Goal: Information Seeking & Learning: Learn about a topic

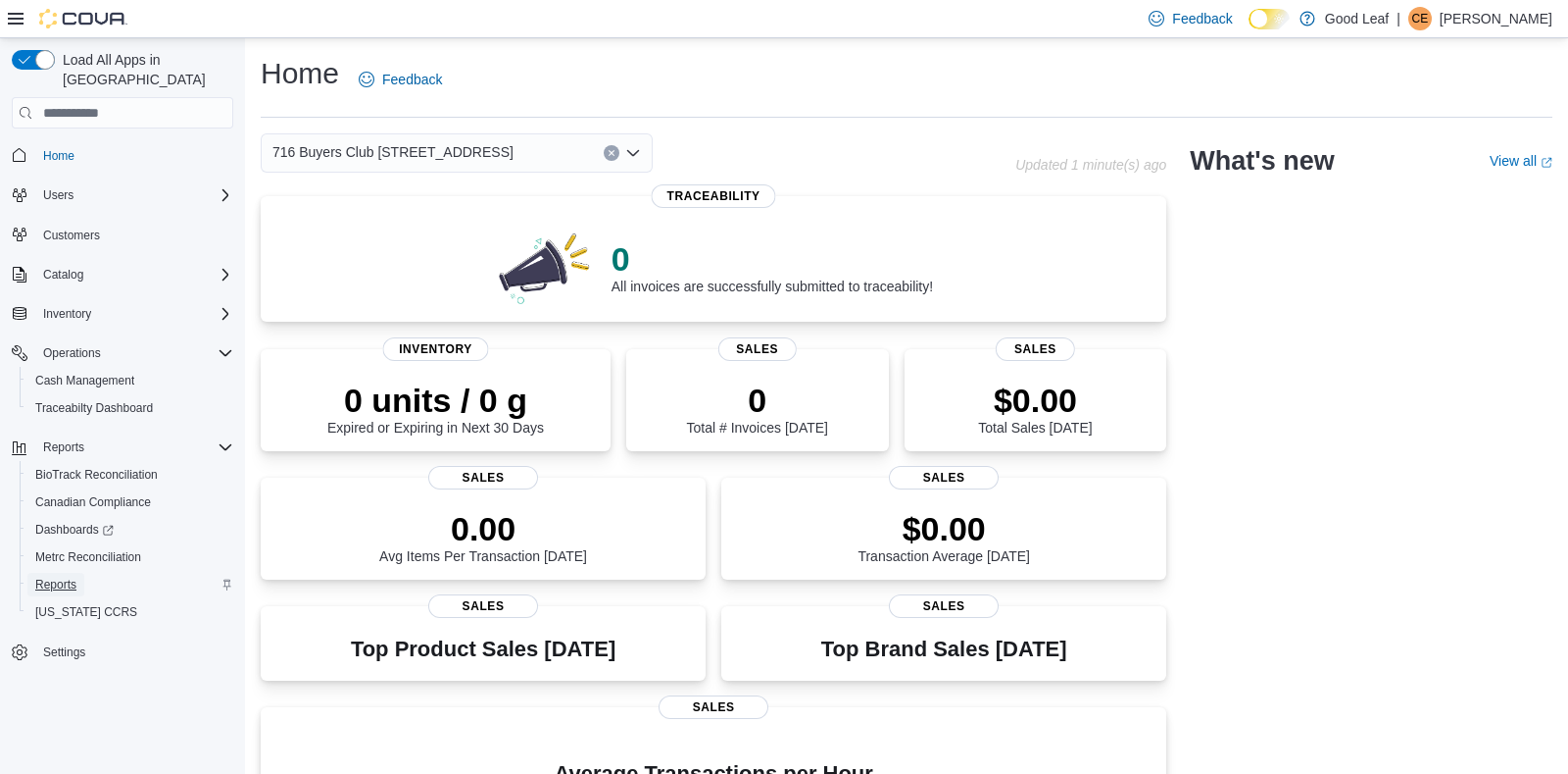
click at [64, 576] on span "Reports" at bounding box center [56, 584] width 41 height 16
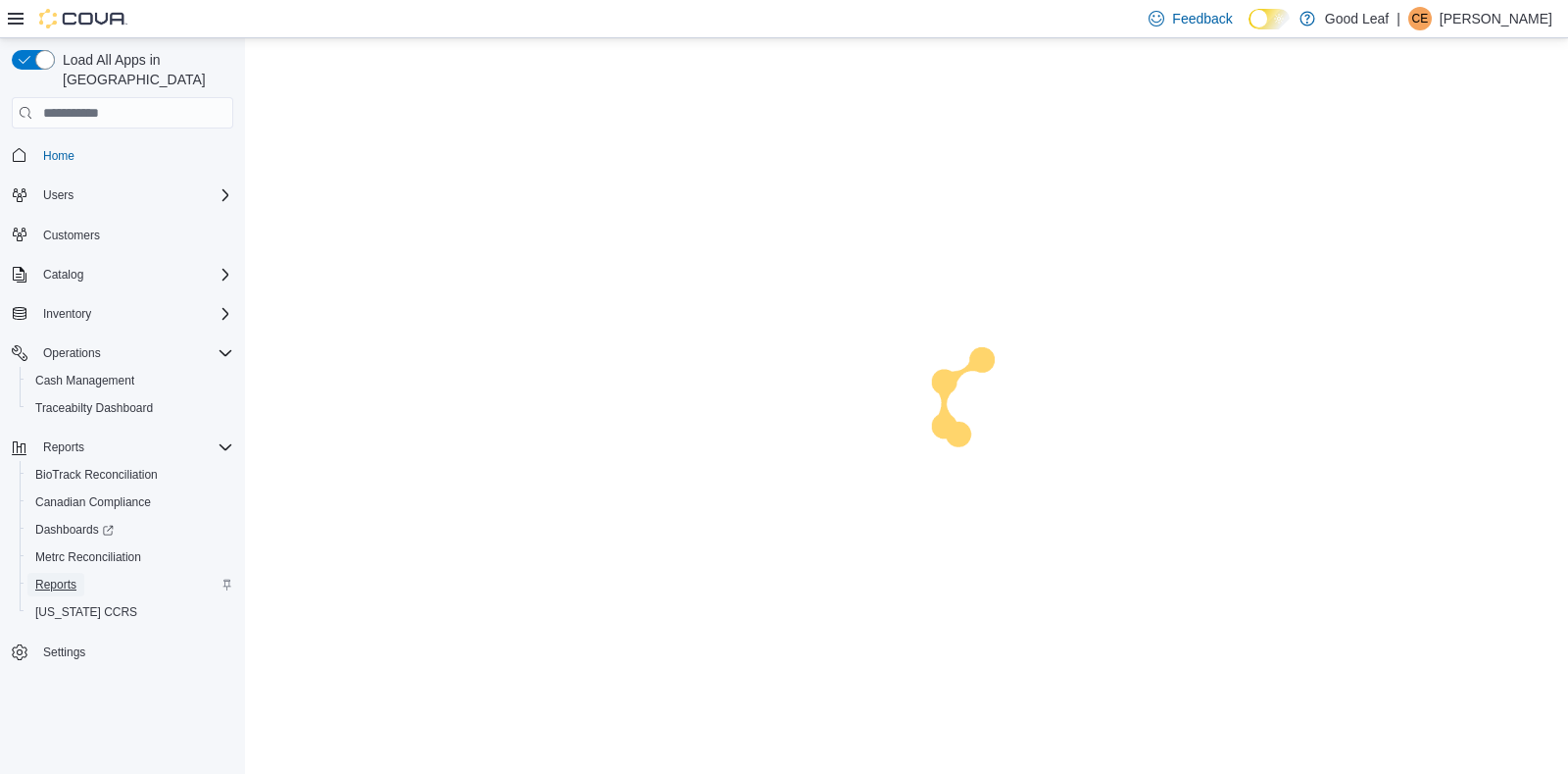
click at [41, 576] on span "Reports" at bounding box center [56, 584] width 41 height 16
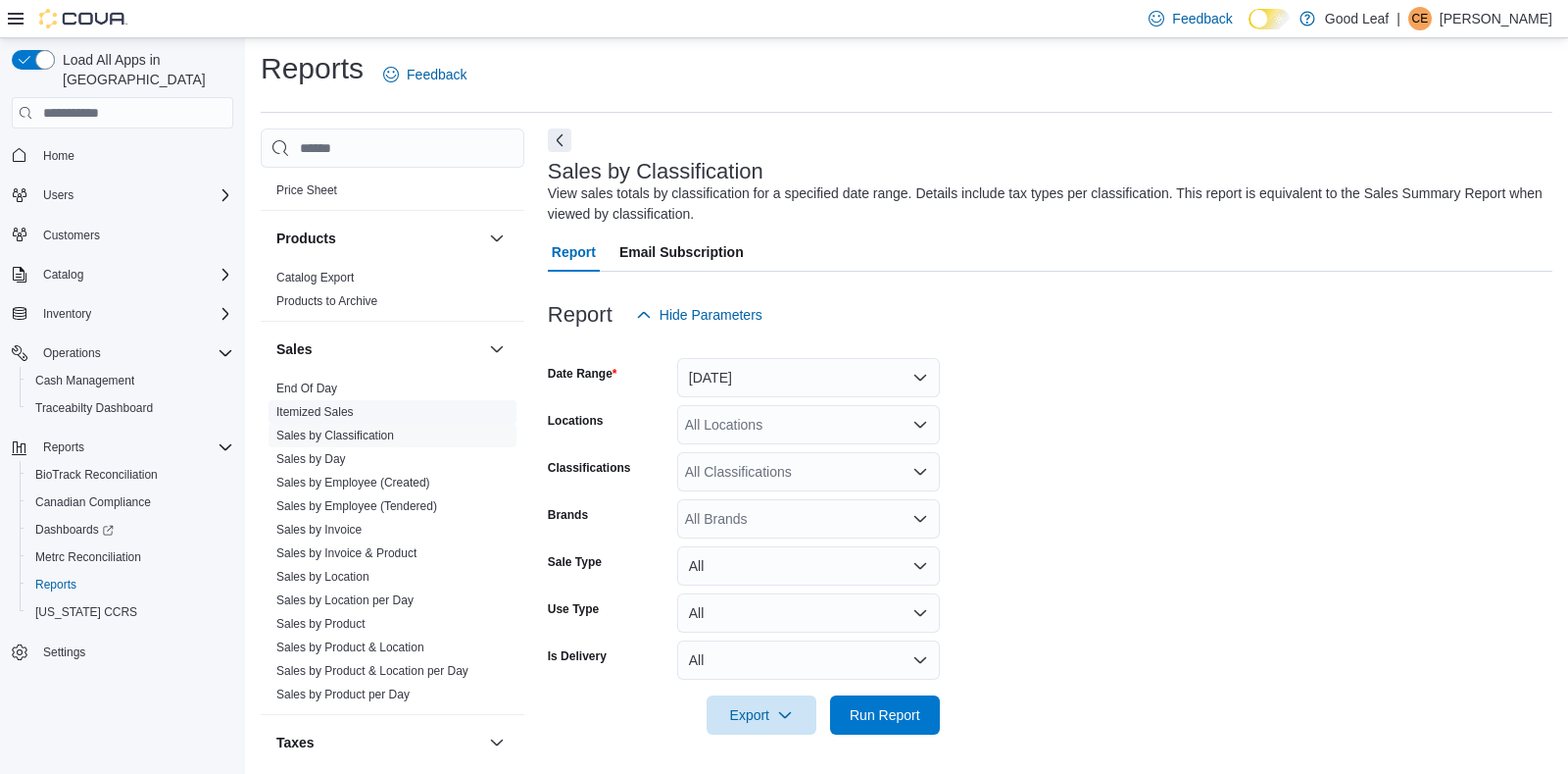
scroll to position [1219, 0]
click at [297, 444] on span "Sales by Day" at bounding box center [392, 453] width 248 height 24
click at [289, 453] on link "Sales by Day" at bounding box center [311, 453] width 70 height 14
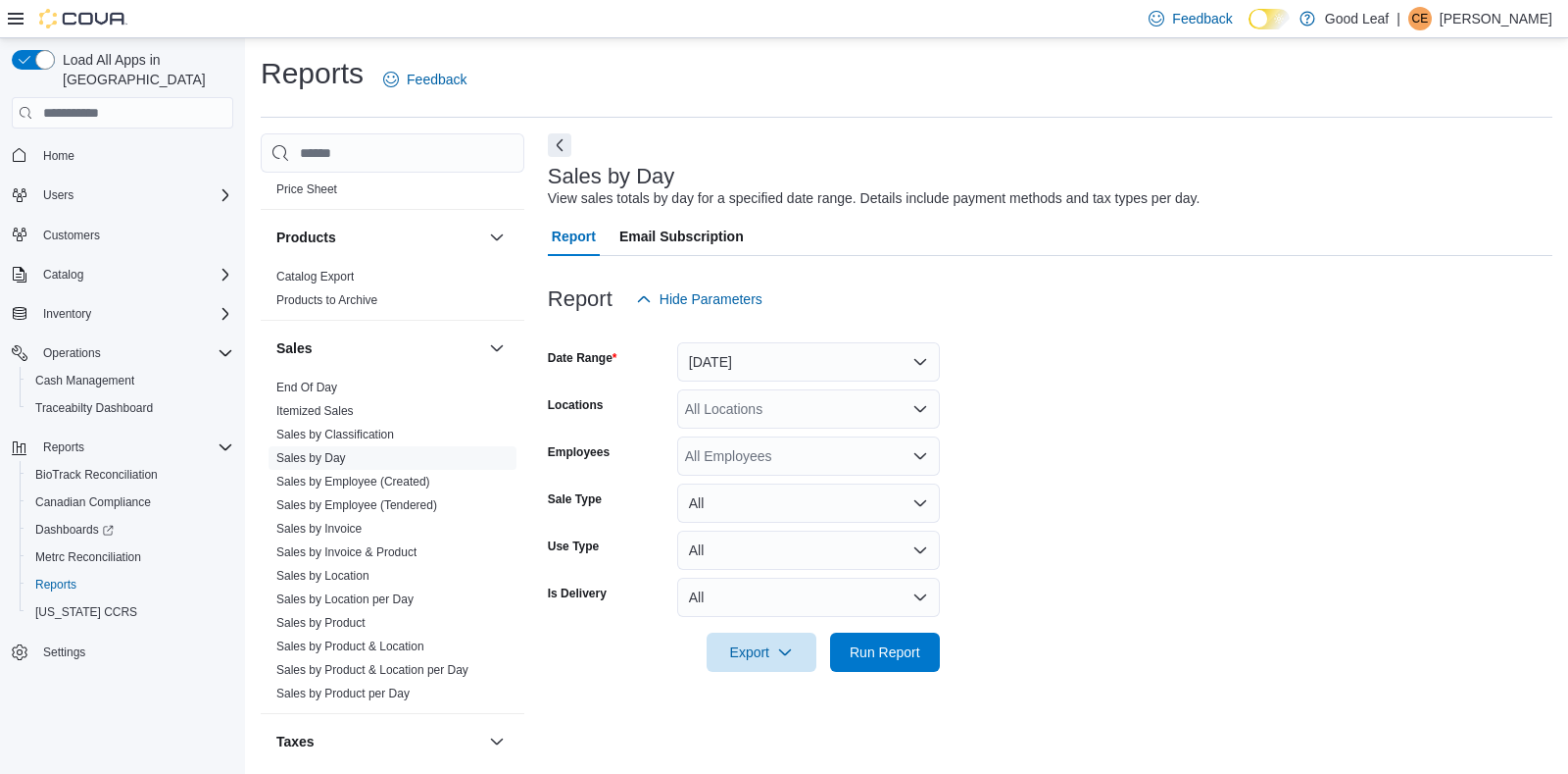
click at [857, 402] on div "All Locations" at bounding box center [808, 408] width 263 height 39
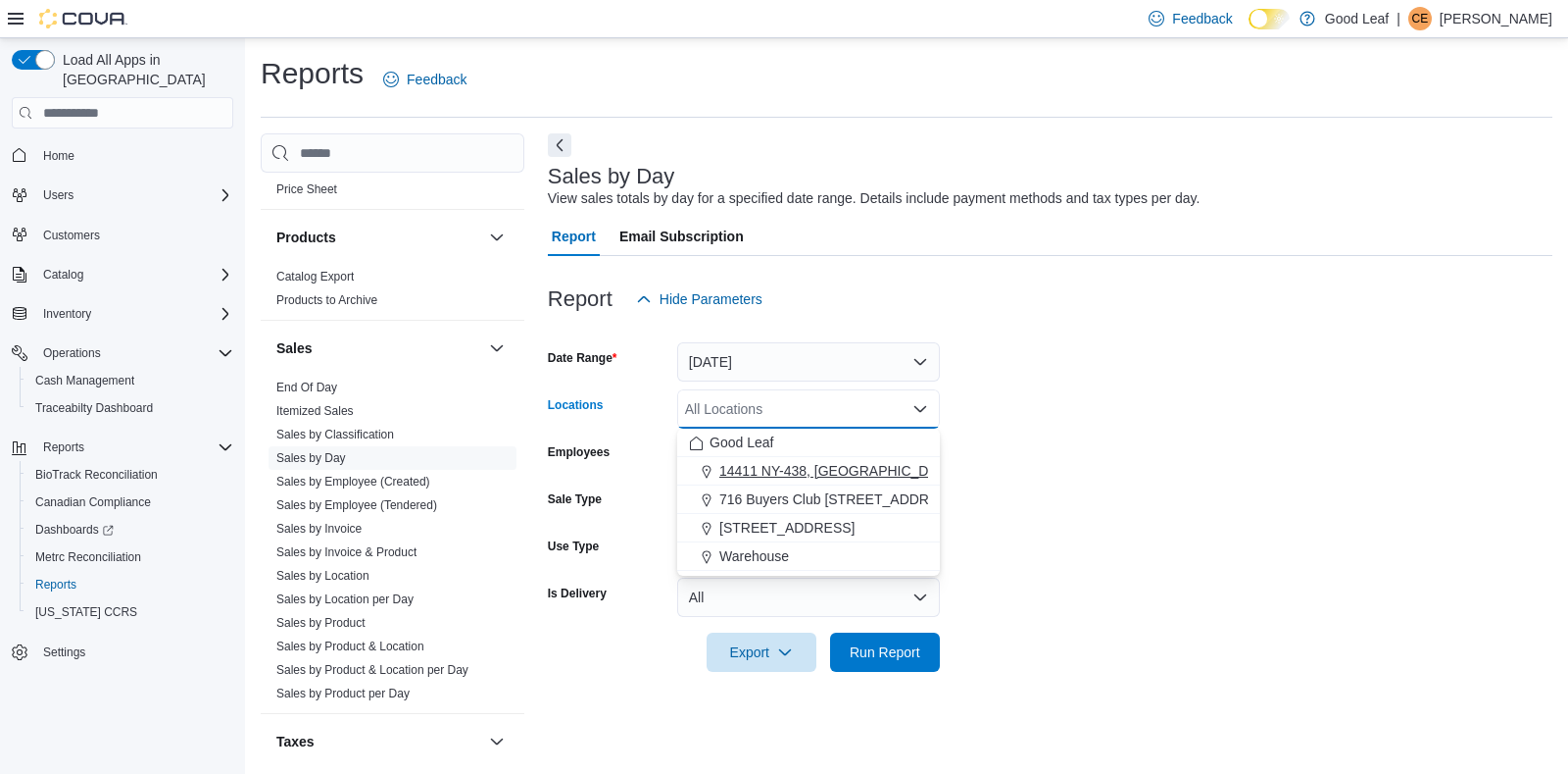
click at [841, 469] on span "14411 NY-438, [GEOGRAPHIC_DATA]" at bounding box center [839, 471] width 238 height 20
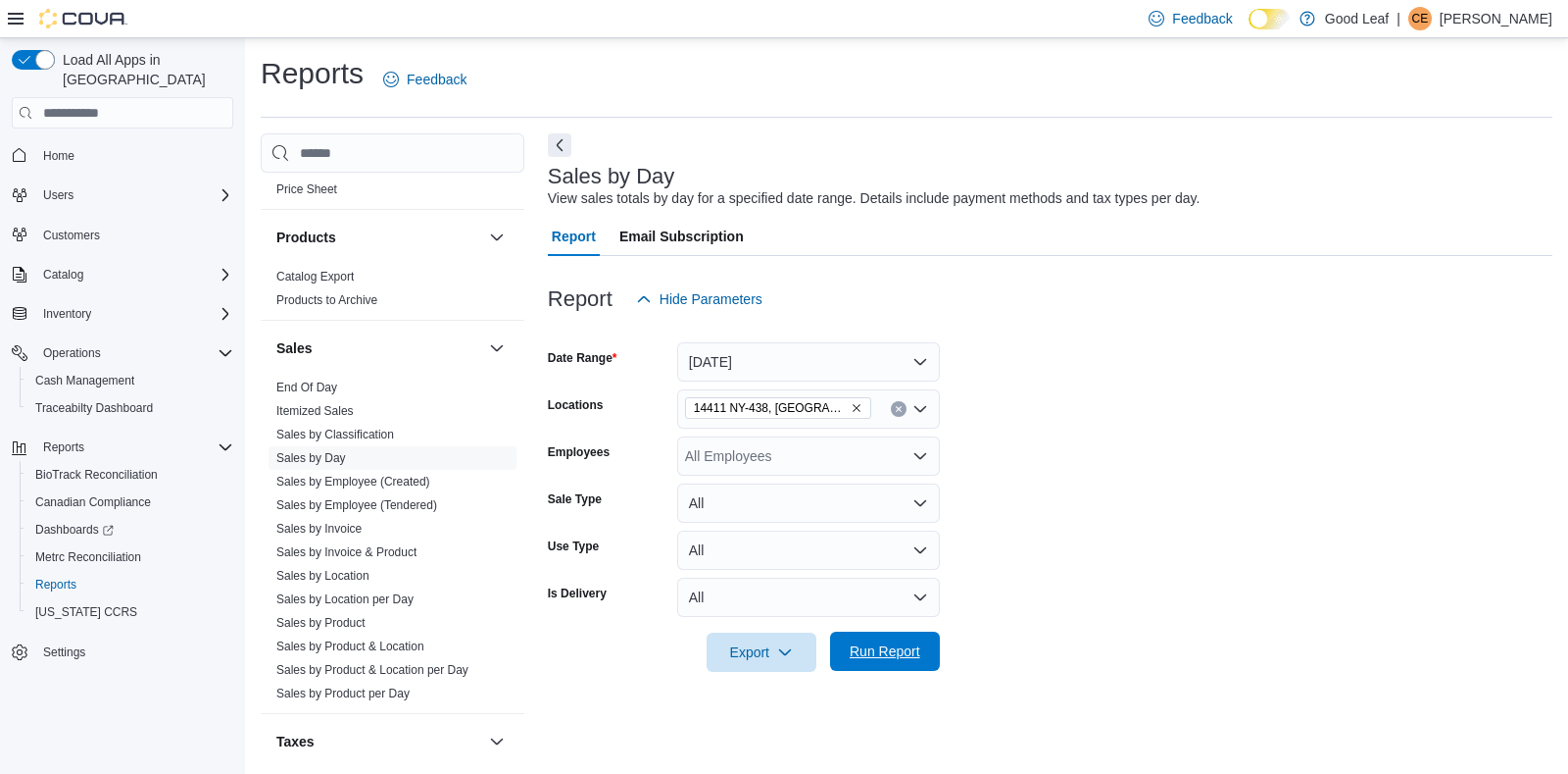
click at [847, 653] on span "Run Report" at bounding box center [885, 651] width 86 height 39
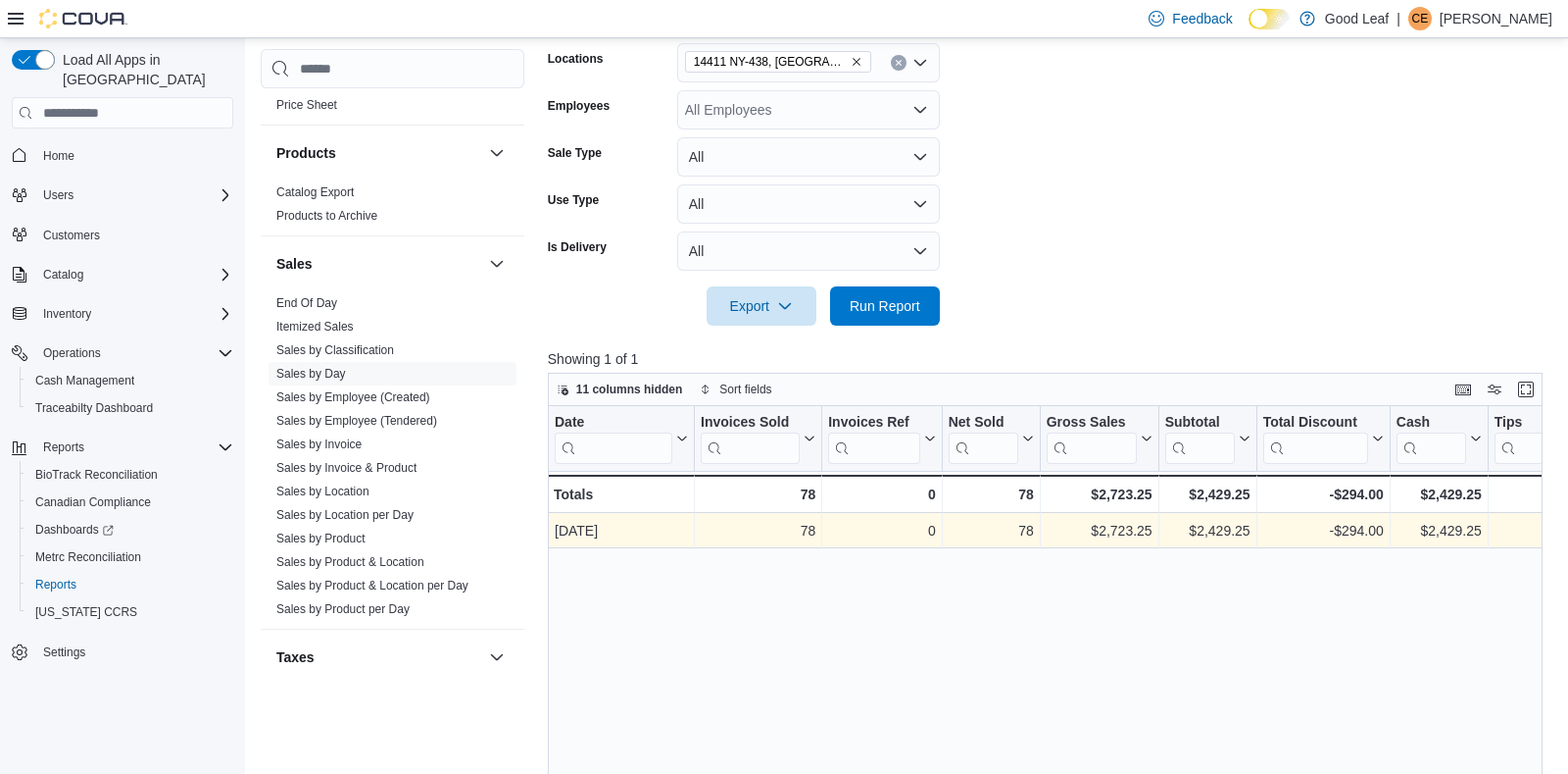
scroll to position [348, 0]
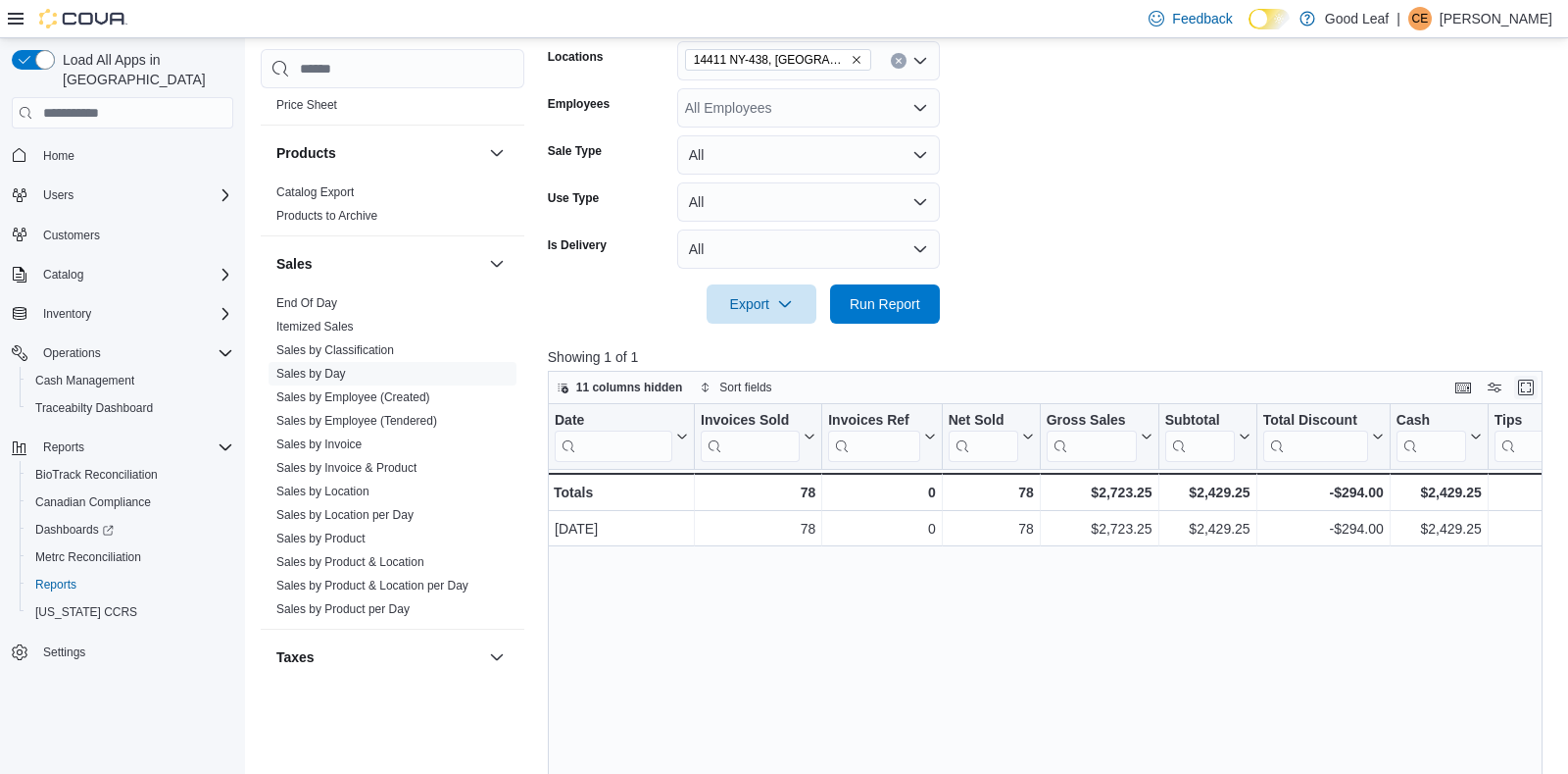
click at [1522, 389] on button "Enter fullscreen" at bounding box center [1526, 387] width 24 height 24
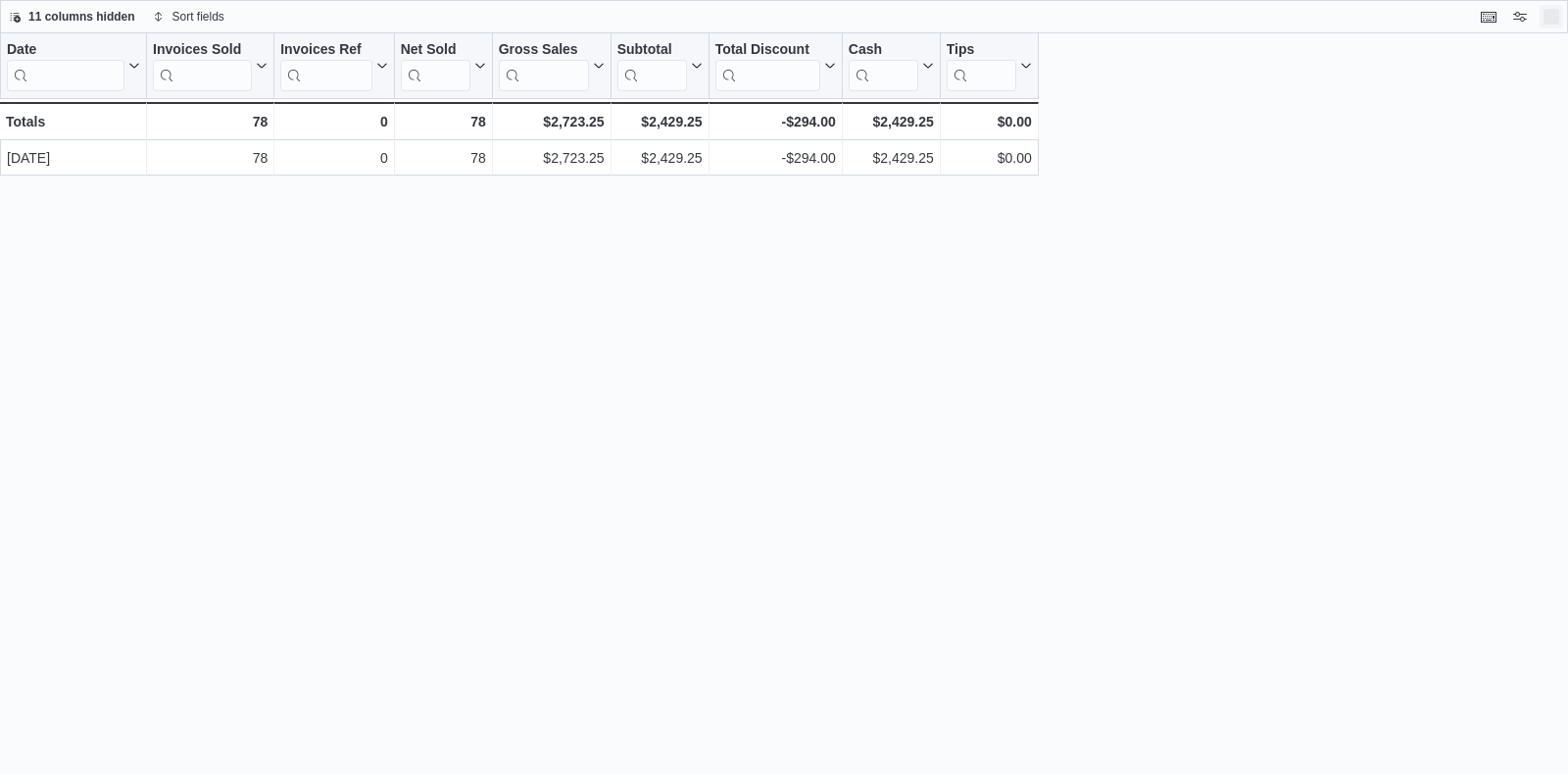
scroll to position [0, 0]
click at [1549, 16] on button "Exit fullscreen" at bounding box center [1552, 16] width 24 height 24
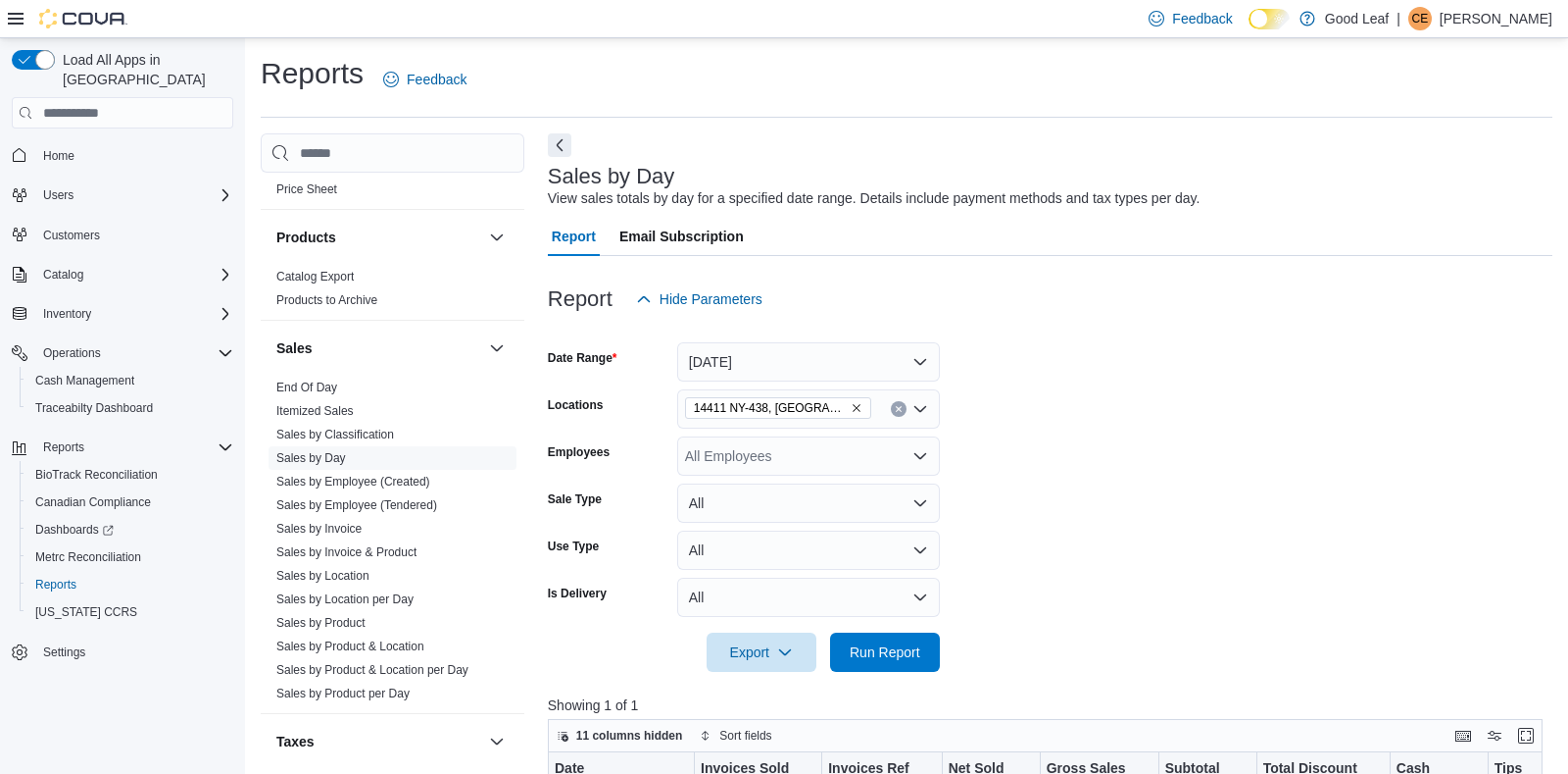
click at [853, 411] on icon "Remove 14411 NY-438, Gowanda from selection in this group" at bounding box center [857, 409] width 8 height 8
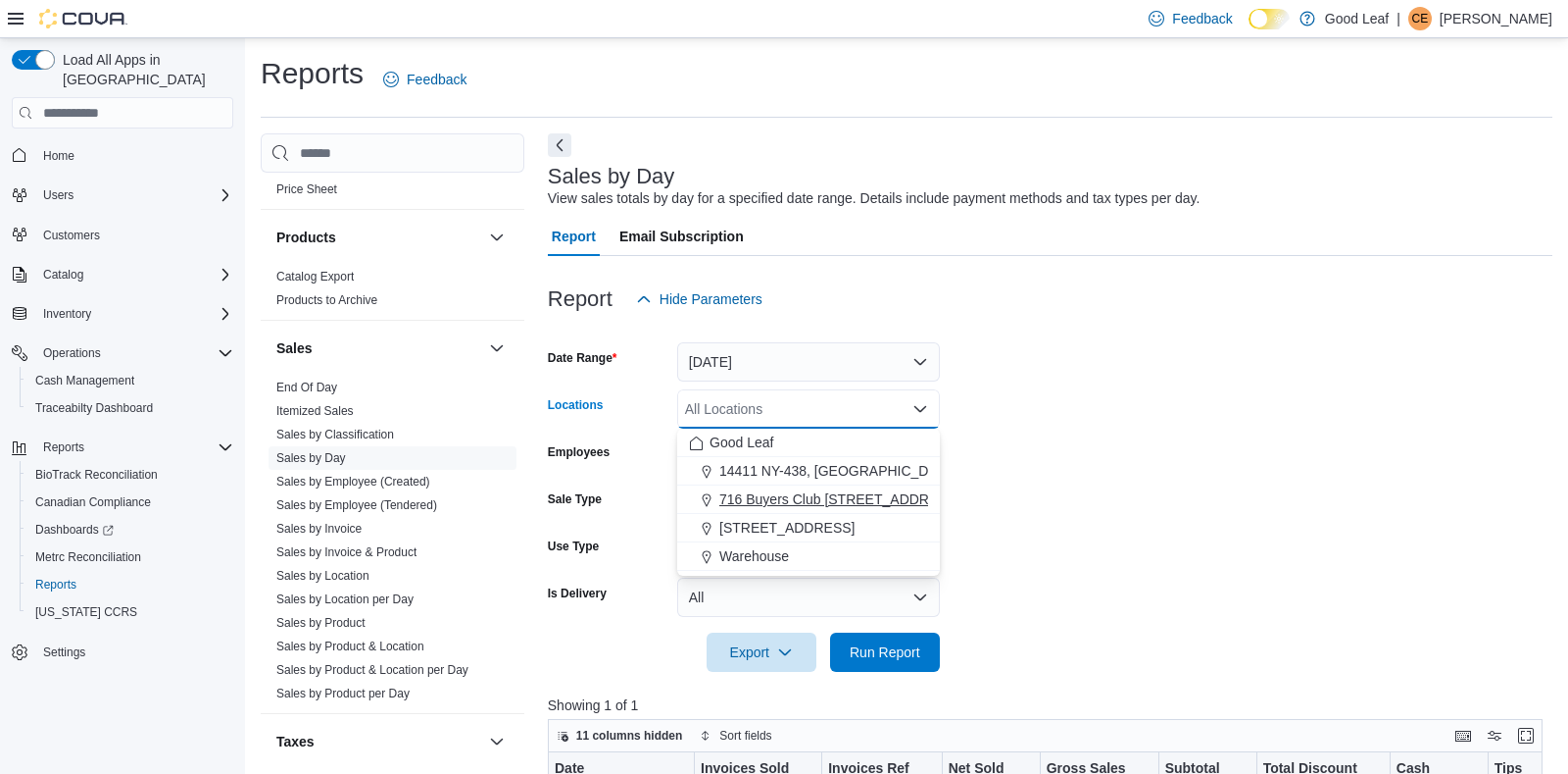
click at [816, 495] on span "716 Buyers Club [STREET_ADDRESS]" at bounding box center [840, 500] width 241 height 20
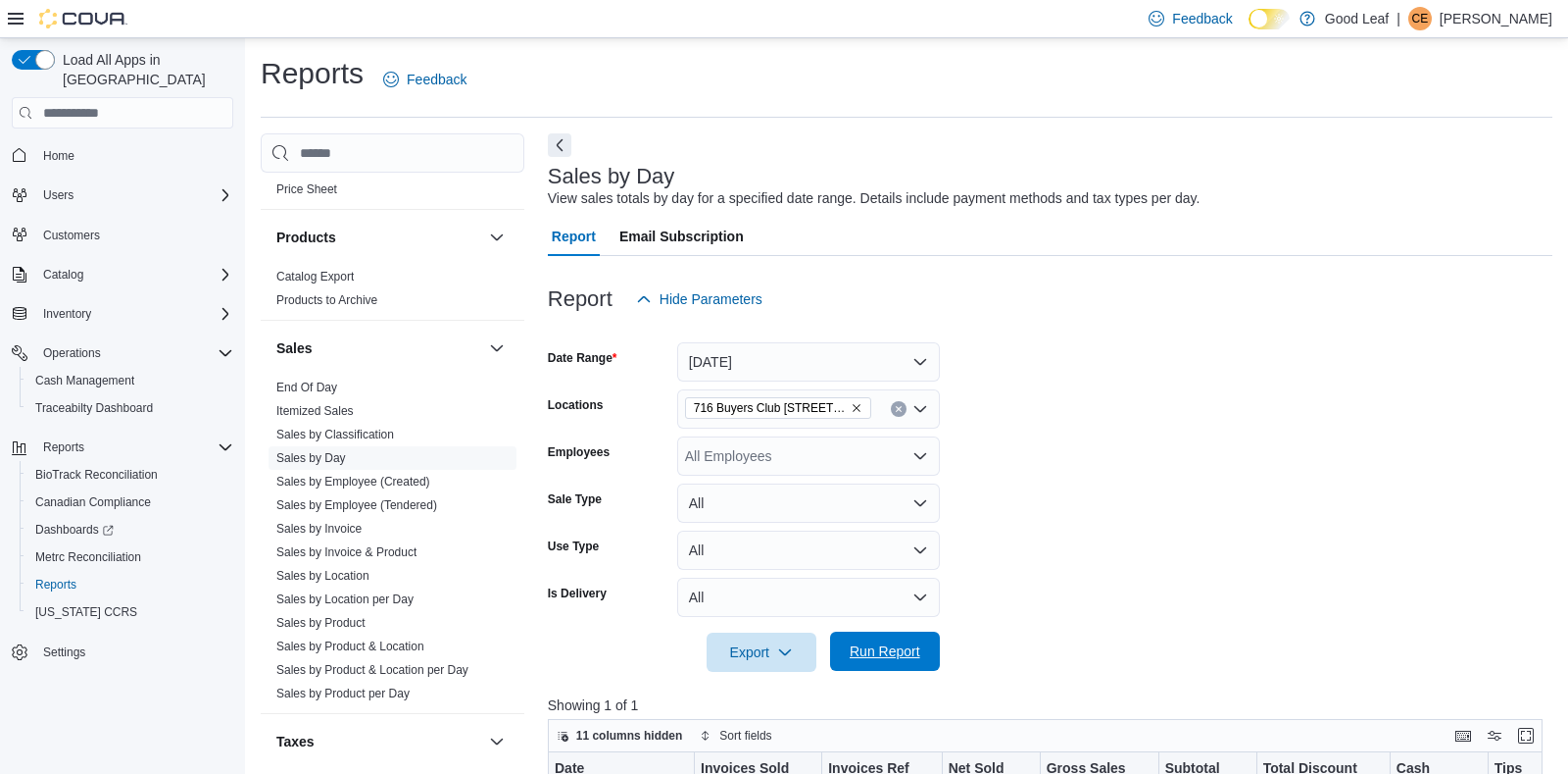
click at [860, 654] on span "Run Report" at bounding box center [885, 652] width 71 height 20
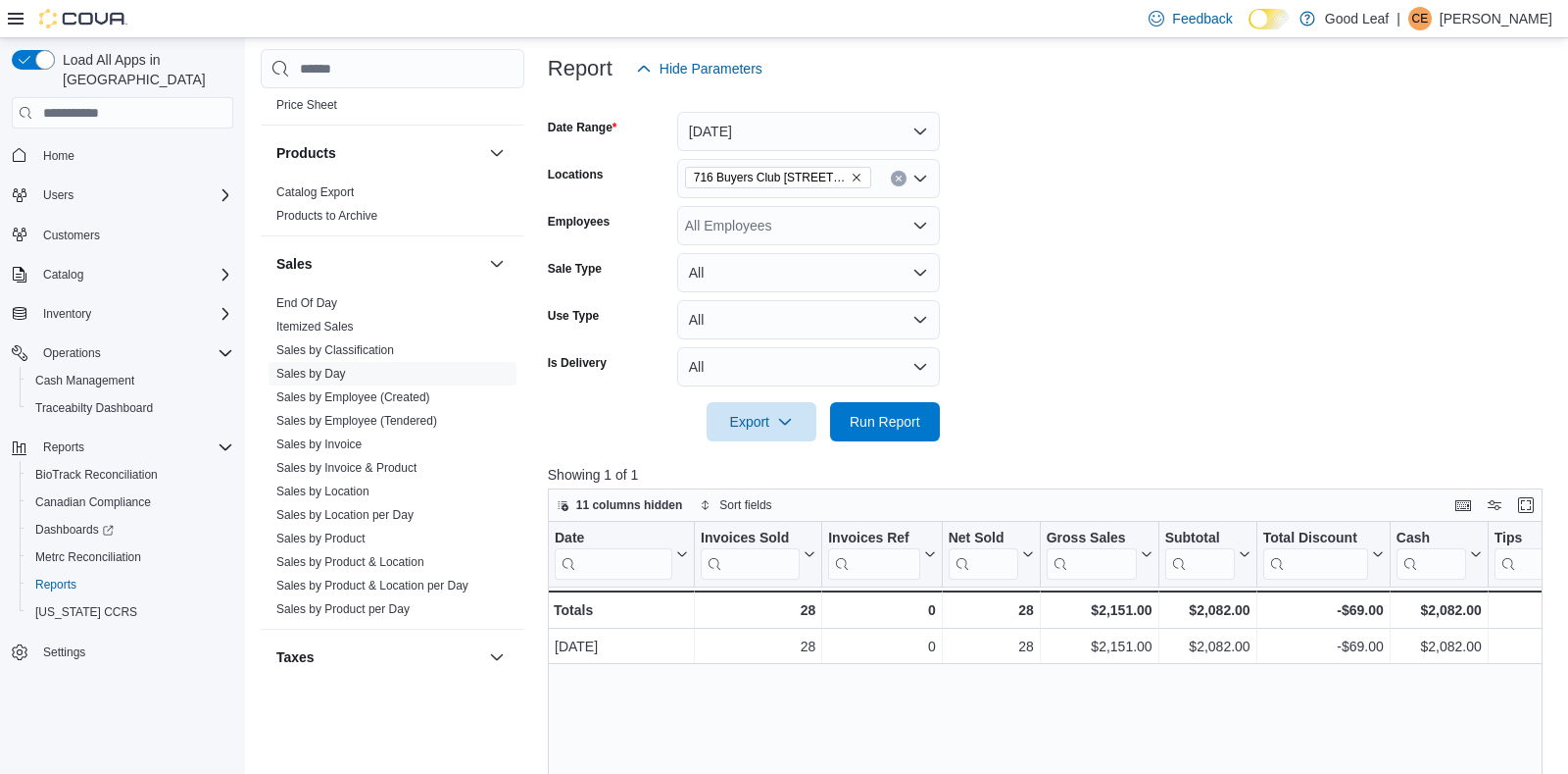
scroll to position [232, 0]
click at [1528, 506] on button "Enter fullscreen" at bounding box center [1526, 504] width 24 height 24
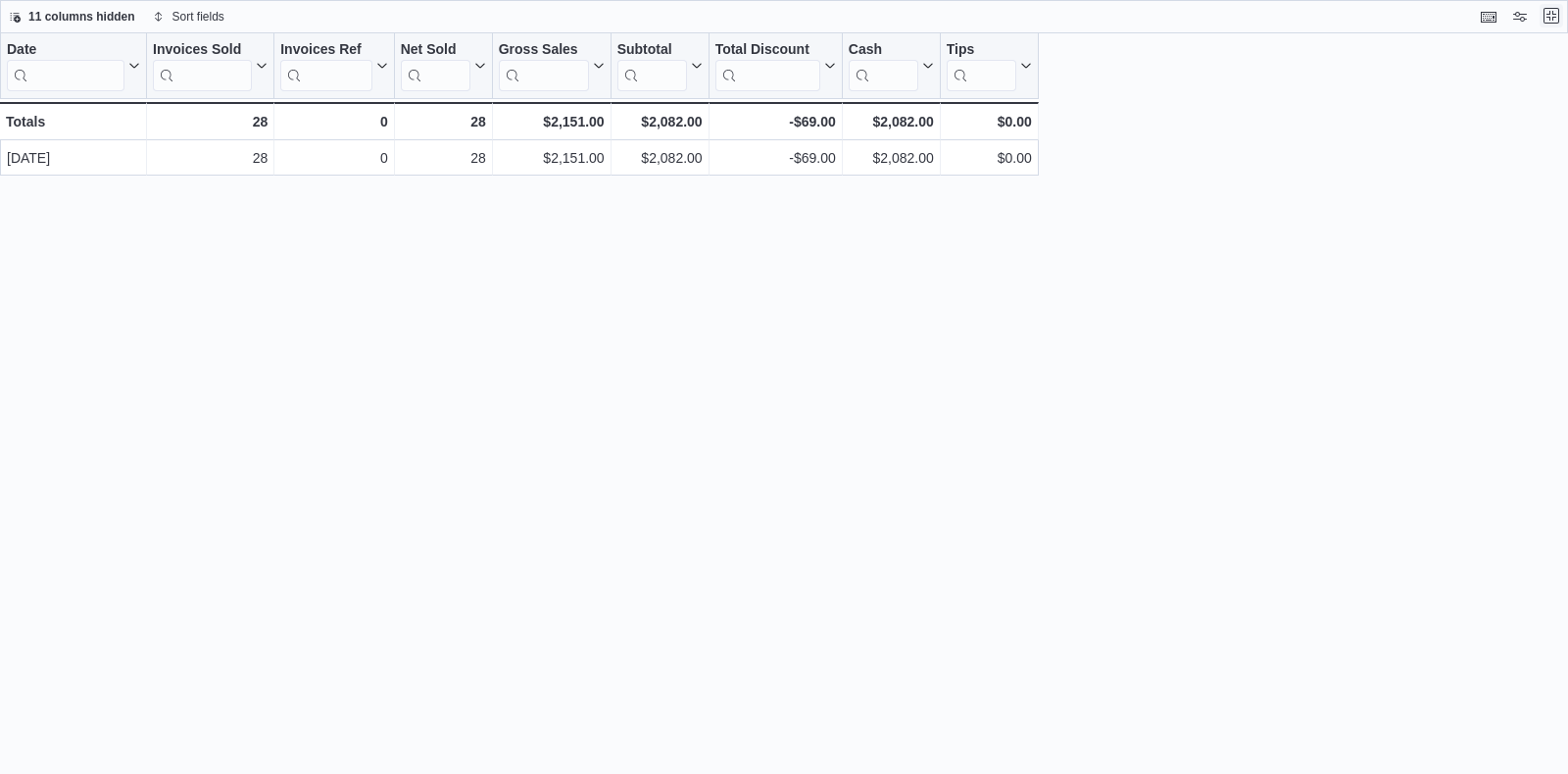
scroll to position [0, 0]
click at [1548, 14] on button "Exit fullscreen" at bounding box center [1552, 16] width 24 height 24
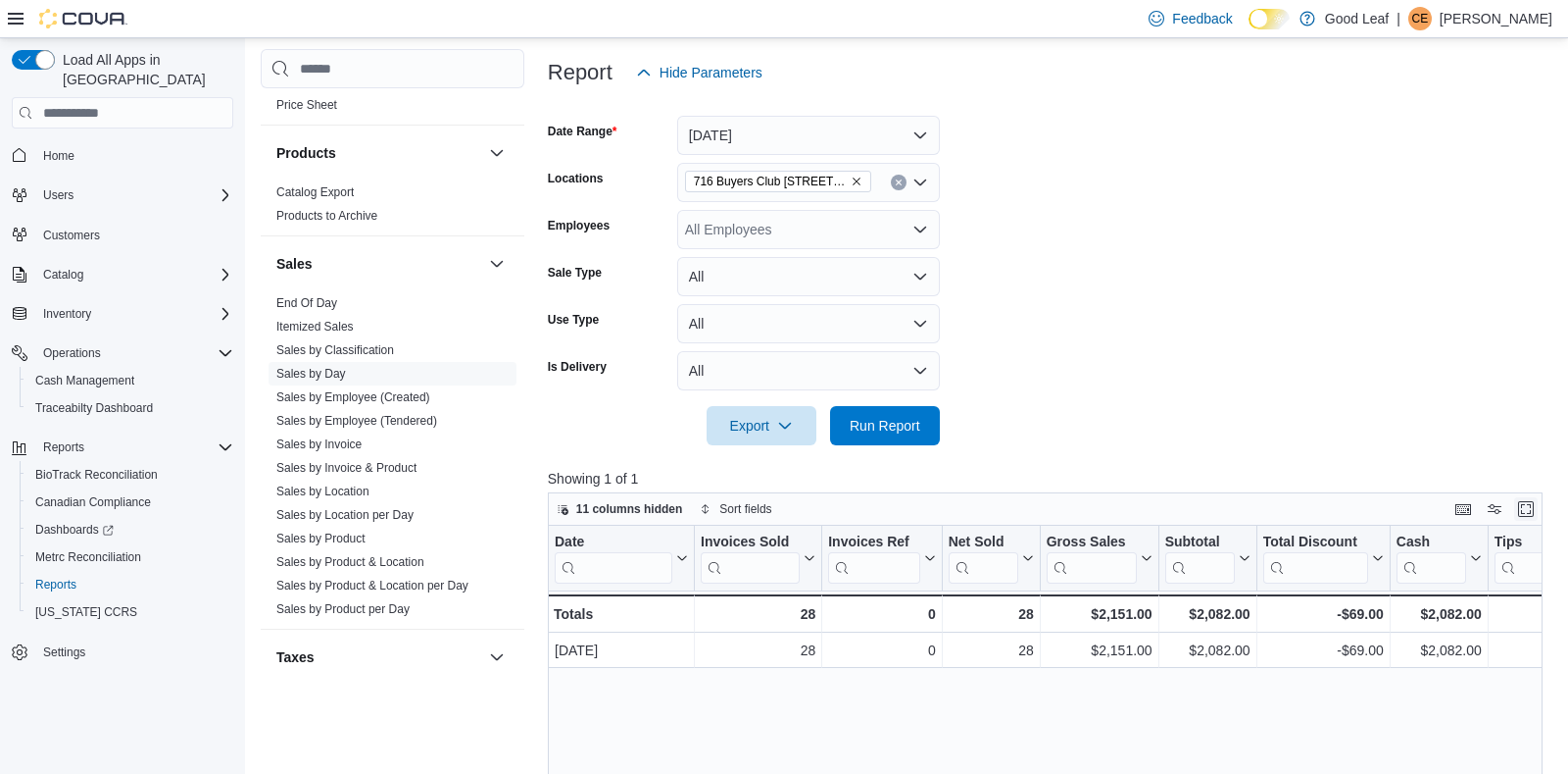
scroll to position [232, 0]
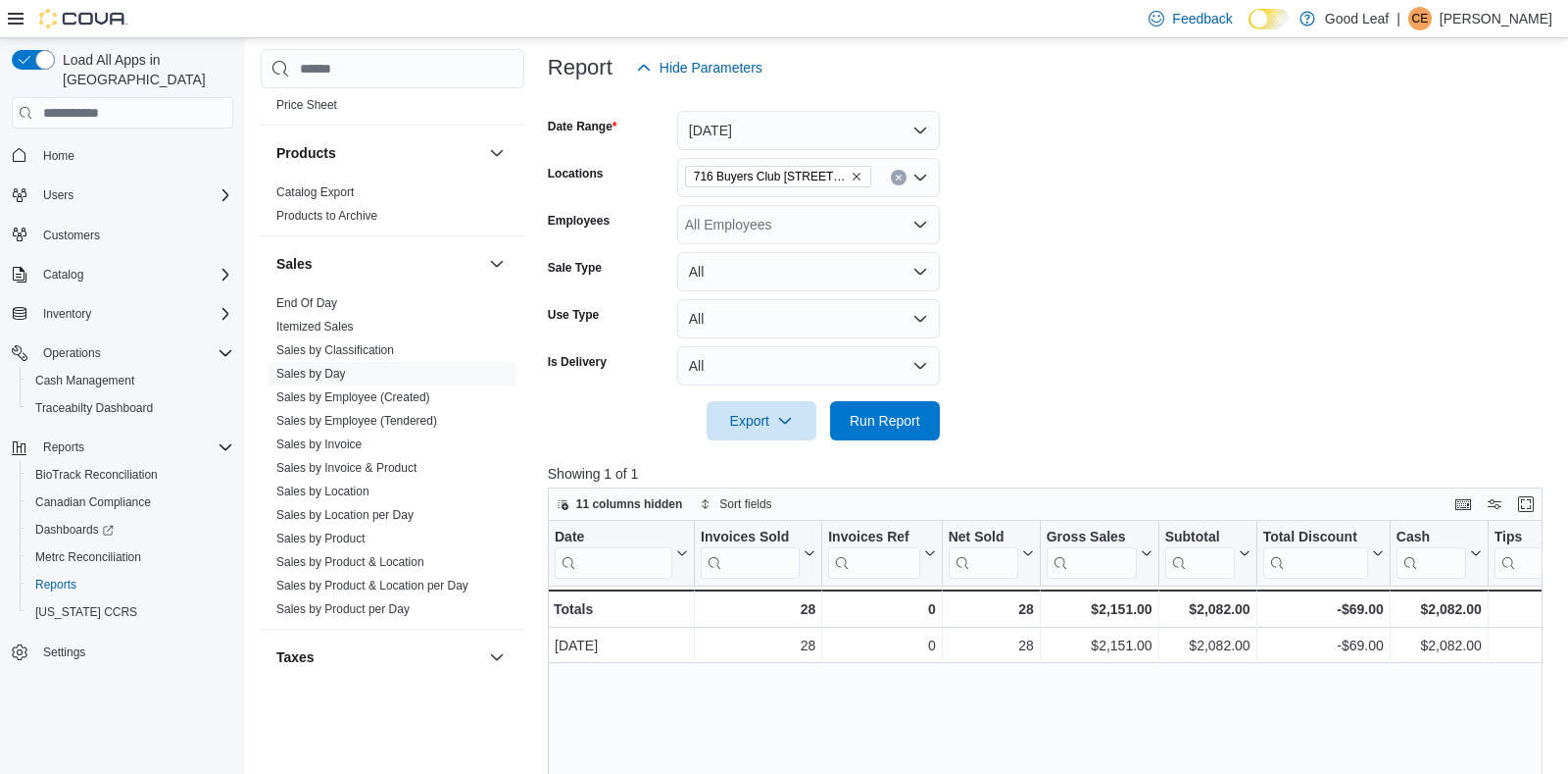
click at [855, 177] on icon "Remove 716 Buyers Club 6665 Route 417, Killbuck from selection in this group" at bounding box center [857, 177] width 12 height 12
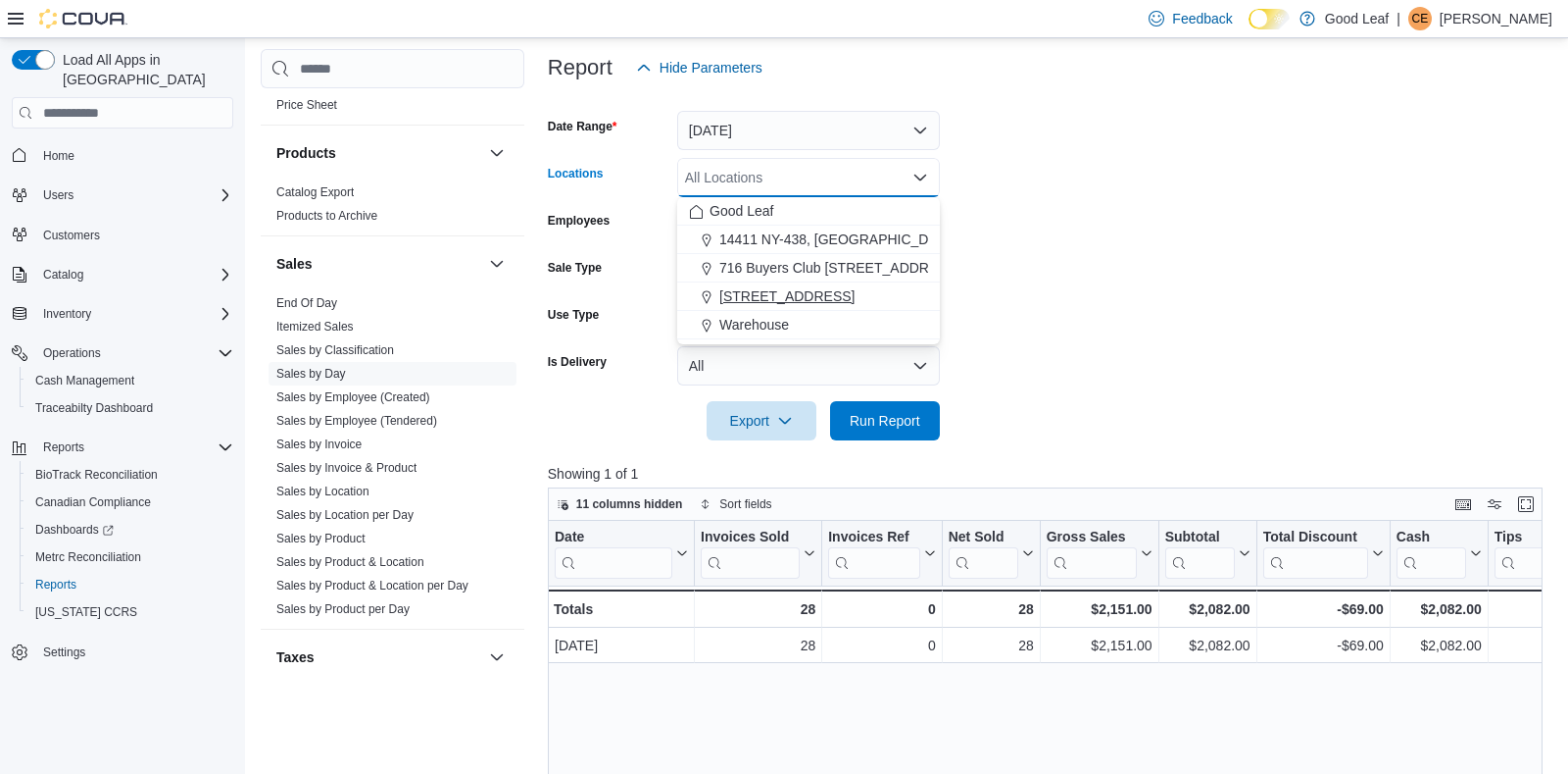
click at [827, 290] on span "[STREET_ADDRESS]" at bounding box center [787, 296] width 135 height 20
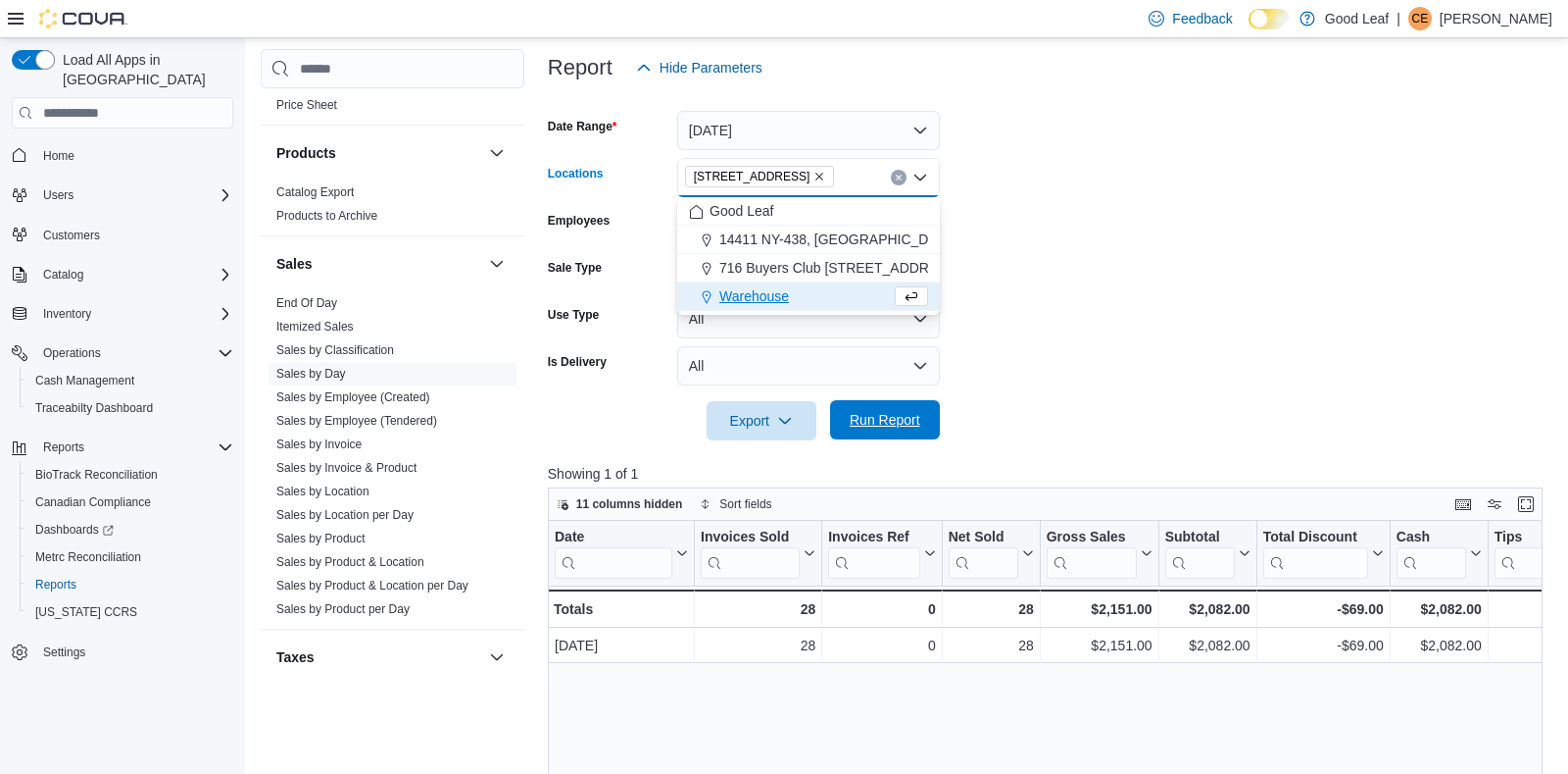
click at [854, 416] on span "Run Report" at bounding box center [885, 420] width 71 height 20
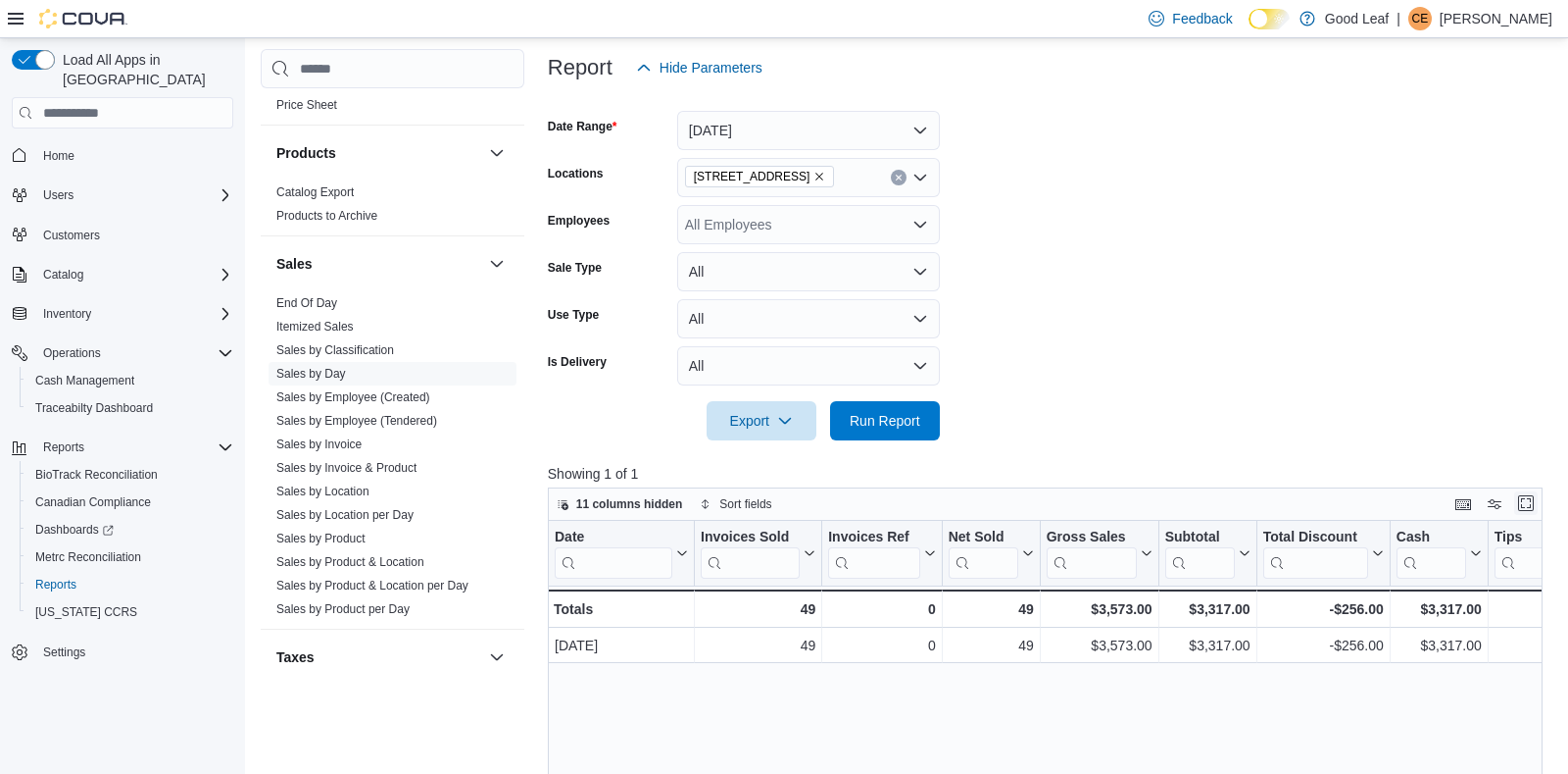
click at [1522, 504] on button "Enter fullscreen" at bounding box center [1526, 504] width 24 height 24
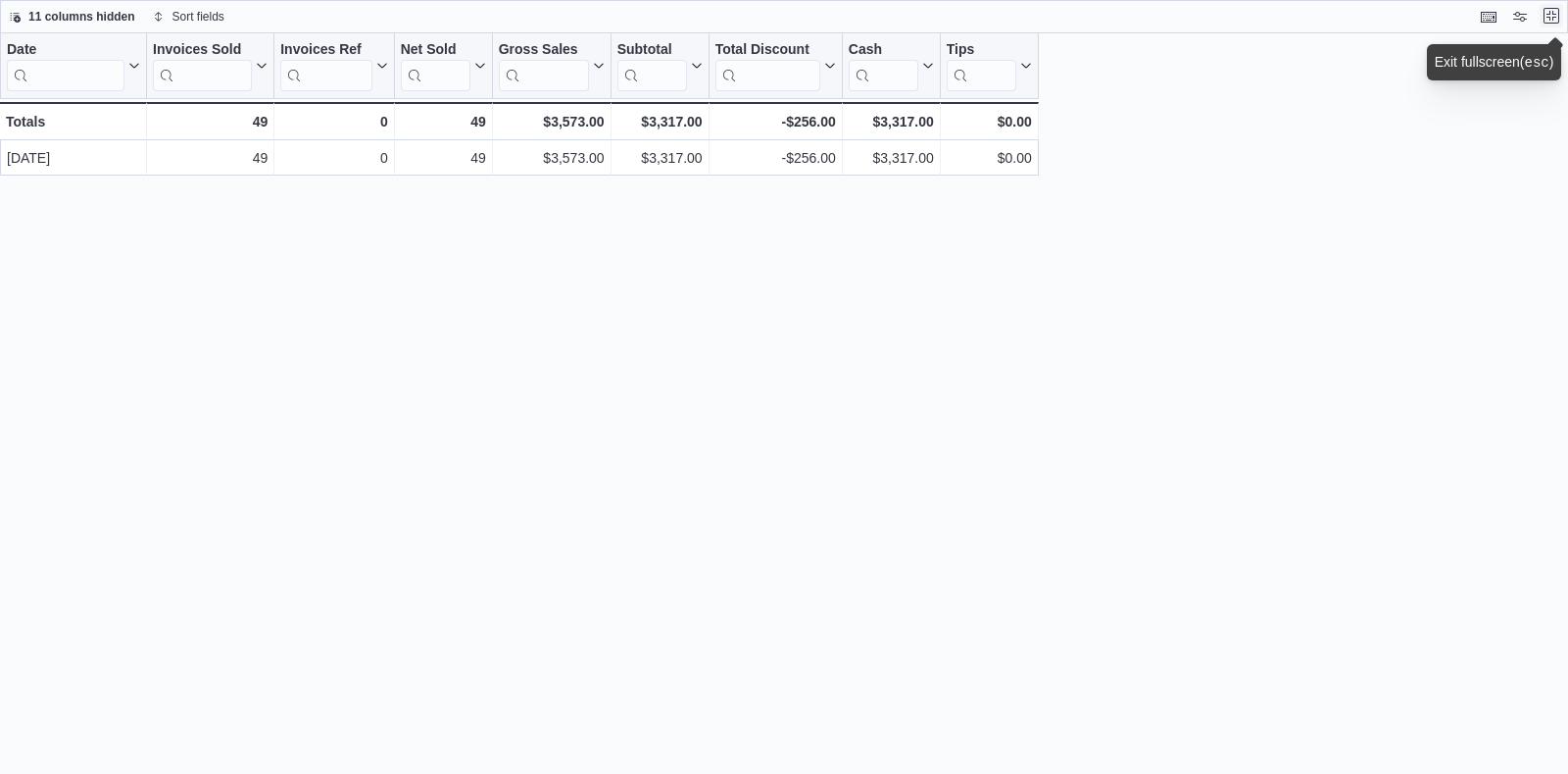
click at [1552, 20] on button "Exit fullscreen" at bounding box center [1552, 16] width 24 height 24
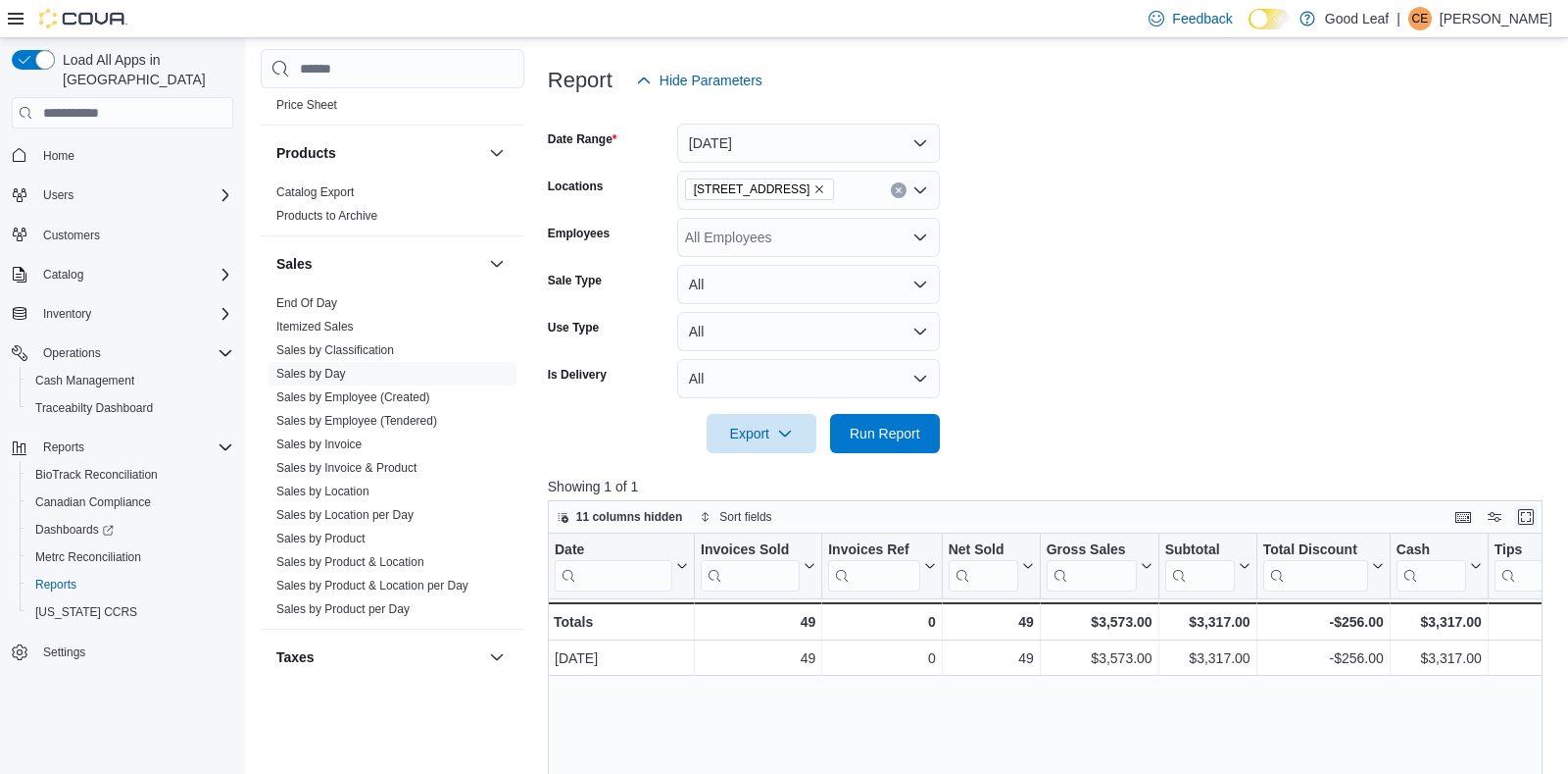
scroll to position [232, 0]
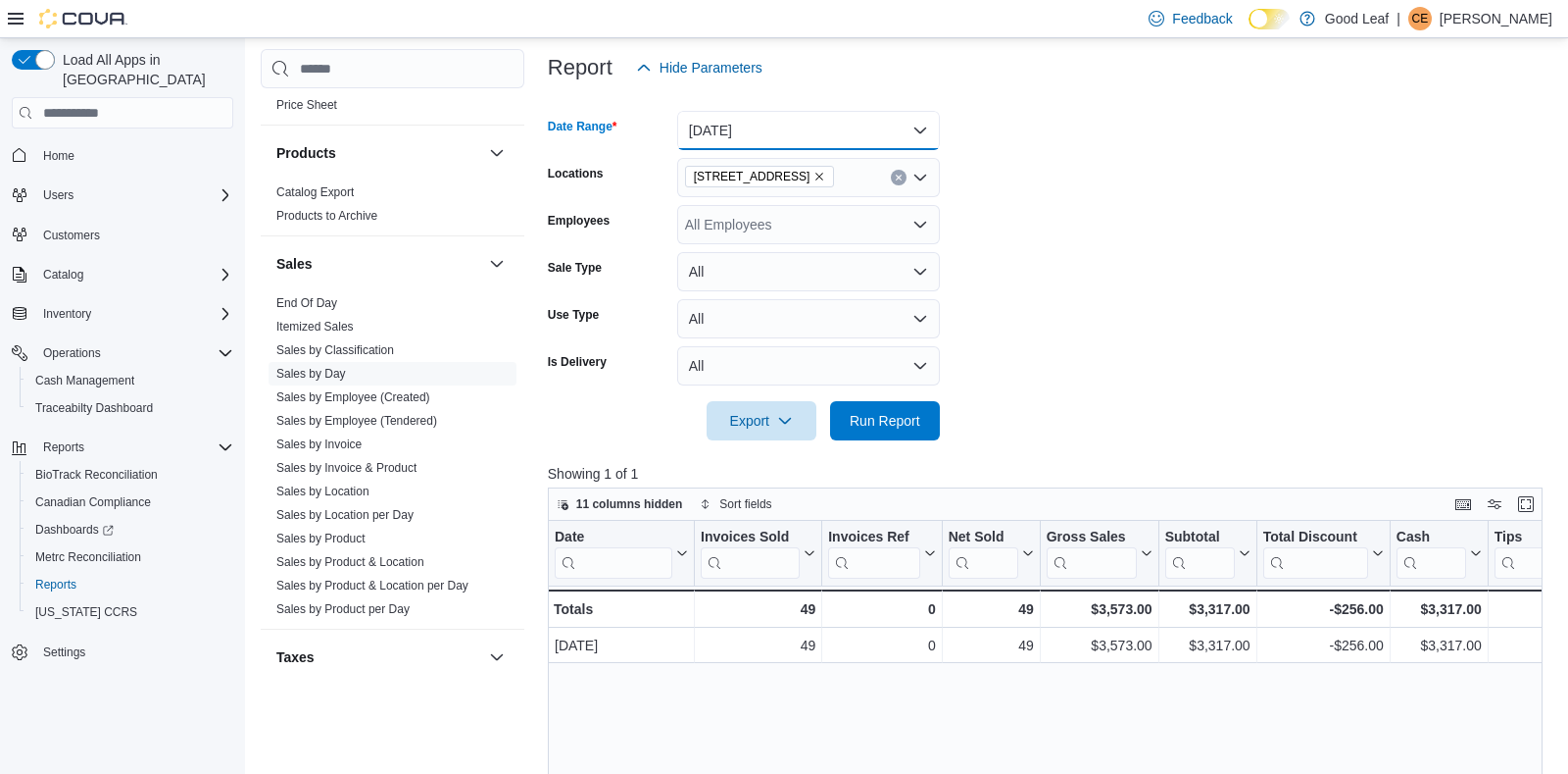
click at [862, 124] on button "[DATE]" at bounding box center [808, 130] width 263 height 39
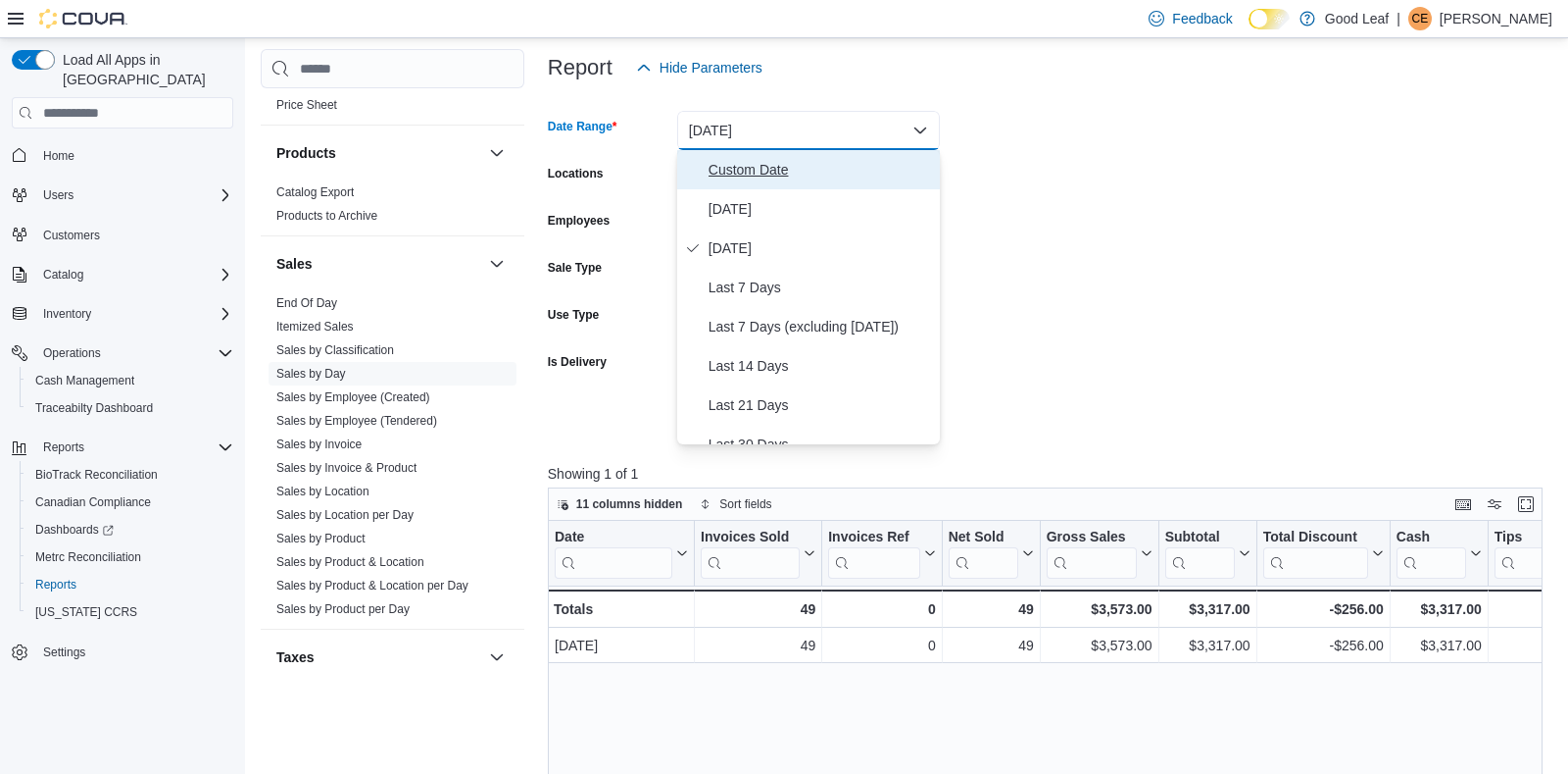
click at [781, 174] on span "Custom Date" at bounding box center [820, 170] width 223 height 24
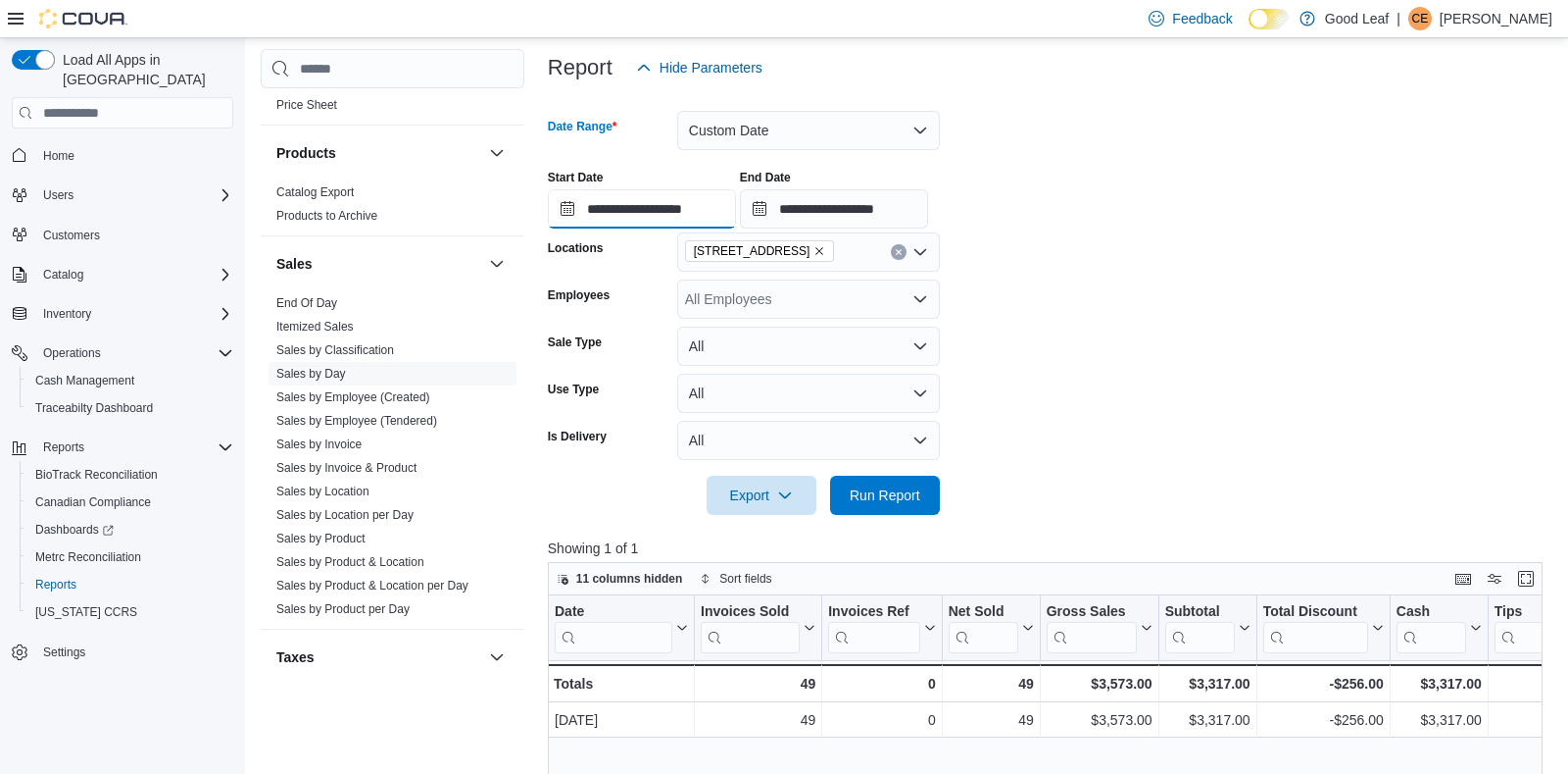
click at [630, 212] on input "**********" at bounding box center [642, 209] width 189 height 39
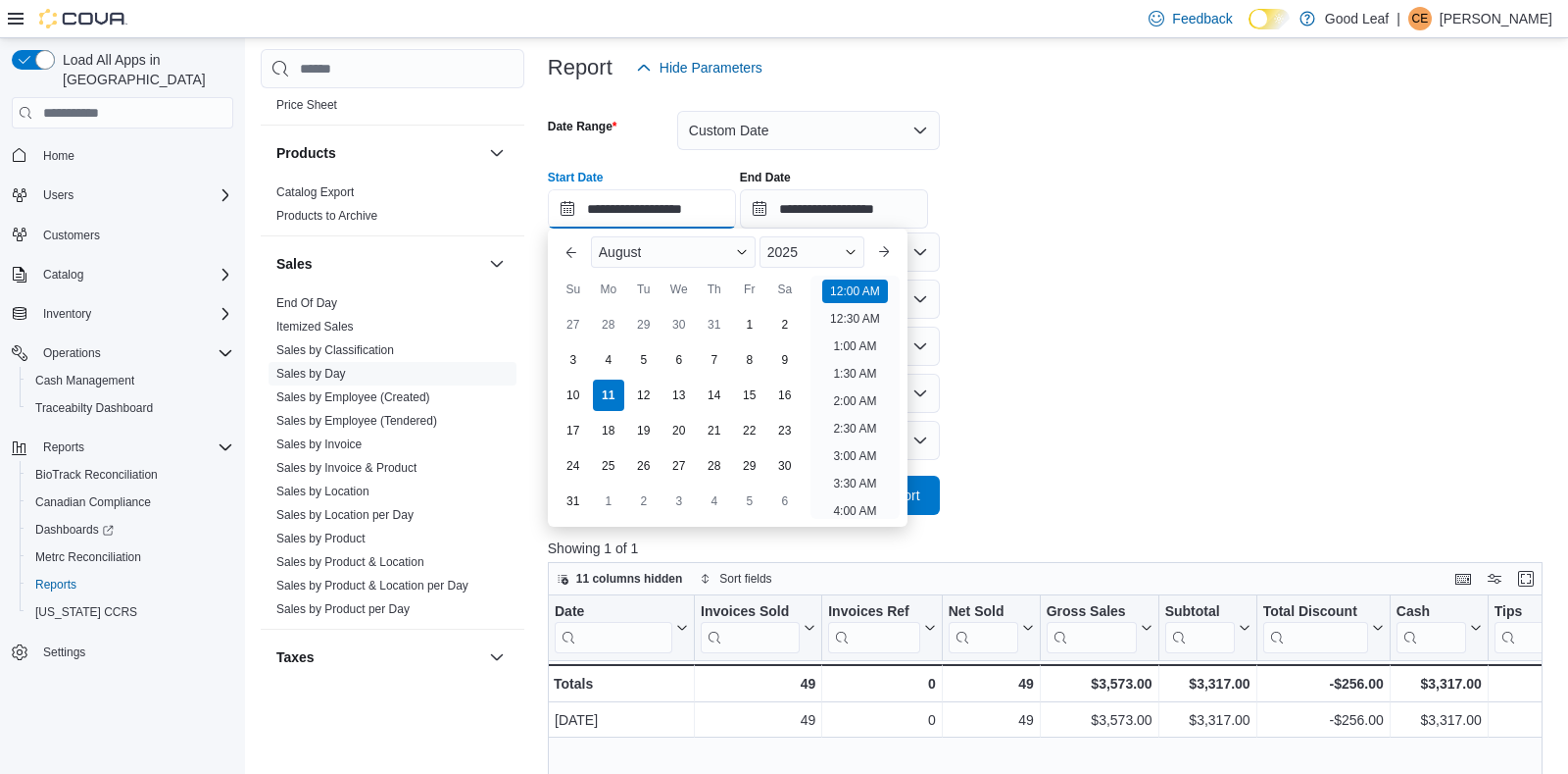
scroll to position [61, 0]
click at [778, 359] on div "9" at bounding box center [784, 360] width 35 height 35
type input "**********"
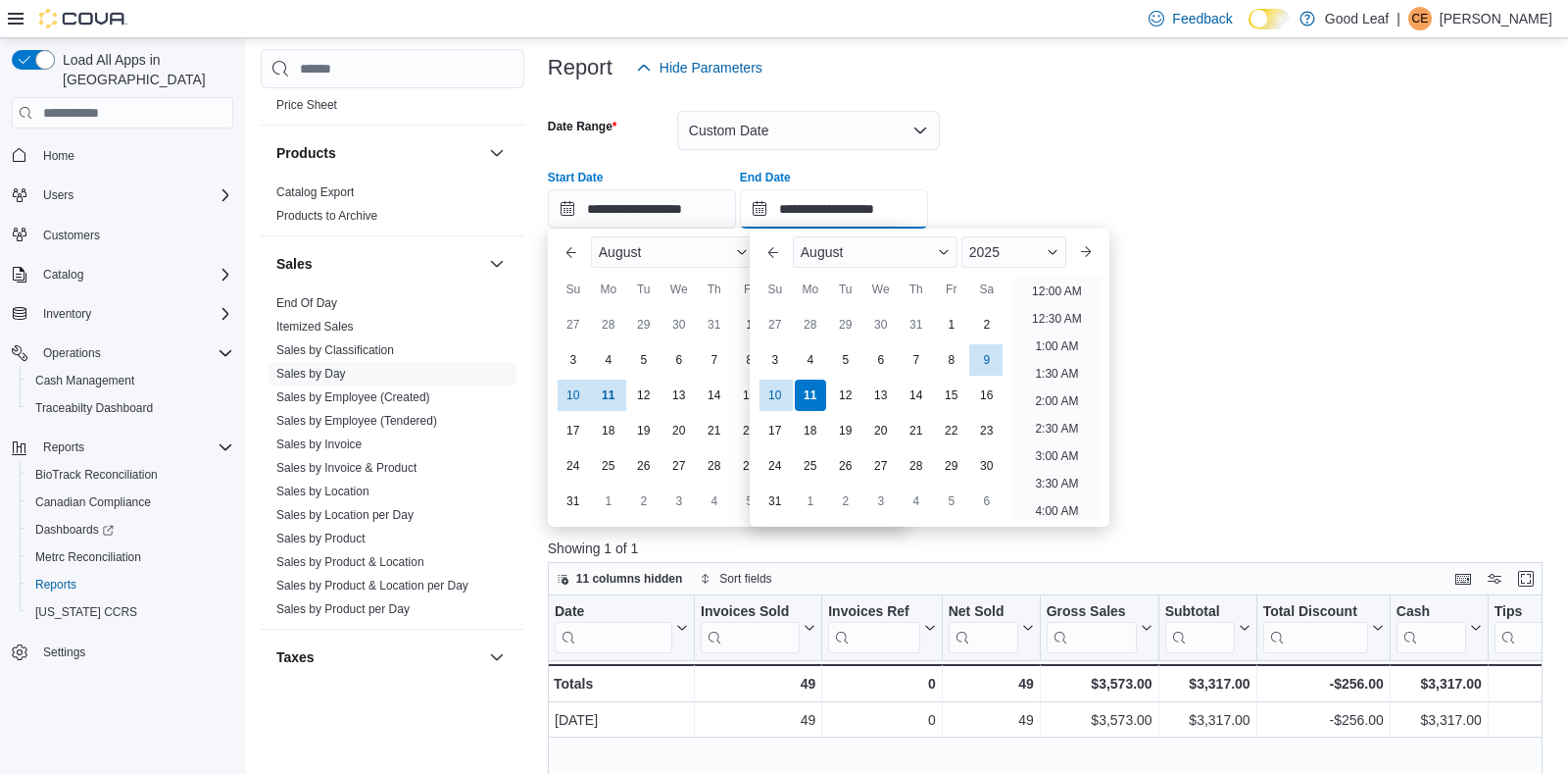
click at [829, 204] on input "**********" at bounding box center [834, 209] width 189 height 39
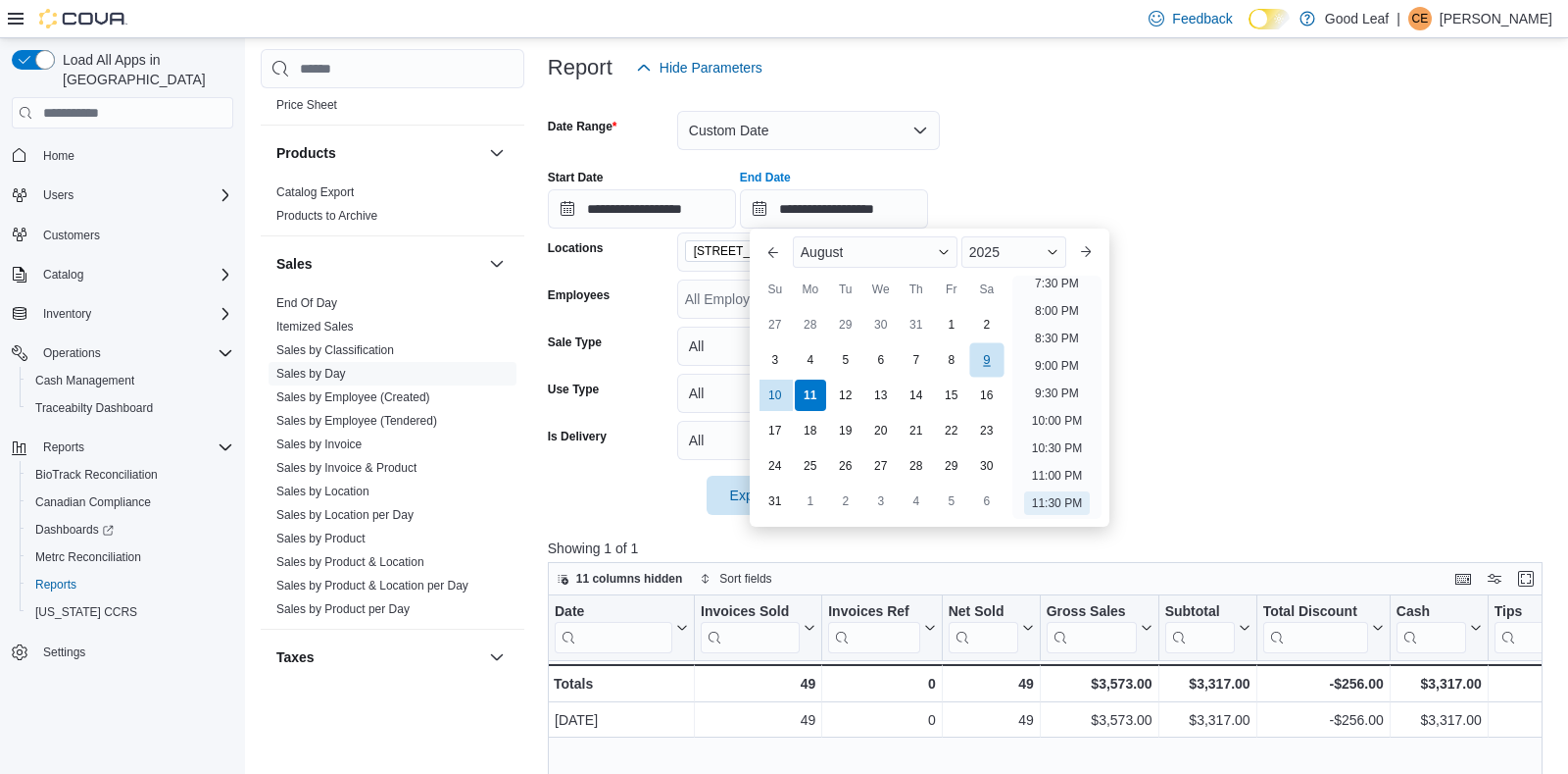
click at [977, 353] on div "9" at bounding box center [986, 360] width 35 height 35
type input "**********"
click at [1254, 331] on form "**********" at bounding box center [1051, 301] width 1005 height 427
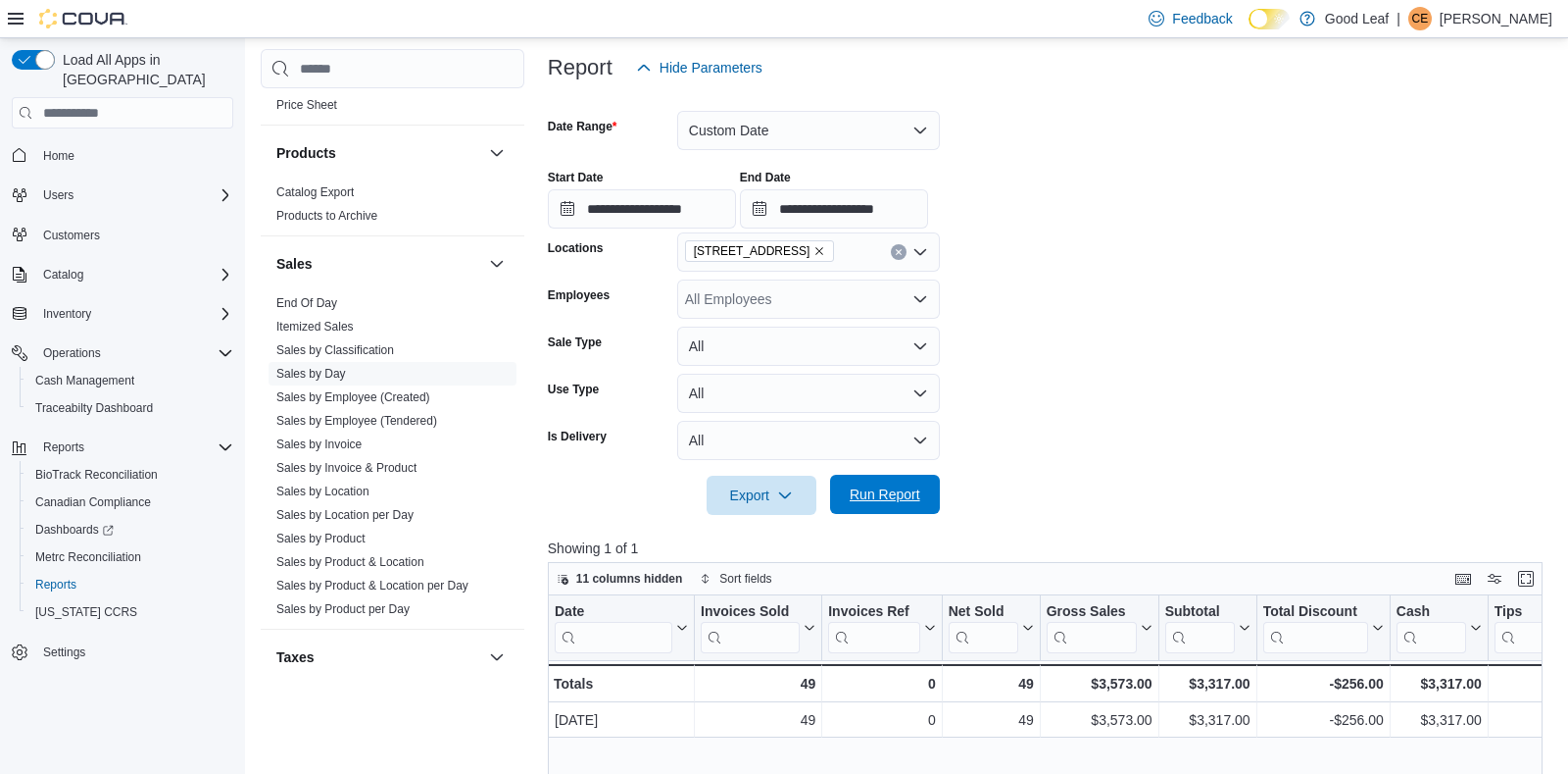
click at [904, 499] on span "Run Report" at bounding box center [885, 495] width 71 height 20
click at [1526, 574] on button "Enter fullscreen" at bounding box center [1526, 578] width 24 height 24
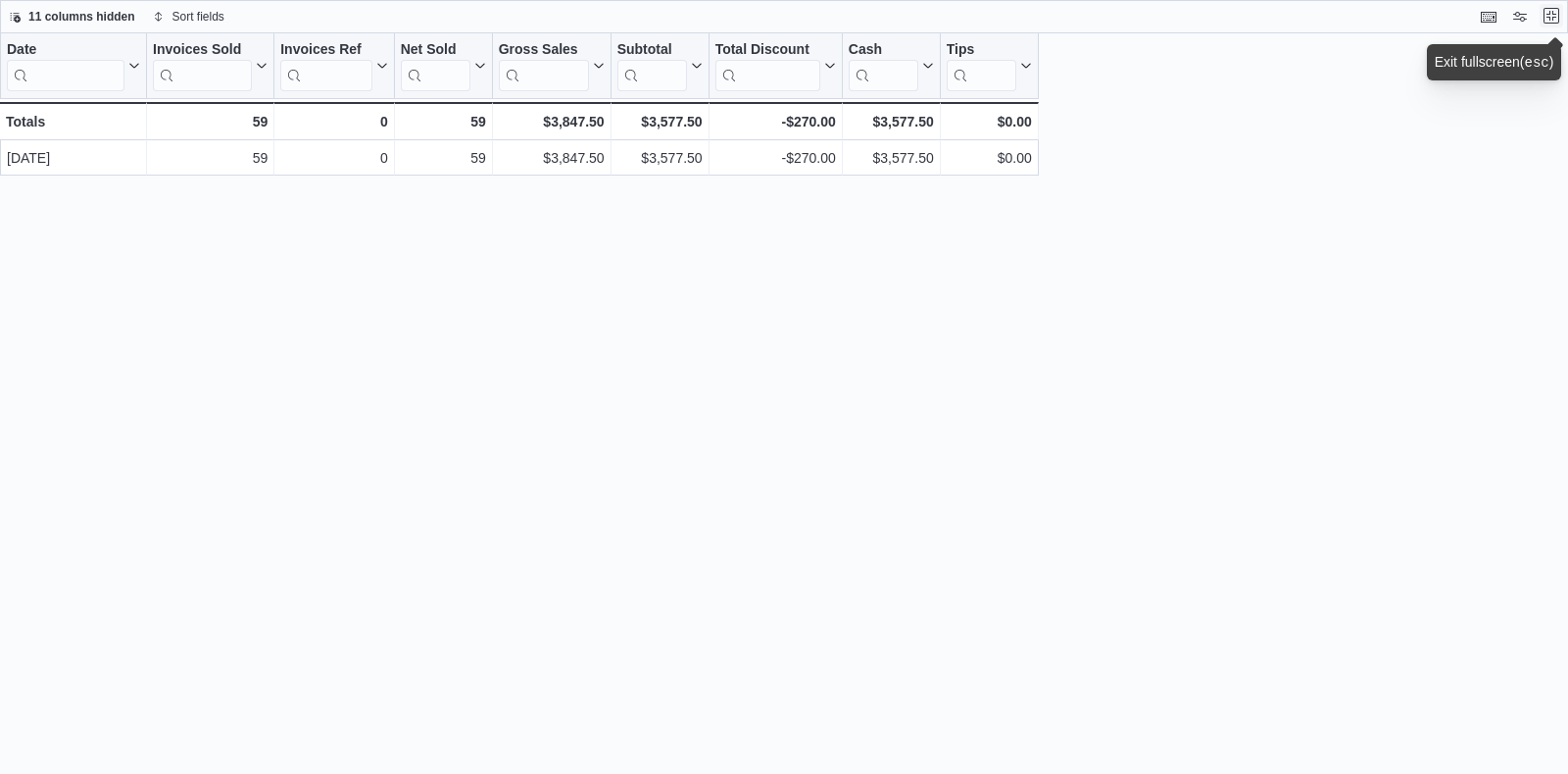
click at [1553, 17] on button "Exit fullscreen" at bounding box center [1552, 16] width 24 height 24
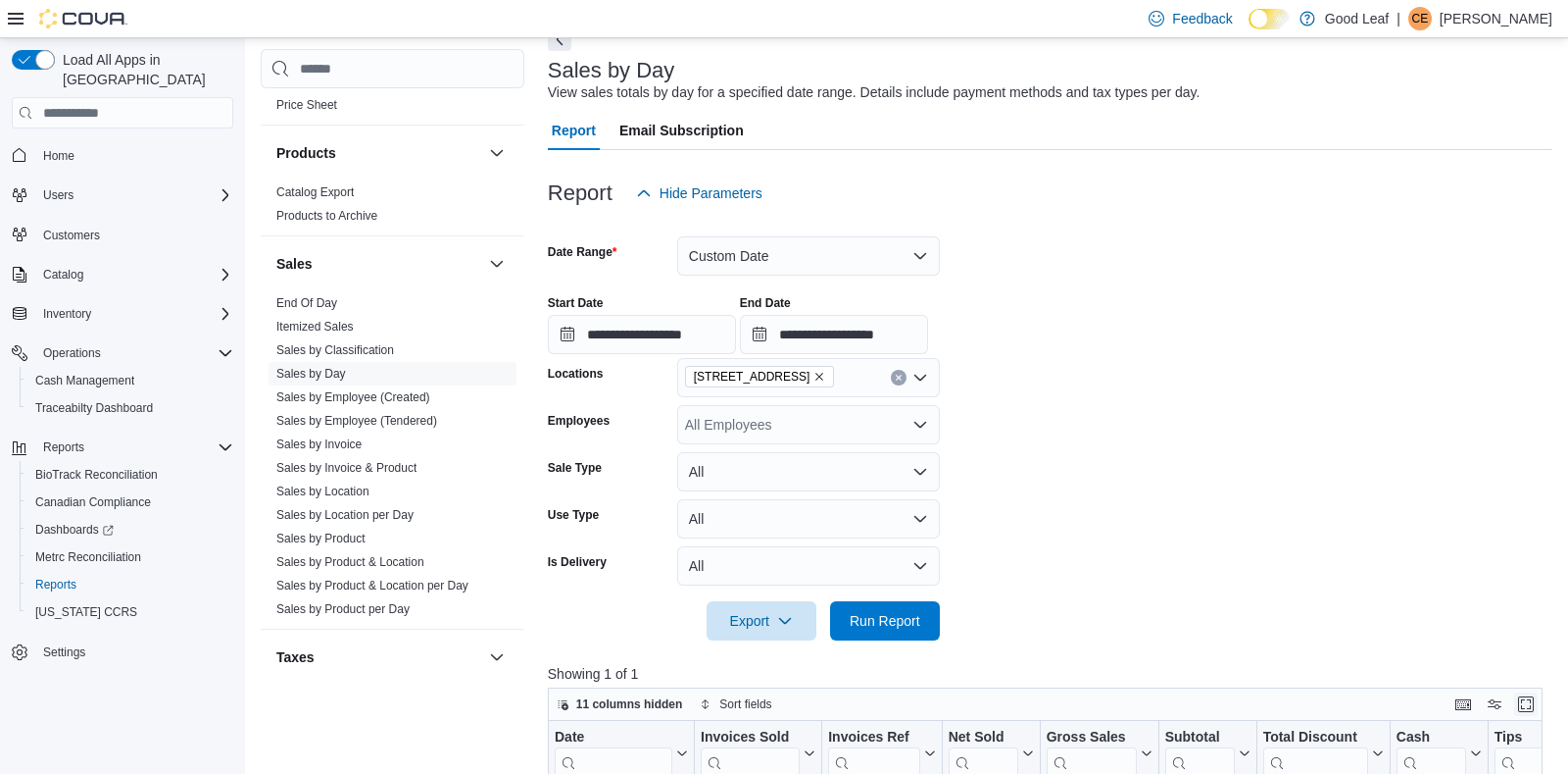
scroll to position [115, 0]
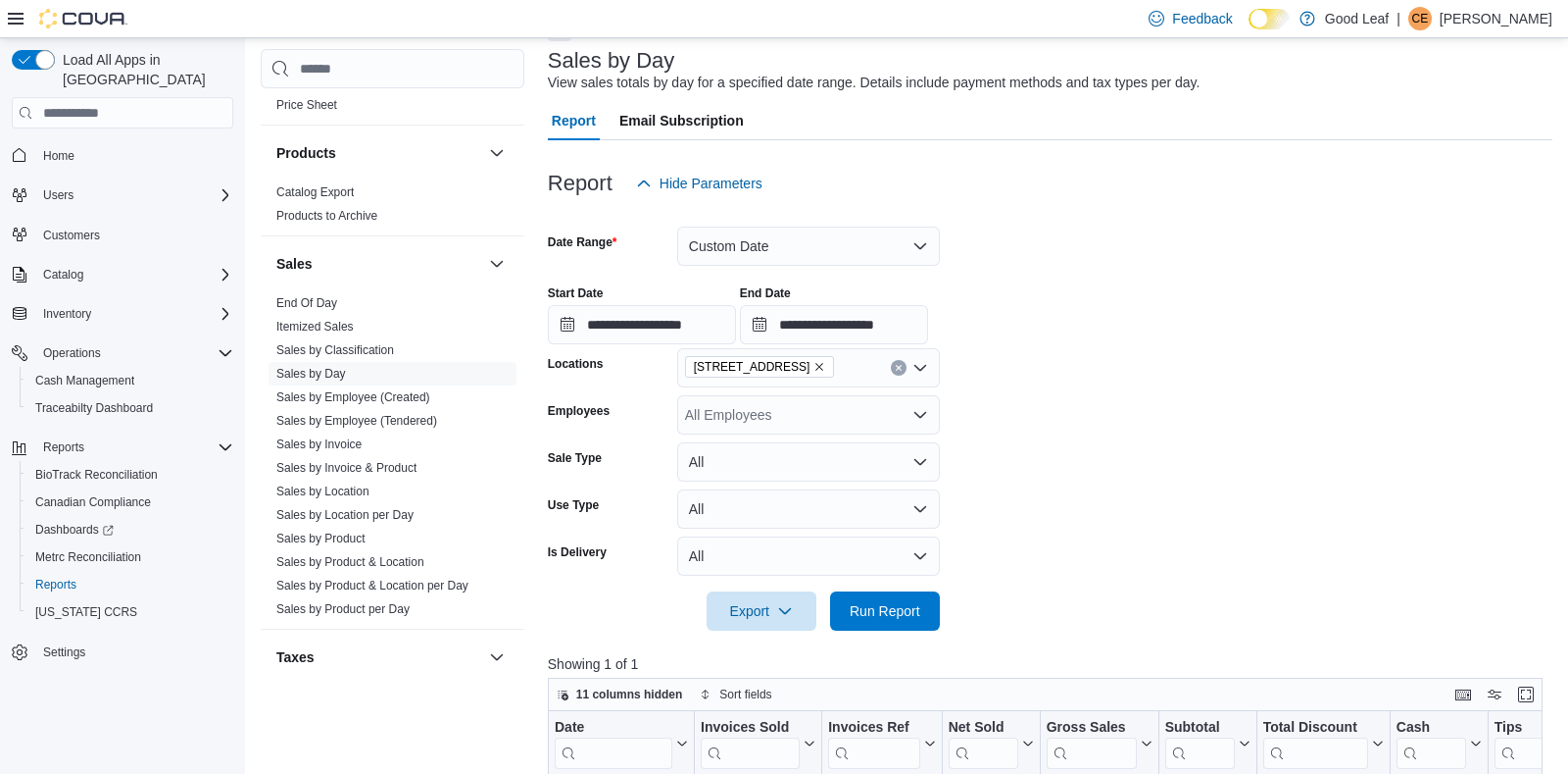
click at [825, 363] on icon "Remove 730 Broad St, Salamanca from selection in this group" at bounding box center [819, 367] width 12 height 12
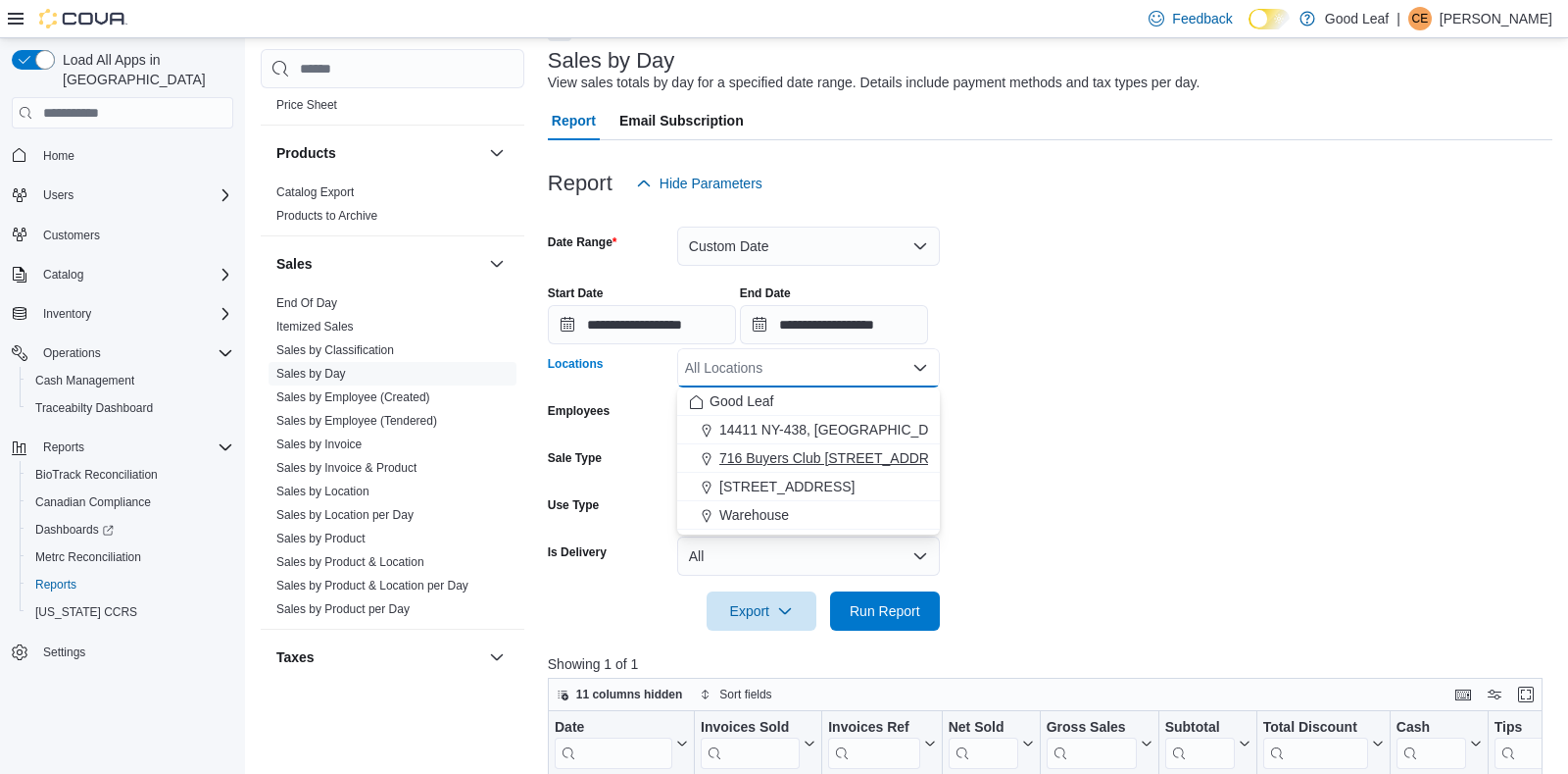
click at [792, 462] on span "716 Buyers Club [STREET_ADDRESS]" at bounding box center [840, 458] width 241 height 20
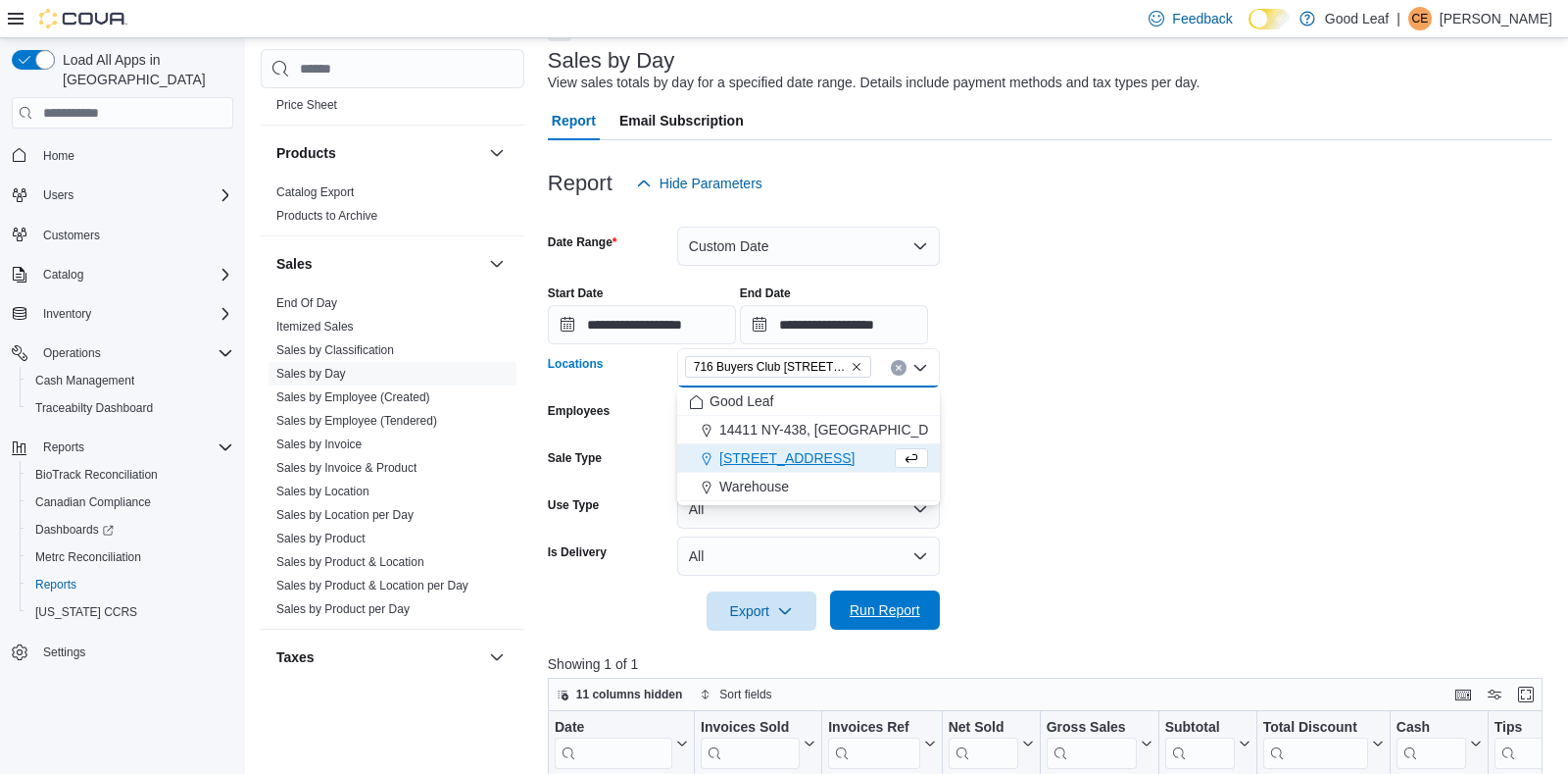
click at [845, 615] on span "Run Report" at bounding box center [885, 609] width 86 height 39
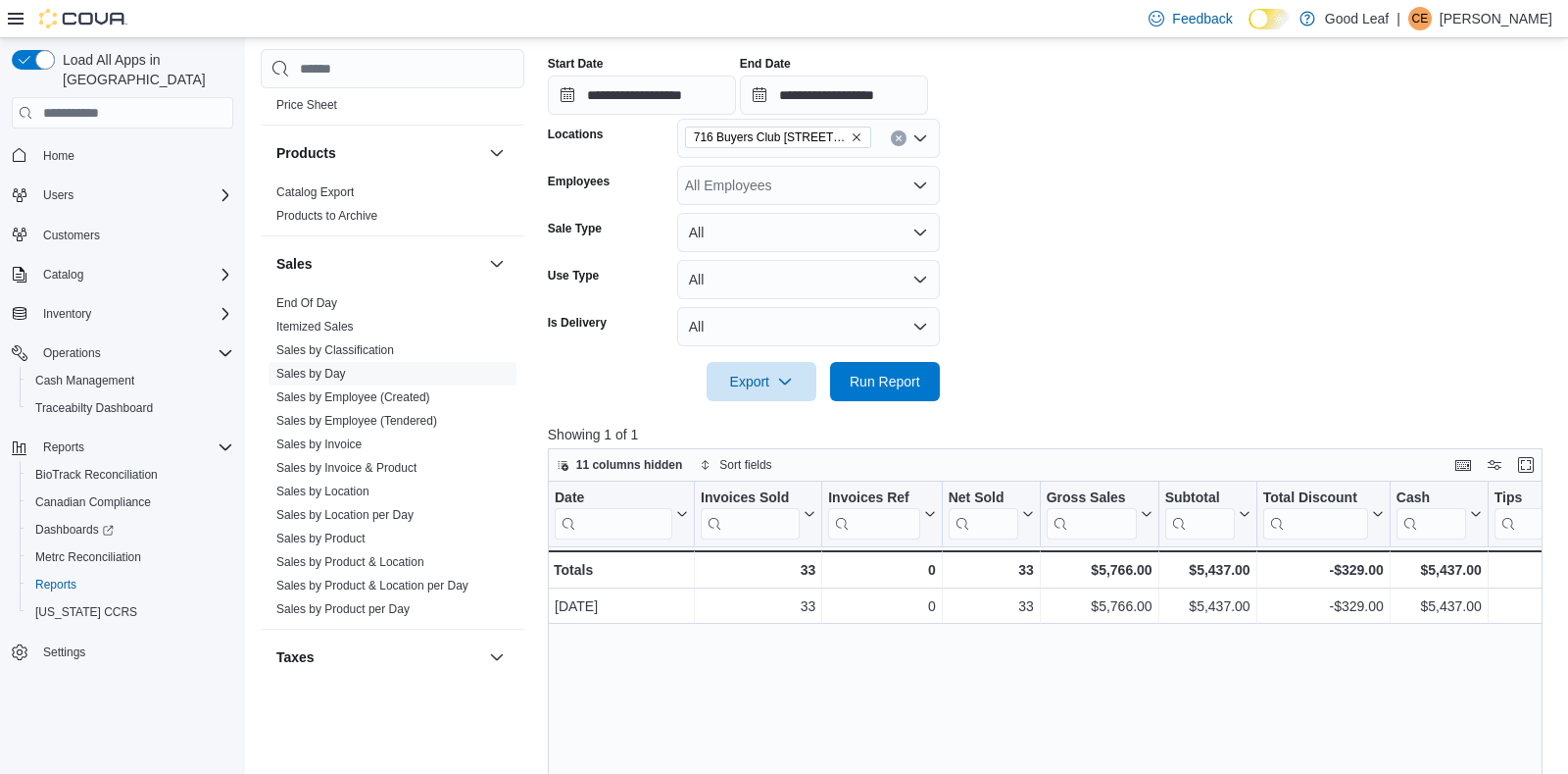
scroll to position [348, 0]
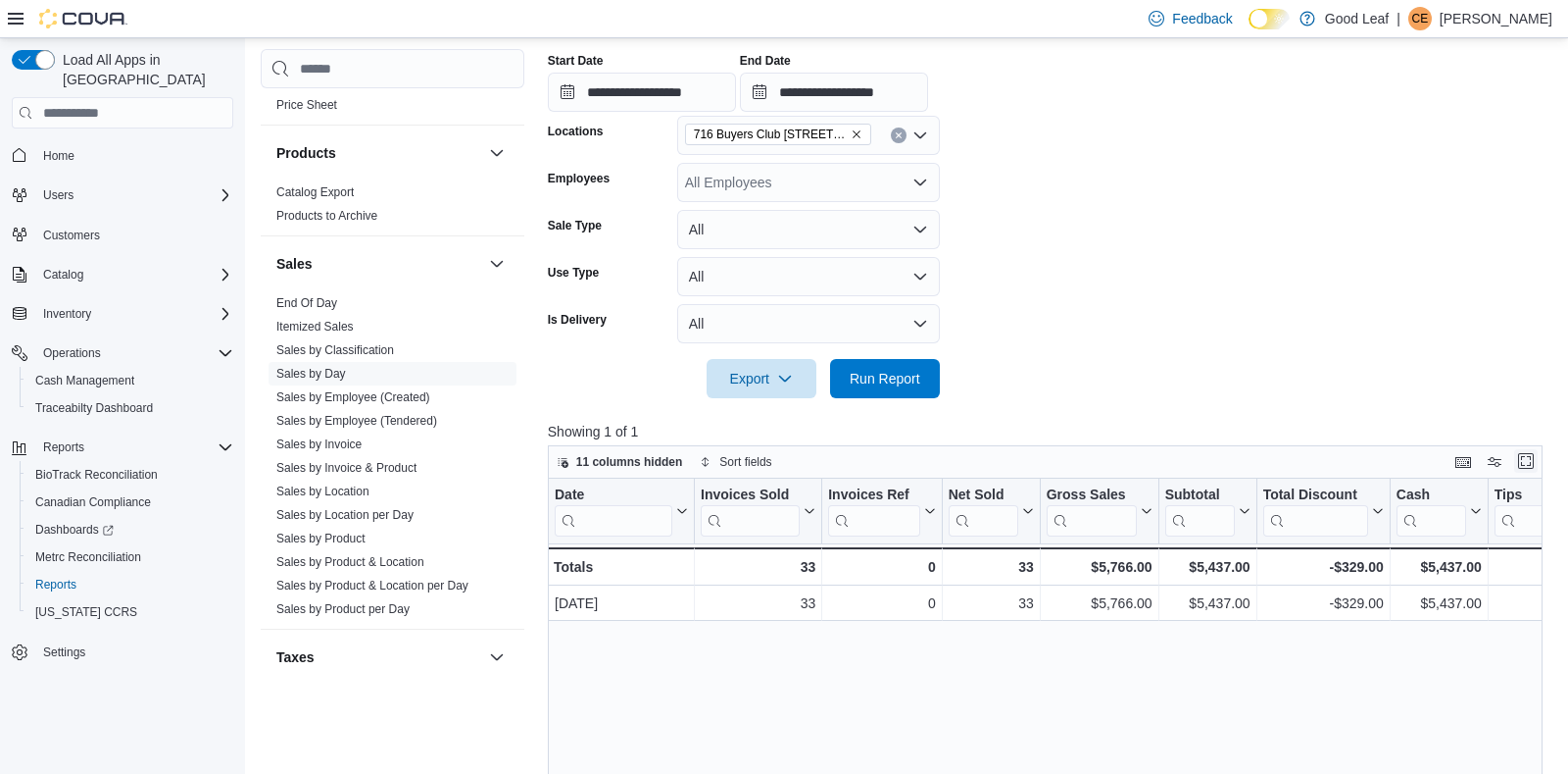
click at [1521, 460] on button "Enter fullscreen" at bounding box center [1526, 461] width 24 height 24
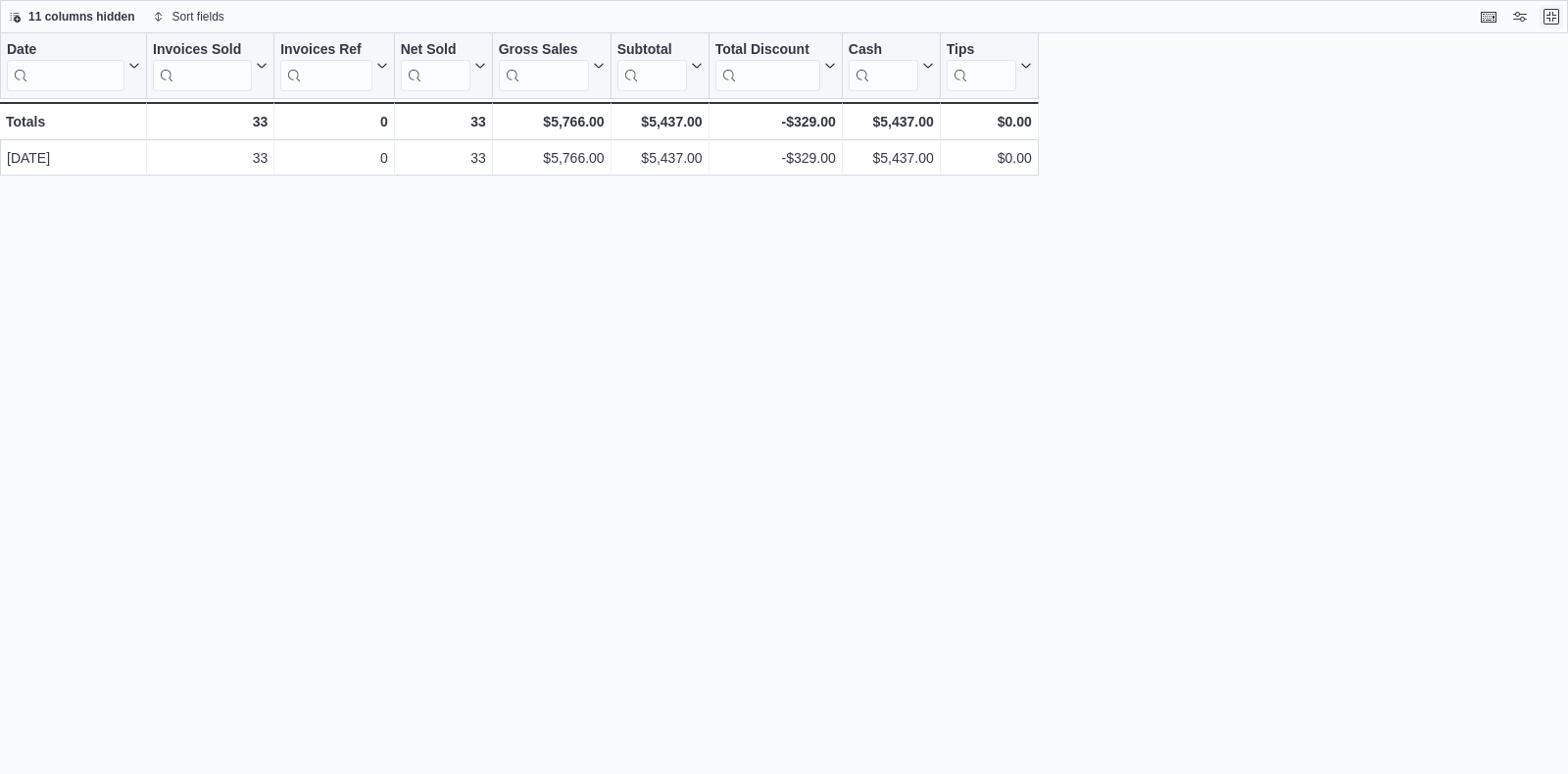
scroll to position [0, 0]
click at [1552, 15] on button "Exit fullscreen" at bounding box center [1552, 16] width 24 height 24
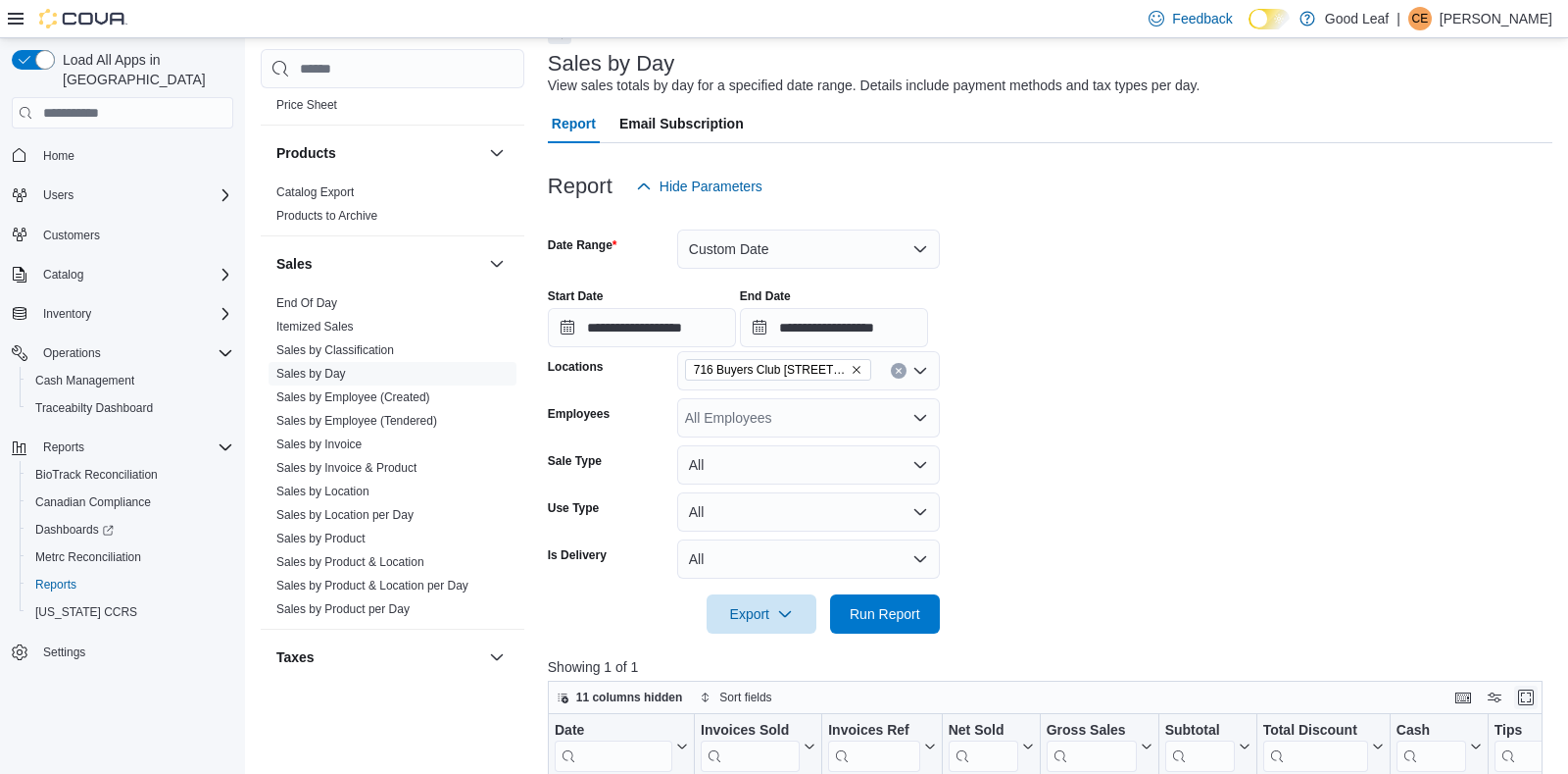
scroll to position [115, 0]
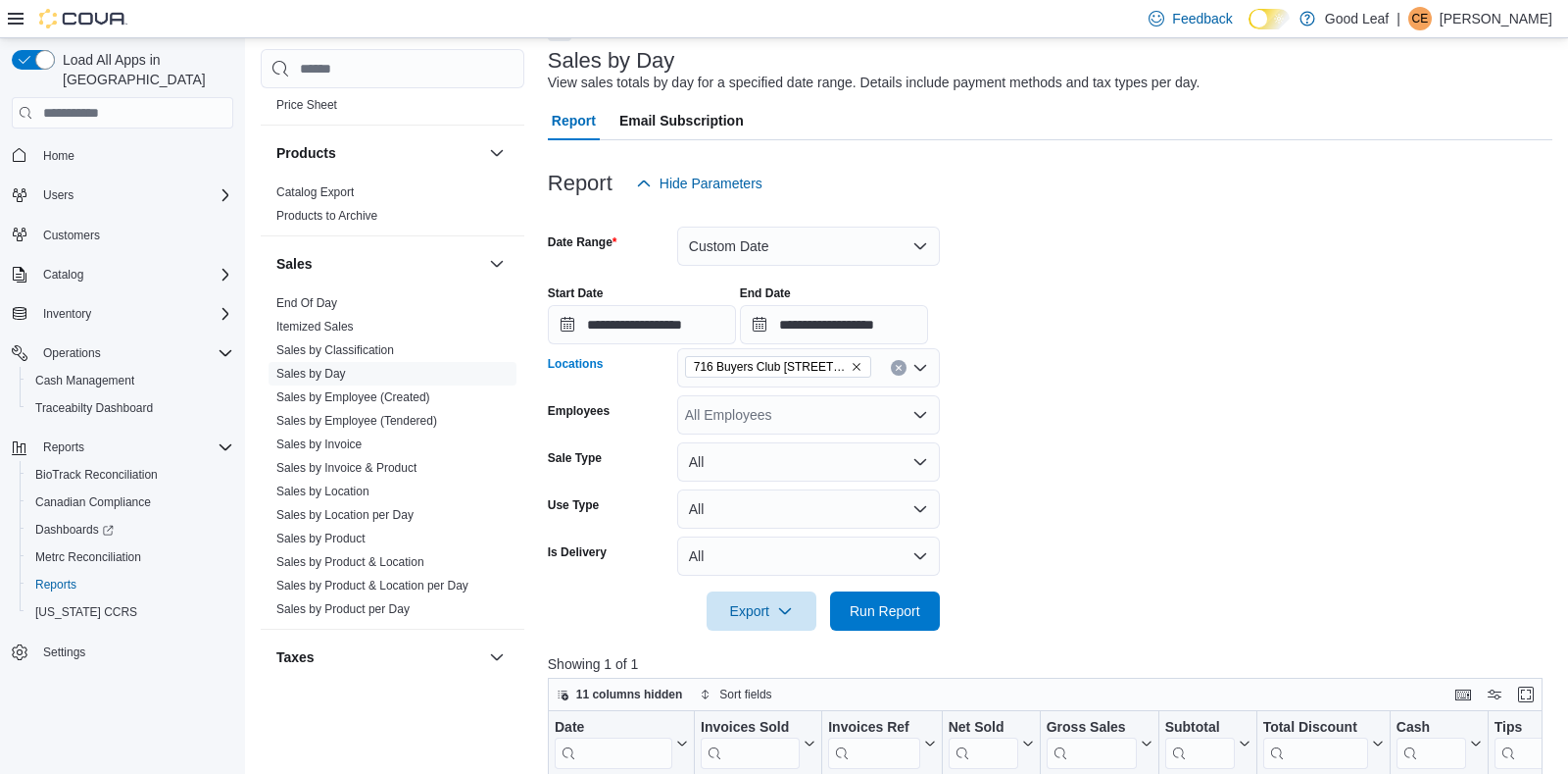
click at [856, 362] on icon "Remove 716 Buyers Club 6665 Route 417, Killbuck from selection in this group" at bounding box center [857, 367] width 12 height 12
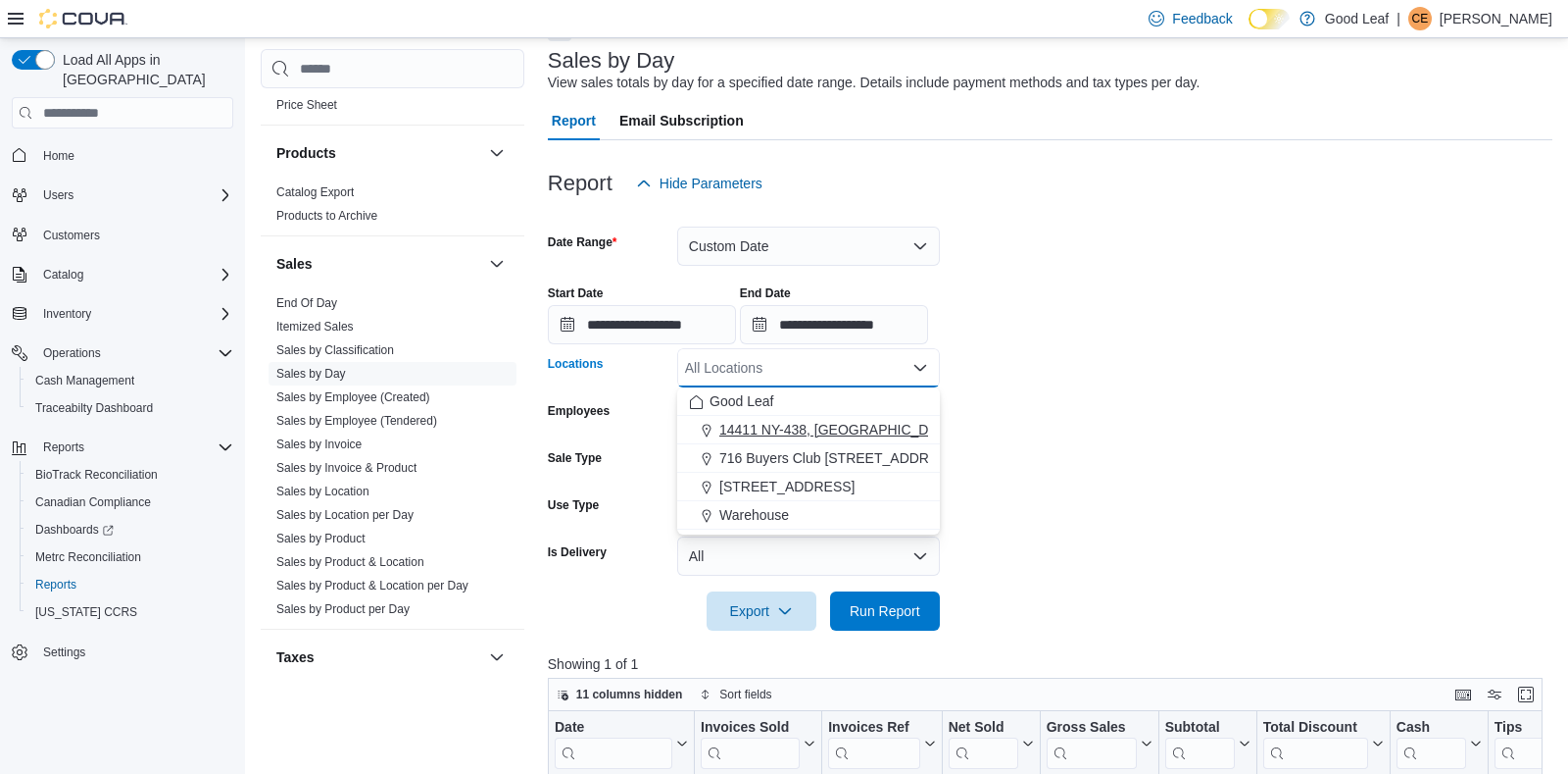
click at [812, 439] on button "14411 NY-438, [GEOGRAPHIC_DATA]" at bounding box center [808, 430] width 263 height 29
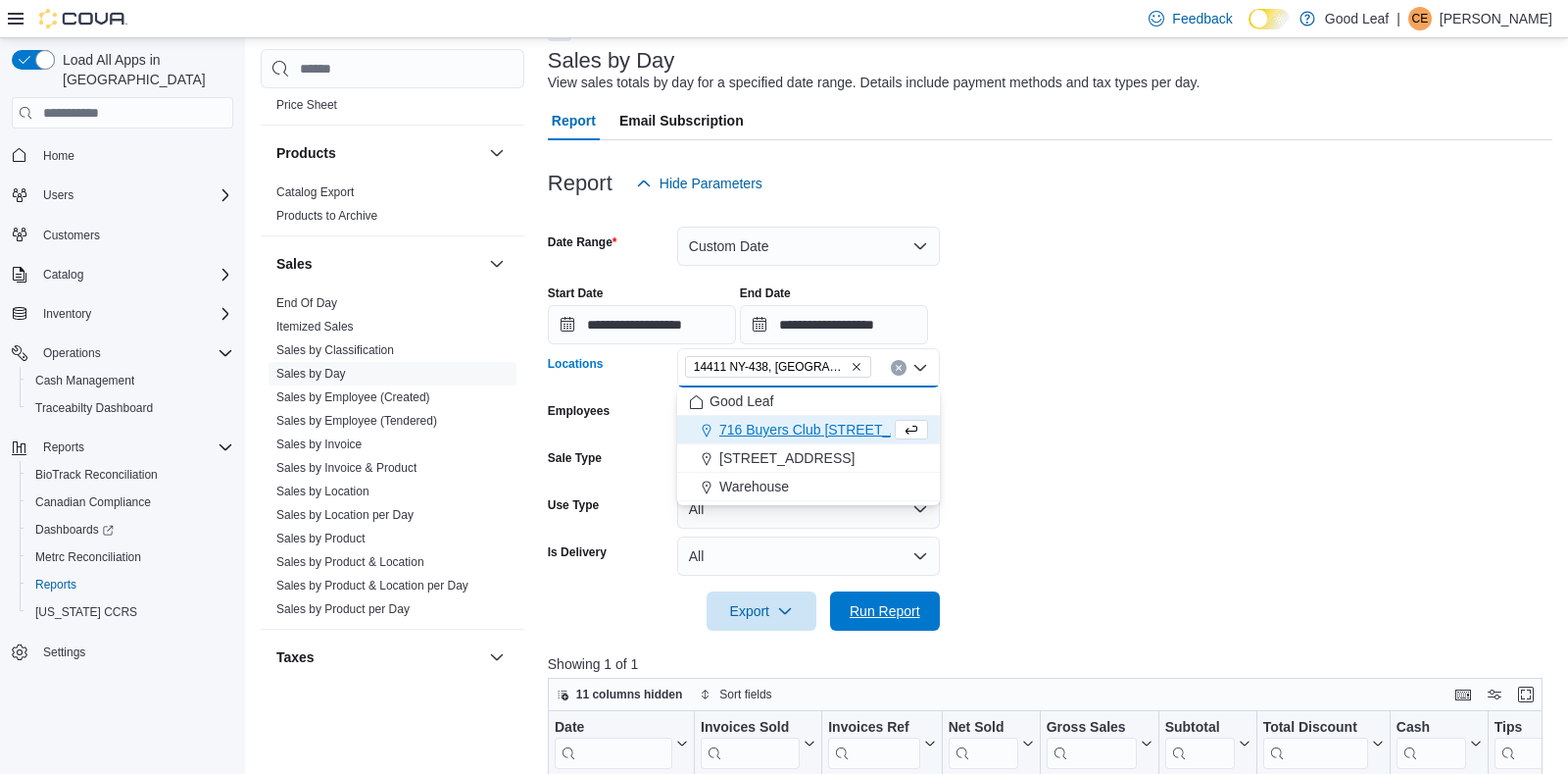
drag, startPoint x: 866, startPoint y: 608, endPoint x: 1293, endPoint y: 487, distance: 443.8
click at [867, 608] on span "Run Report" at bounding box center [885, 611] width 71 height 20
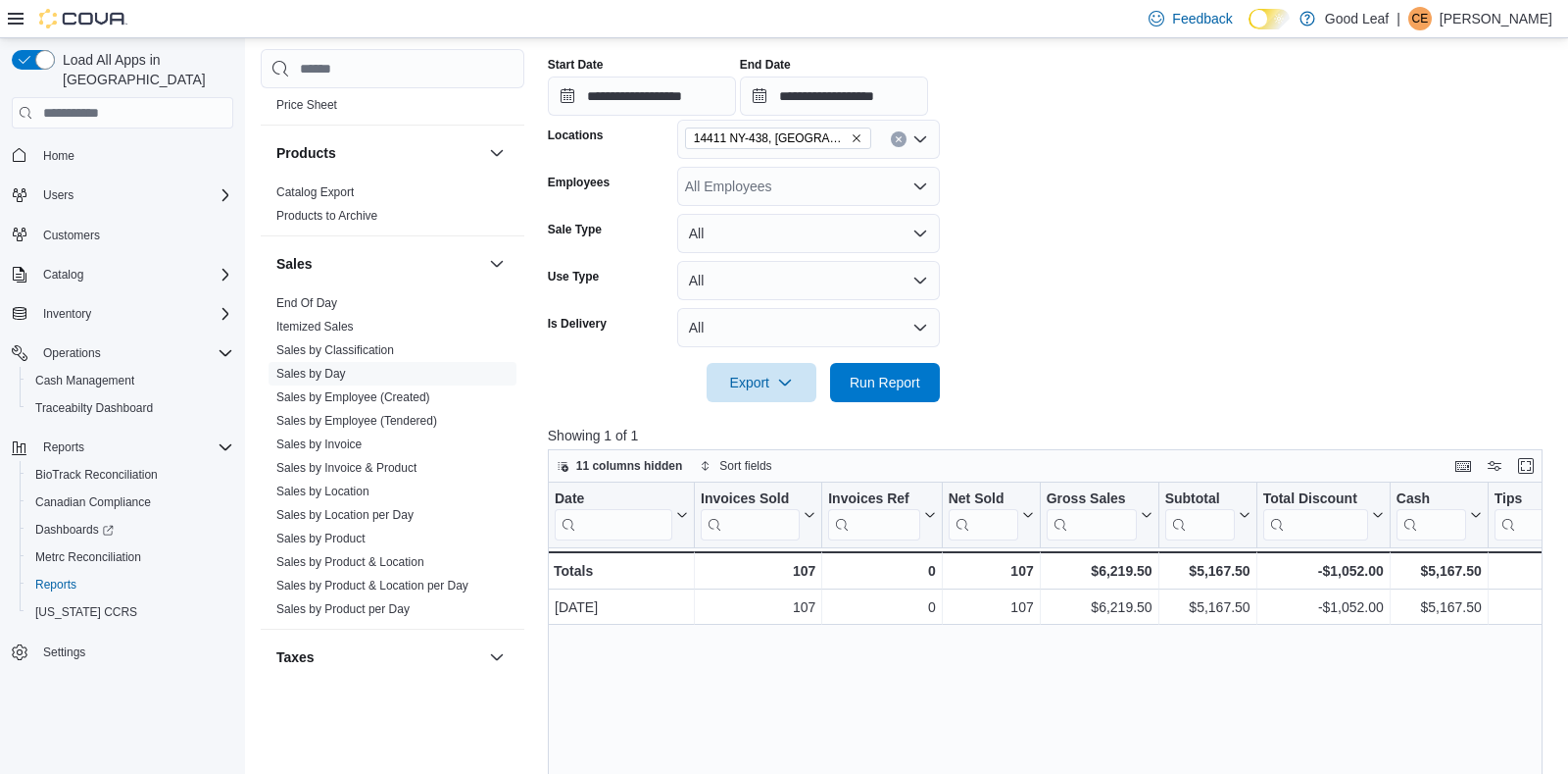
scroll to position [348, 0]
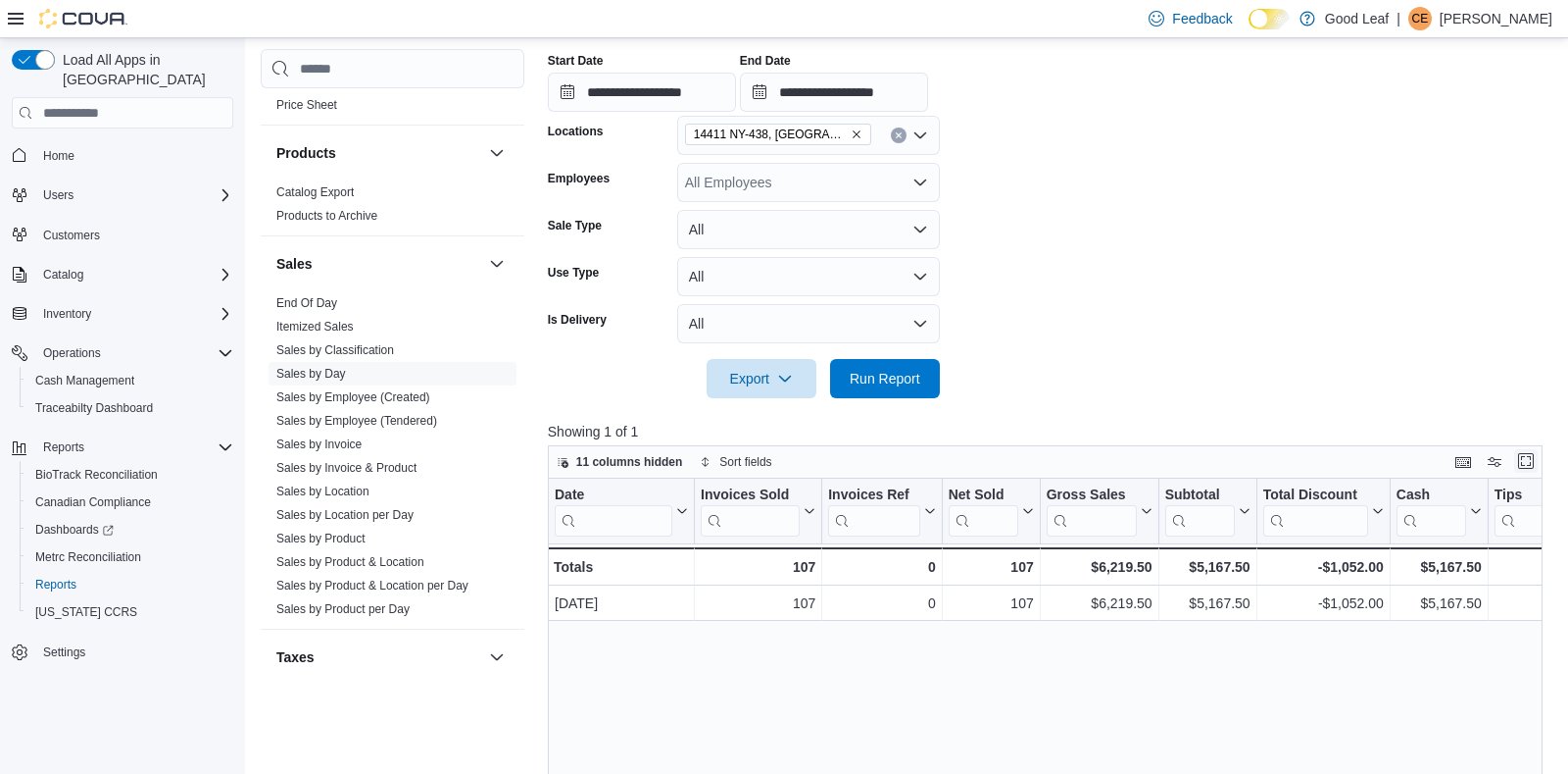
click at [1516, 468] on button "Enter fullscreen" at bounding box center [1526, 461] width 24 height 24
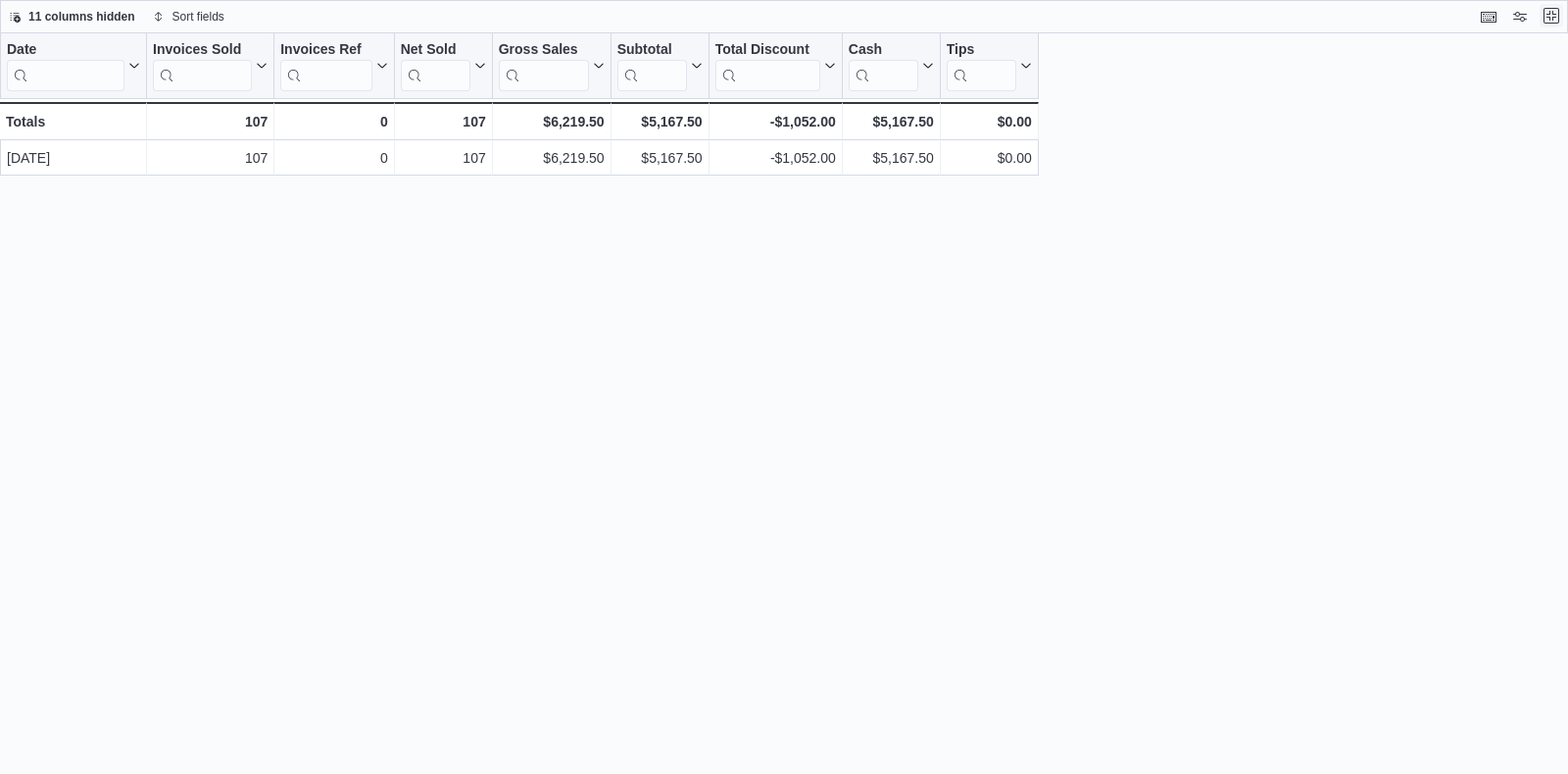
scroll to position [0, 0]
click at [1557, 9] on button "Exit fullscreen" at bounding box center [1552, 16] width 24 height 24
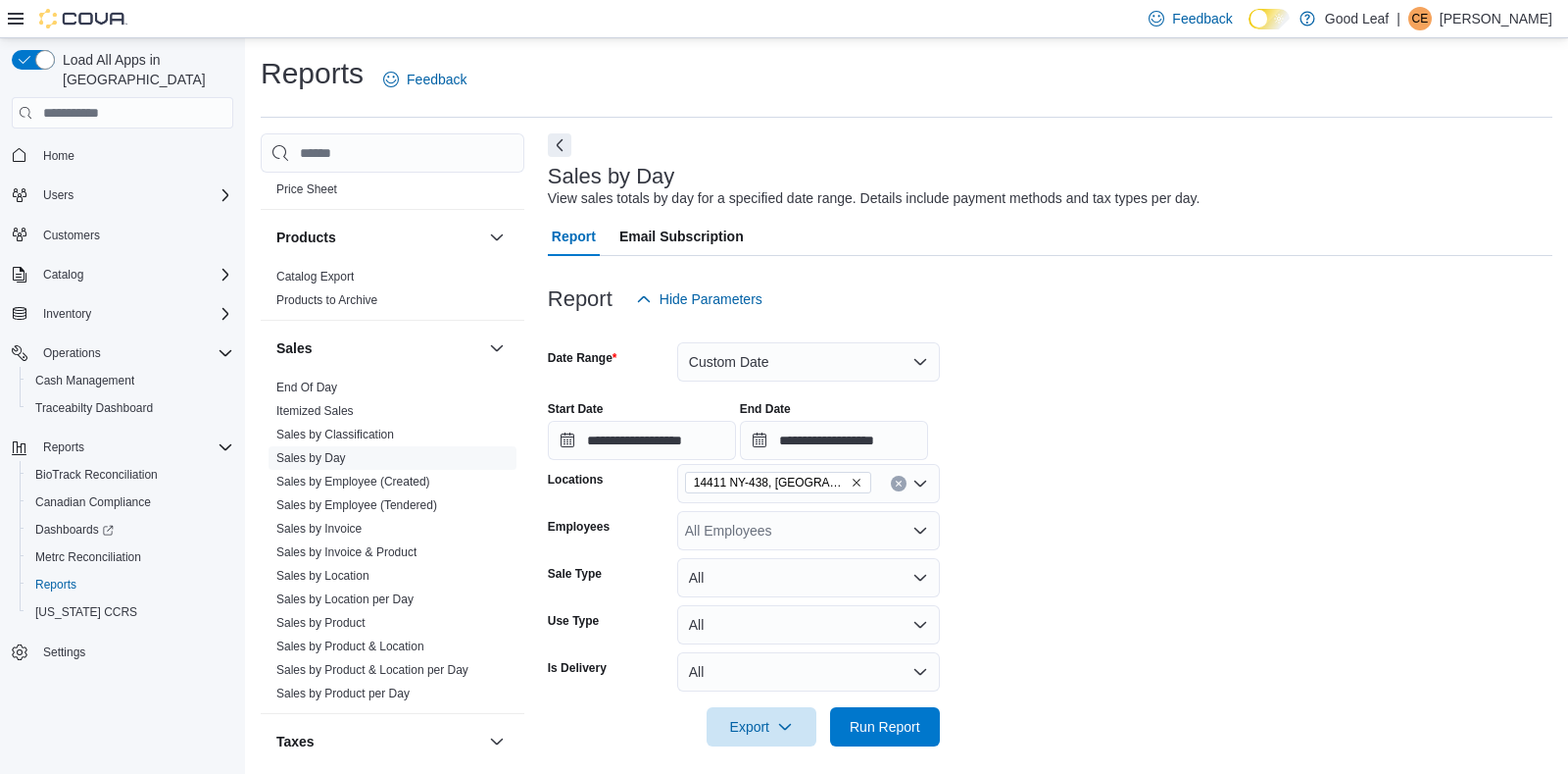
scroll to position [115, 0]
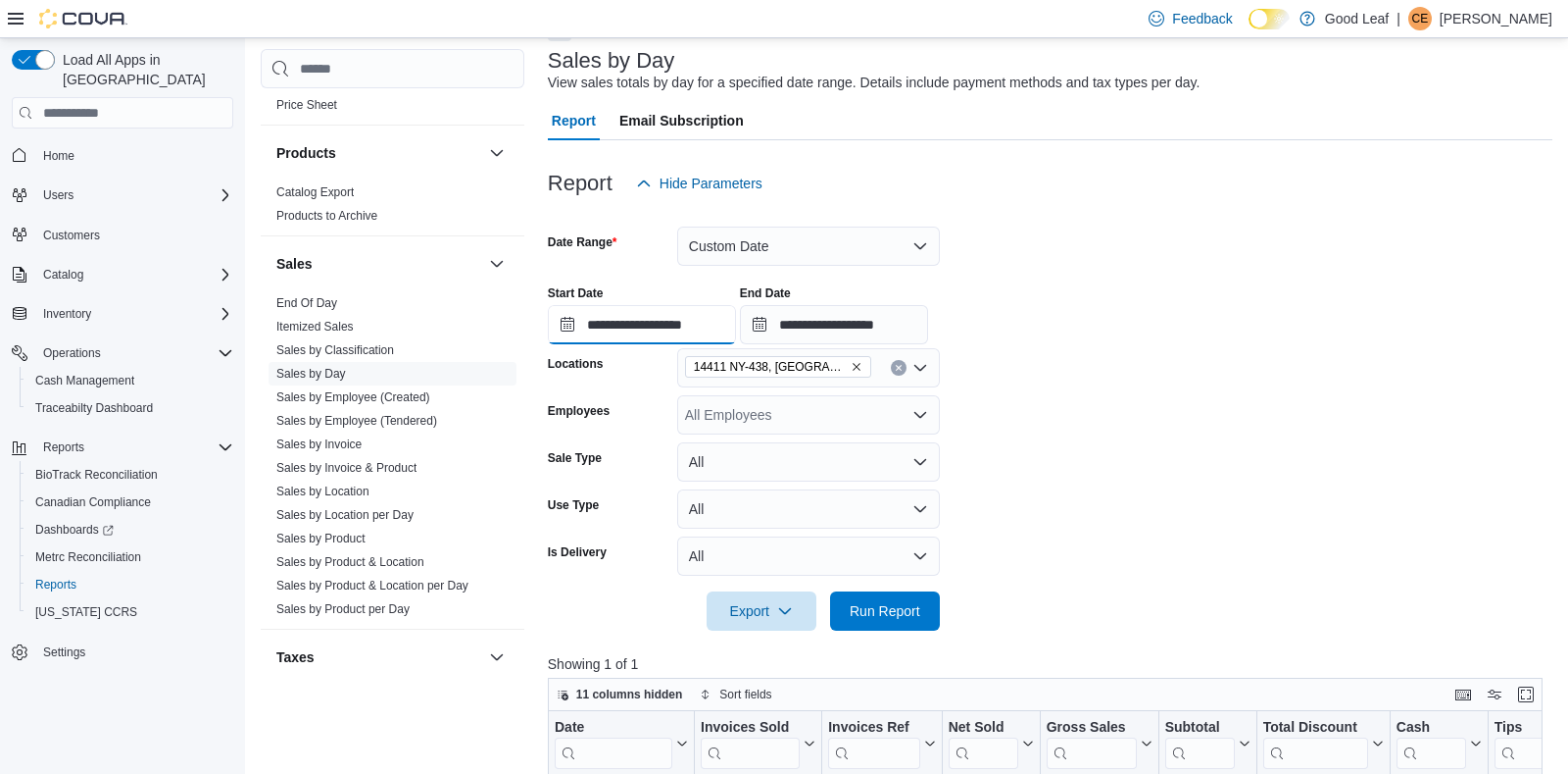
click at [626, 327] on input "**********" at bounding box center [642, 324] width 189 height 39
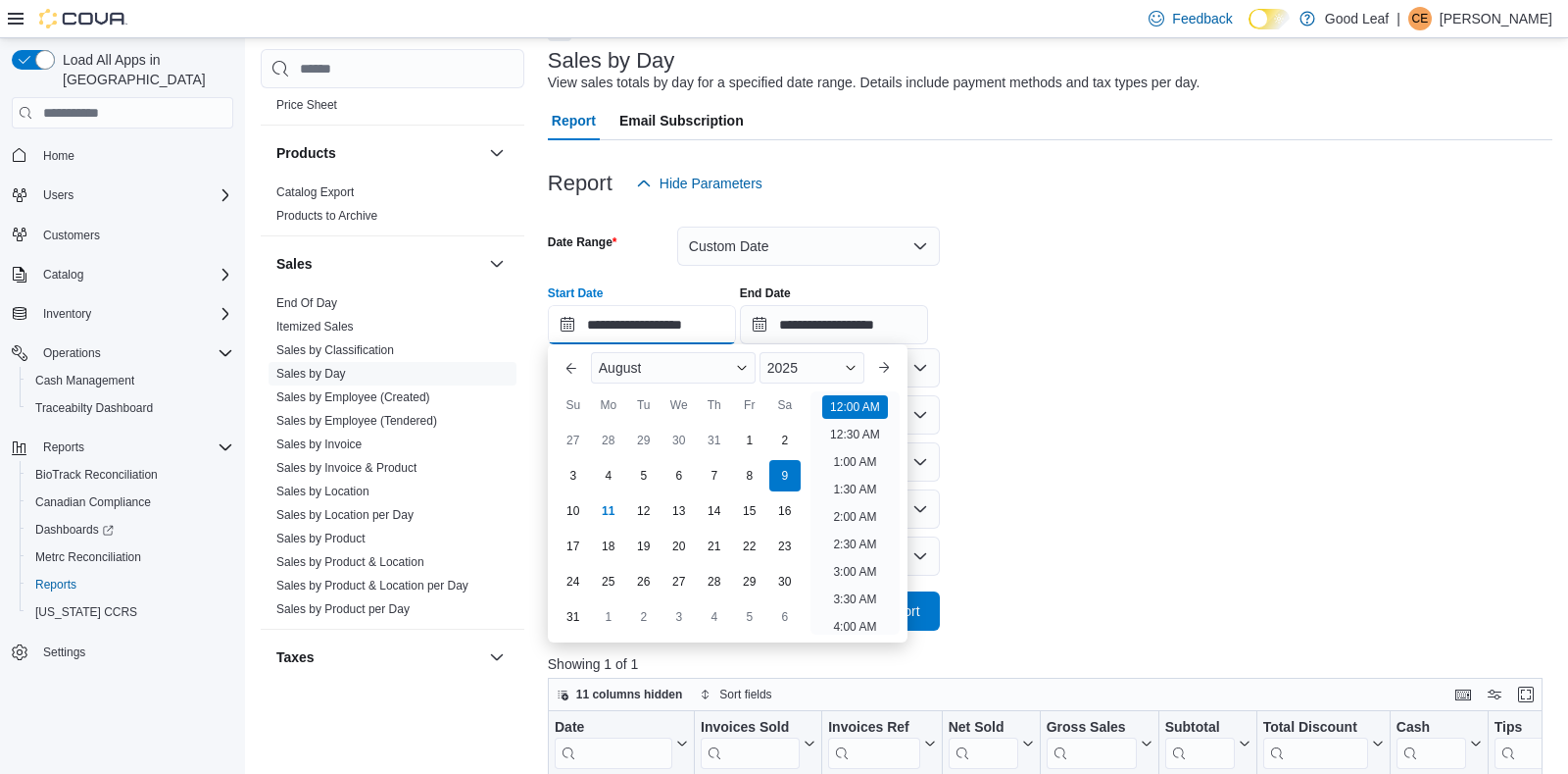
scroll to position [61, 0]
click at [745, 478] on div "8" at bounding box center [749, 476] width 35 height 35
type input "**********"
click at [816, 319] on input "**********" at bounding box center [834, 324] width 189 height 39
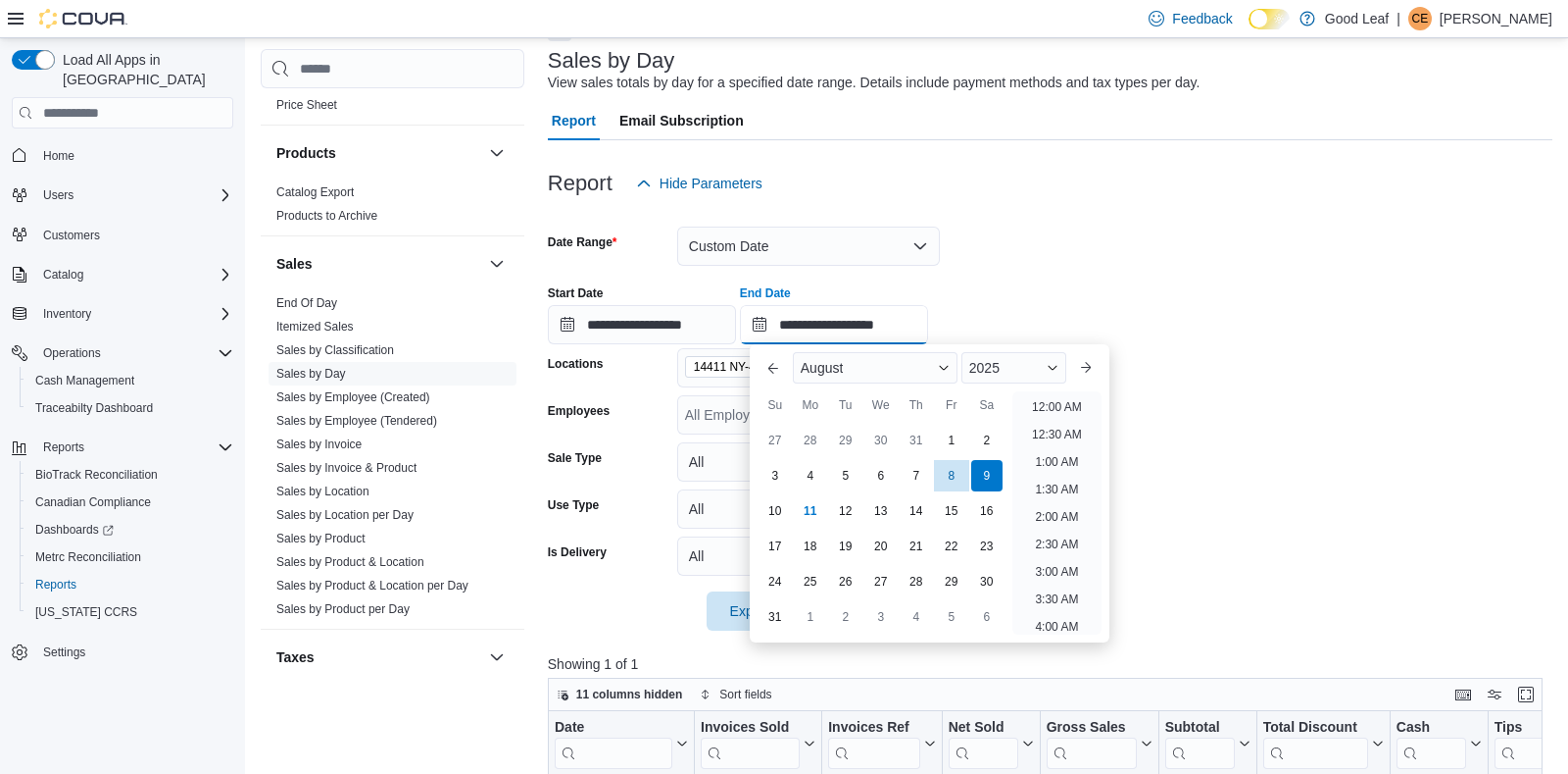
scroll to position [1079, 0]
click at [949, 468] on div "8" at bounding box center [951, 476] width 35 height 35
type input "**********"
click at [1027, 258] on form "**********" at bounding box center [1051, 416] width 1005 height 427
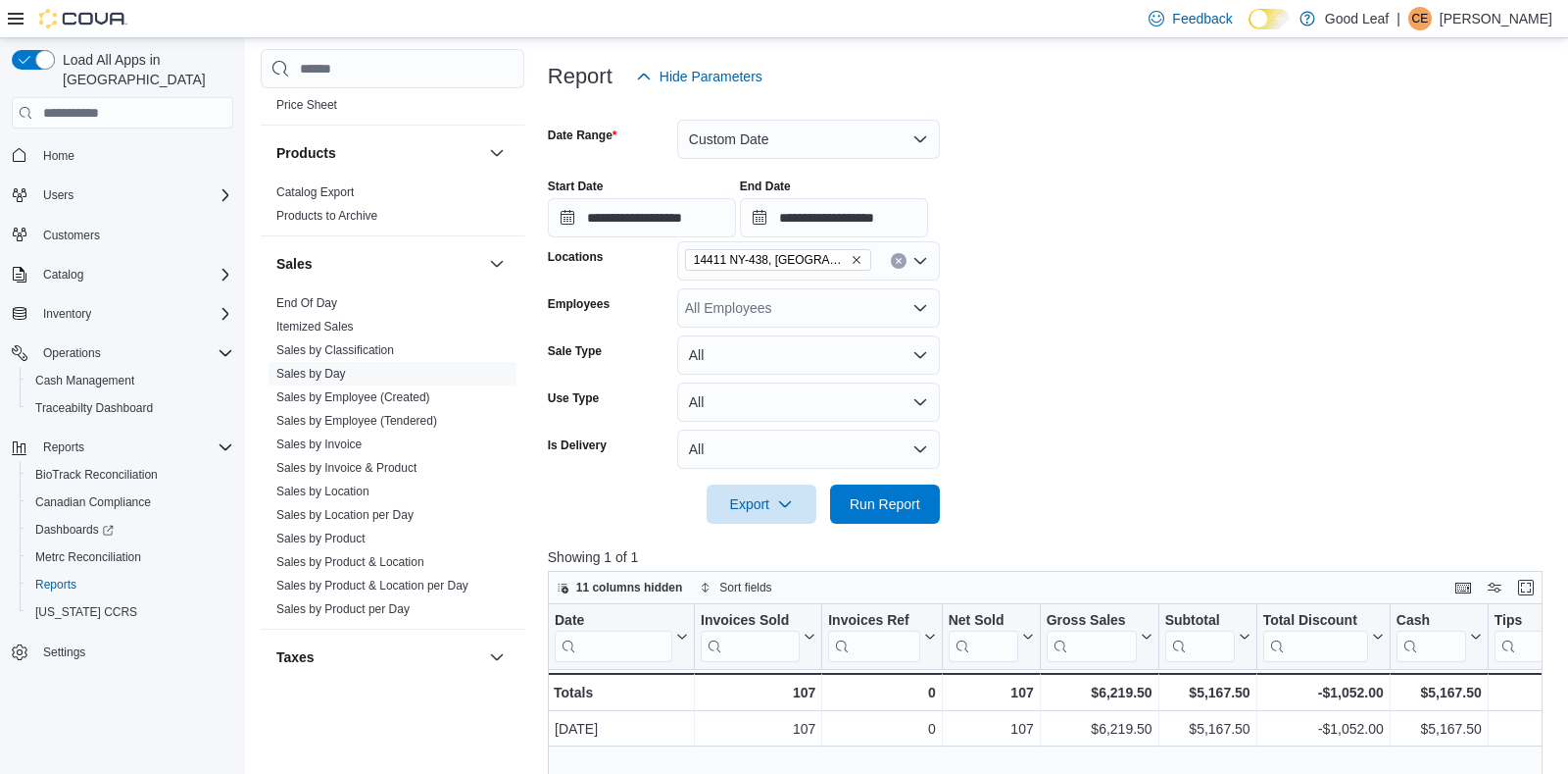
scroll to position [232, 0]
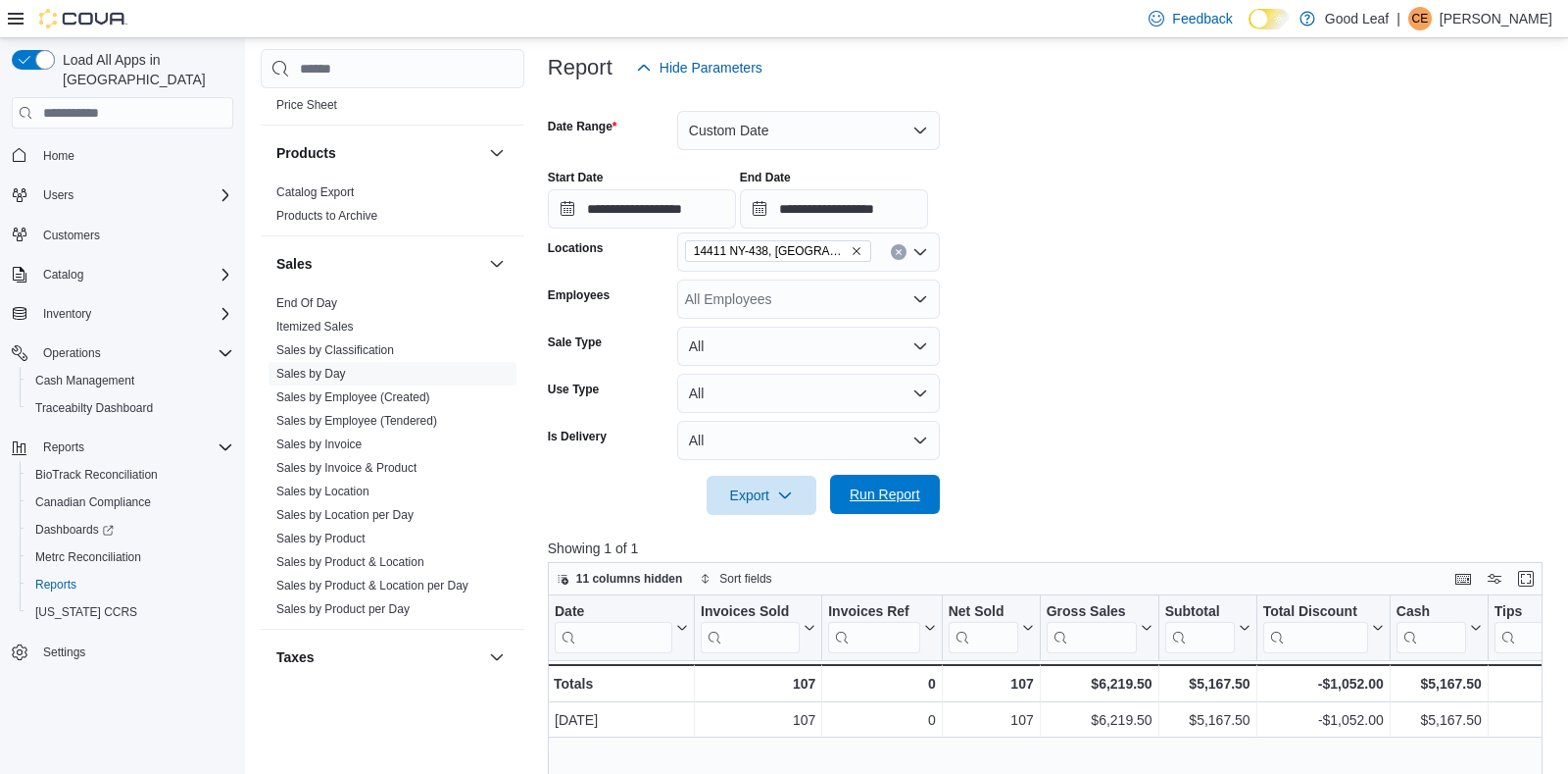
click at [903, 495] on span "Run Report" at bounding box center [885, 495] width 71 height 20
click at [1525, 580] on button "Enter fullscreen" at bounding box center [1526, 578] width 24 height 24
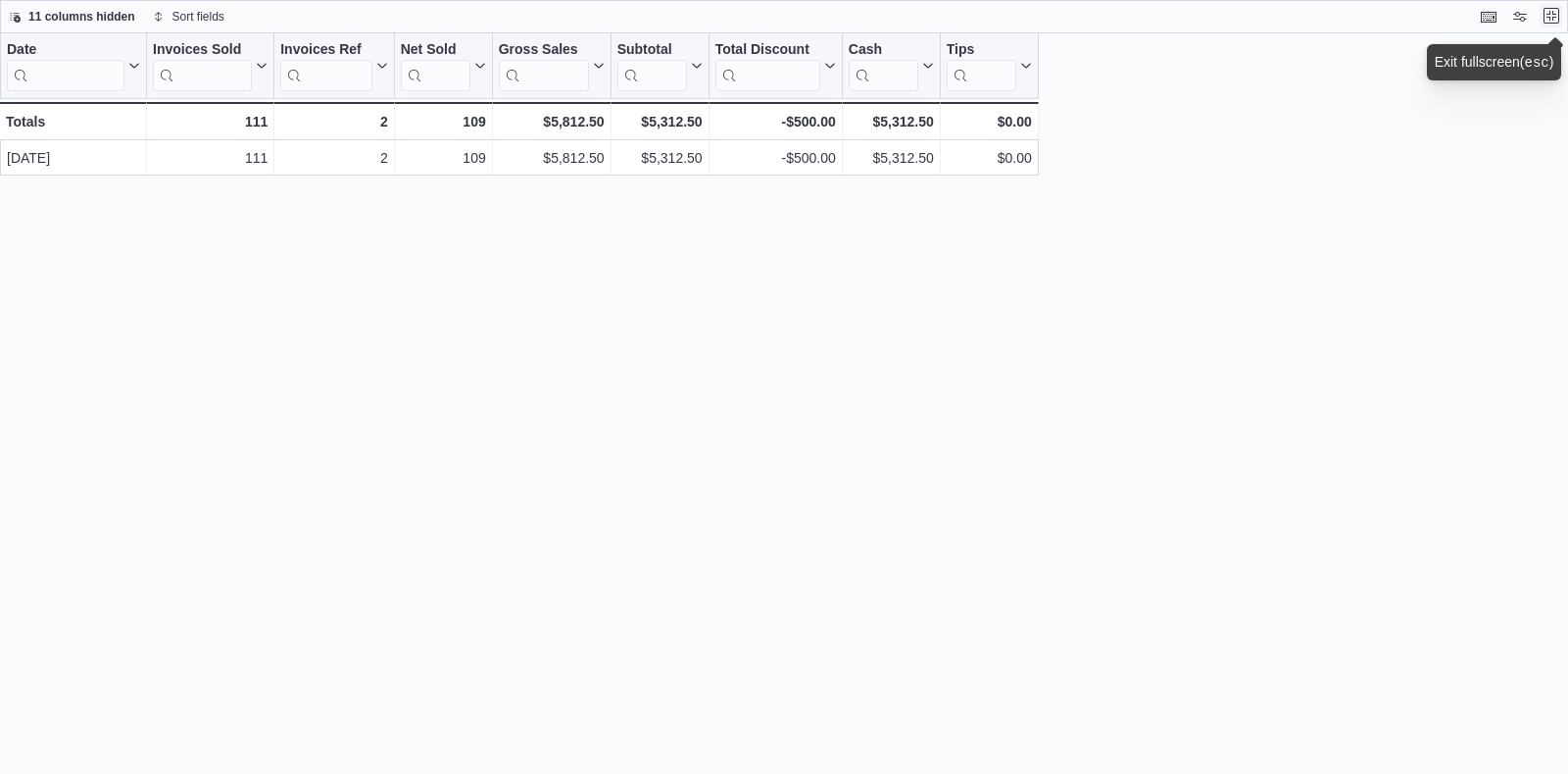
click at [1558, 16] on button "Exit fullscreen" at bounding box center [1552, 16] width 24 height 24
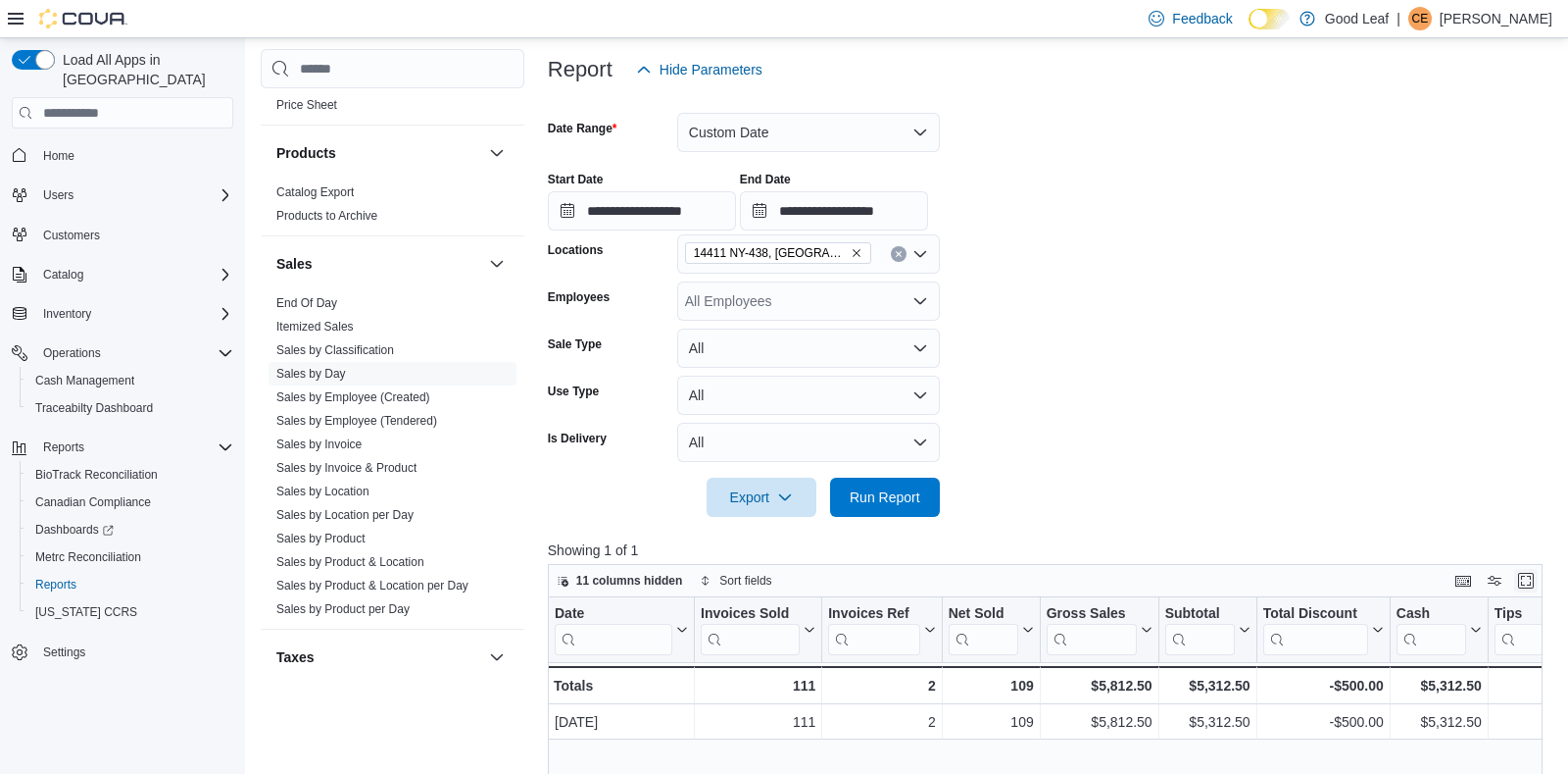
scroll to position [232, 0]
click at [851, 248] on icon "Remove 14411 NY-438, Gowanda from selection in this group" at bounding box center [857, 251] width 12 height 12
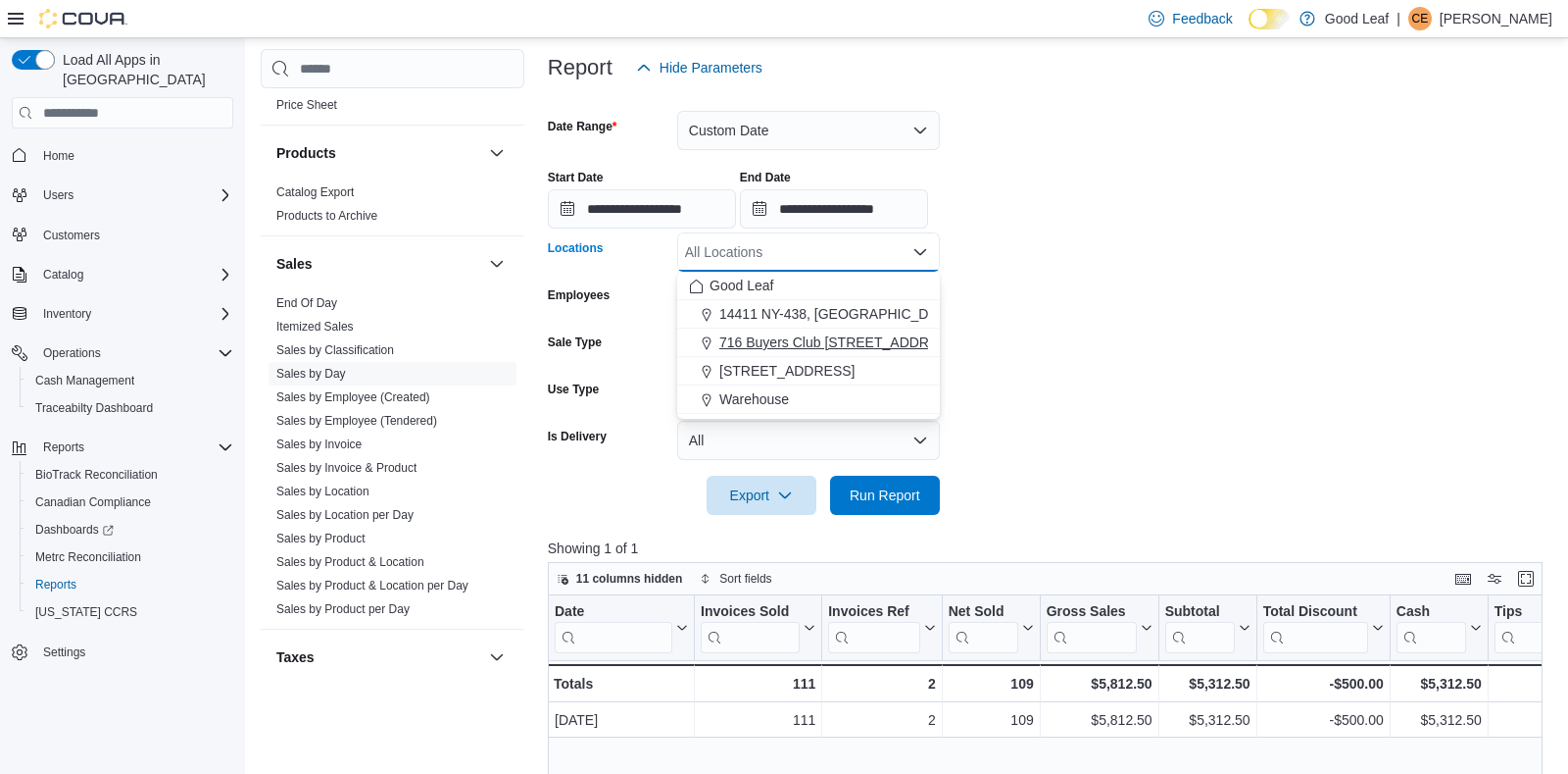
click at [804, 338] on span "716 Buyers Club [STREET_ADDRESS]" at bounding box center [840, 343] width 241 height 20
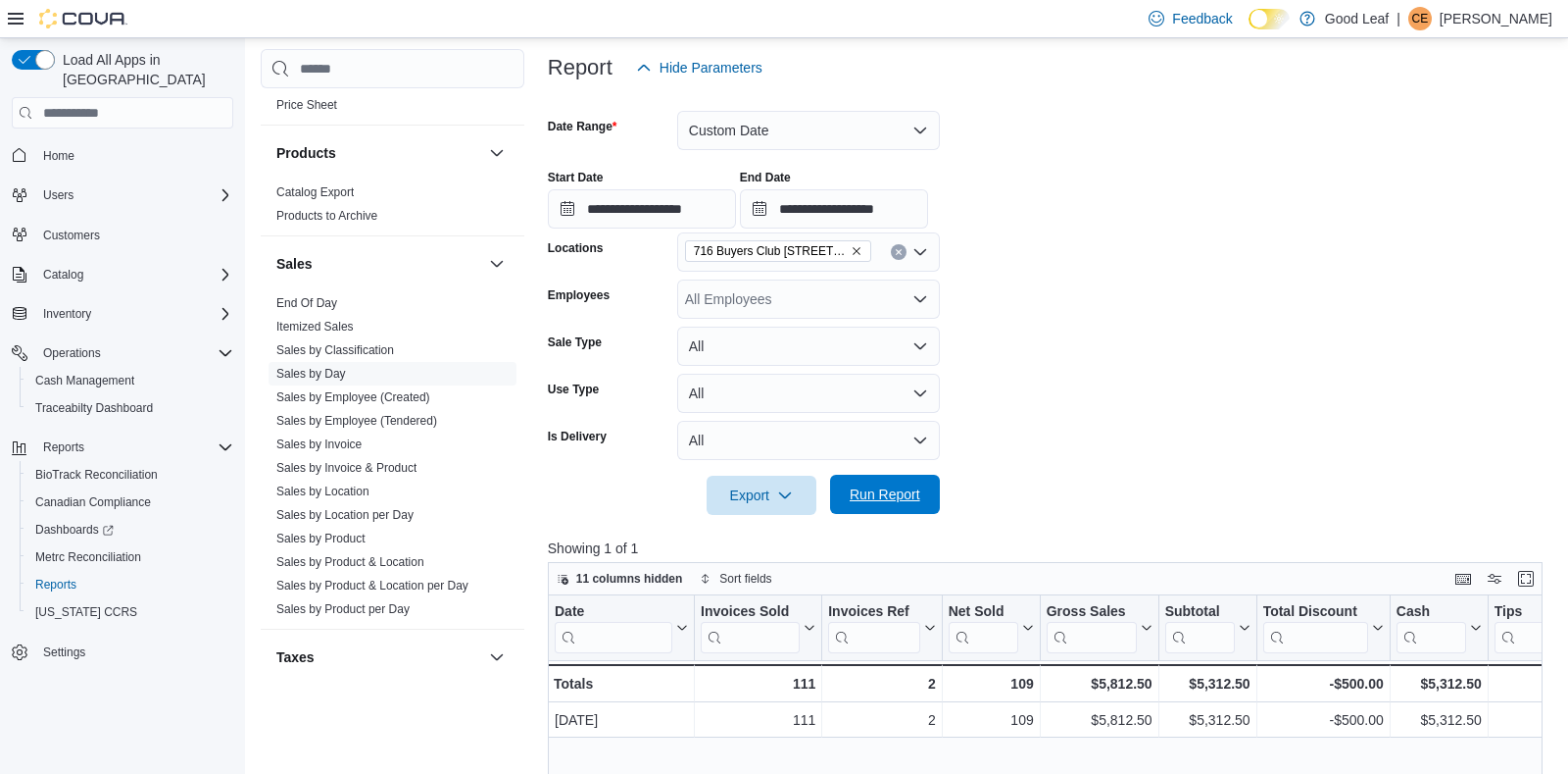
click at [859, 497] on span "Run Report" at bounding box center [885, 495] width 71 height 20
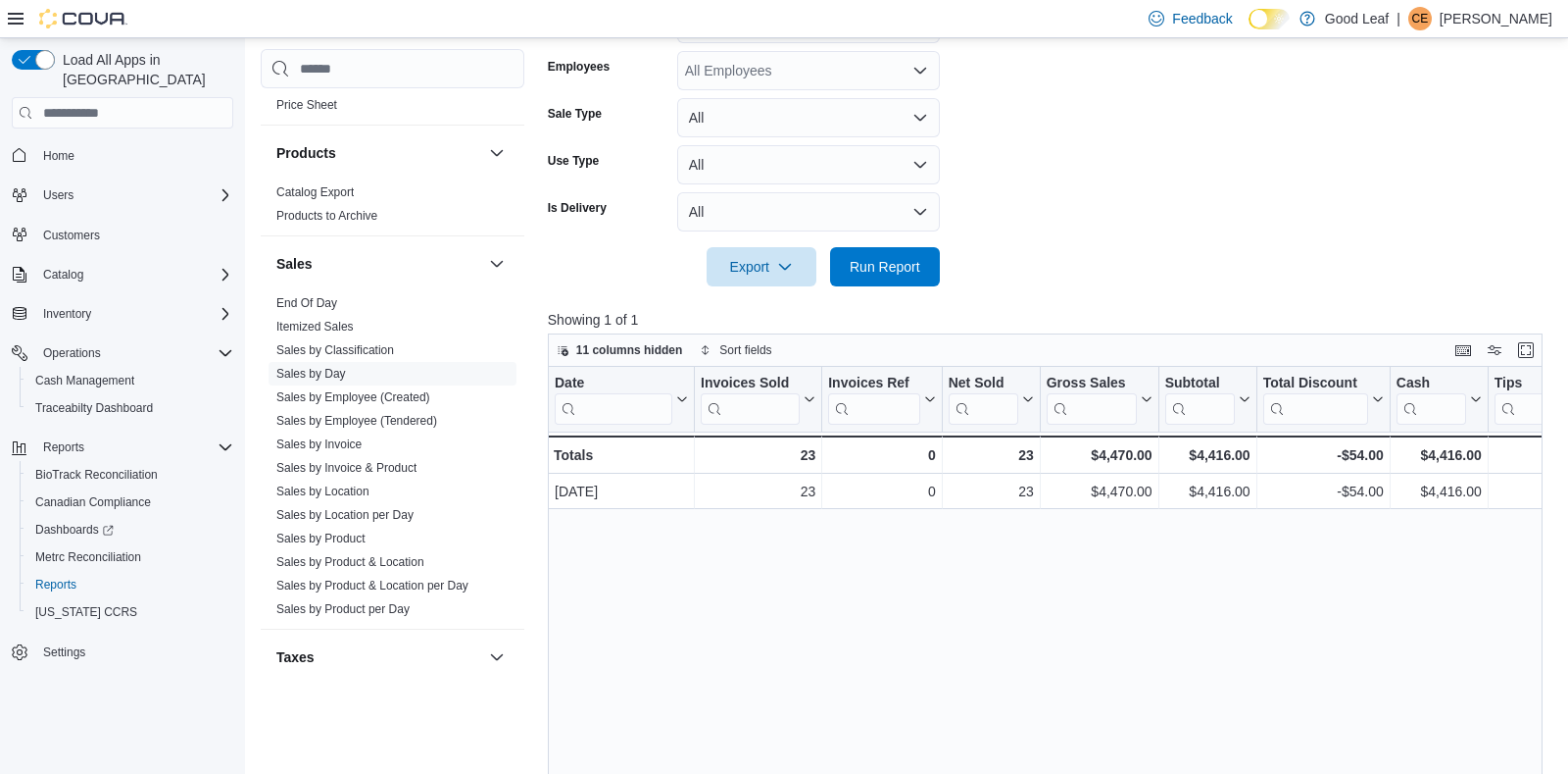
scroll to position [464, 0]
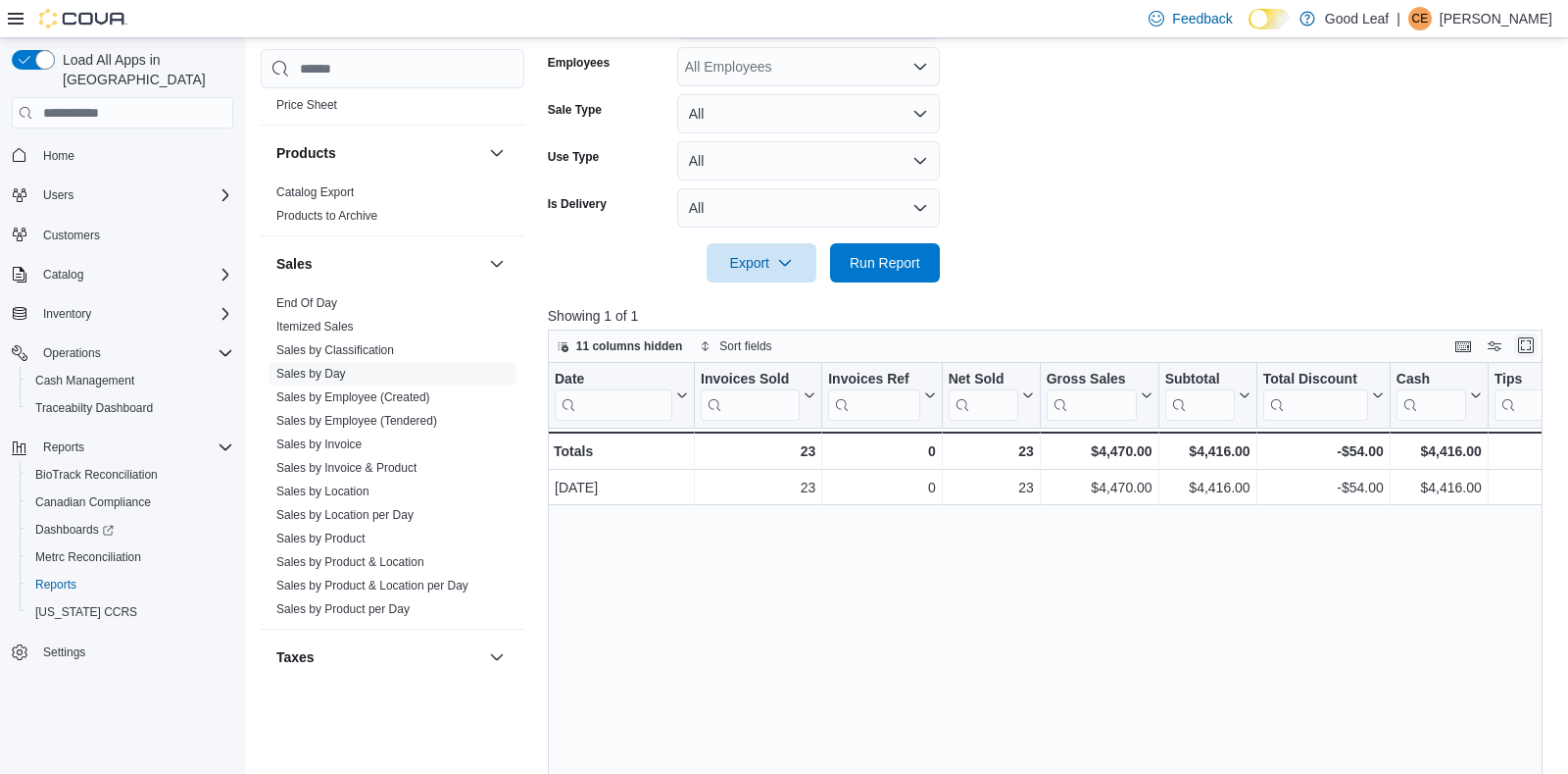
click at [1520, 352] on button "Enter fullscreen" at bounding box center [1526, 346] width 24 height 24
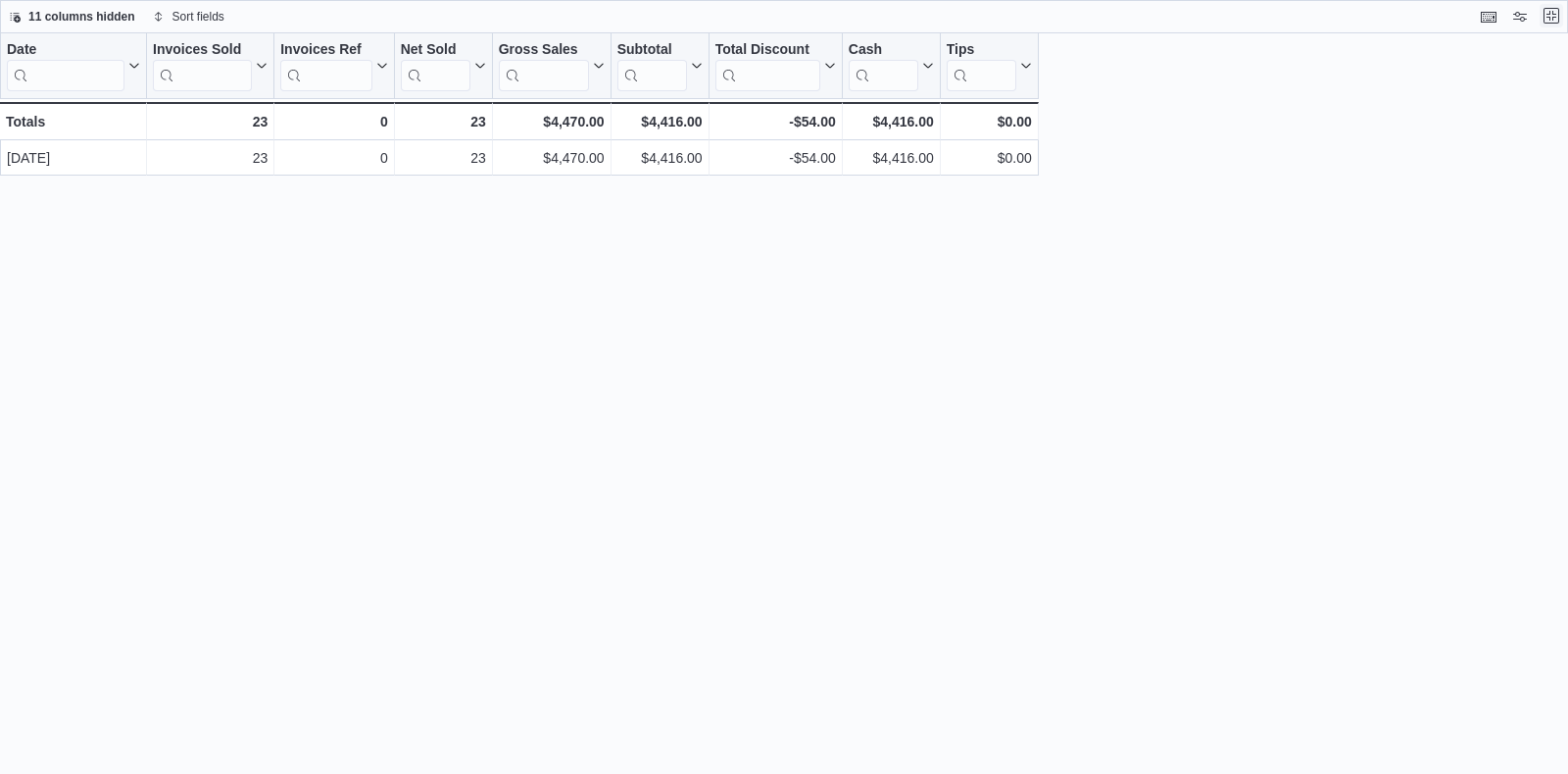
scroll to position [0, 0]
click at [1543, 18] on button "Exit fullscreen" at bounding box center [1552, 16] width 24 height 24
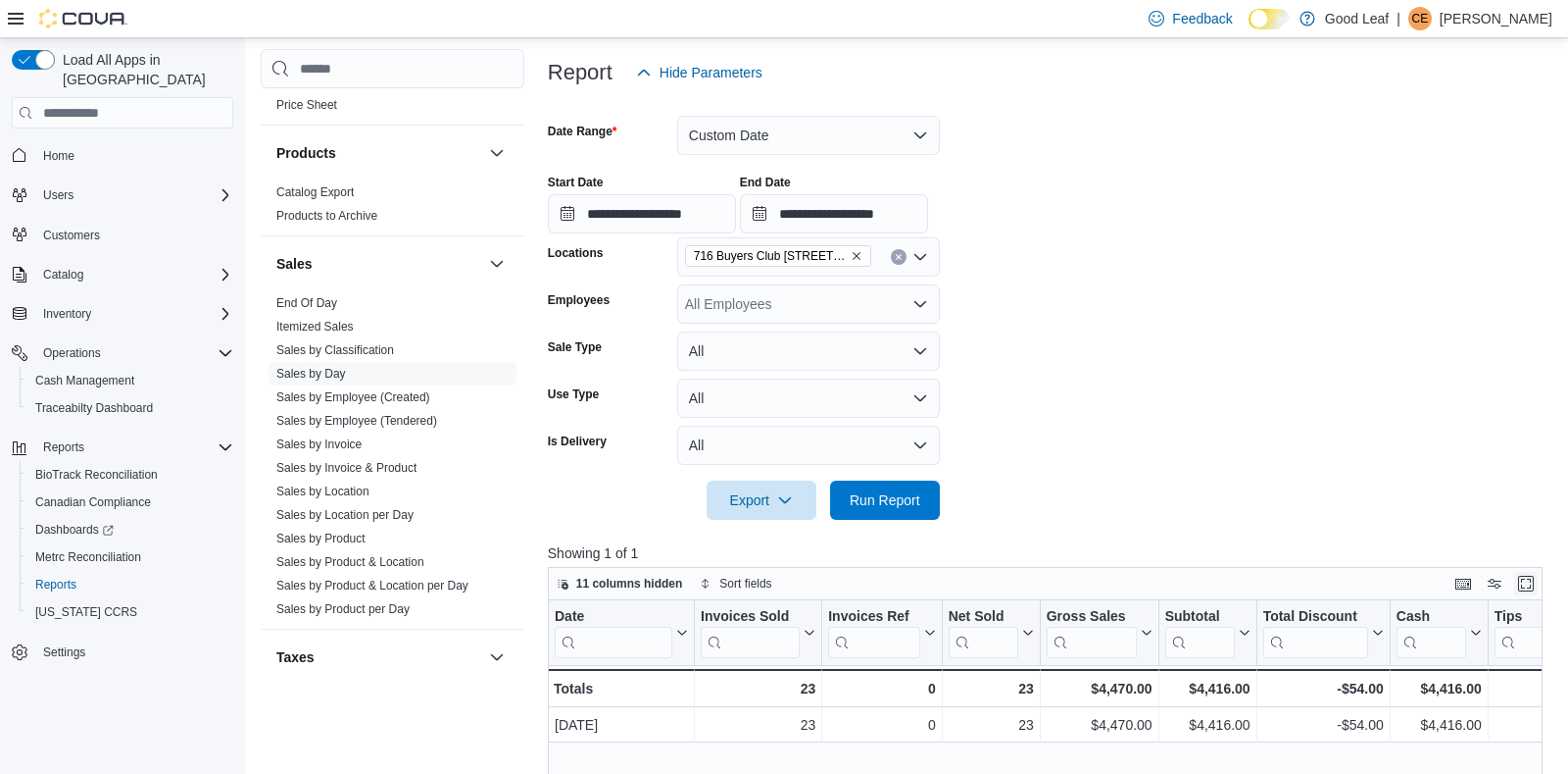
scroll to position [232, 0]
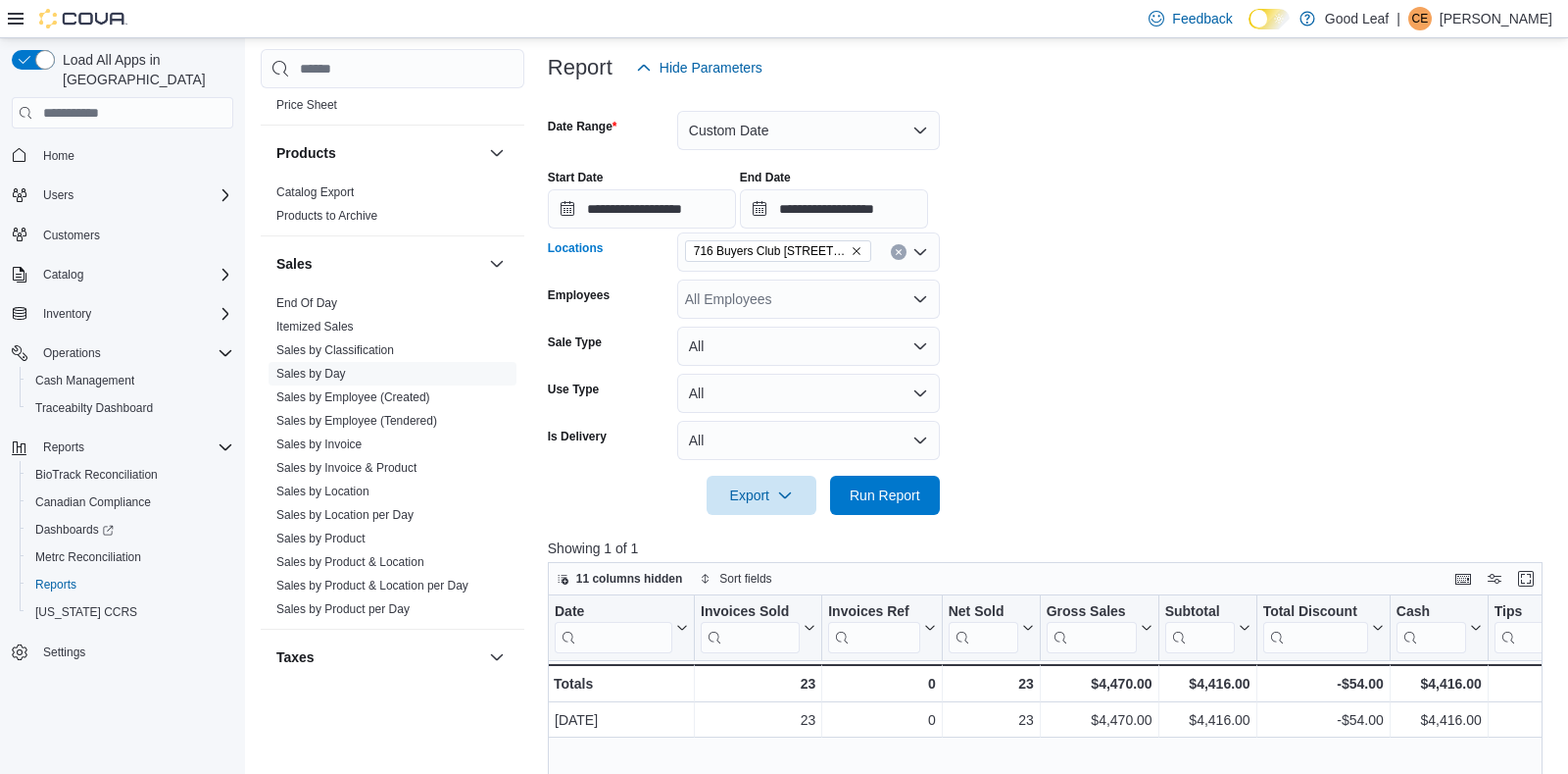
click at [853, 248] on icon "Remove 716 Buyers Club 6665 Route 417, Killbuck from selection in this group" at bounding box center [857, 251] width 12 height 12
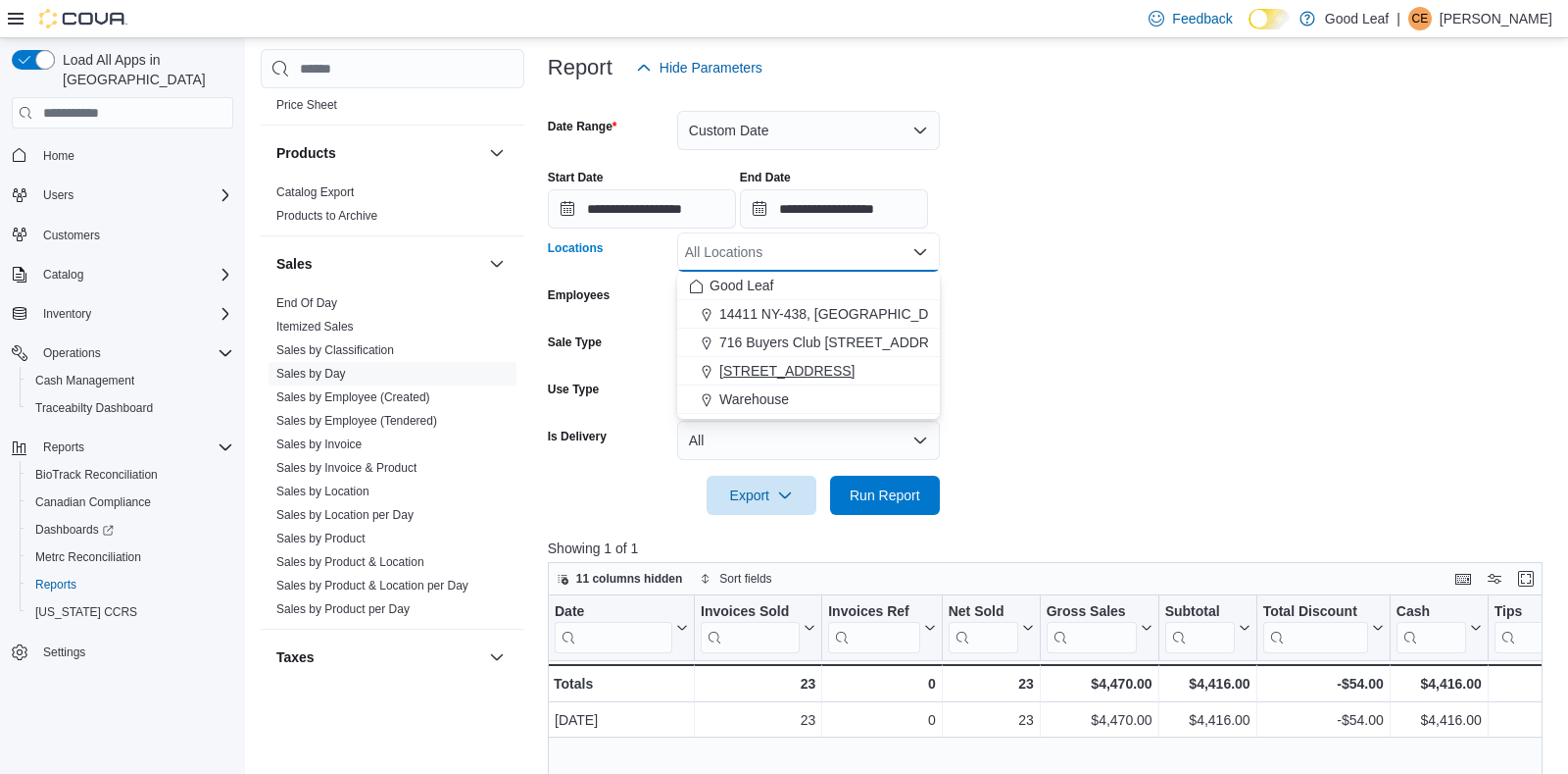
click at [823, 373] on span "[STREET_ADDRESS]" at bounding box center [787, 371] width 135 height 20
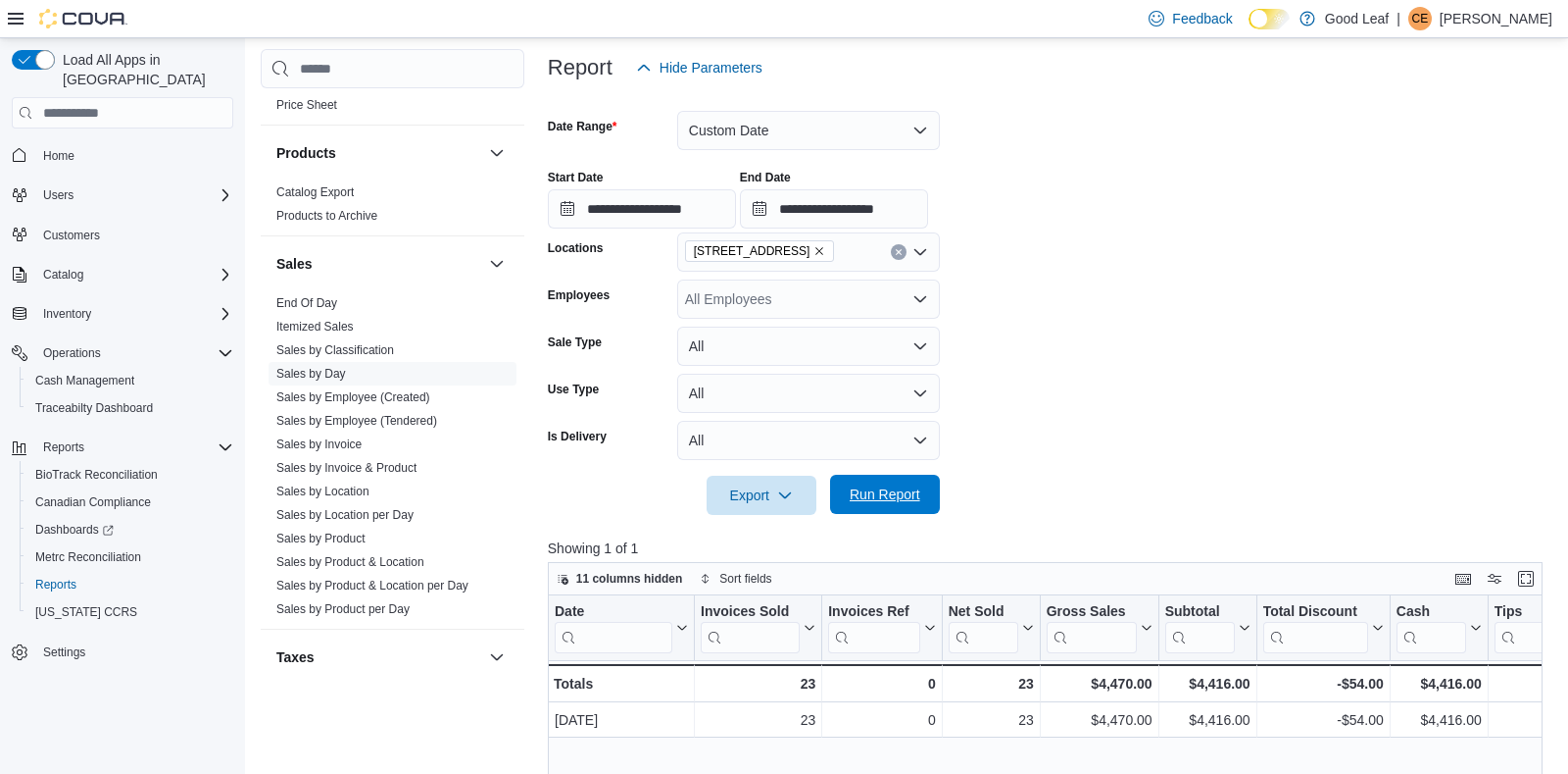
click at [855, 494] on span "Run Report" at bounding box center [885, 495] width 71 height 20
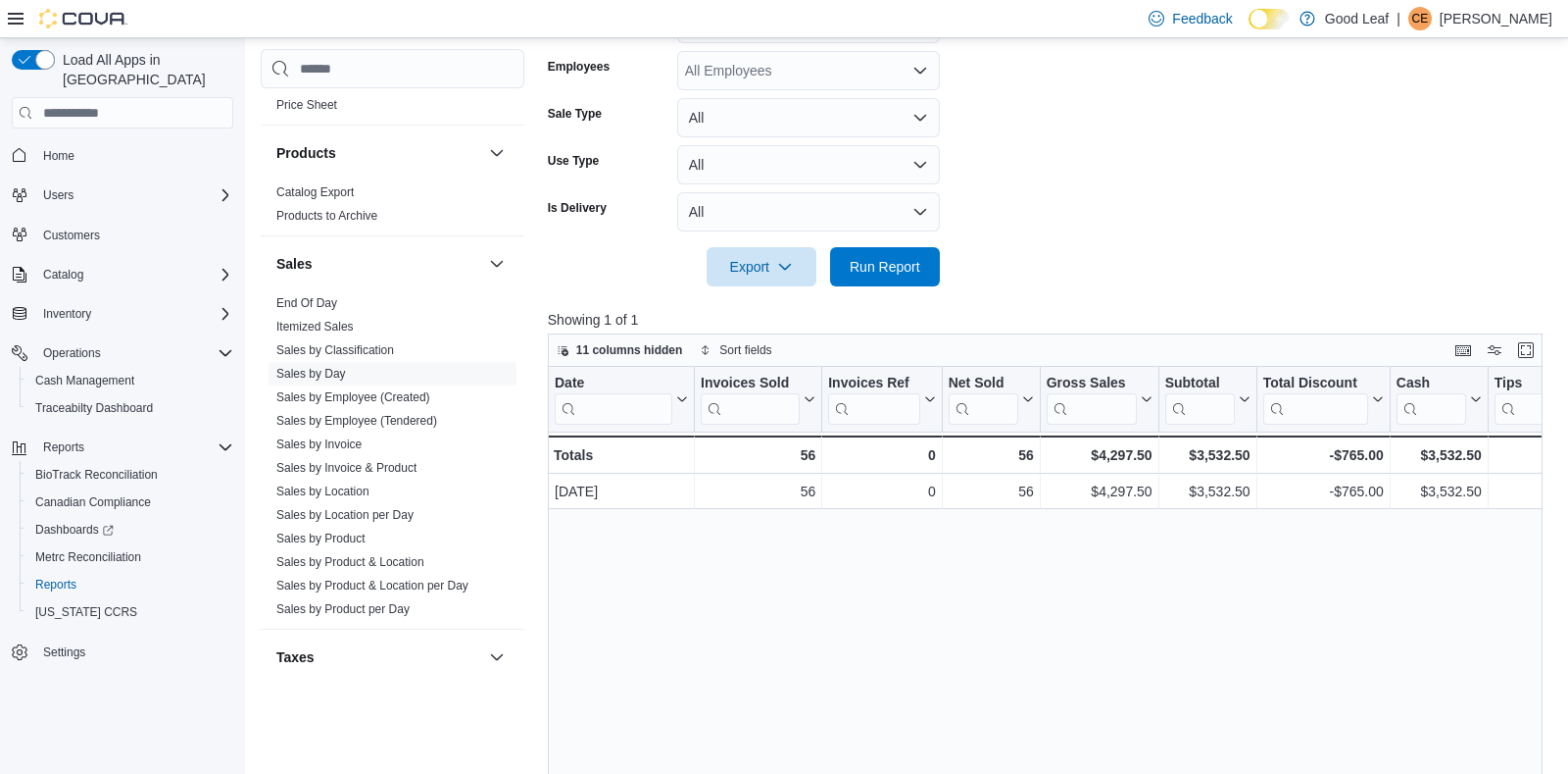
scroll to position [464, 0]
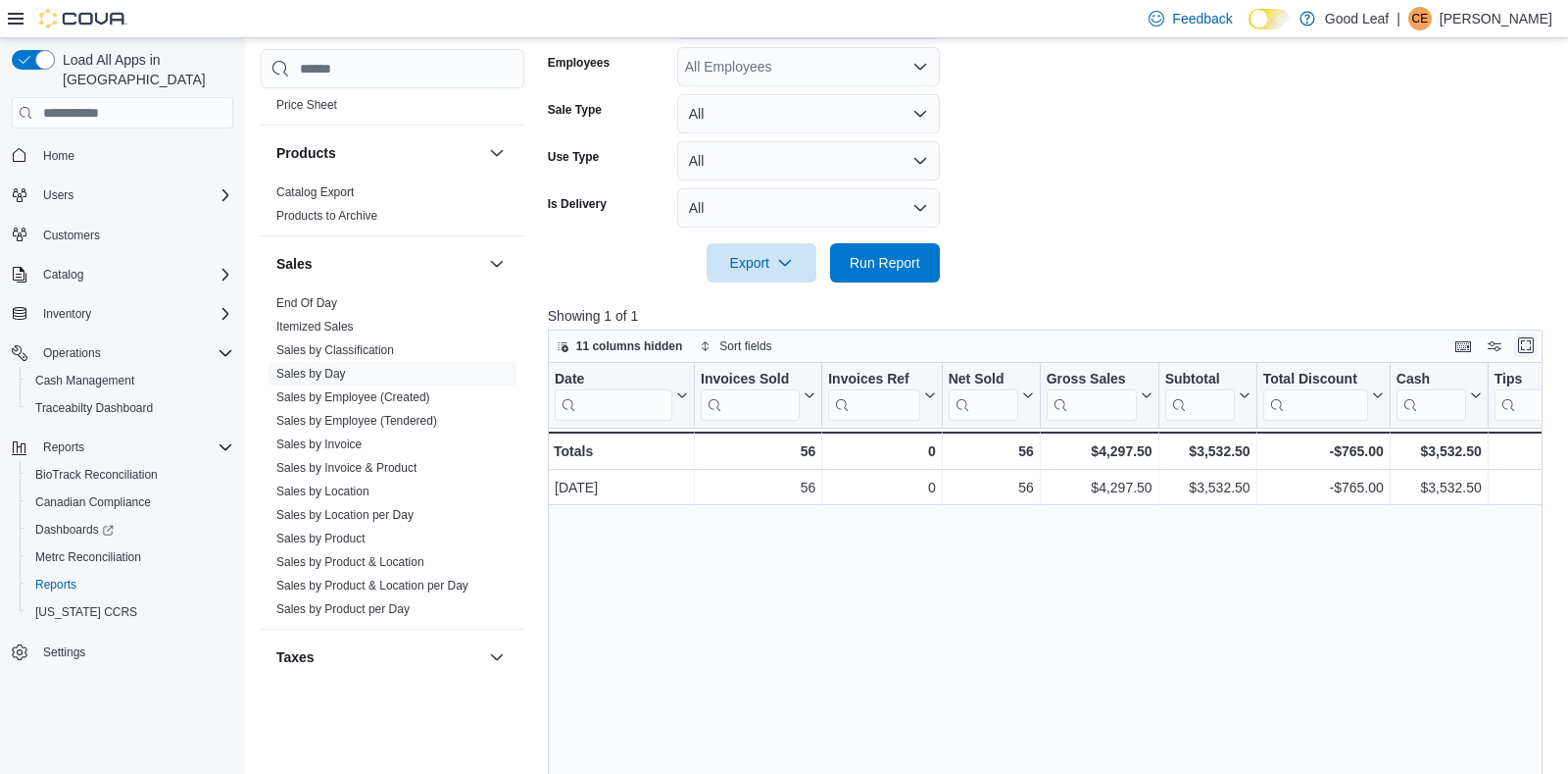
click at [1520, 342] on button "Enter fullscreen" at bounding box center [1526, 346] width 24 height 24
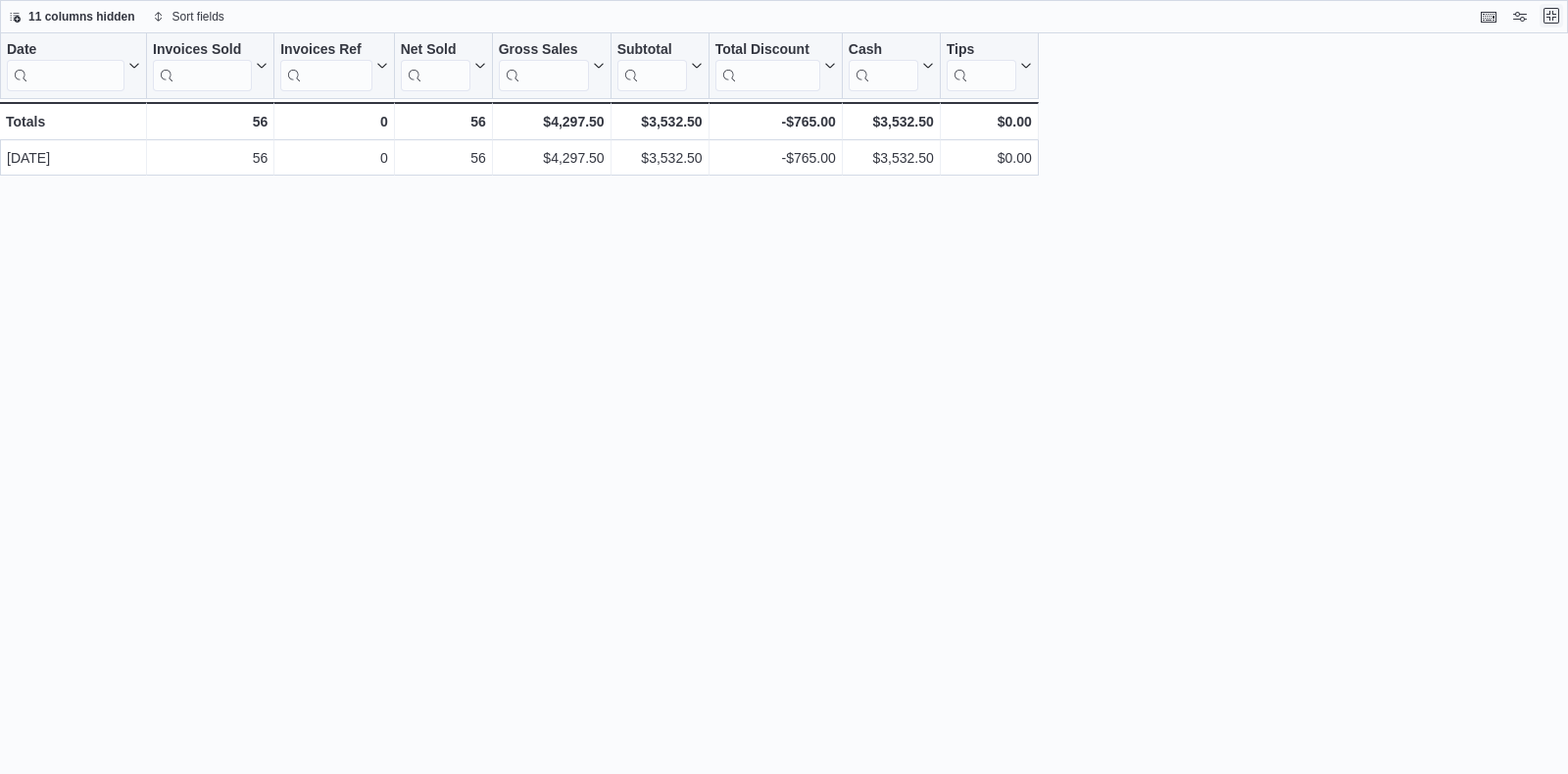
scroll to position [0, 0]
click at [1547, 23] on button "Exit fullscreen" at bounding box center [1552, 16] width 24 height 24
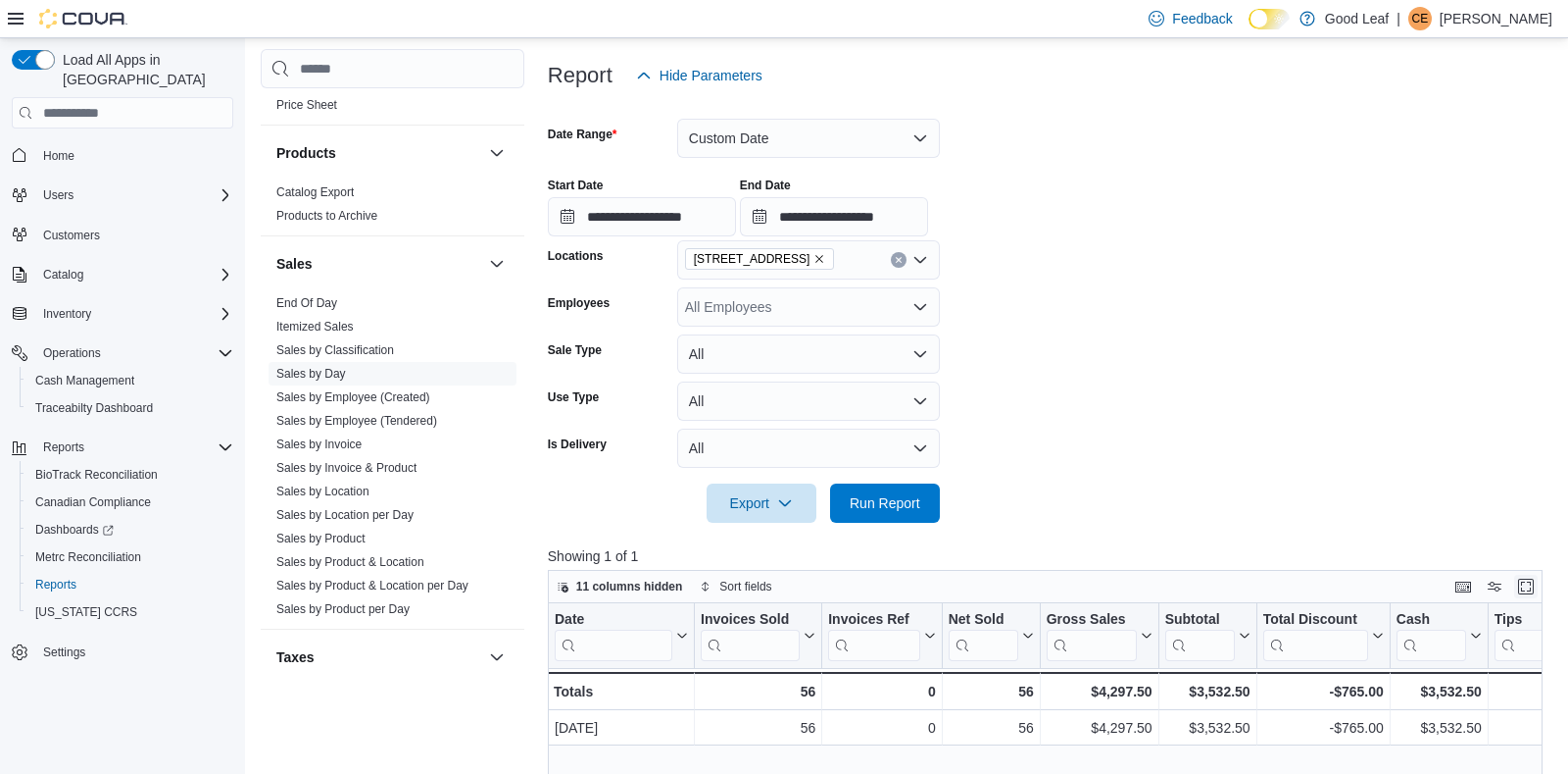
scroll to position [232, 0]
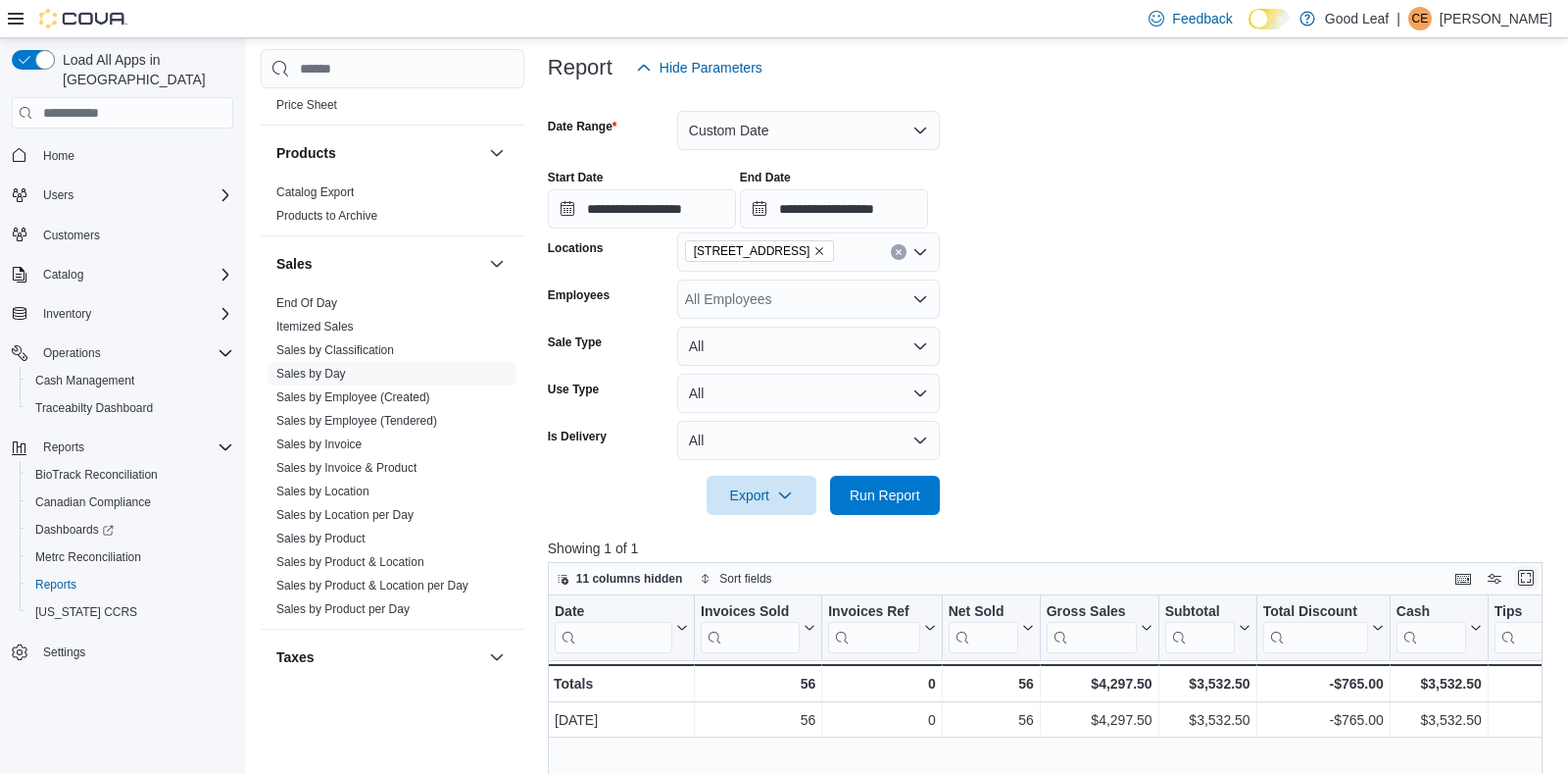
click at [1525, 573] on button "Enter fullscreen" at bounding box center [1526, 578] width 24 height 24
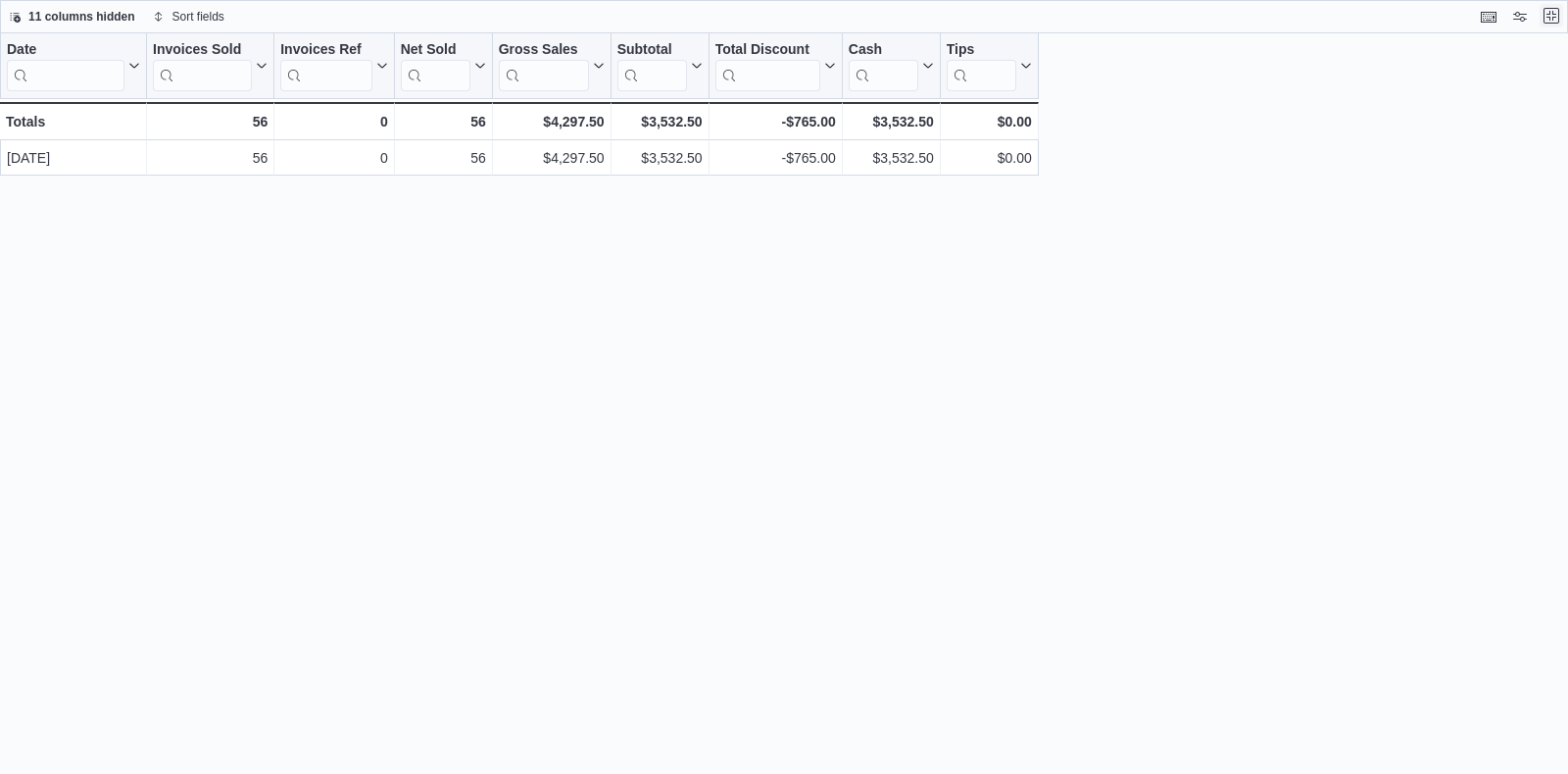
click at [1554, 23] on button "Exit fullscreen" at bounding box center [1552, 16] width 24 height 24
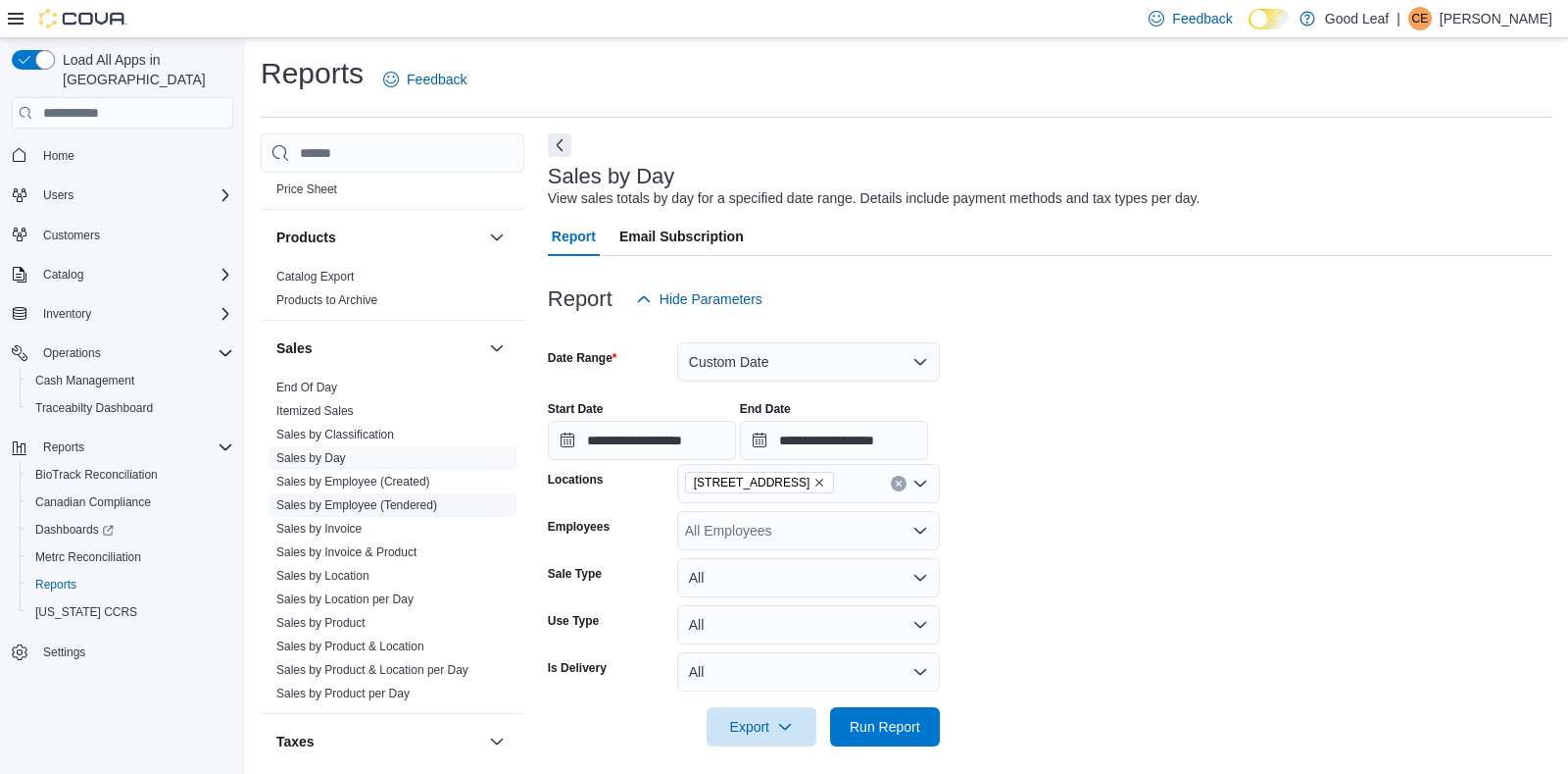
click at [300, 500] on link "Sales by Employee (Tendered)" at bounding box center [356, 505] width 161 height 14
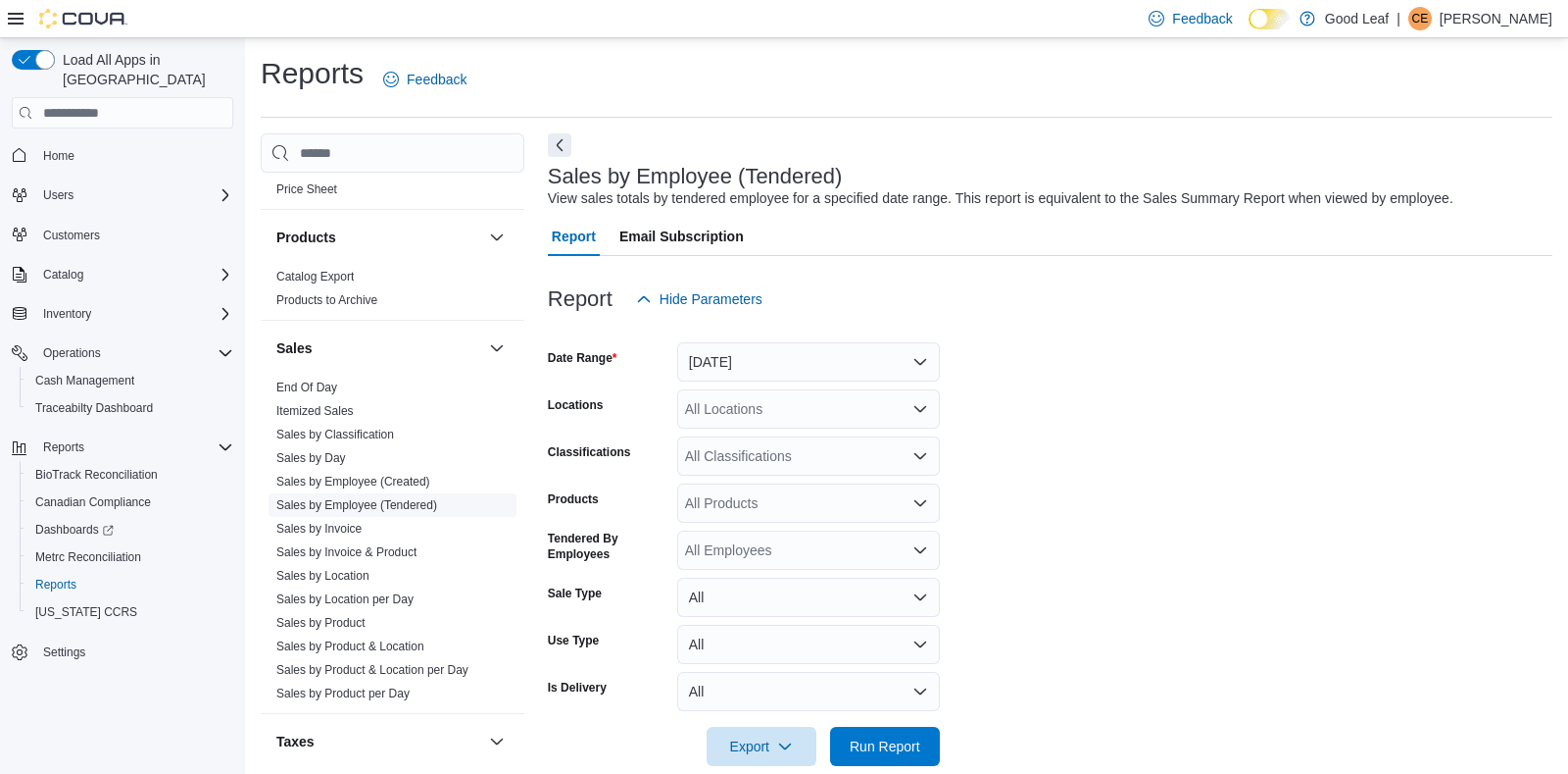
scroll to position [32, 0]
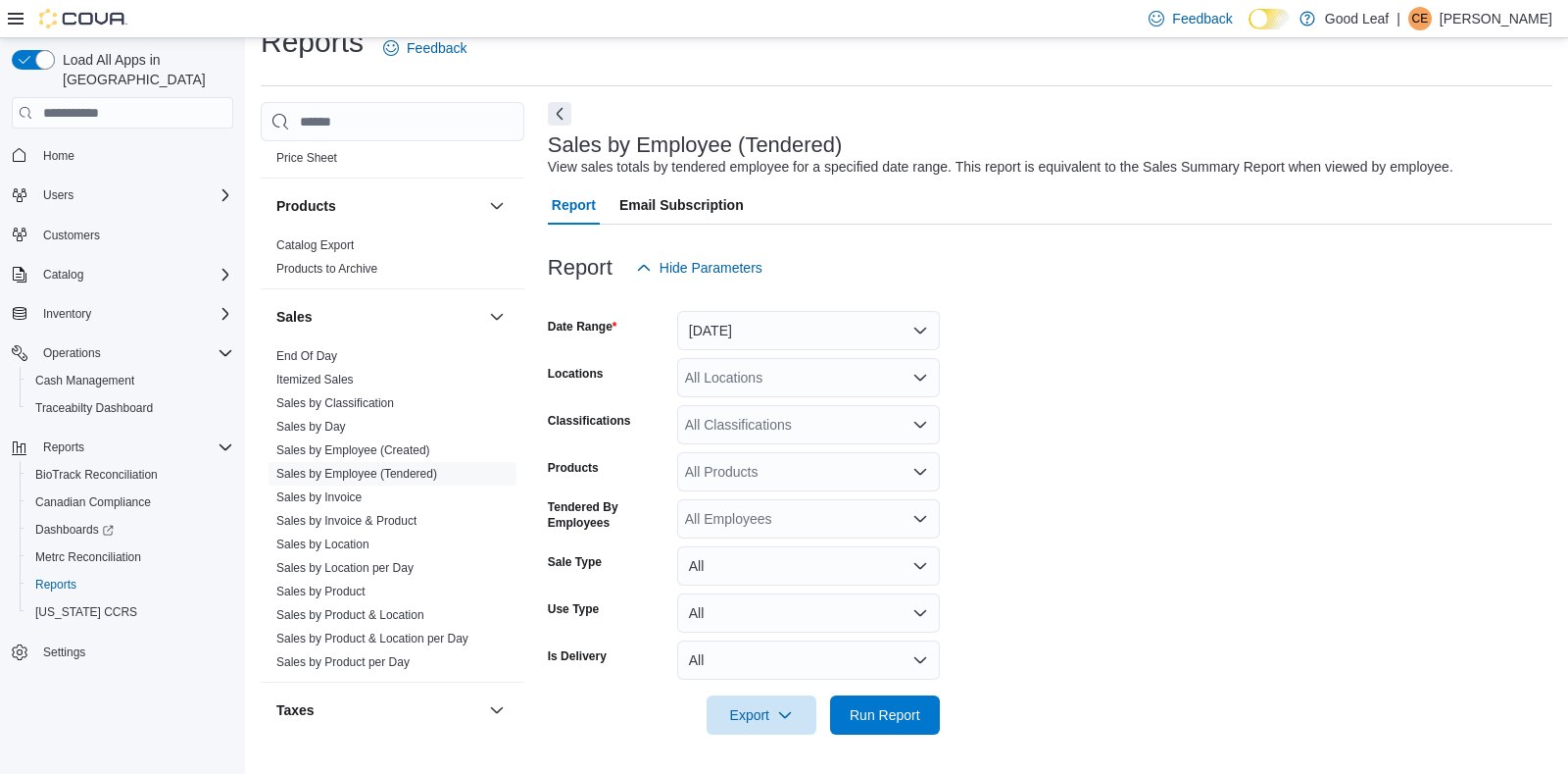
click at [789, 370] on div "All Locations" at bounding box center [808, 377] width 263 height 39
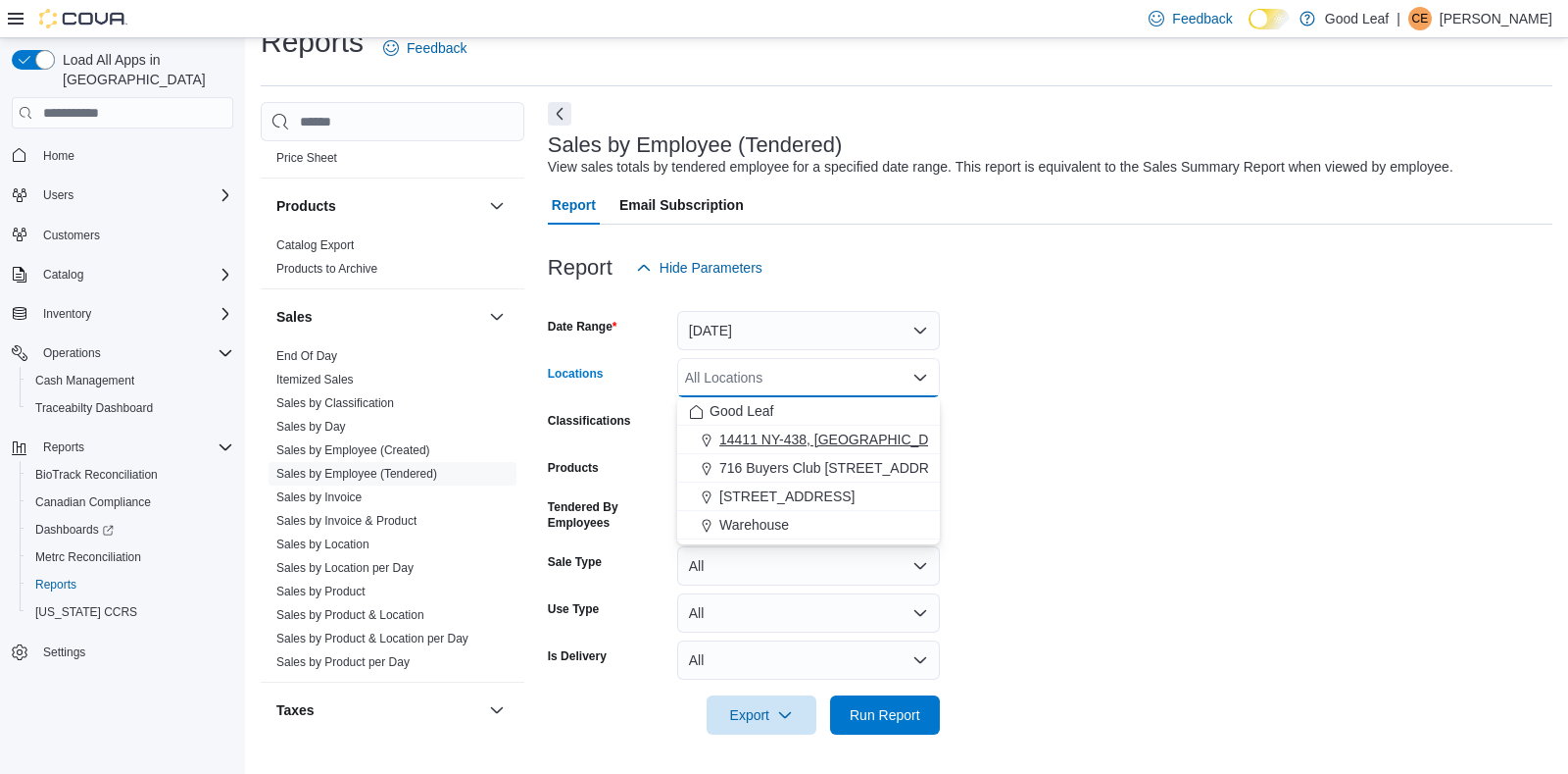
click at [791, 436] on span "14411 NY-438, [GEOGRAPHIC_DATA]" at bounding box center [839, 439] width 238 height 20
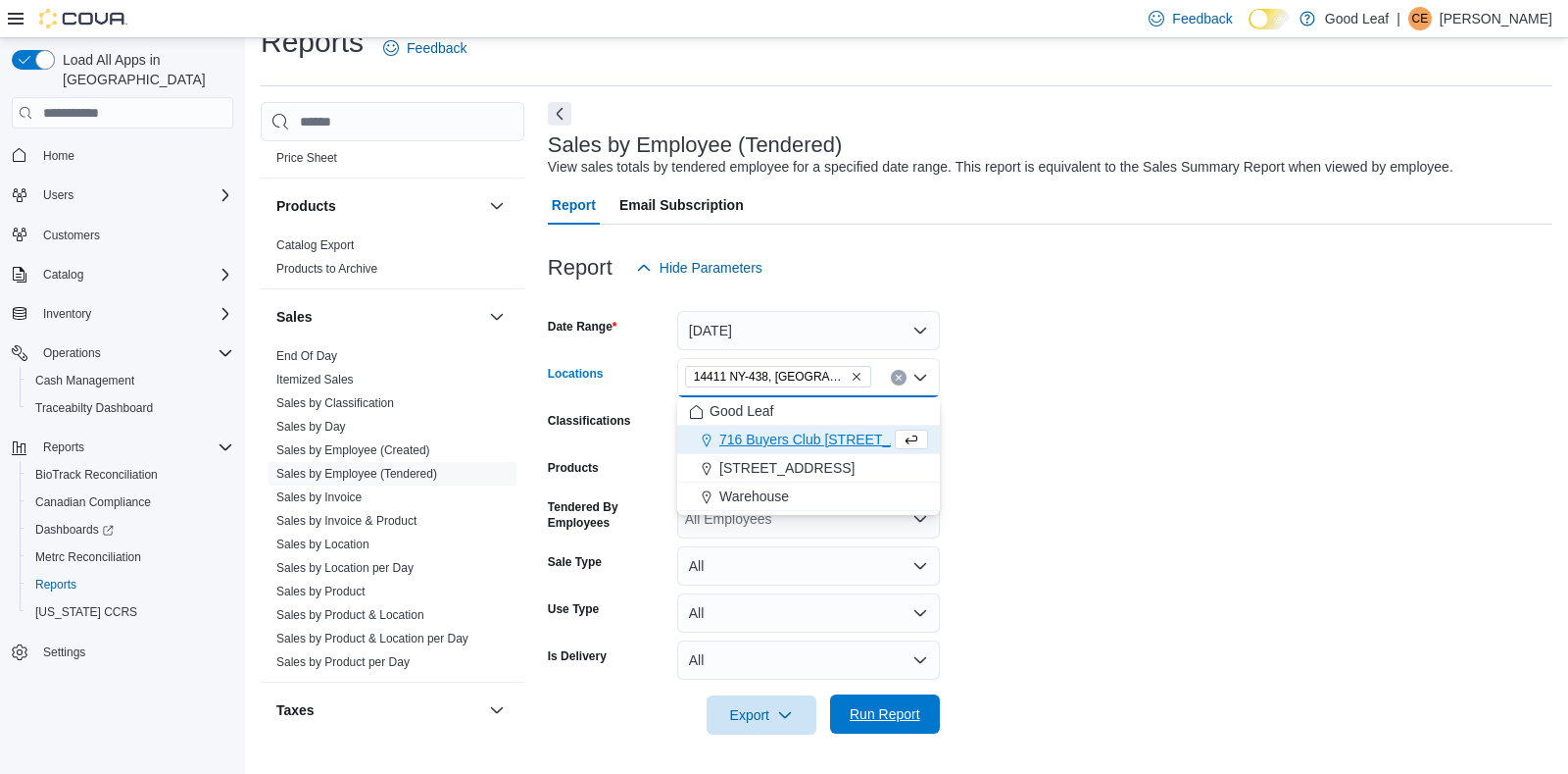
click at [888, 715] on span "Run Report" at bounding box center [885, 714] width 71 height 20
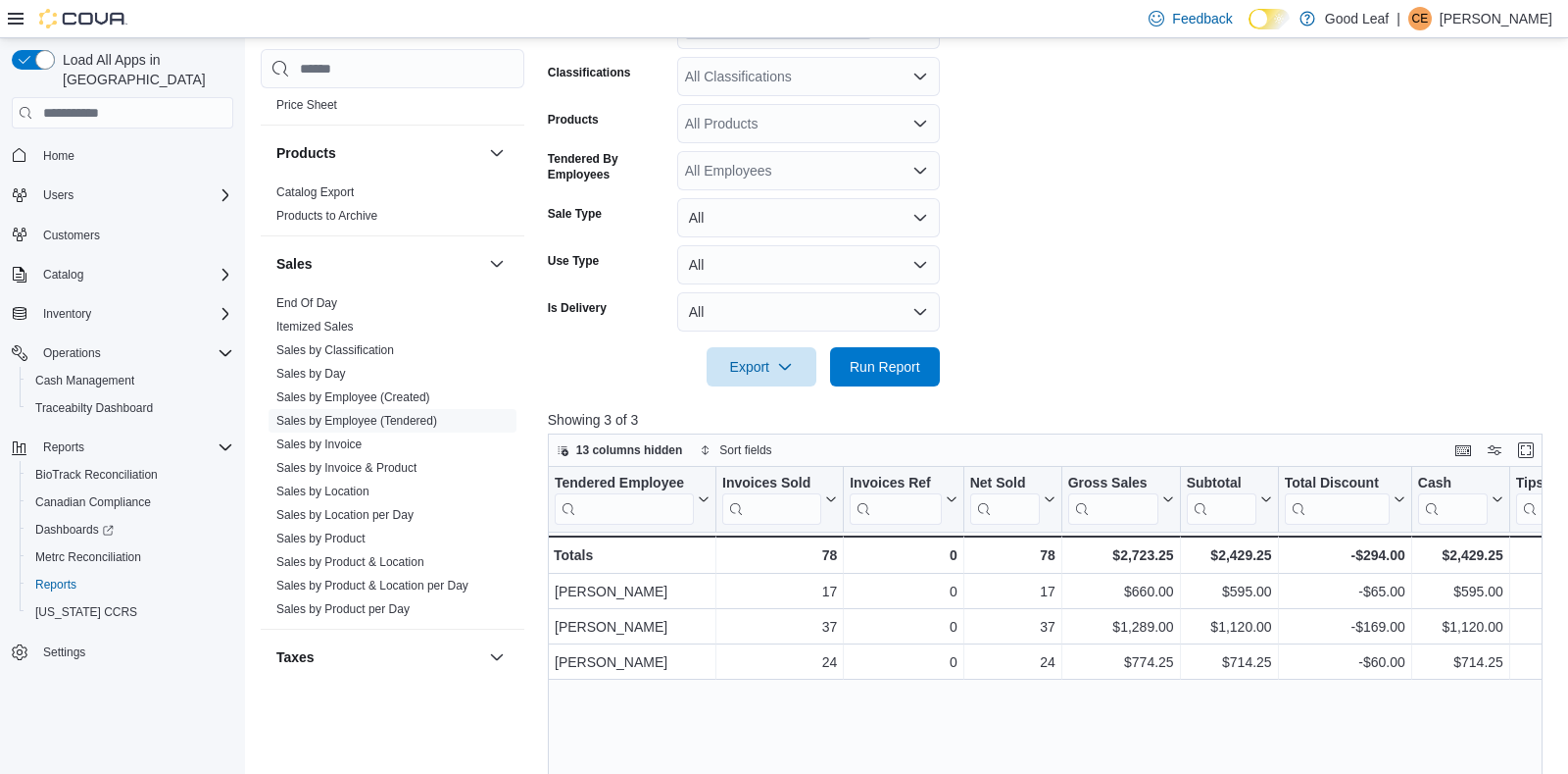
scroll to position [380, 0]
click at [1527, 447] on button "Enter fullscreen" at bounding box center [1526, 449] width 24 height 24
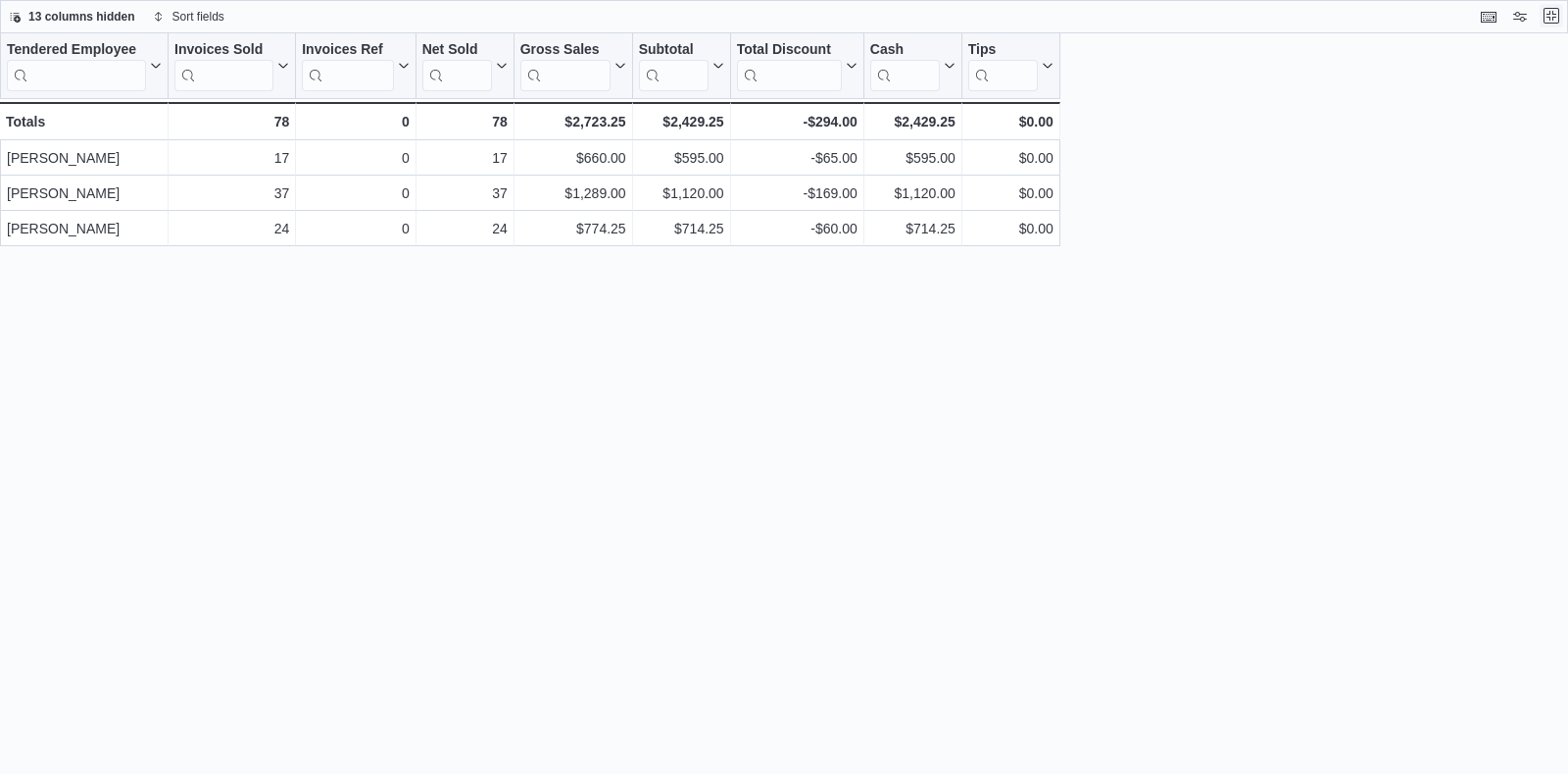
scroll to position [0, 0]
click at [1553, 9] on button "Exit fullscreen" at bounding box center [1552, 16] width 24 height 24
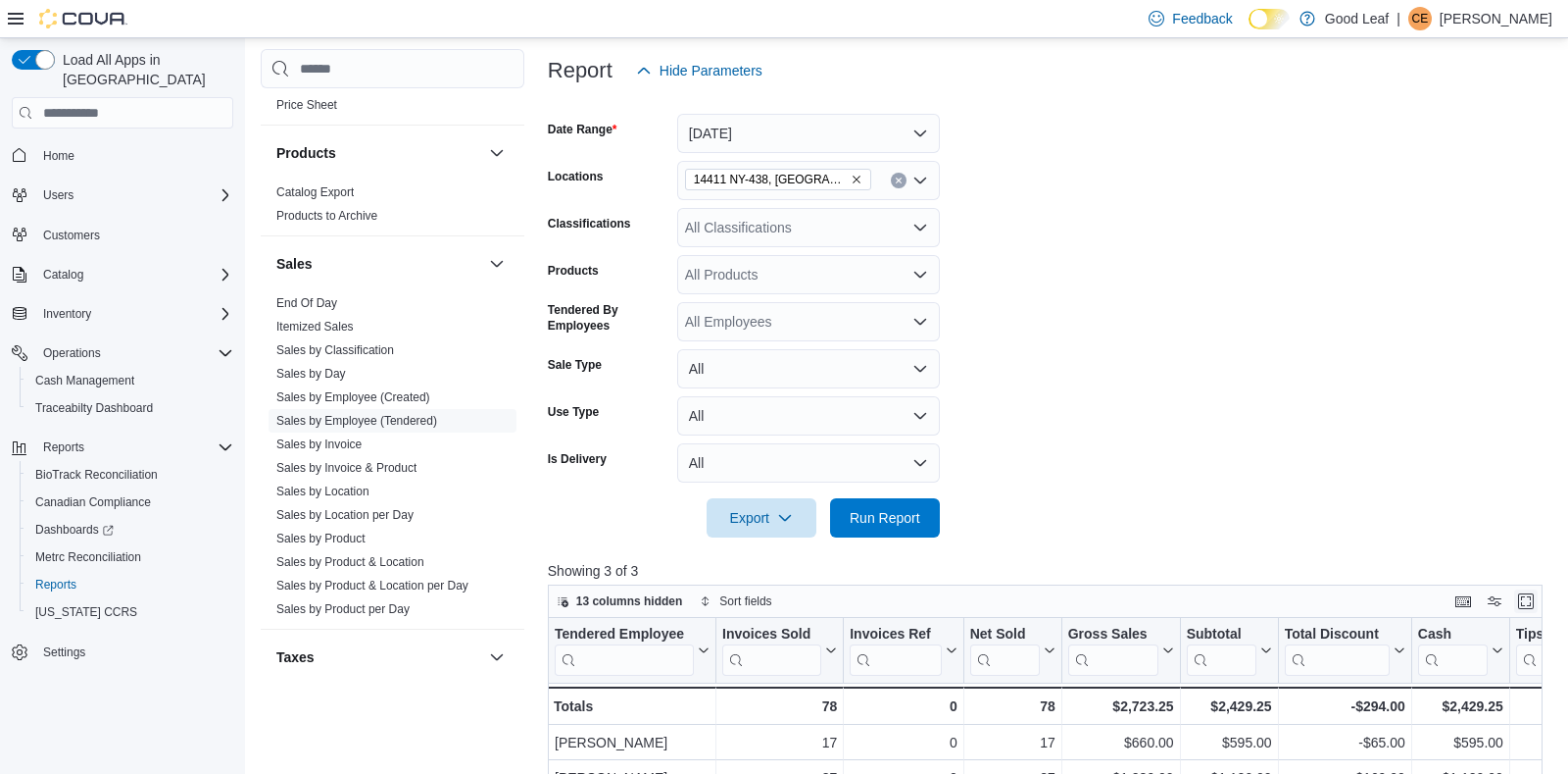
scroll to position [232, 0]
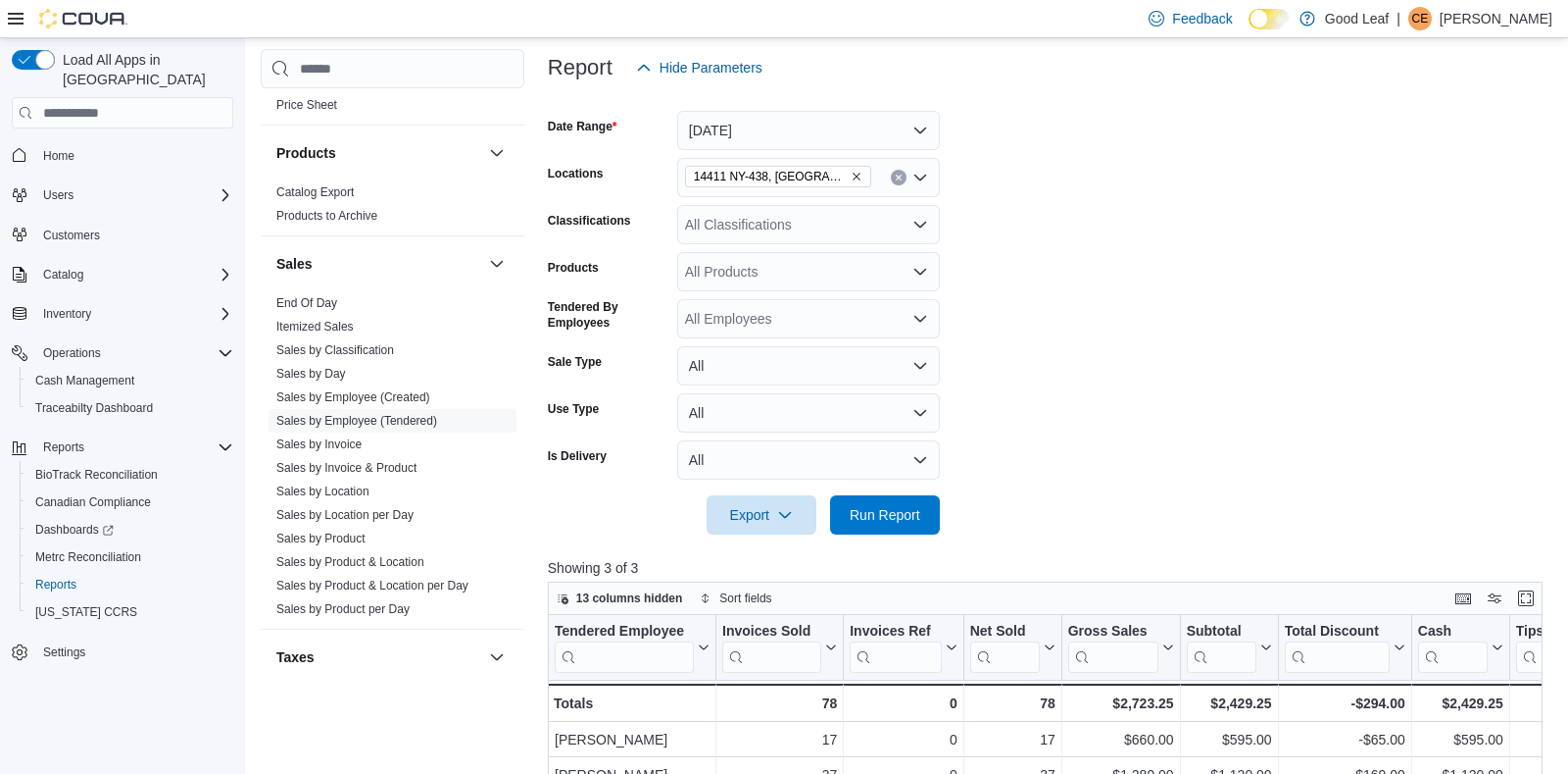
click at [853, 177] on icon "Remove 14411 NY-438, Gowanda from selection in this group" at bounding box center [857, 178] width 8 height 8
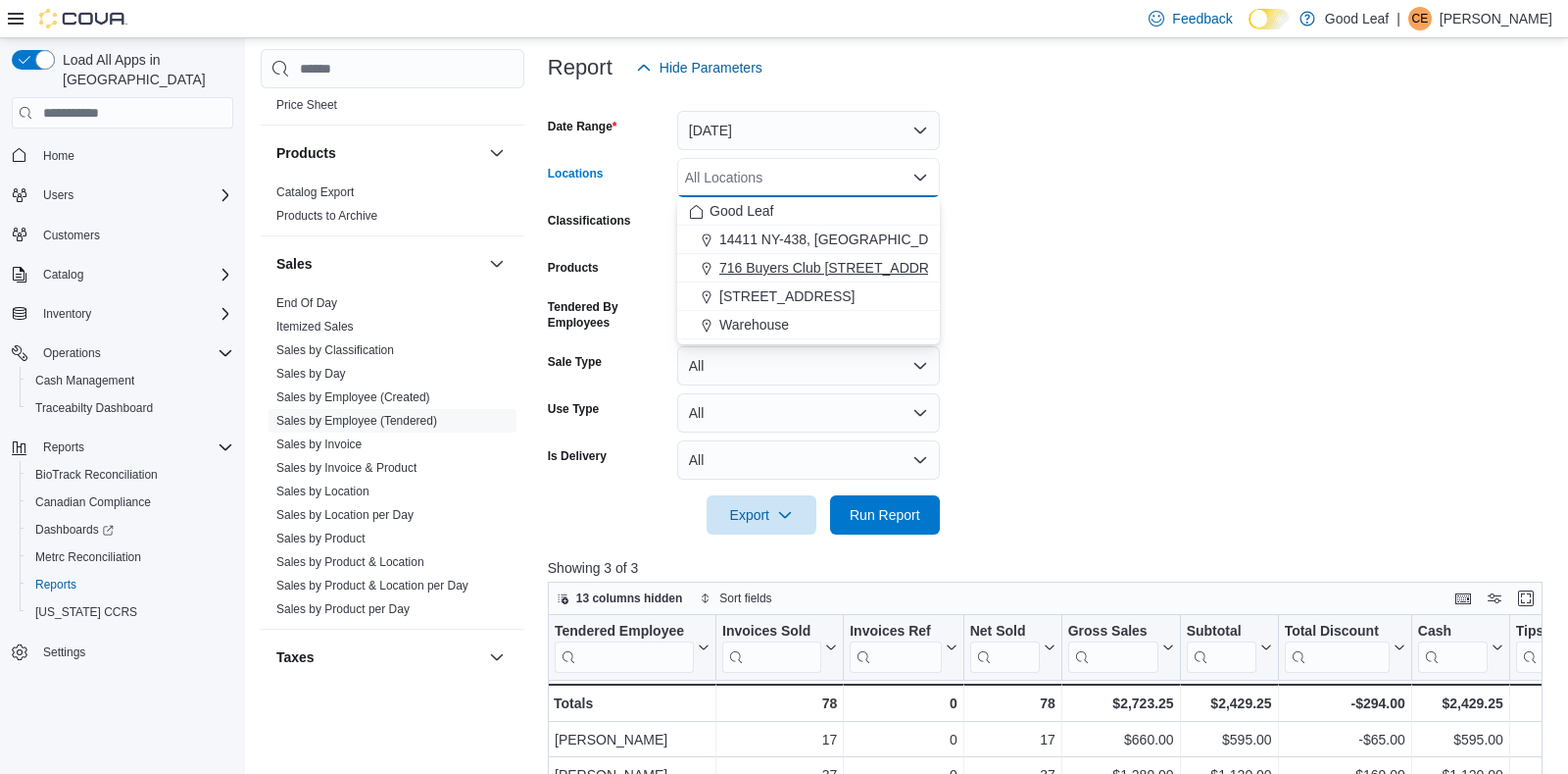
click at [829, 263] on span "716 Buyers Club [STREET_ADDRESS]" at bounding box center [840, 268] width 241 height 20
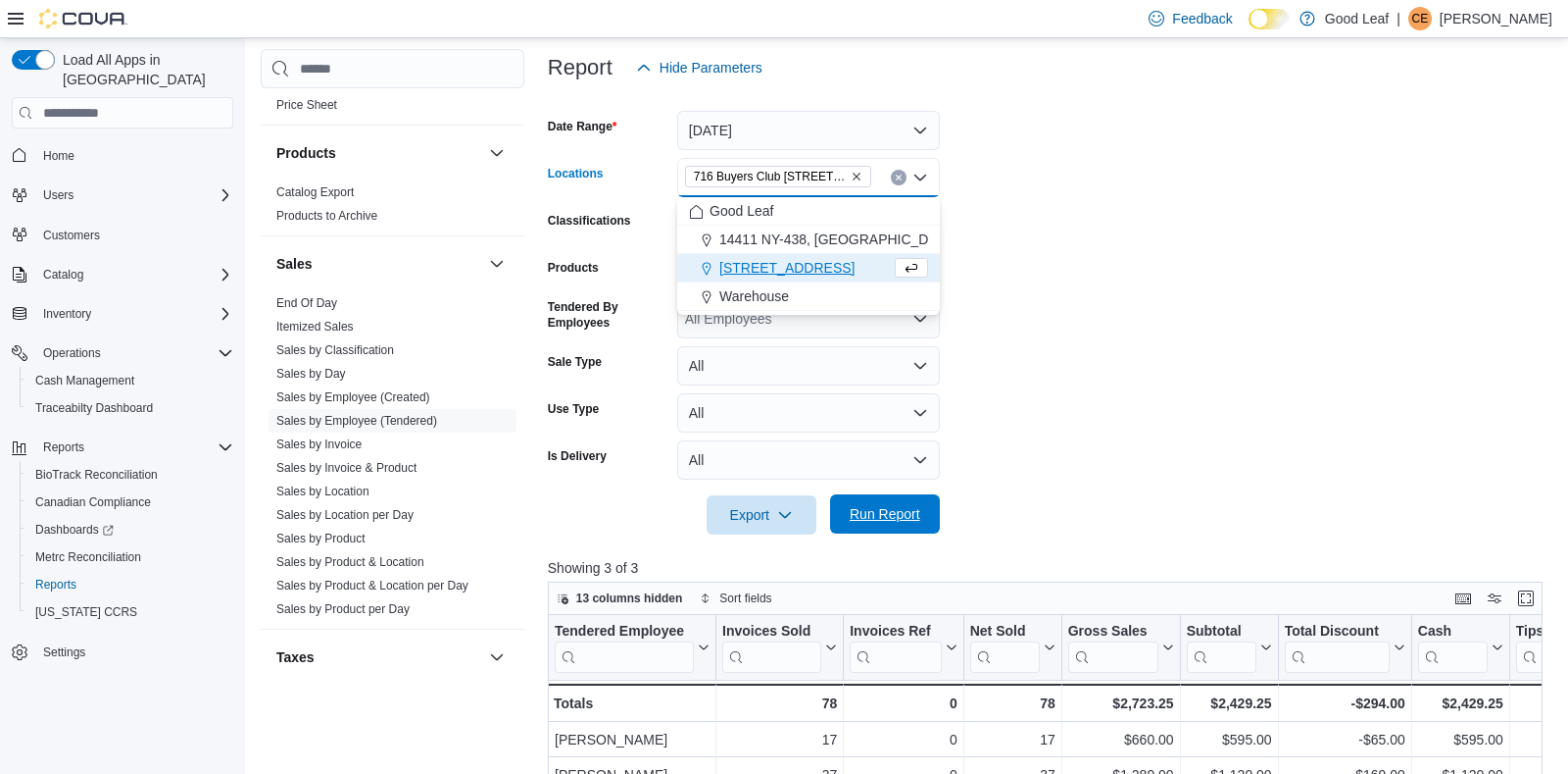
click at [867, 517] on span "Run Report" at bounding box center [885, 514] width 71 height 20
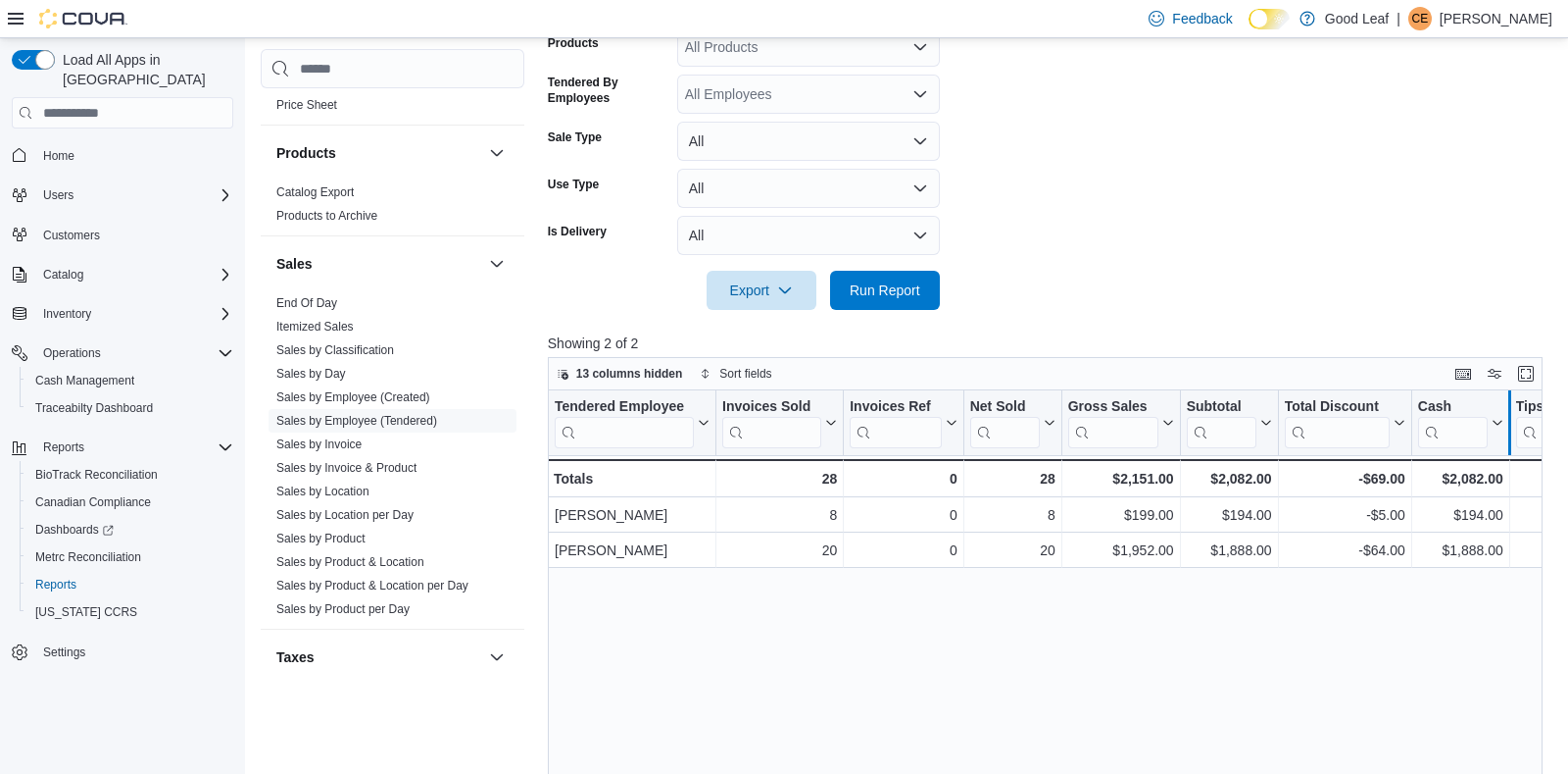
scroll to position [464, 0]
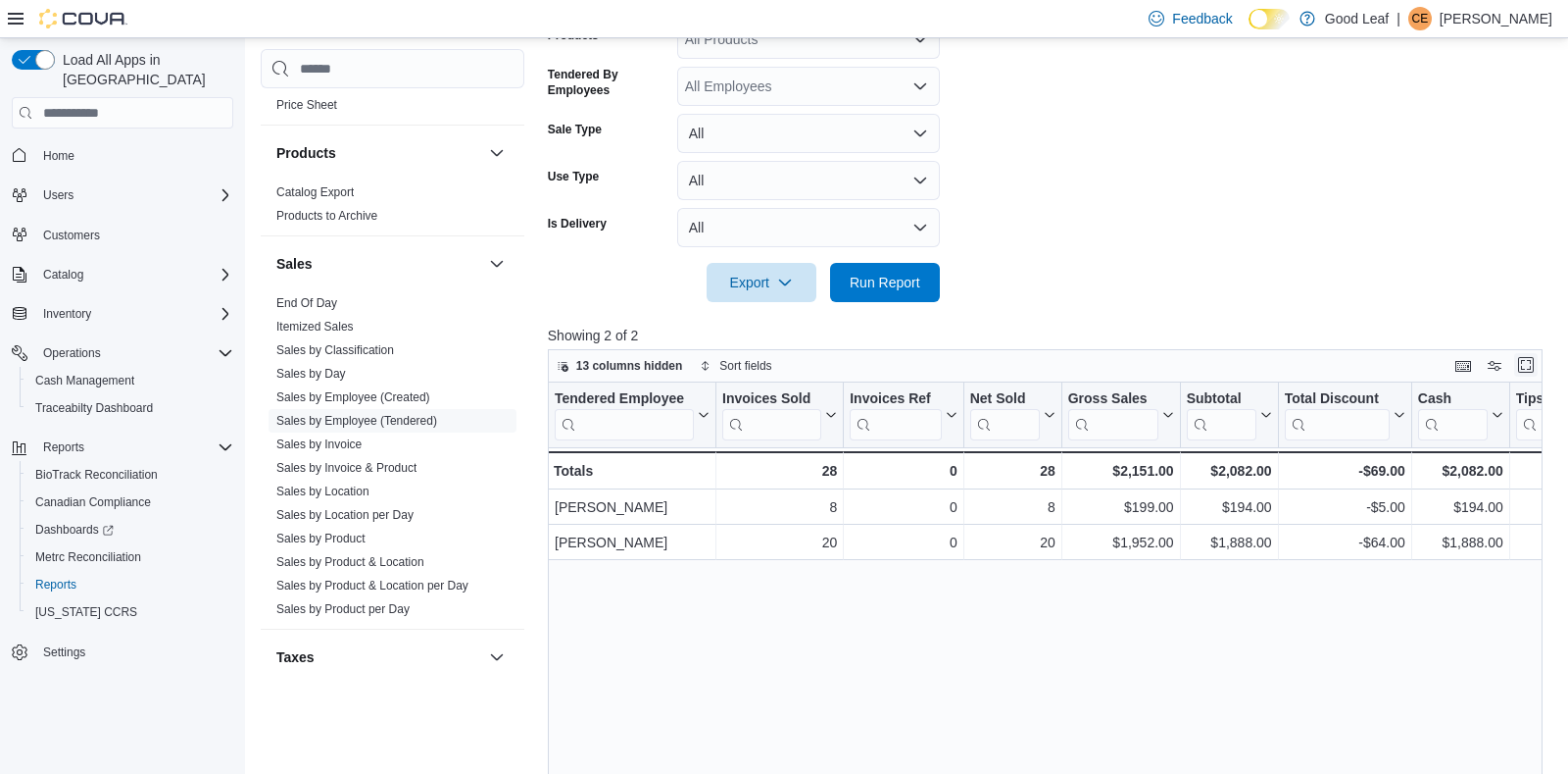
click at [1532, 370] on button "Enter fullscreen" at bounding box center [1526, 365] width 24 height 24
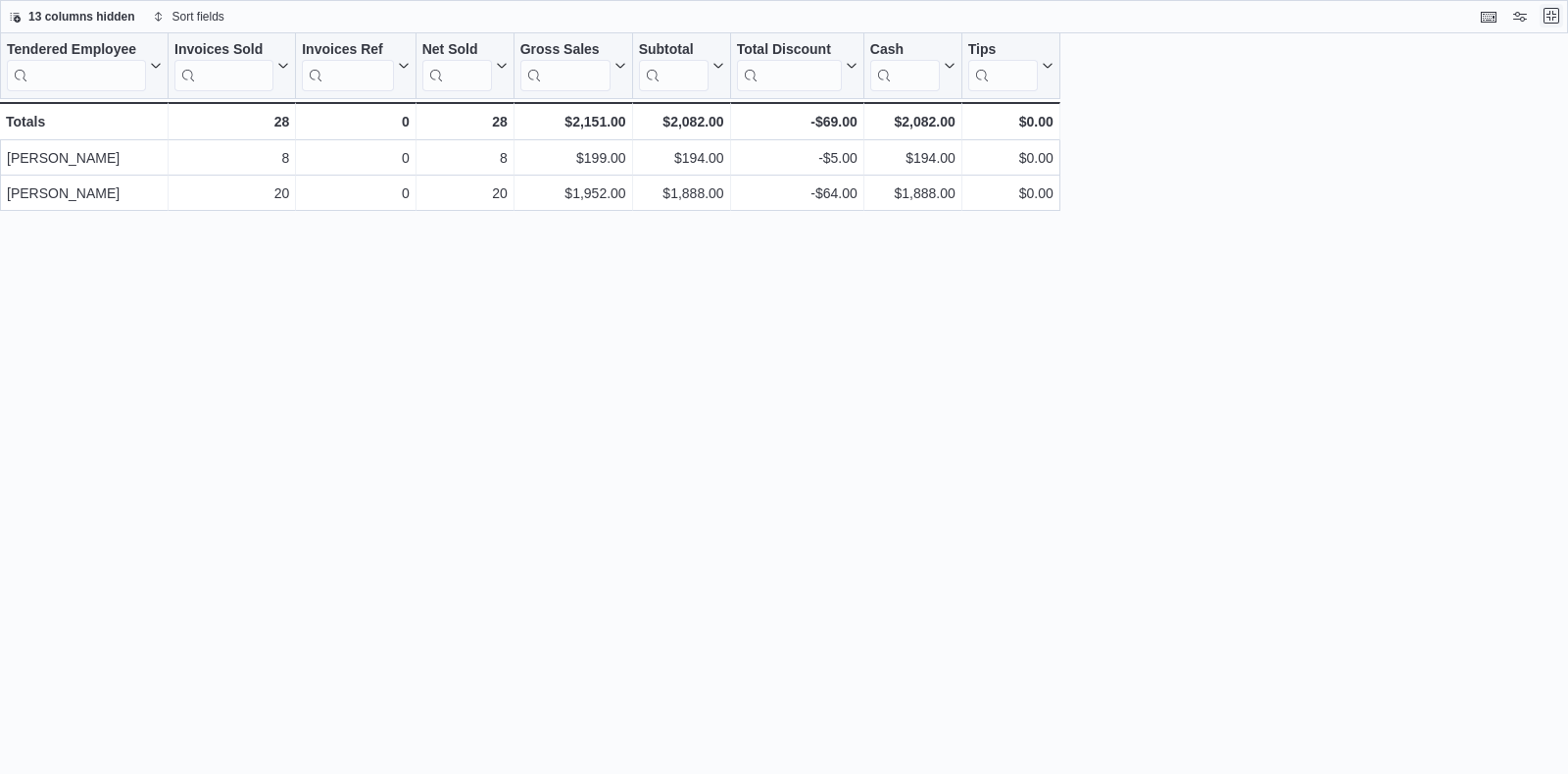
scroll to position [0, 0]
click at [1559, 19] on button "Exit fullscreen" at bounding box center [1552, 16] width 24 height 24
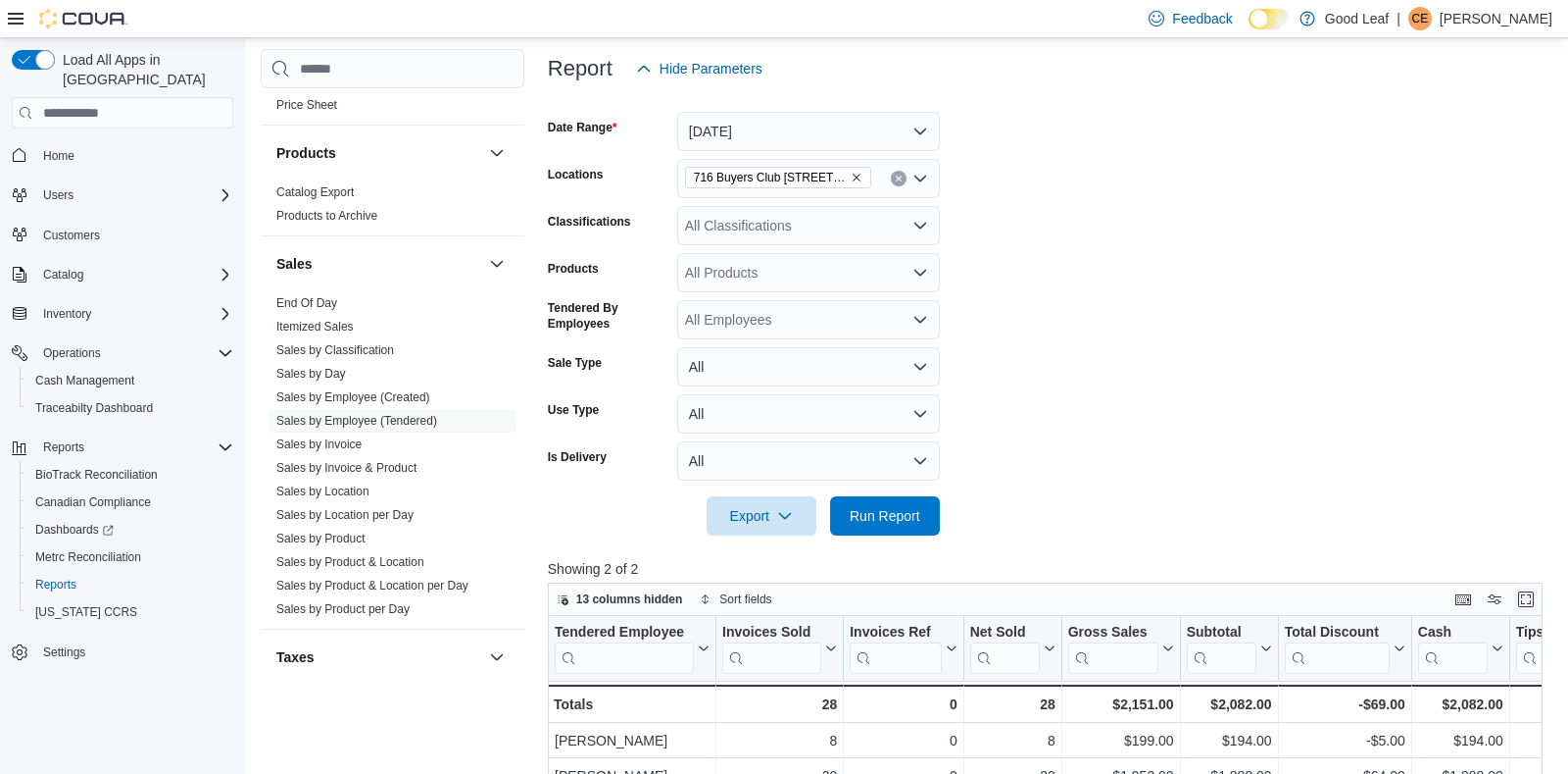
scroll to position [232, 0]
click at [858, 177] on icon "Remove 716 Buyers Club 6665 Route 417, Killbuck from selection in this group" at bounding box center [857, 177] width 12 height 12
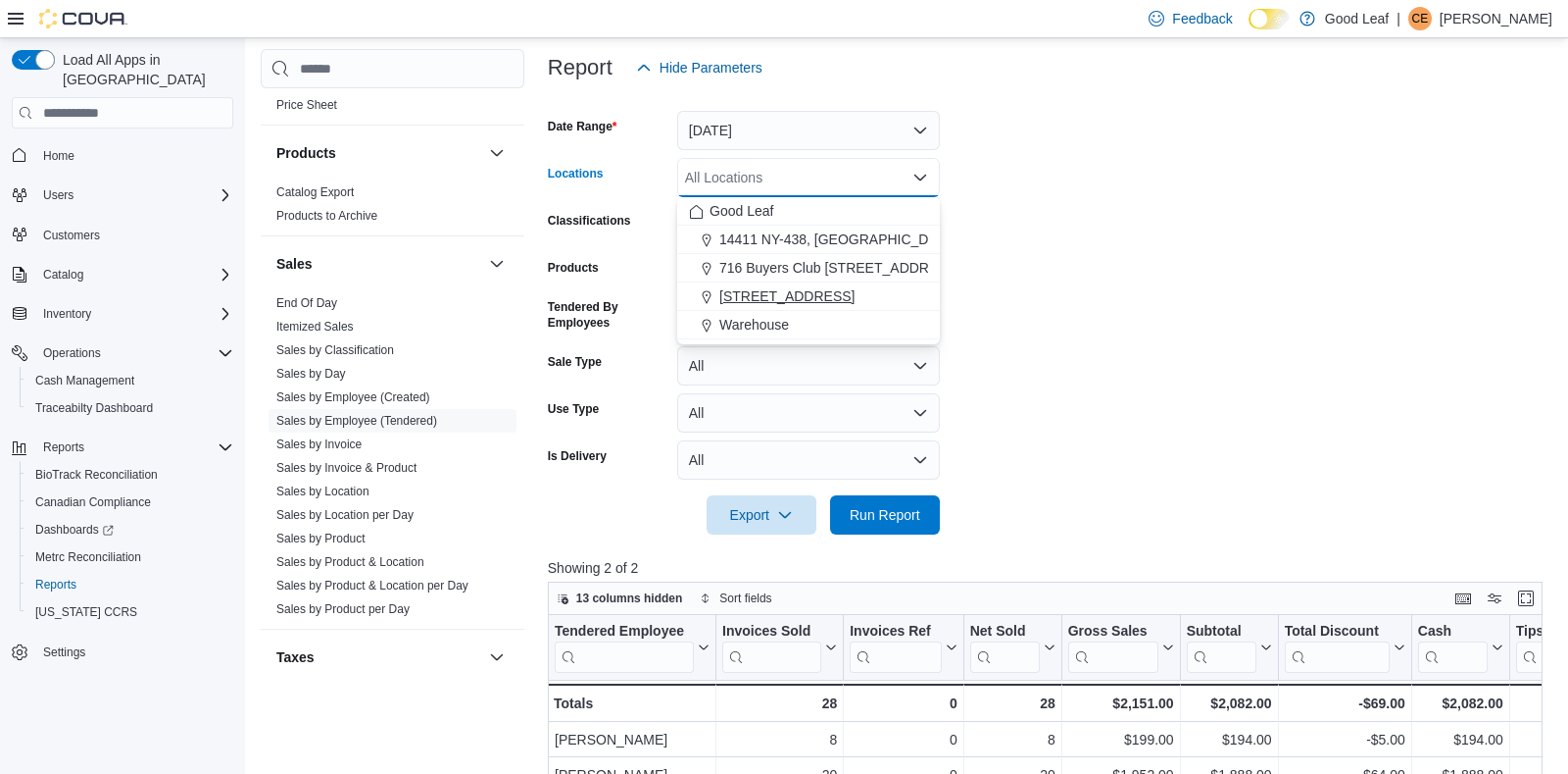
click at [839, 288] on span "[STREET_ADDRESS]" at bounding box center [787, 296] width 135 height 20
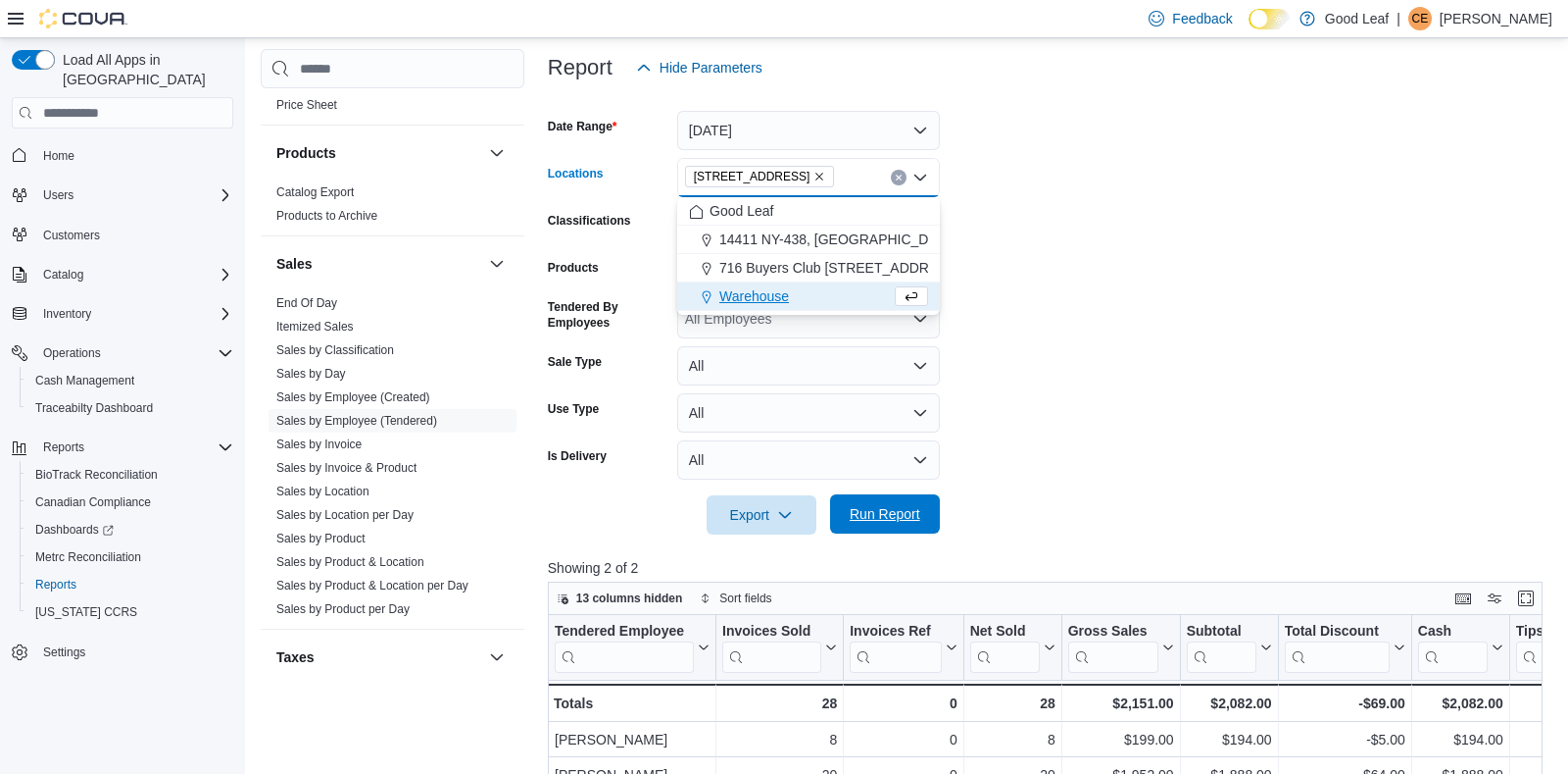
click at [877, 512] on span "Run Report" at bounding box center [885, 514] width 71 height 20
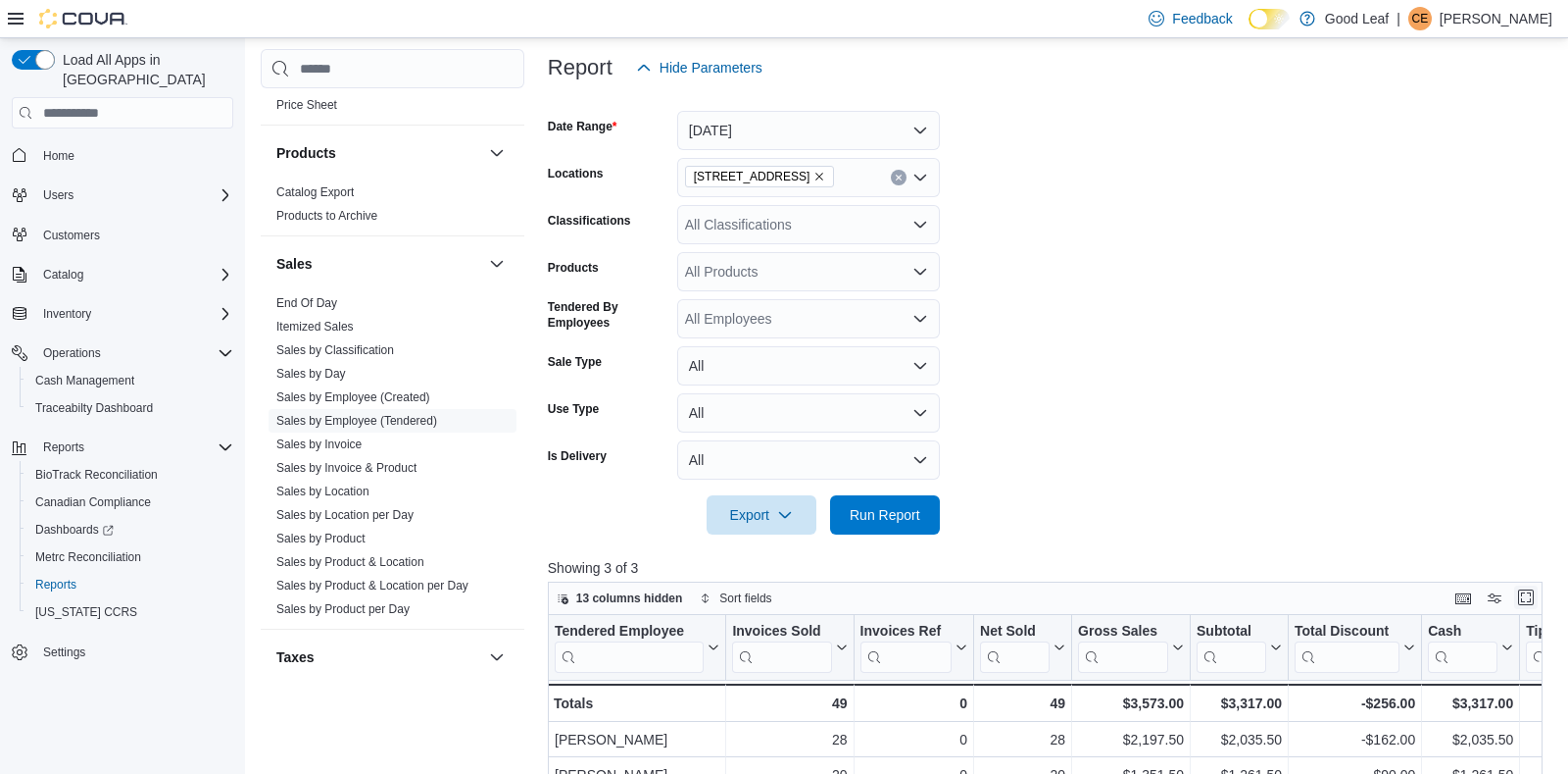
click at [1523, 593] on button "Enter fullscreen" at bounding box center [1526, 597] width 24 height 24
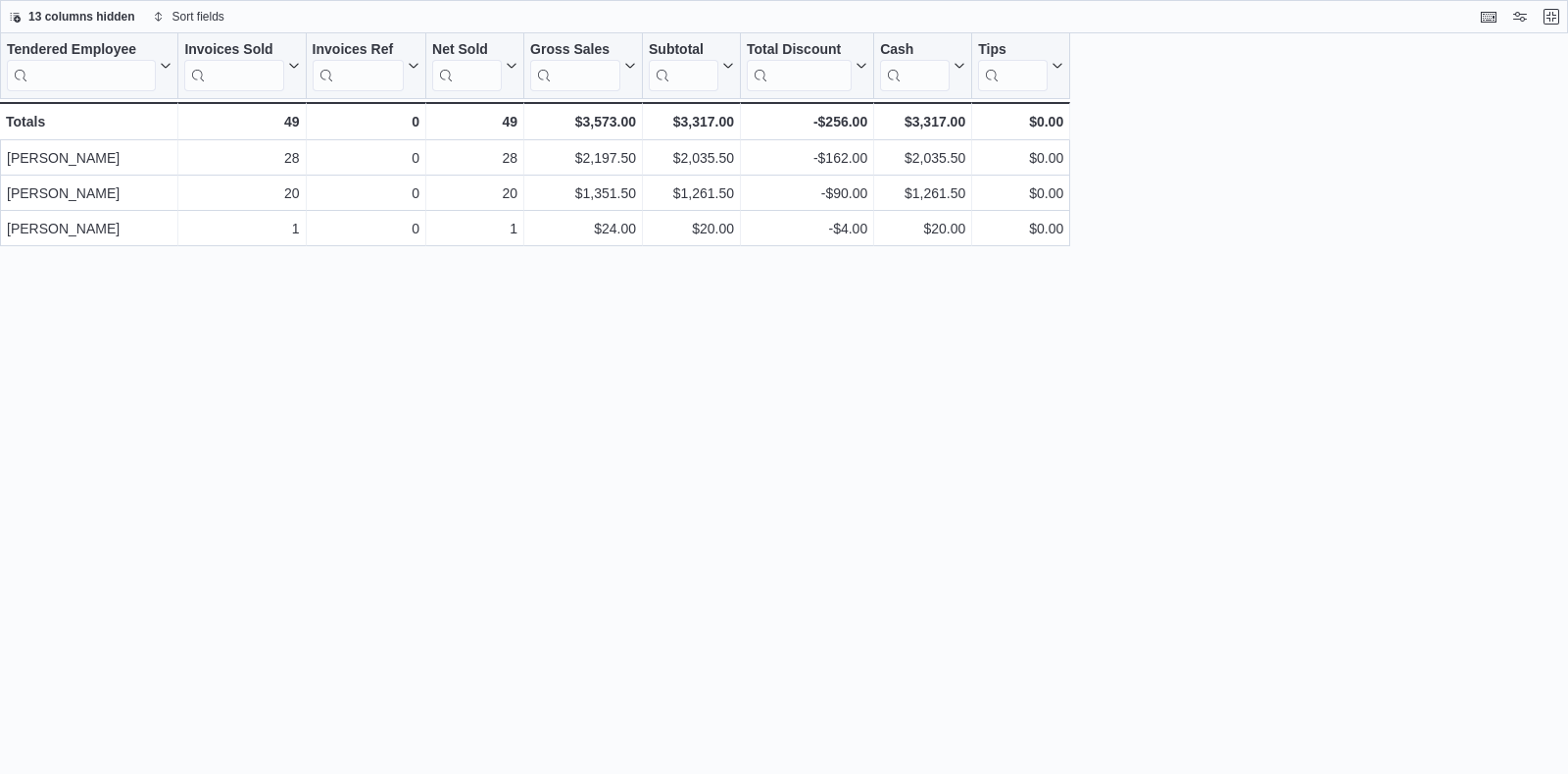
click at [1567, 20] on div "13 columns hidden Sort fields" at bounding box center [784, 17] width 1568 height 34
click at [1562, 18] on button "Exit fullscreen" at bounding box center [1552, 16] width 24 height 24
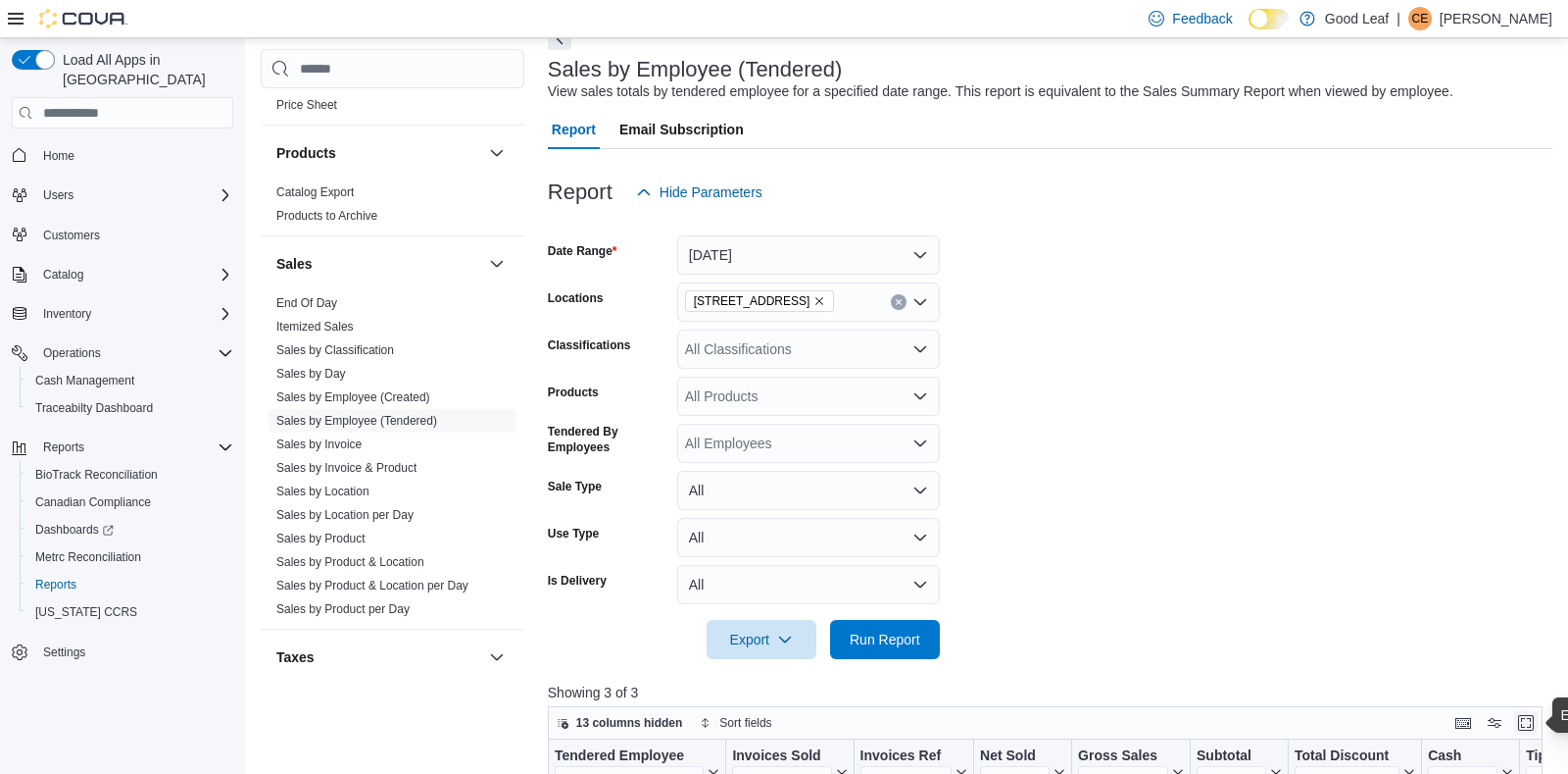
scroll to position [115, 0]
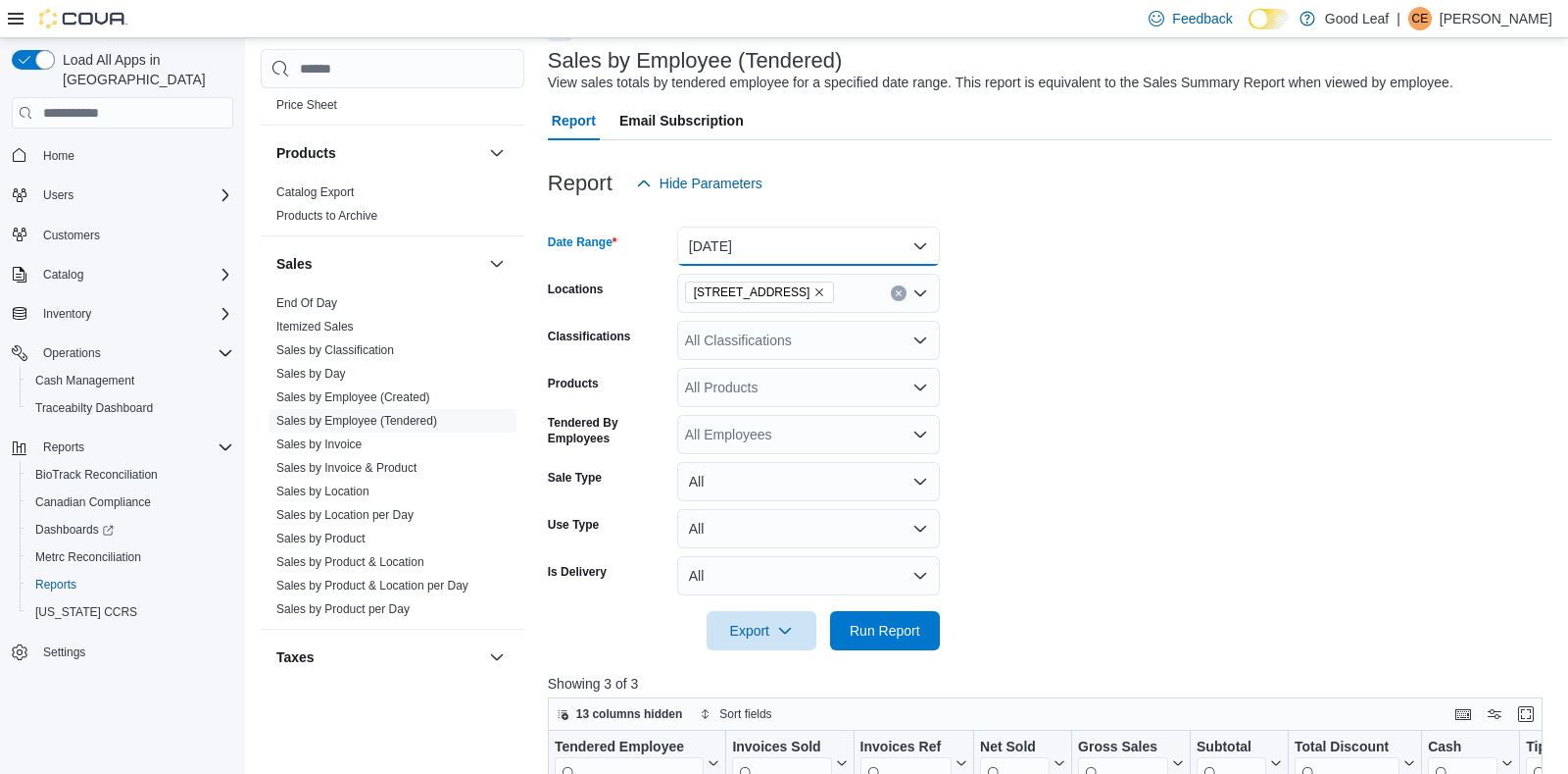
click at [794, 250] on button "[DATE]" at bounding box center [808, 245] width 263 height 39
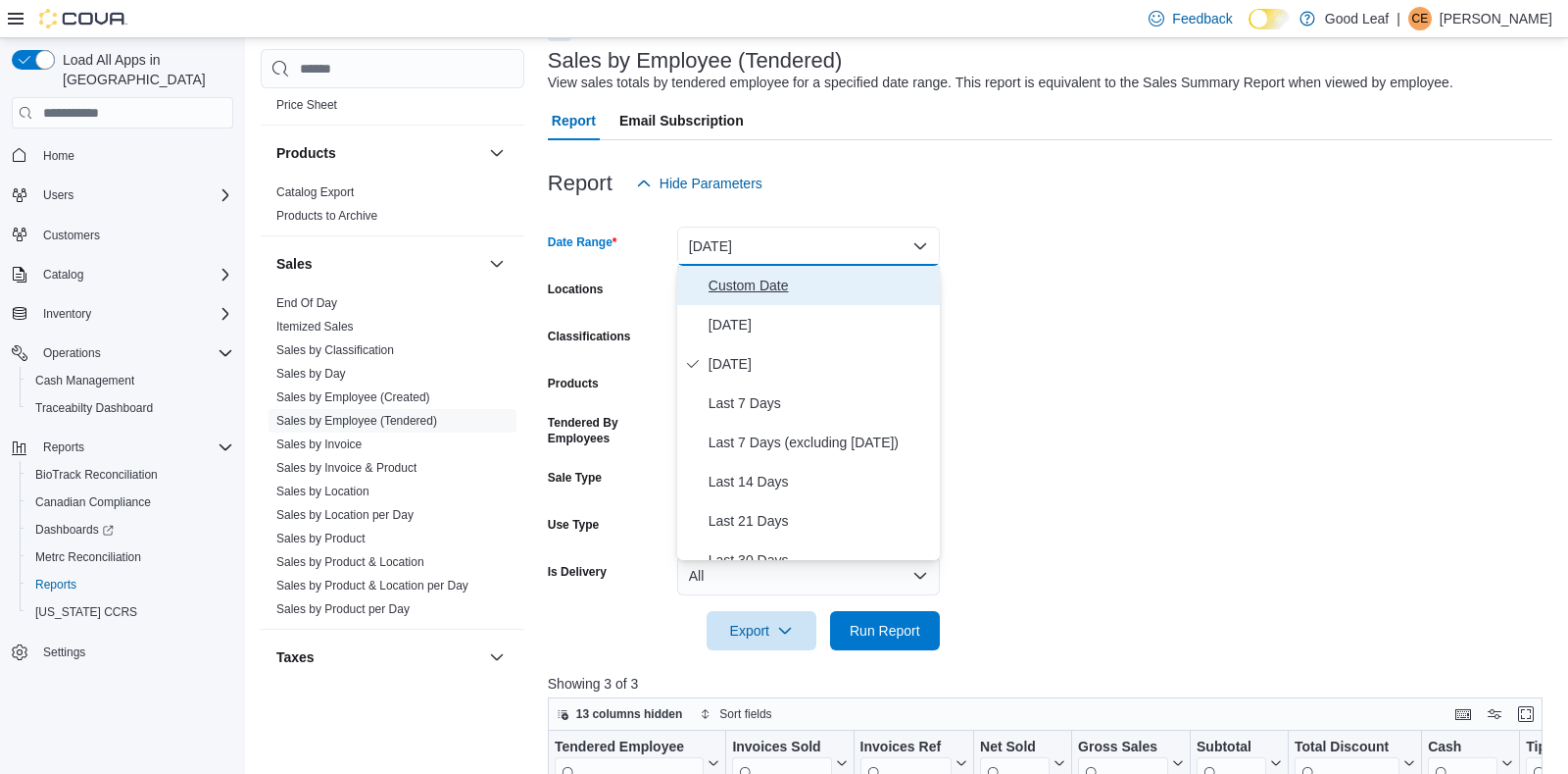
click at [777, 280] on span "Custom Date" at bounding box center [820, 285] width 223 height 24
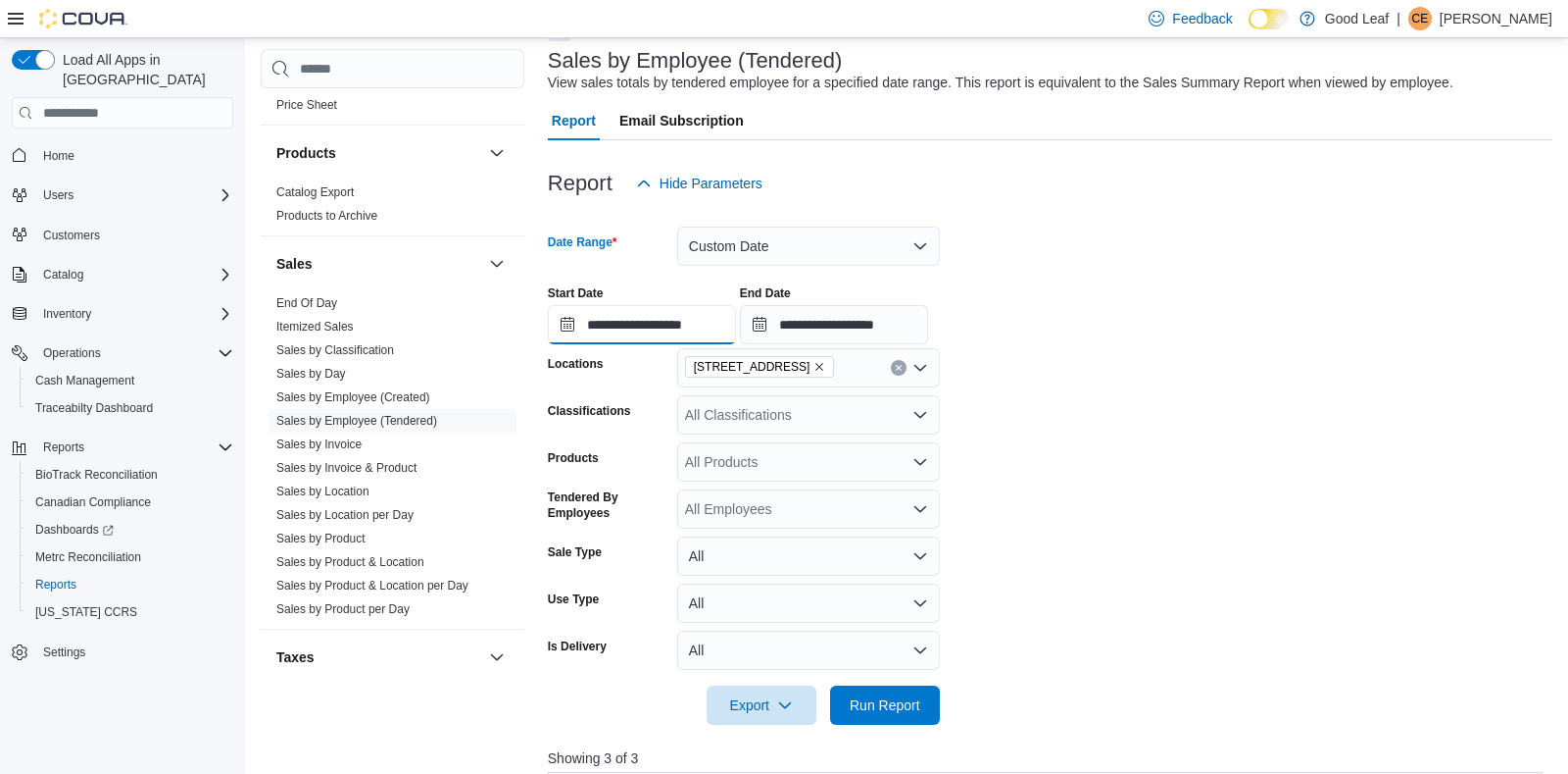
click at [629, 332] on input "**********" at bounding box center [642, 324] width 189 height 39
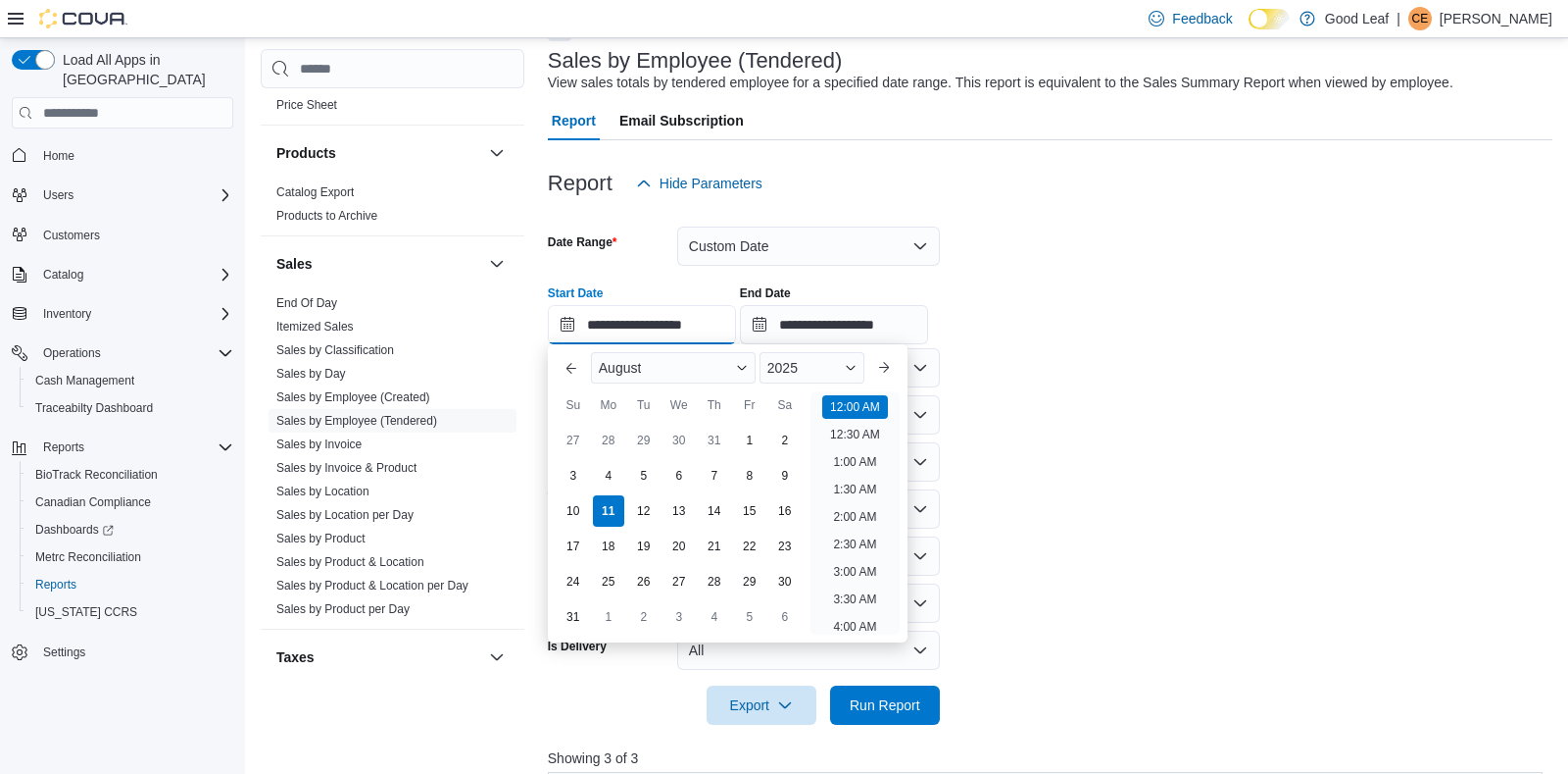
scroll to position [61, 0]
click at [780, 480] on div "9" at bounding box center [784, 476] width 35 height 35
type input "**********"
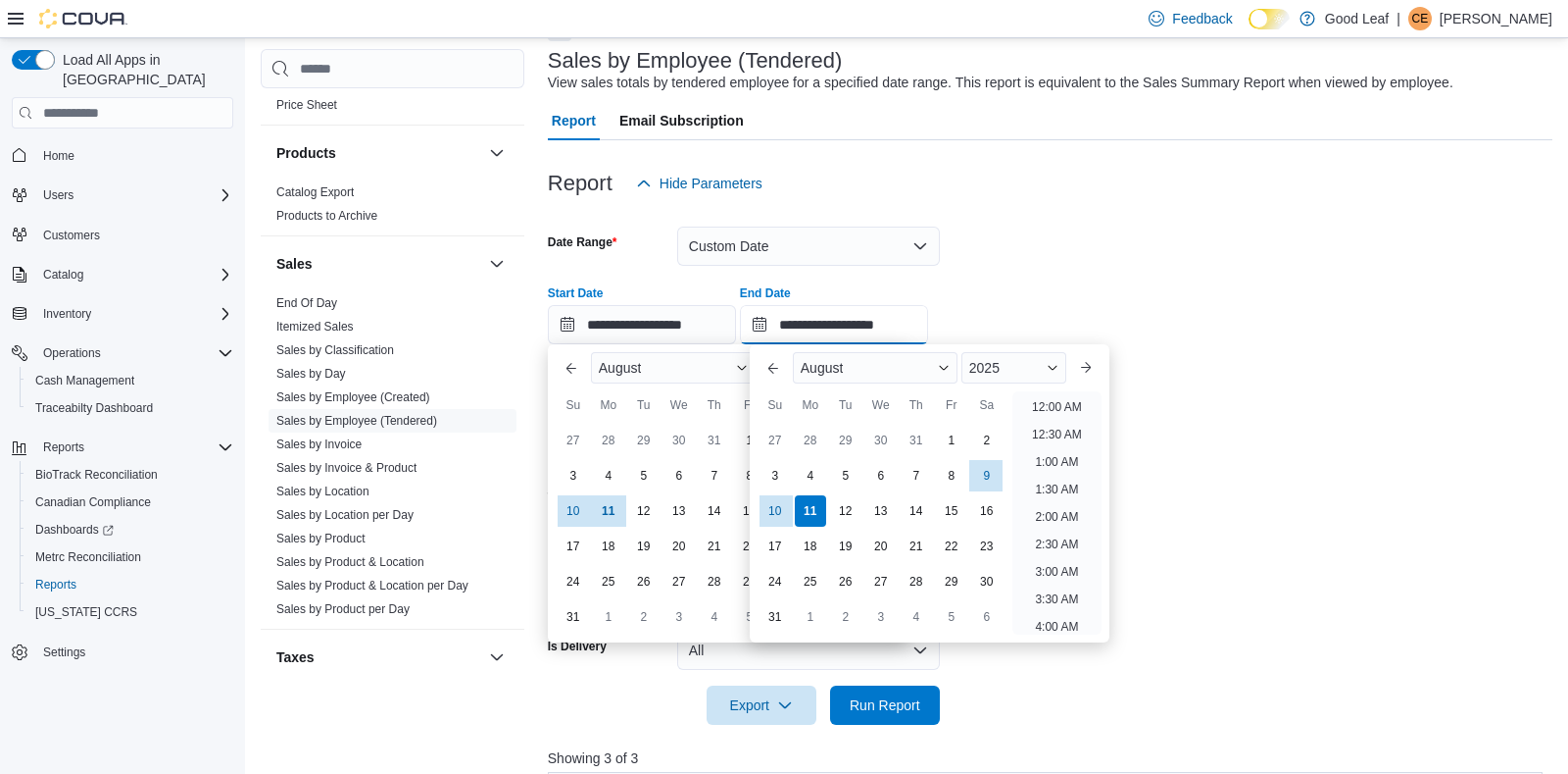
click at [832, 328] on input "**********" at bounding box center [834, 324] width 189 height 39
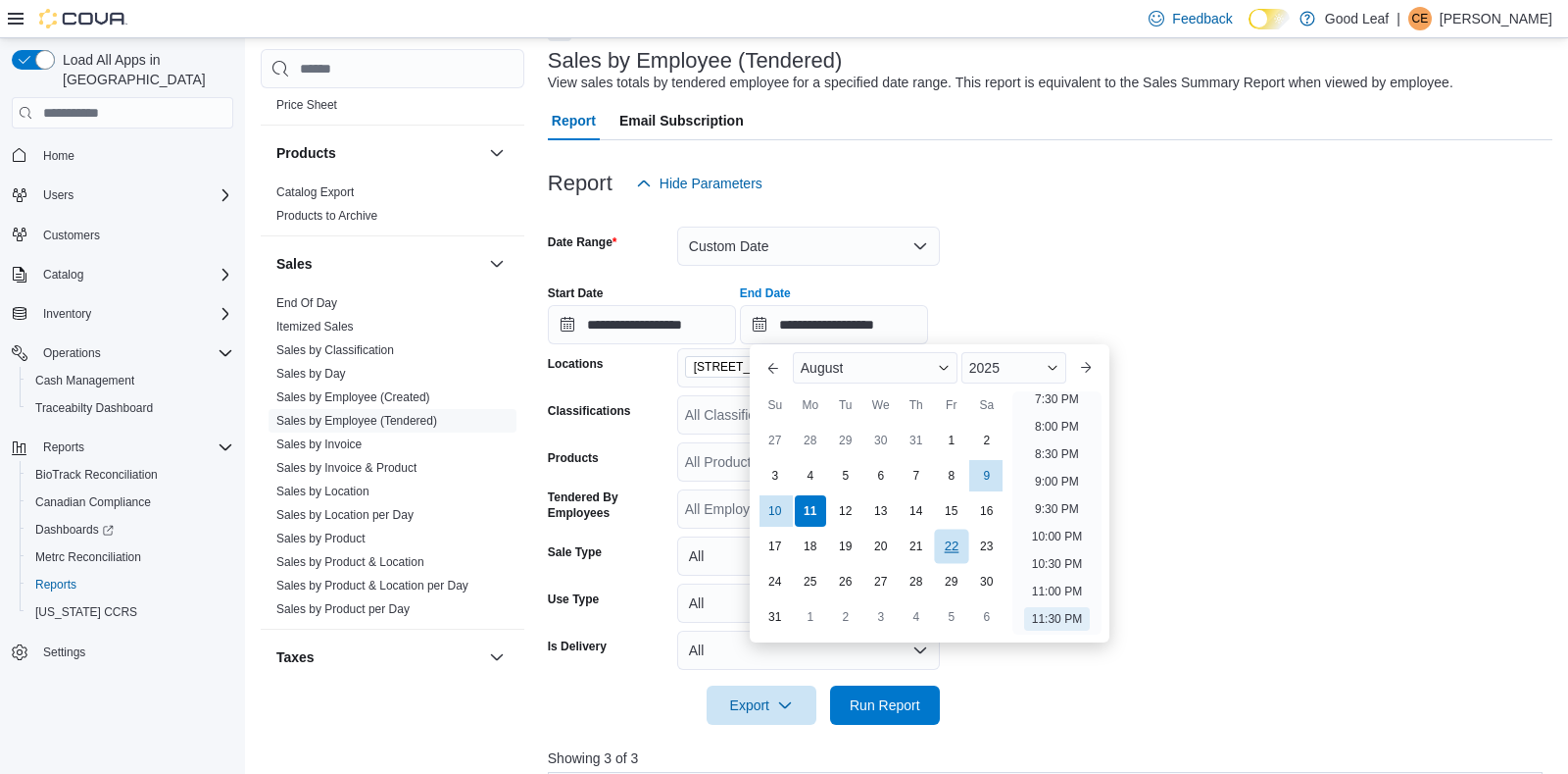
drag, startPoint x: 989, startPoint y: 471, endPoint x: 952, endPoint y: 550, distance: 87.2
click at [989, 470] on div "9" at bounding box center [987, 476] width 32 height 32
type input "**********"
click at [904, 700] on span "Run Report" at bounding box center [885, 704] width 71 height 20
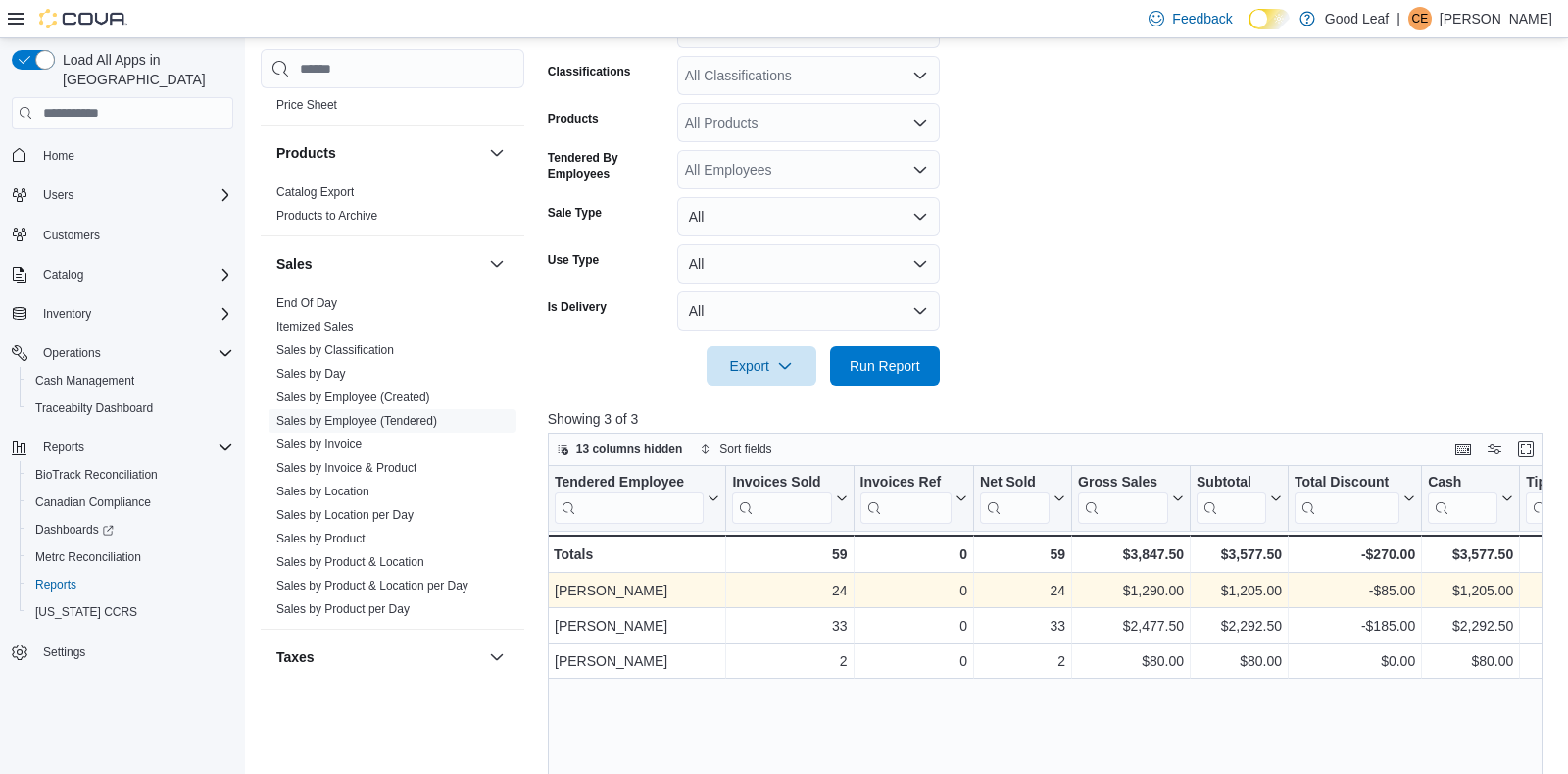
scroll to position [464, 0]
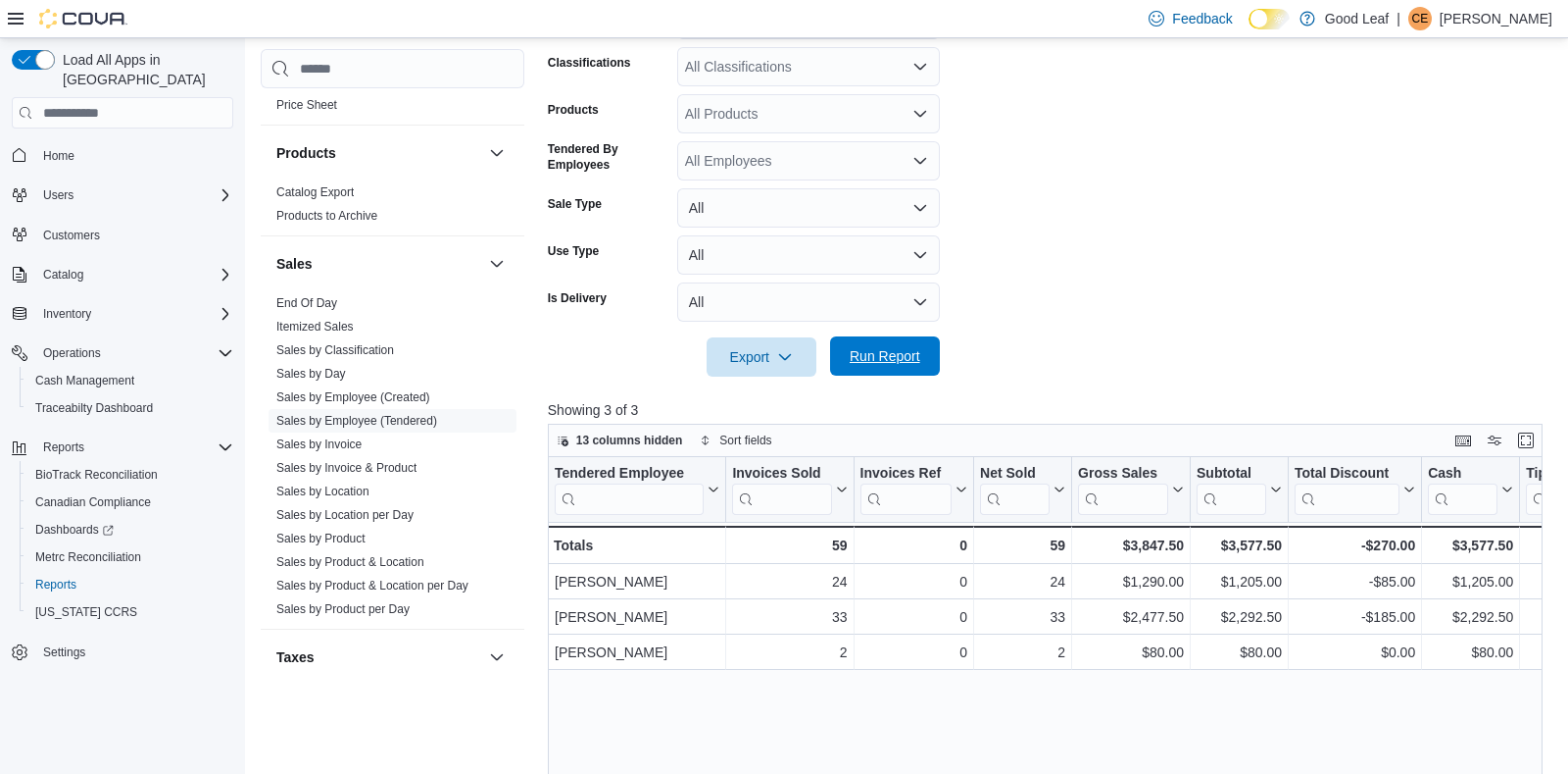
click at [898, 356] on span "Run Report" at bounding box center [885, 356] width 71 height 20
click at [1527, 439] on button "Enter fullscreen" at bounding box center [1526, 439] width 24 height 24
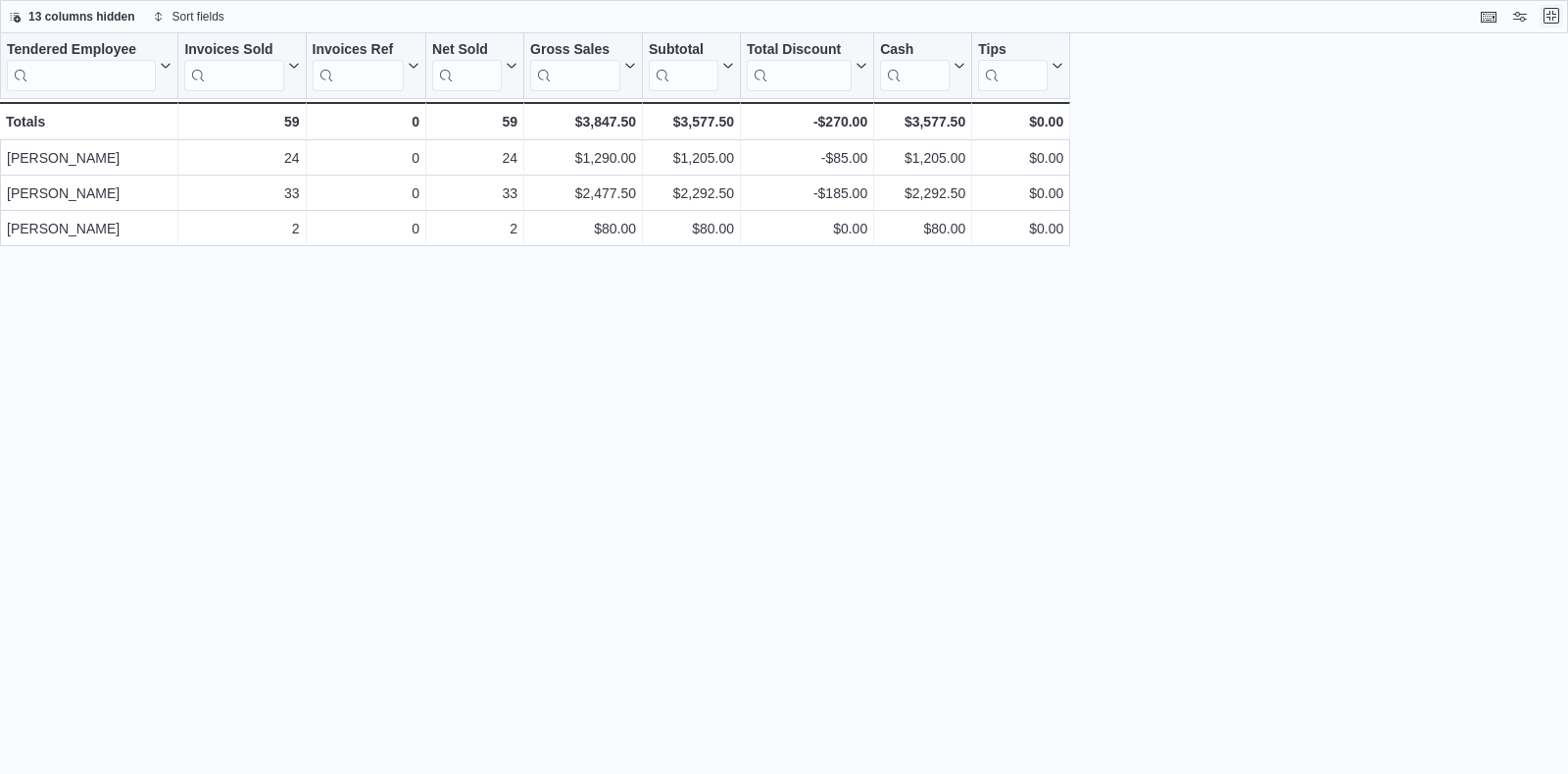
scroll to position [0, 0]
click at [1548, 16] on button "Exit fullscreen" at bounding box center [1552, 16] width 24 height 24
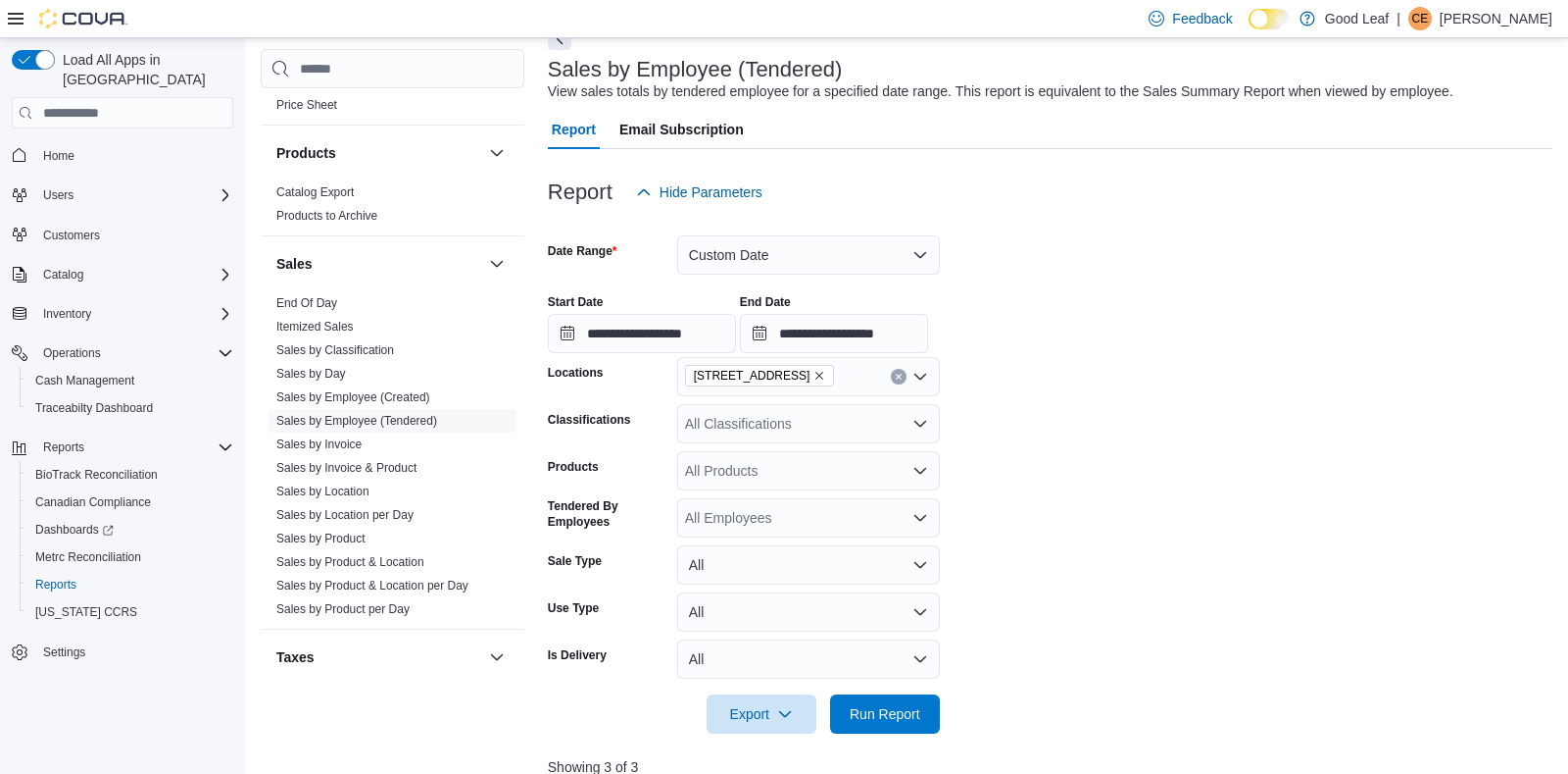
scroll to position [115, 0]
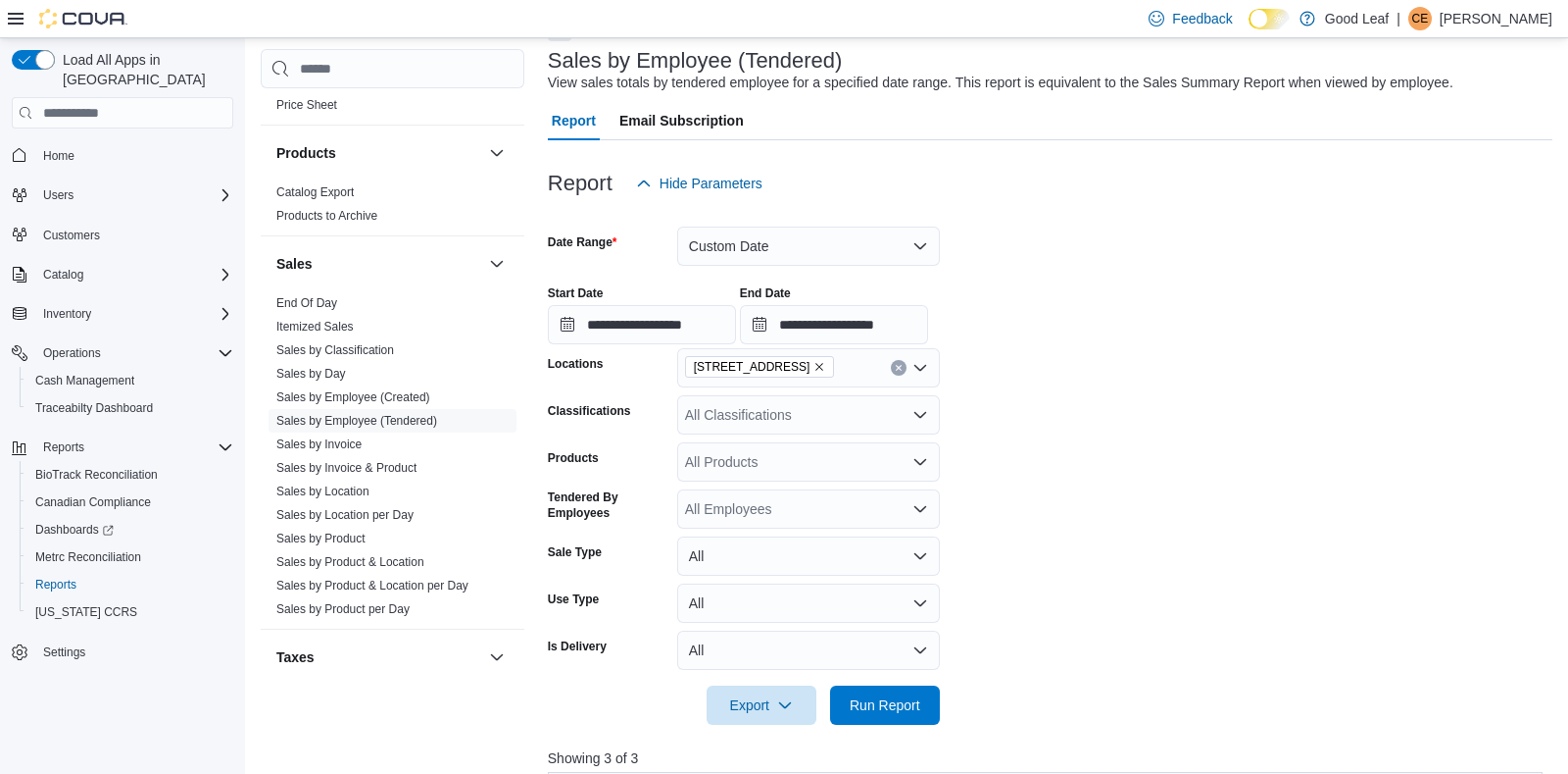
click at [824, 365] on icon "Remove 730 Broad St, Salamanca from selection in this group" at bounding box center [820, 368] width 8 height 8
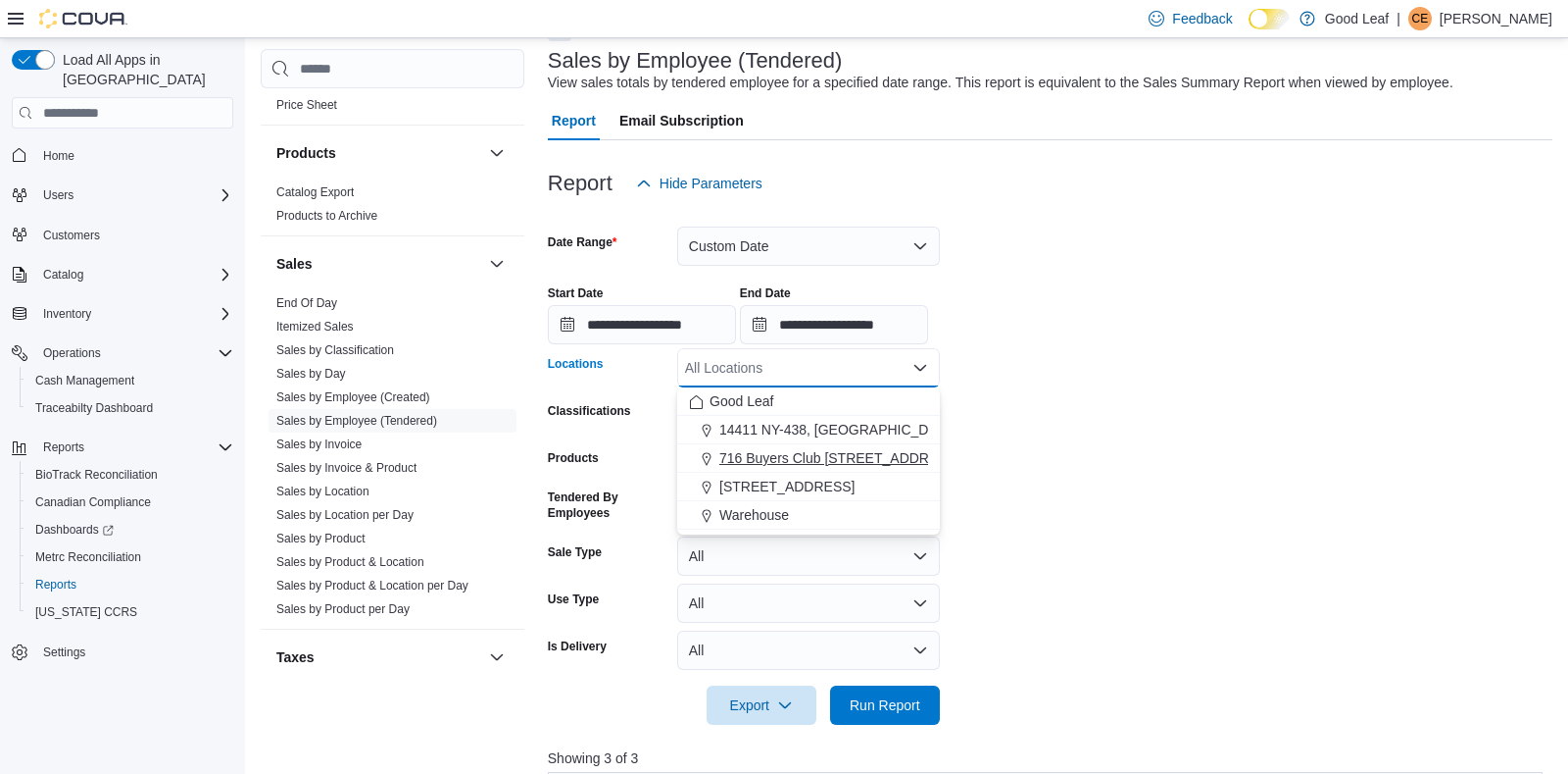
click at [806, 451] on span "716 Buyers Club [STREET_ADDRESS]" at bounding box center [840, 458] width 241 height 20
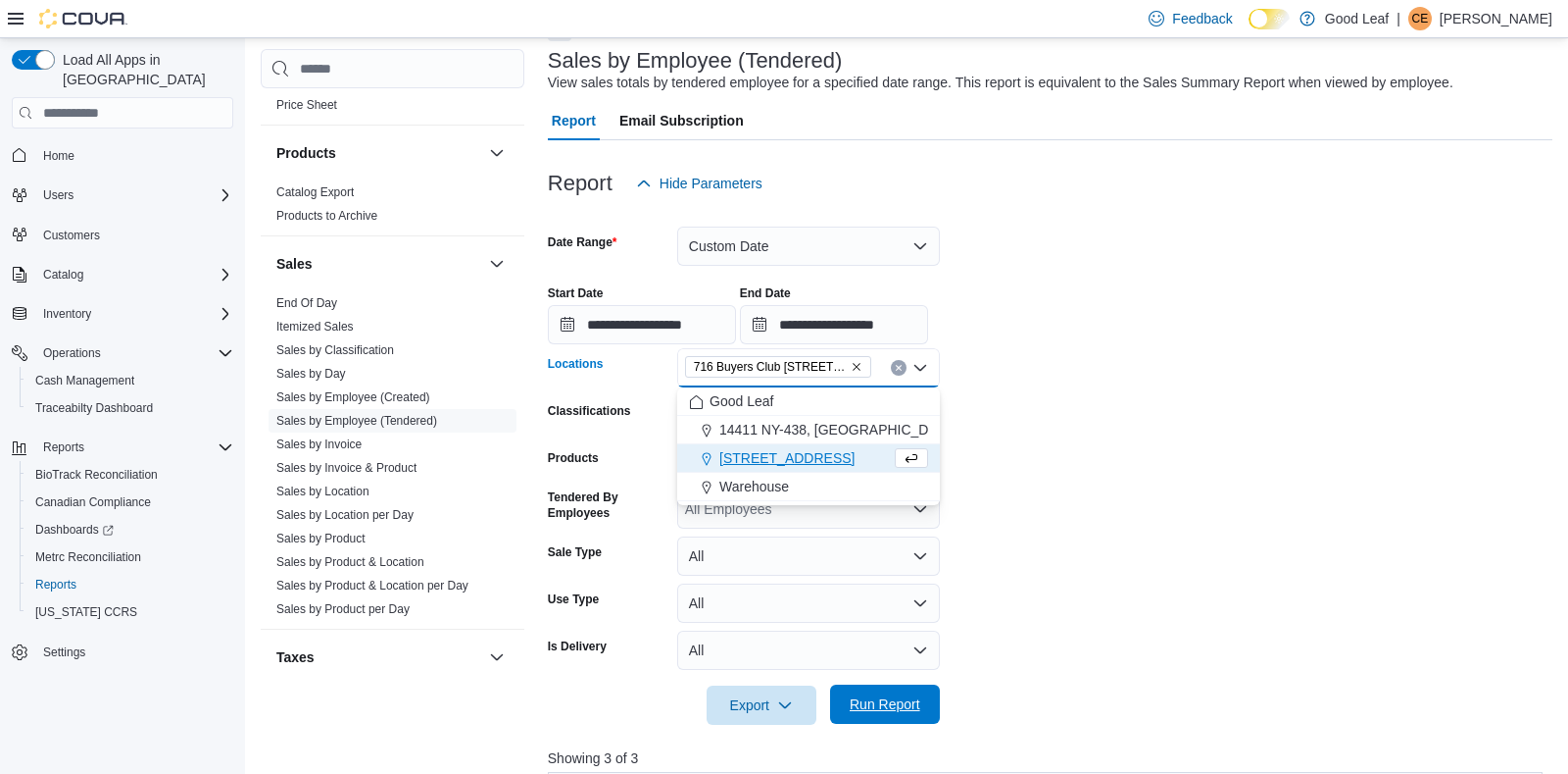
click at [912, 700] on span "Run Report" at bounding box center [885, 704] width 71 height 20
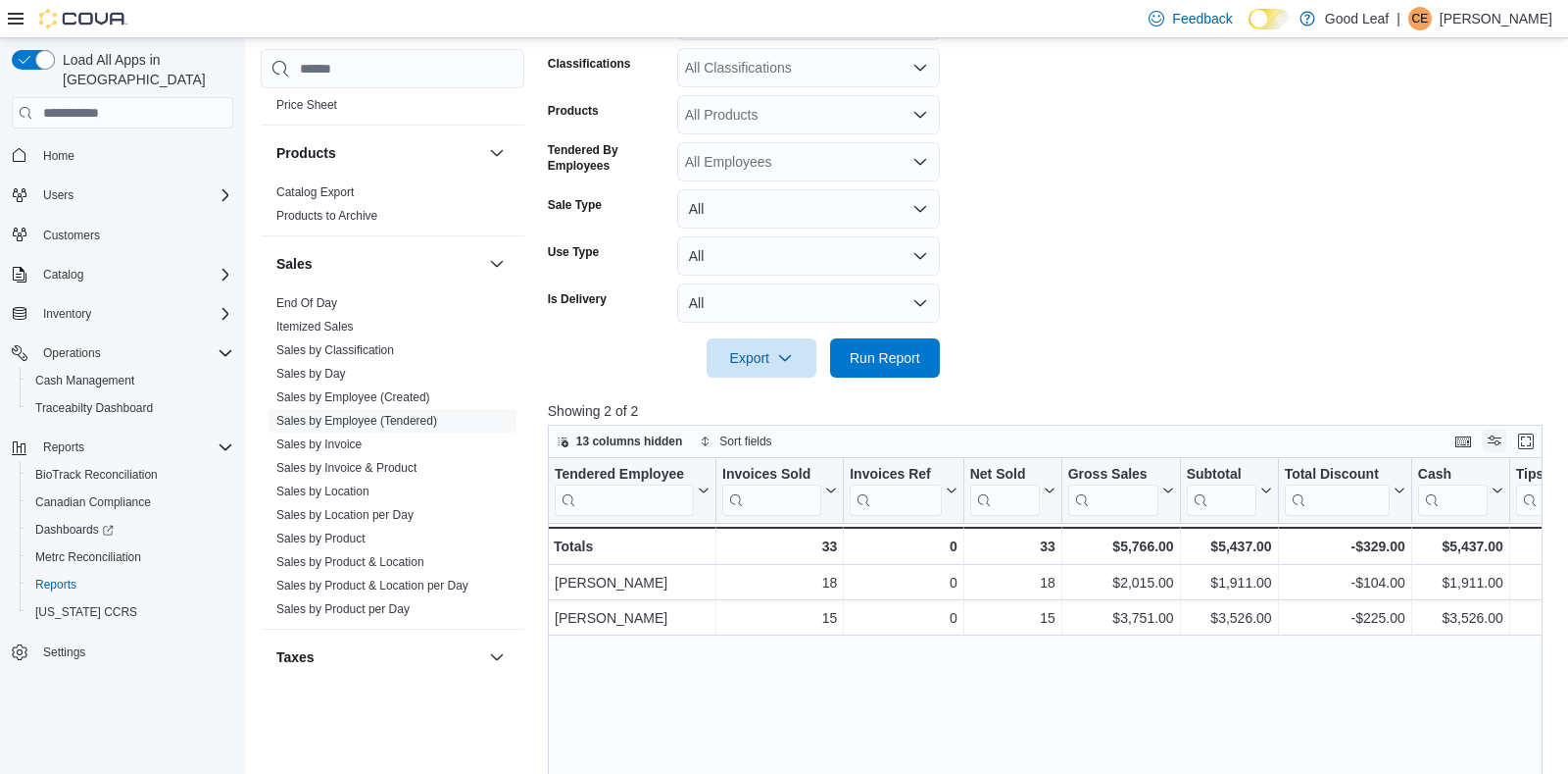
scroll to position [464, 0]
click at [1528, 444] on button "Enter fullscreen" at bounding box center [1526, 439] width 24 height 24
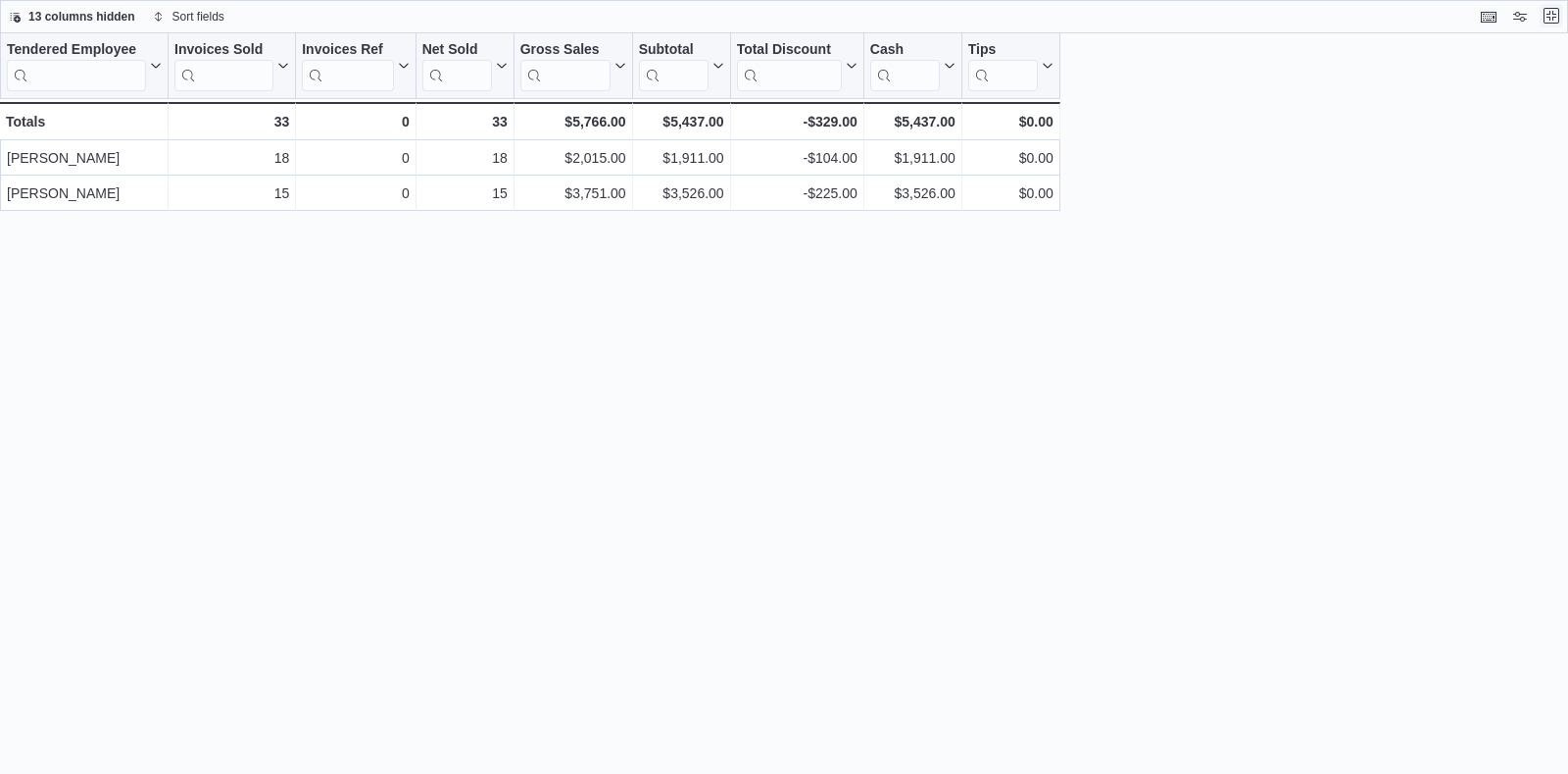
scroll to position [0, 0]
click at [1547, 16] on button "Exit fullscreen" at bounding box center [1552, 16] width 24 height 24
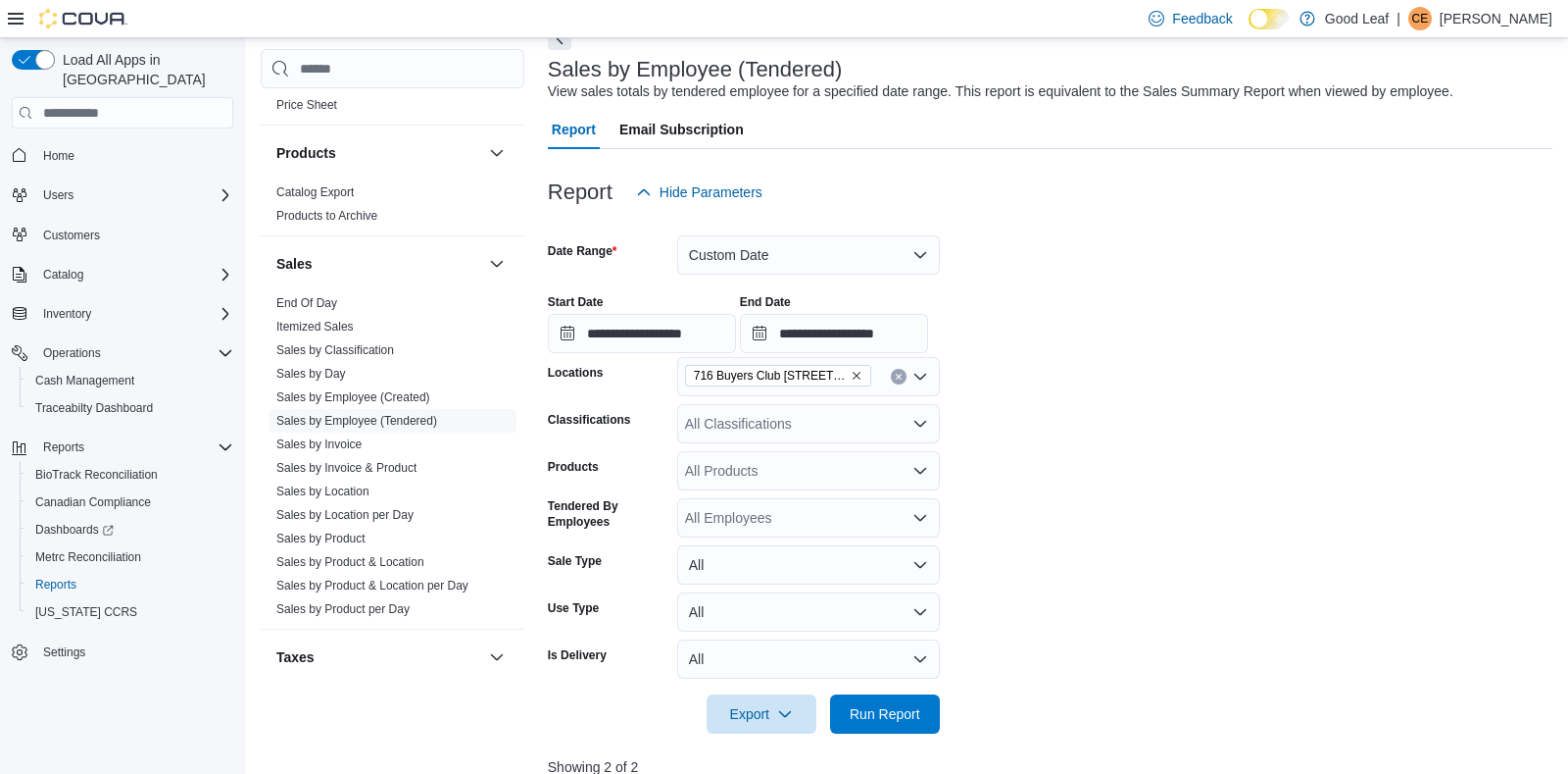
scroll to position [115, 0]
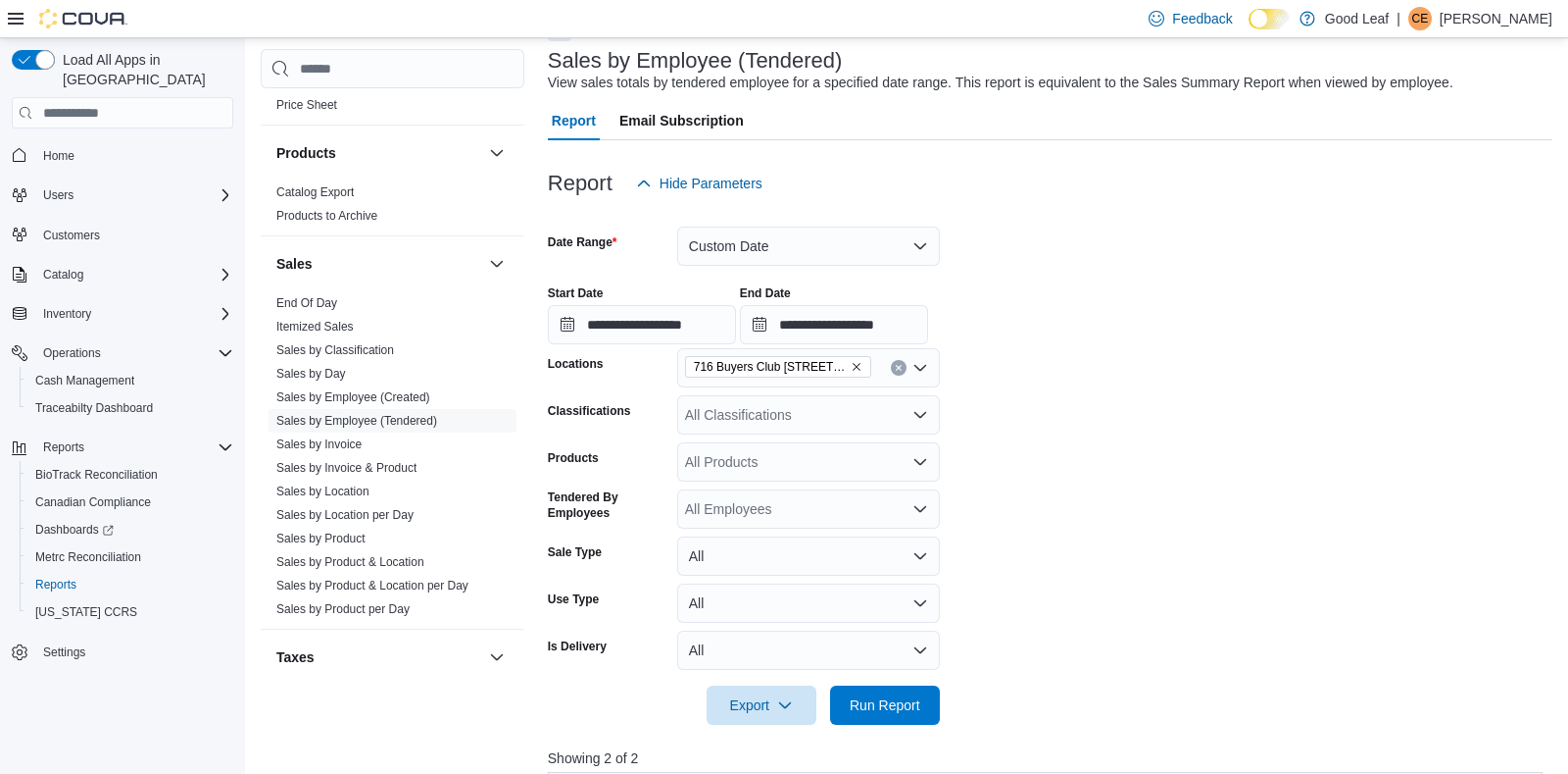
click at [861, 369] on icon "Remove 716 Buyers Club 6665 Route 417, Killbuck from selection in this group" at bounding box center [857, 367] width 12 height 12
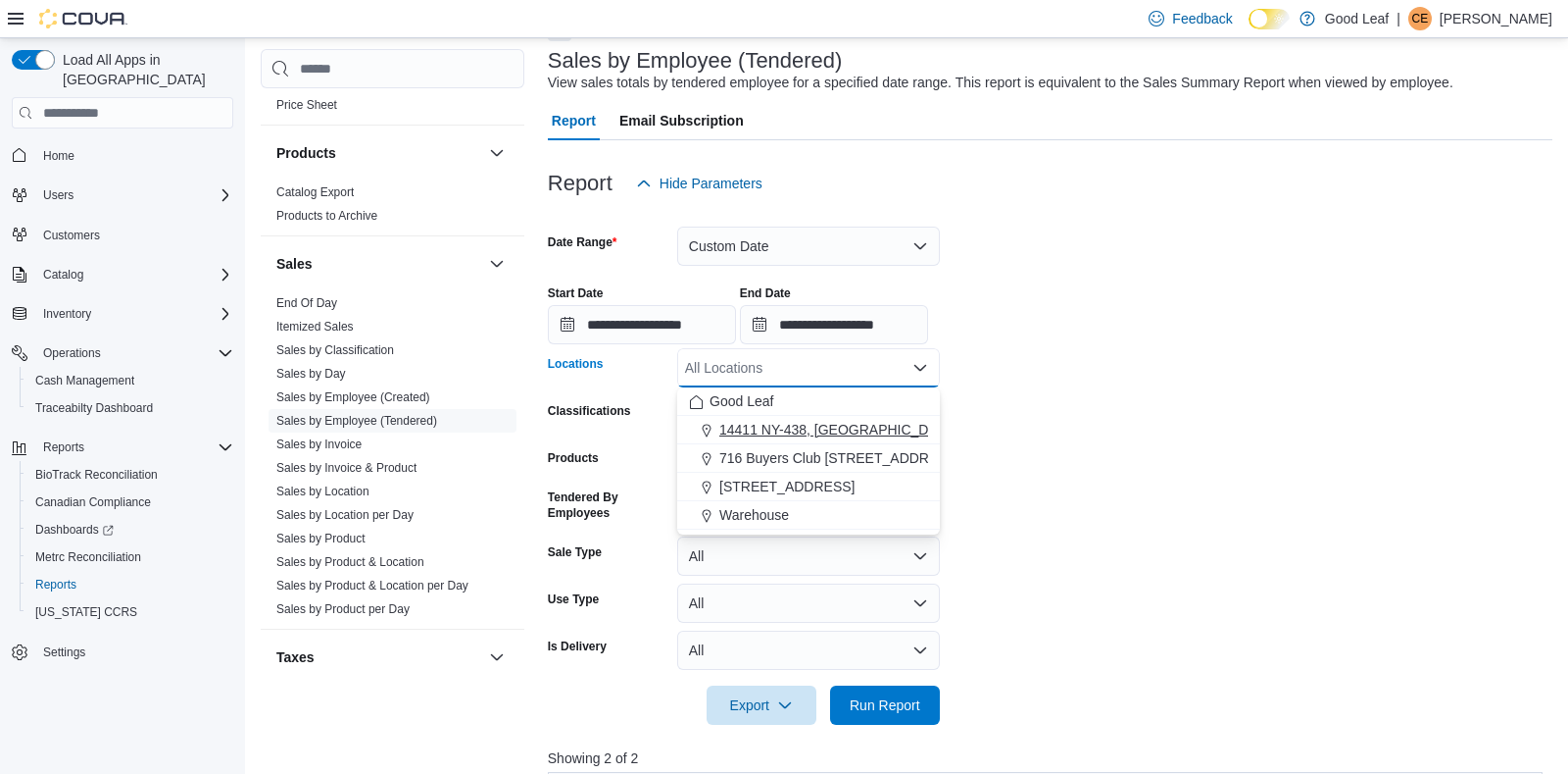
click at [850, 437] on span "14411 NY-438, [GEOGRAPHIC_DATA]" at bounding box center [839, 429] width 238 height 20
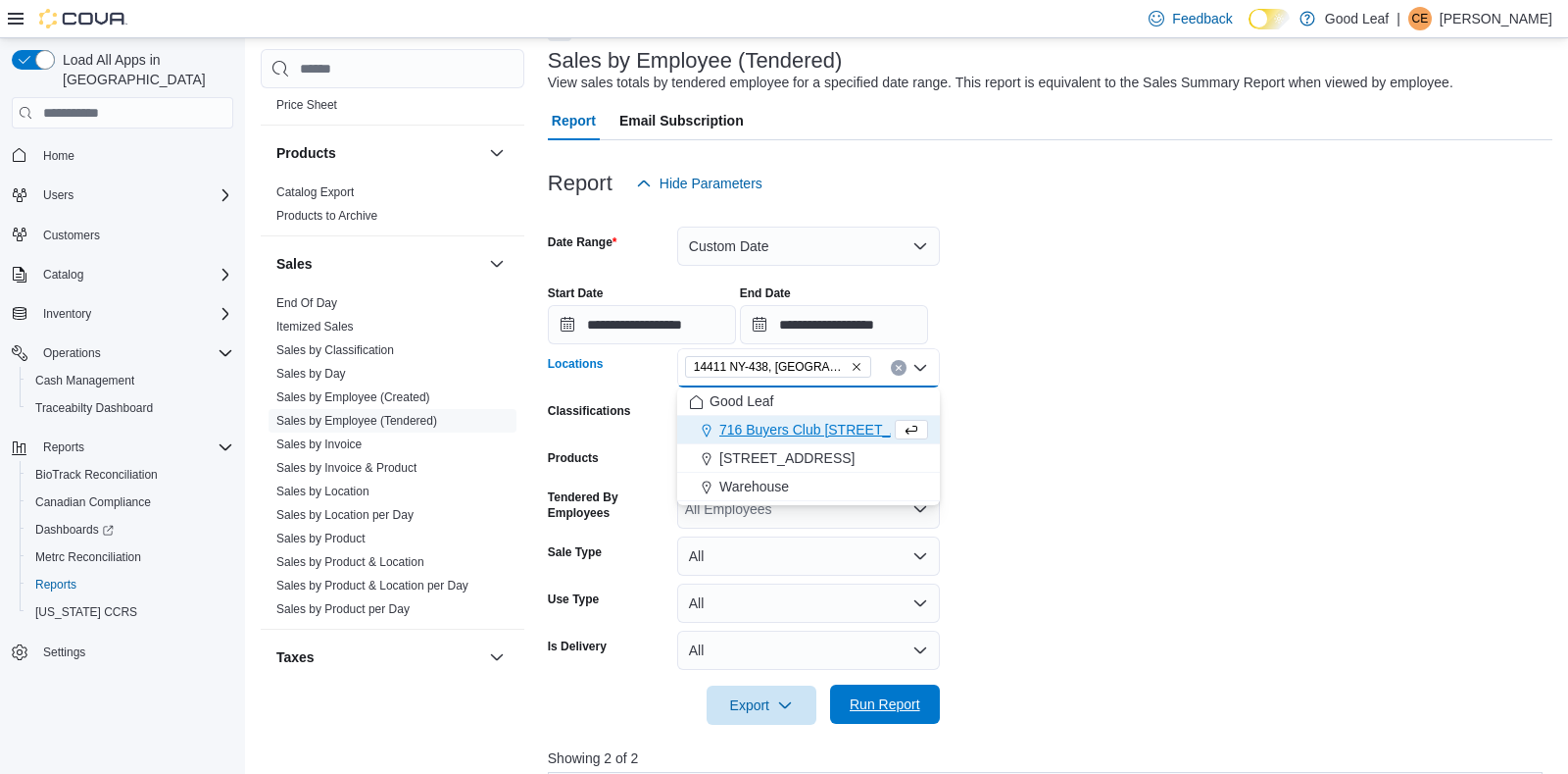
click at [869, 695] on span "Run Report" at bounding box center [885, 703] width 86 height 39
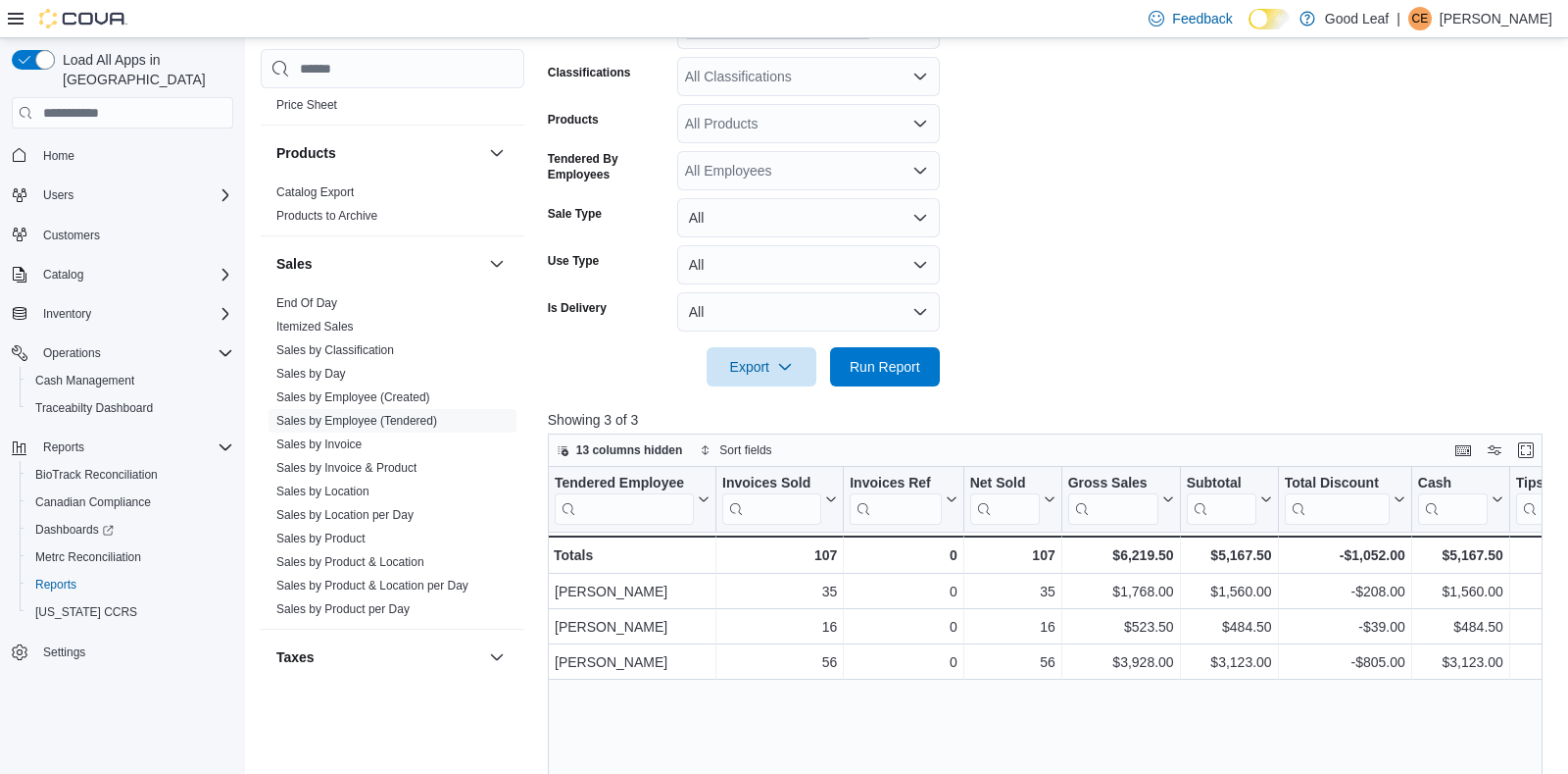
scroll to position [464, 0]
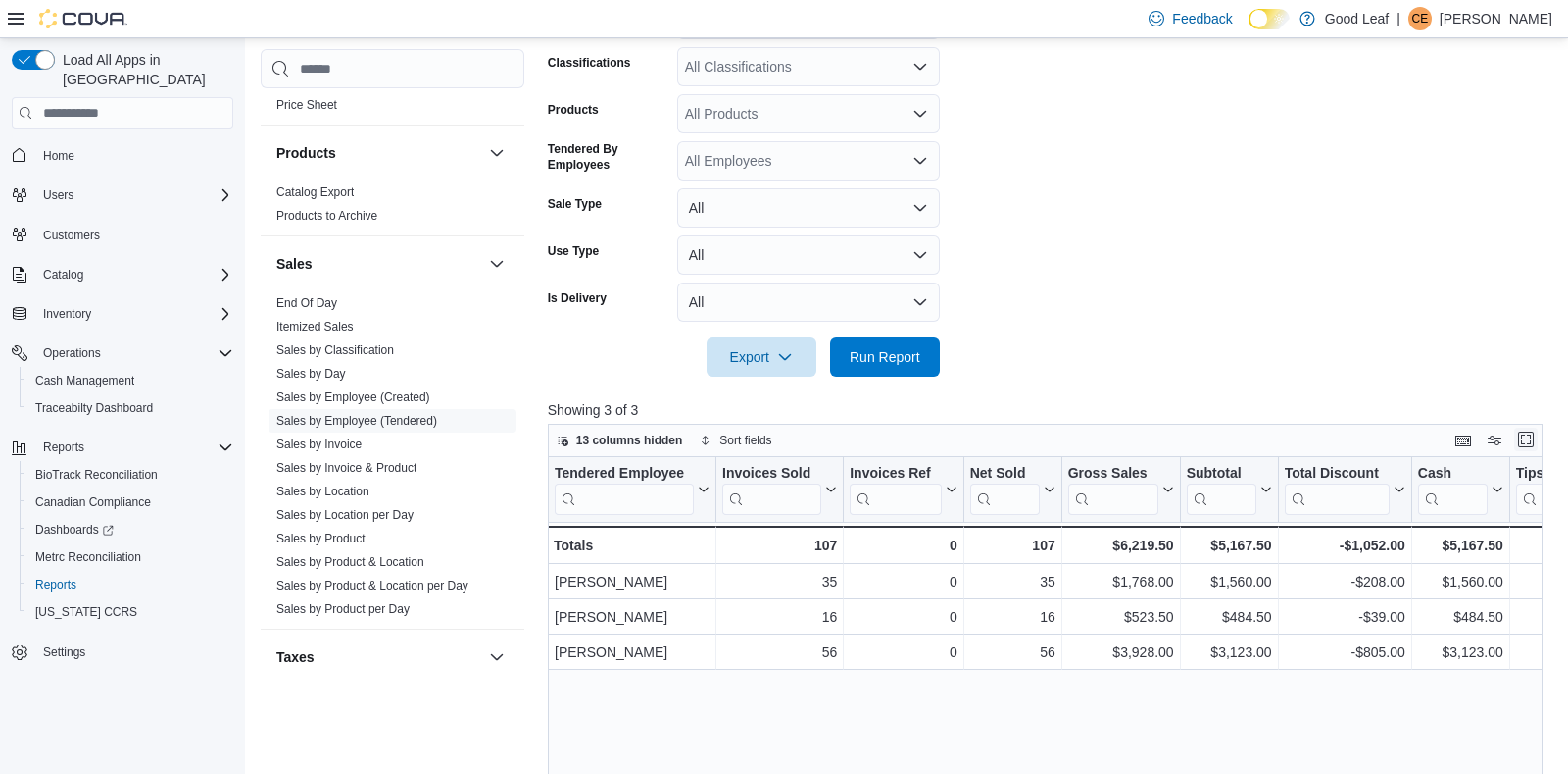
click at [1530, 437] on button "Enter fullscreen" at bounding box center [1526, 439] width 24 height 24
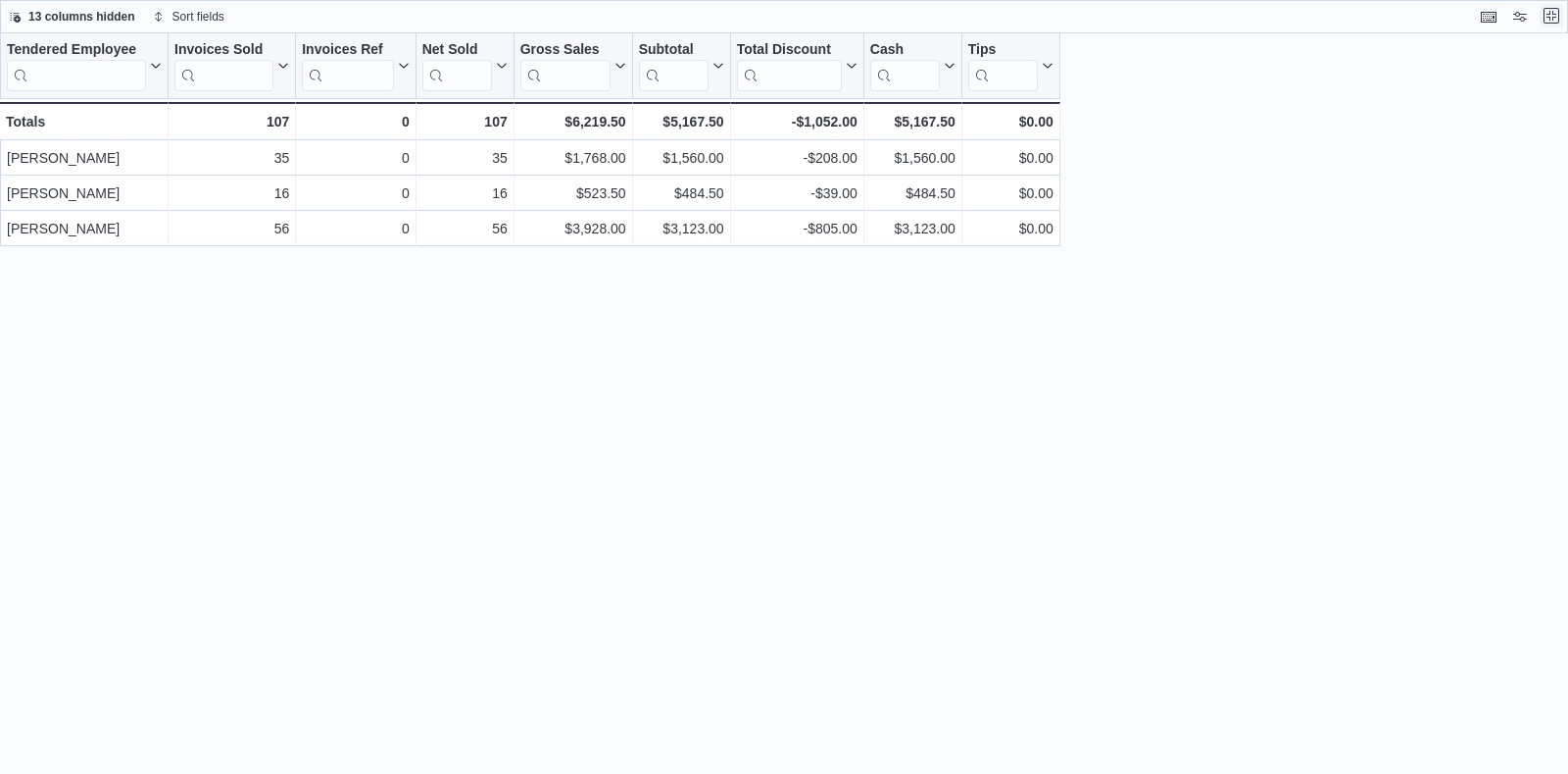
scroll to position [0, 0]
click at [1551, 21] on button "Exit fullscreen" at bounding box center [1552, 16] width 24 height 24
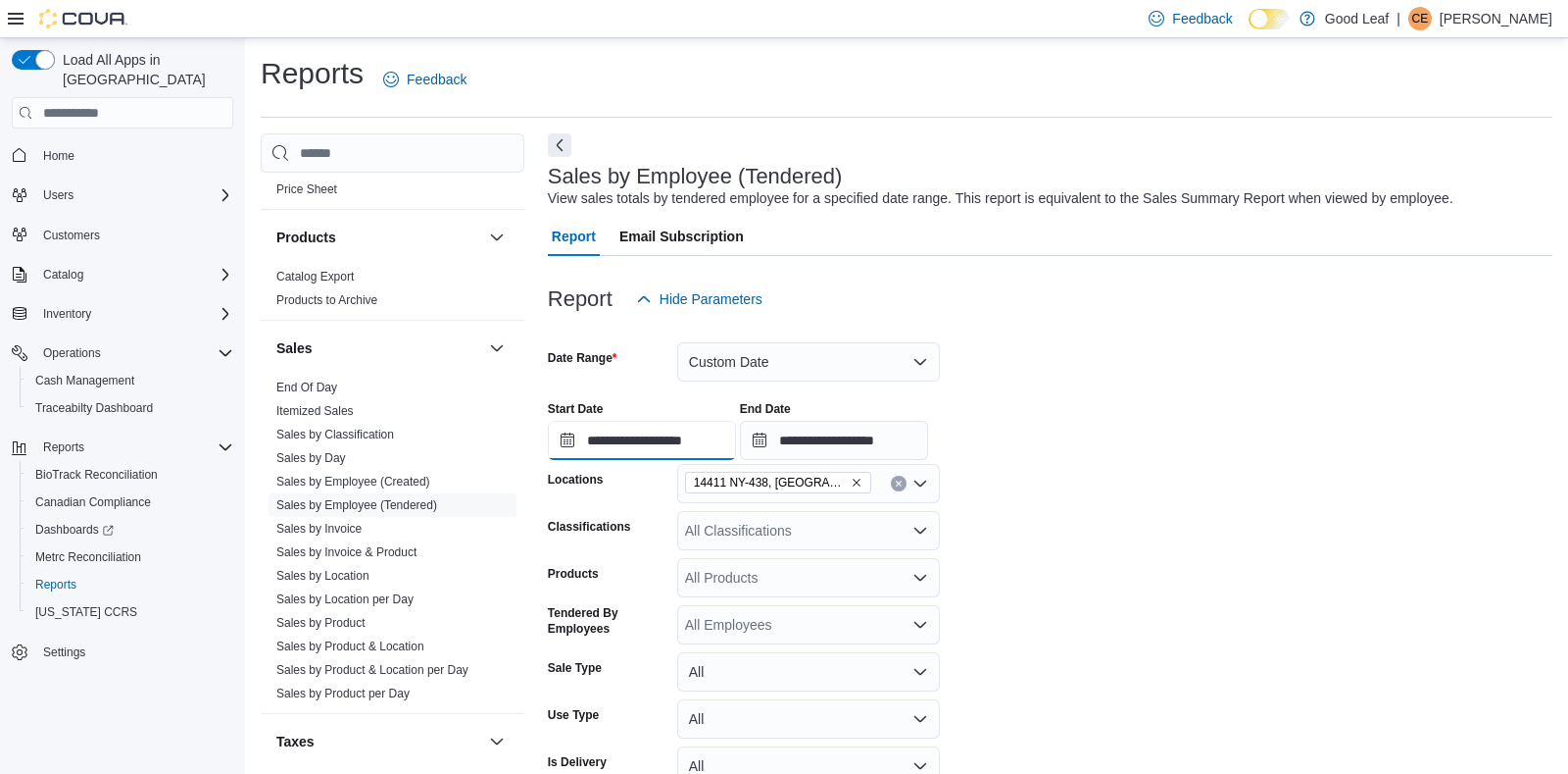
click at [617, 438] on input "**********" at bounding box center [642, 439] width 189 height 39
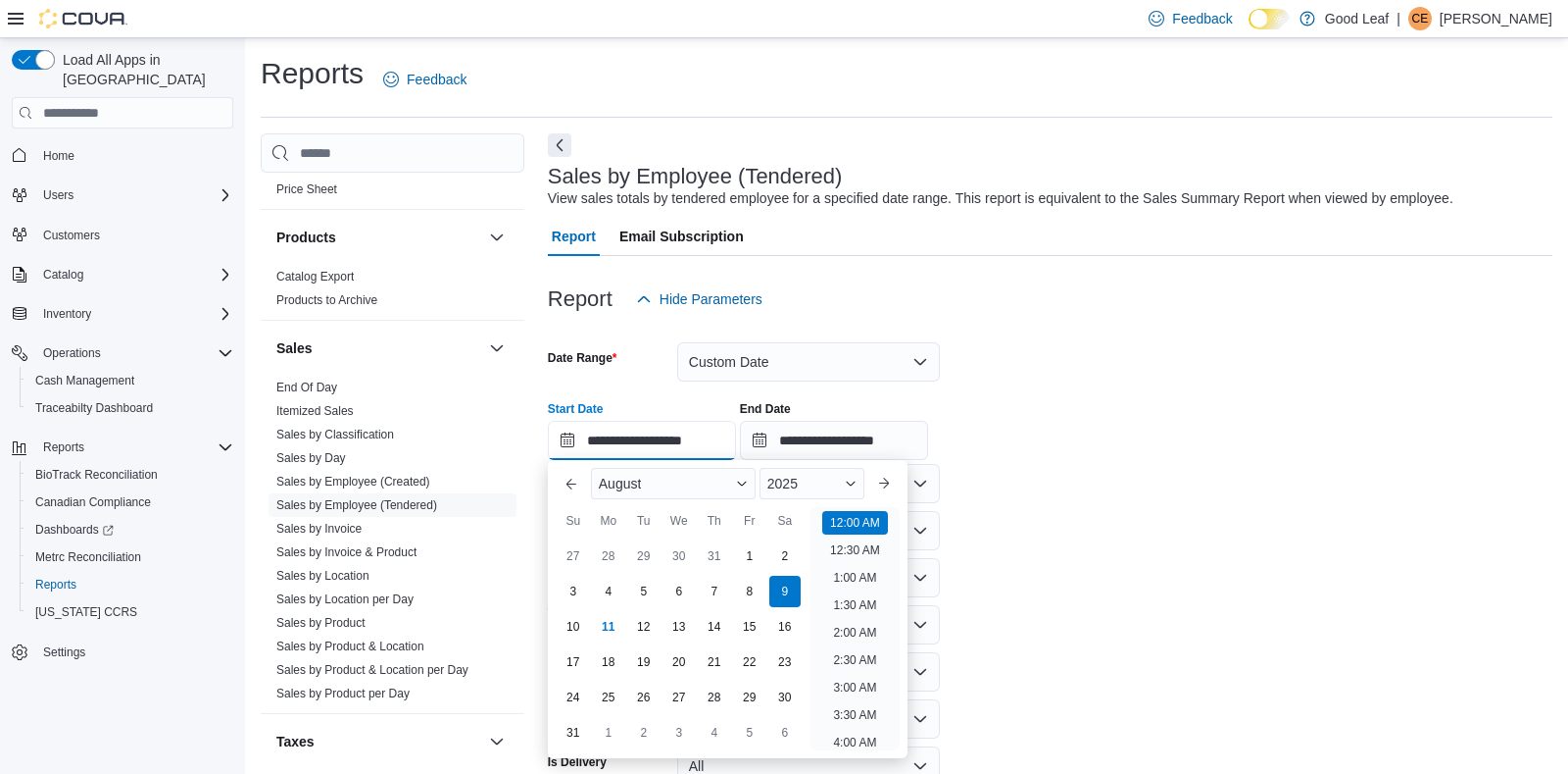
scroll to position [61, 0]
drag, startPoint x: 747, startPoint y: 591, endPoint x: 760, endPoint y: 541, distance: 51.7
click at [747, 588] on div "8" at bounding box center [750, 591] width 32 height 32
type input "**********"
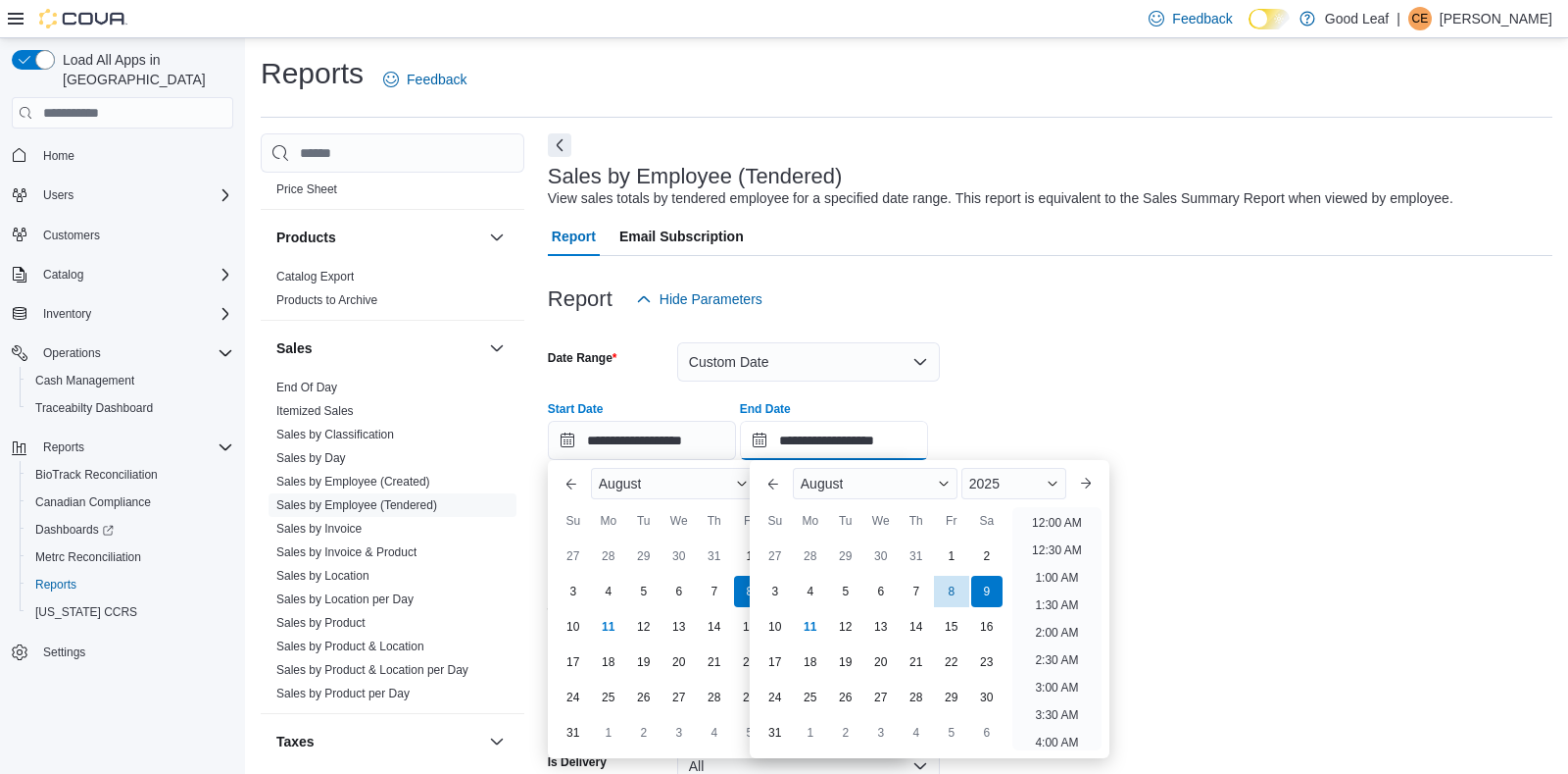
click at [828, 440] on input "**********" at bounding box center [834, 439] width 189 height 39
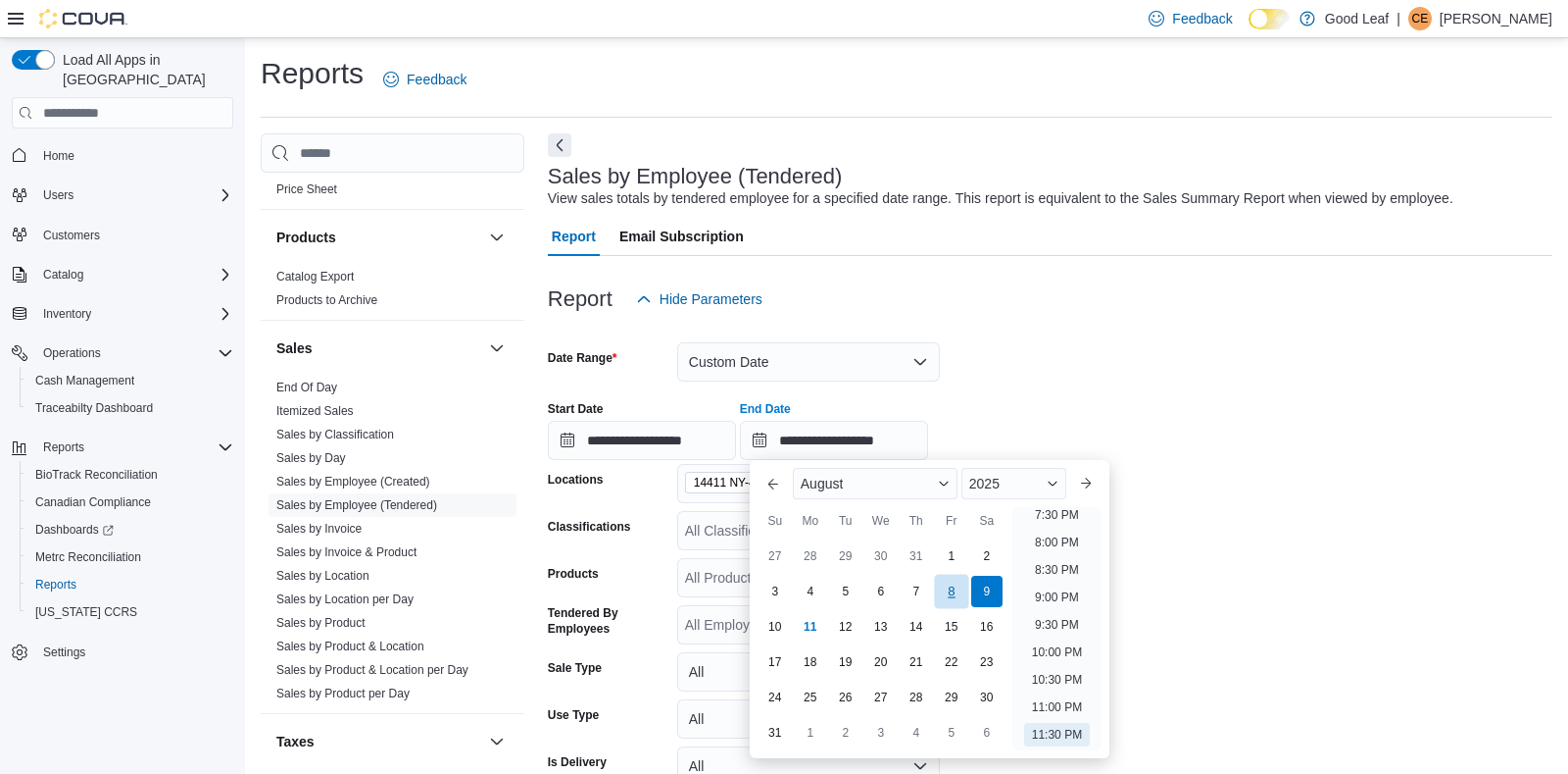
drag, startPoint x: 941, startPoint y: 588, endPoint x: 1102, endPoint y: 545, distance: 166.6
click at [943, 588] on div "8" at bounding box center [952, 591] width 32 height 32
type input "**********"
click at [1241, 542] on form "**********" at bounding box center [1051, 579] width 1005 height 522
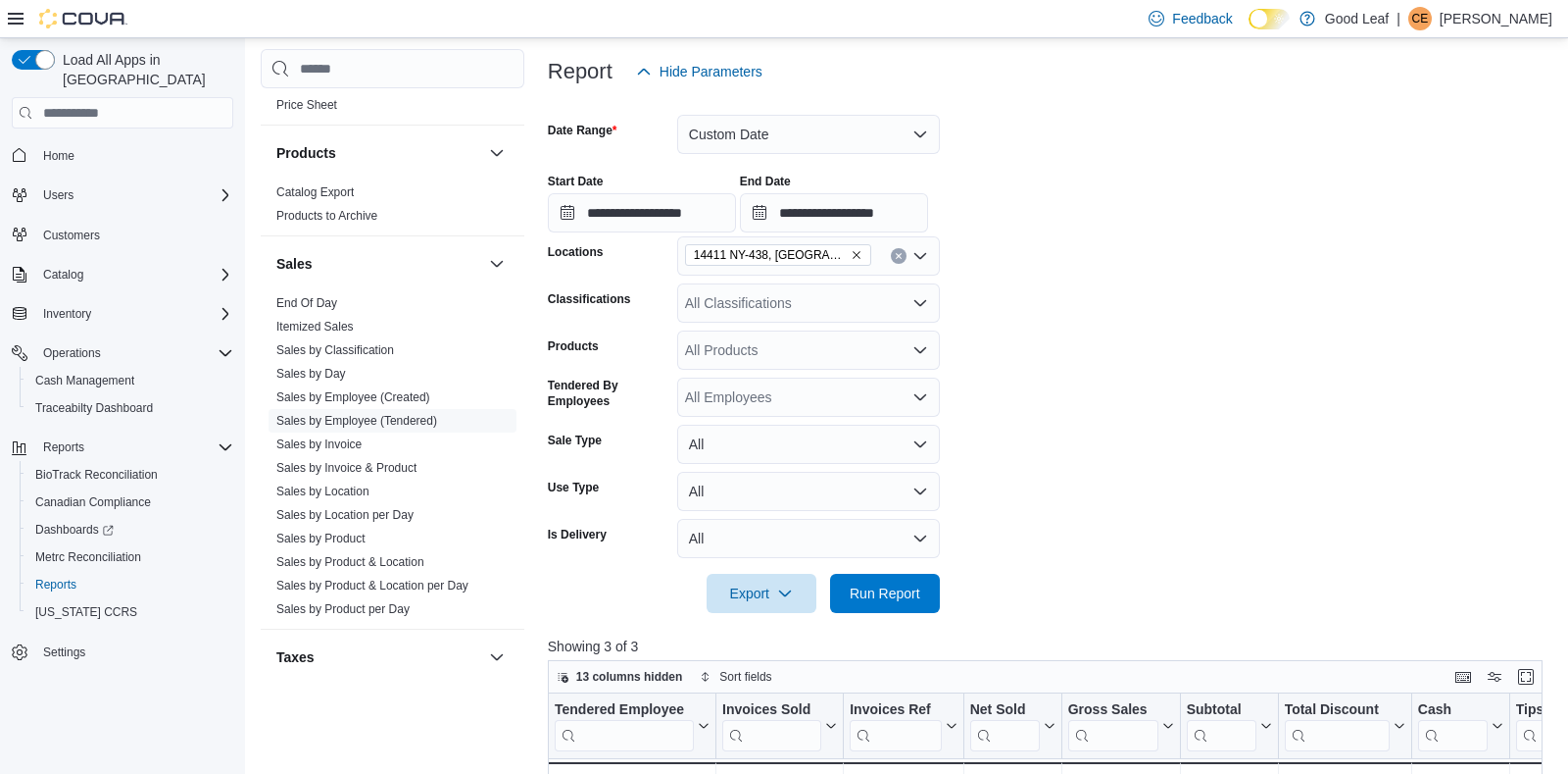
scroll to position [232, 0]
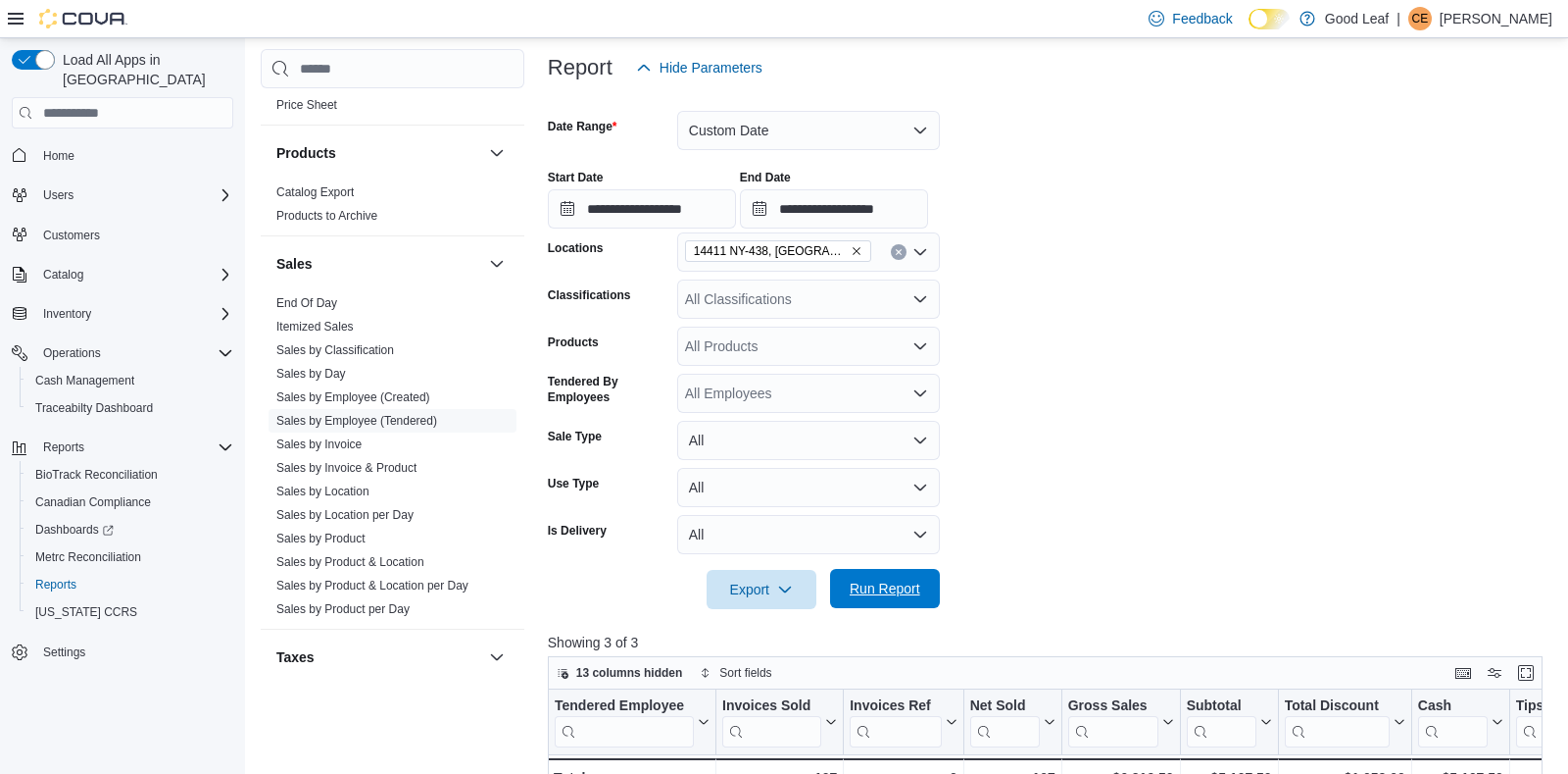
click at [913, 595] on span "Run Report" at bounding box center [885, 588] width 71 height 20
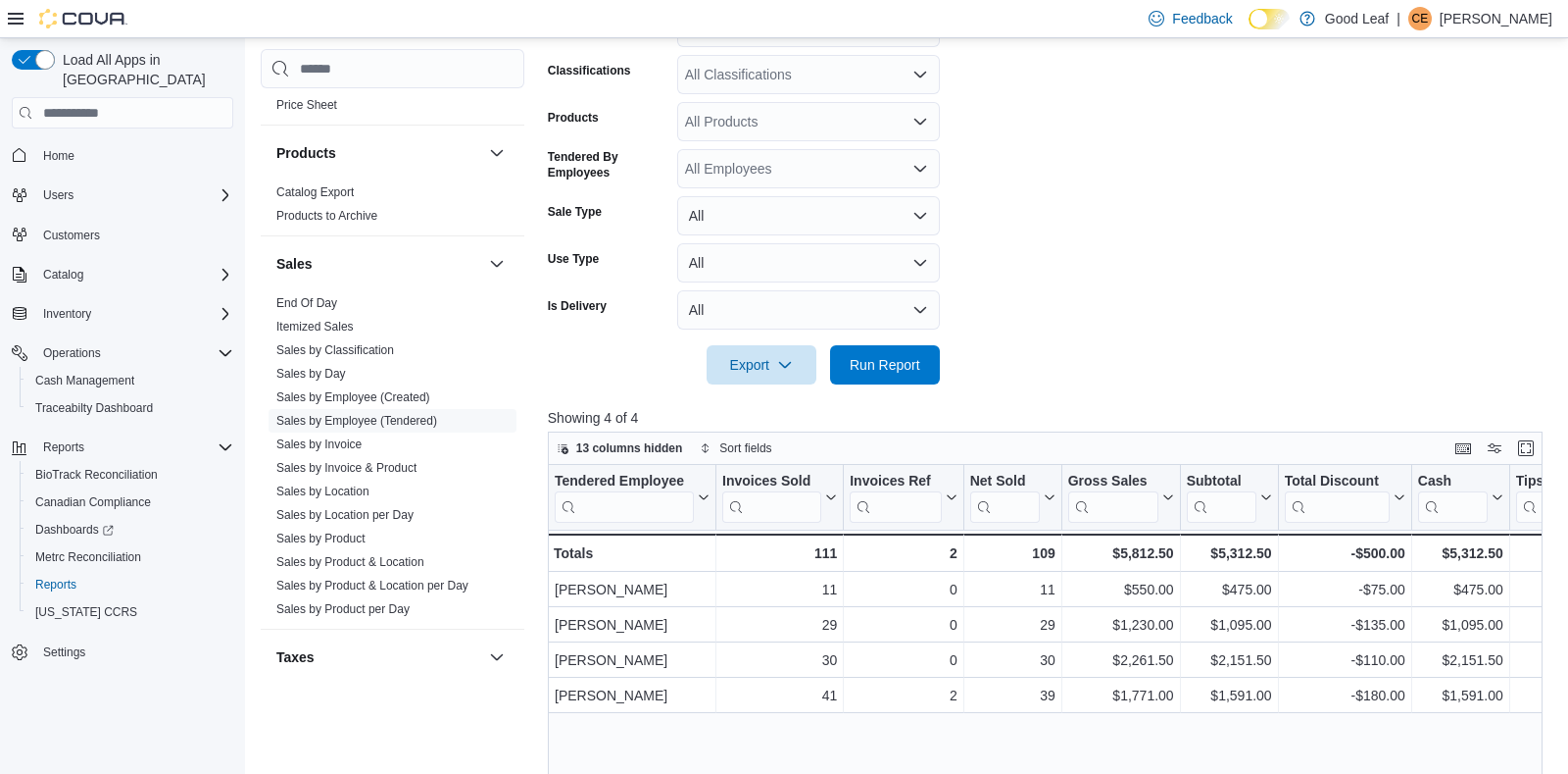
scroll to position [464, 0]
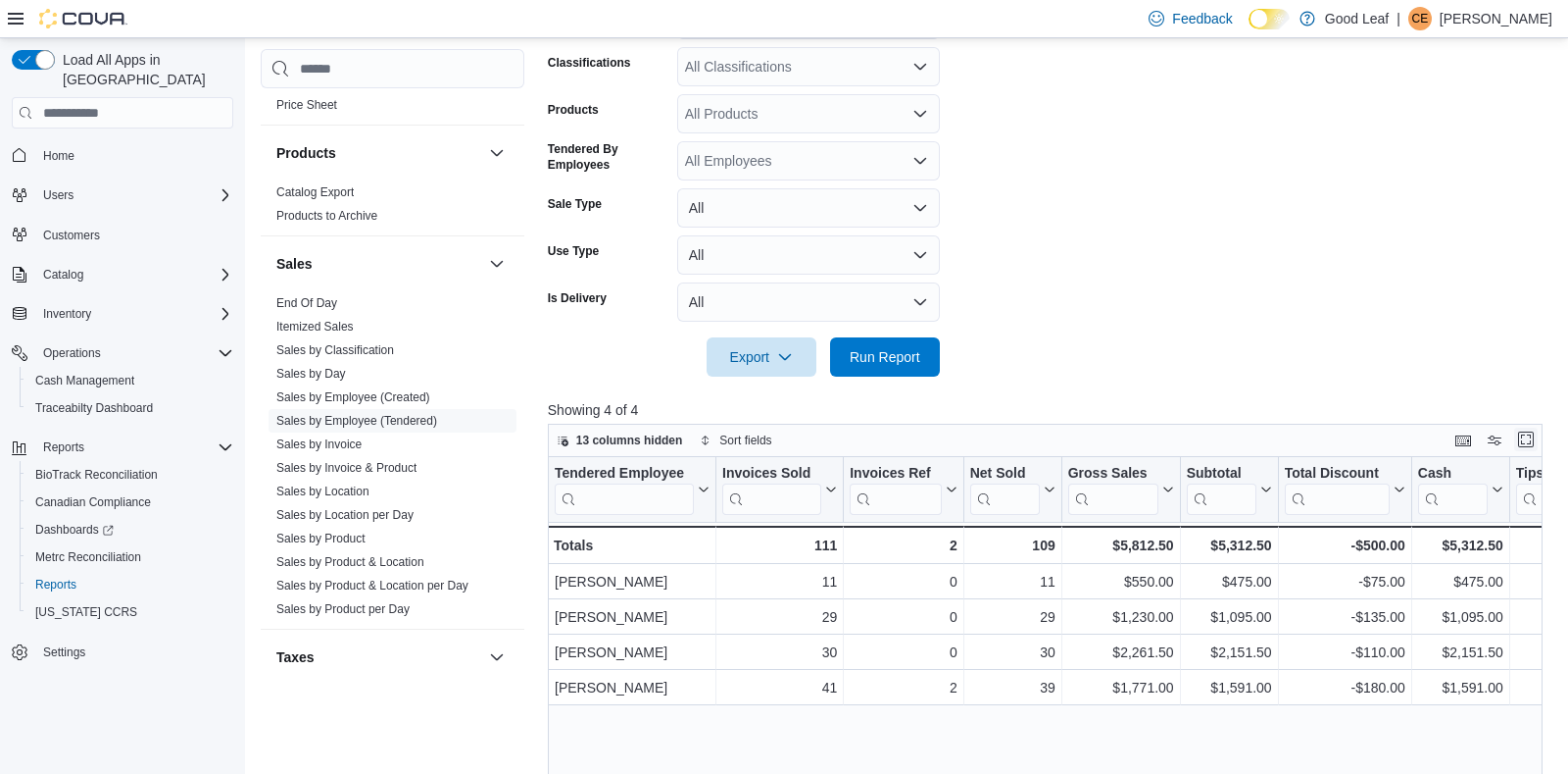
click at [1522, 440] on button "Enter fullscreen" at bounding box center [1526, 439] width 24 height 24
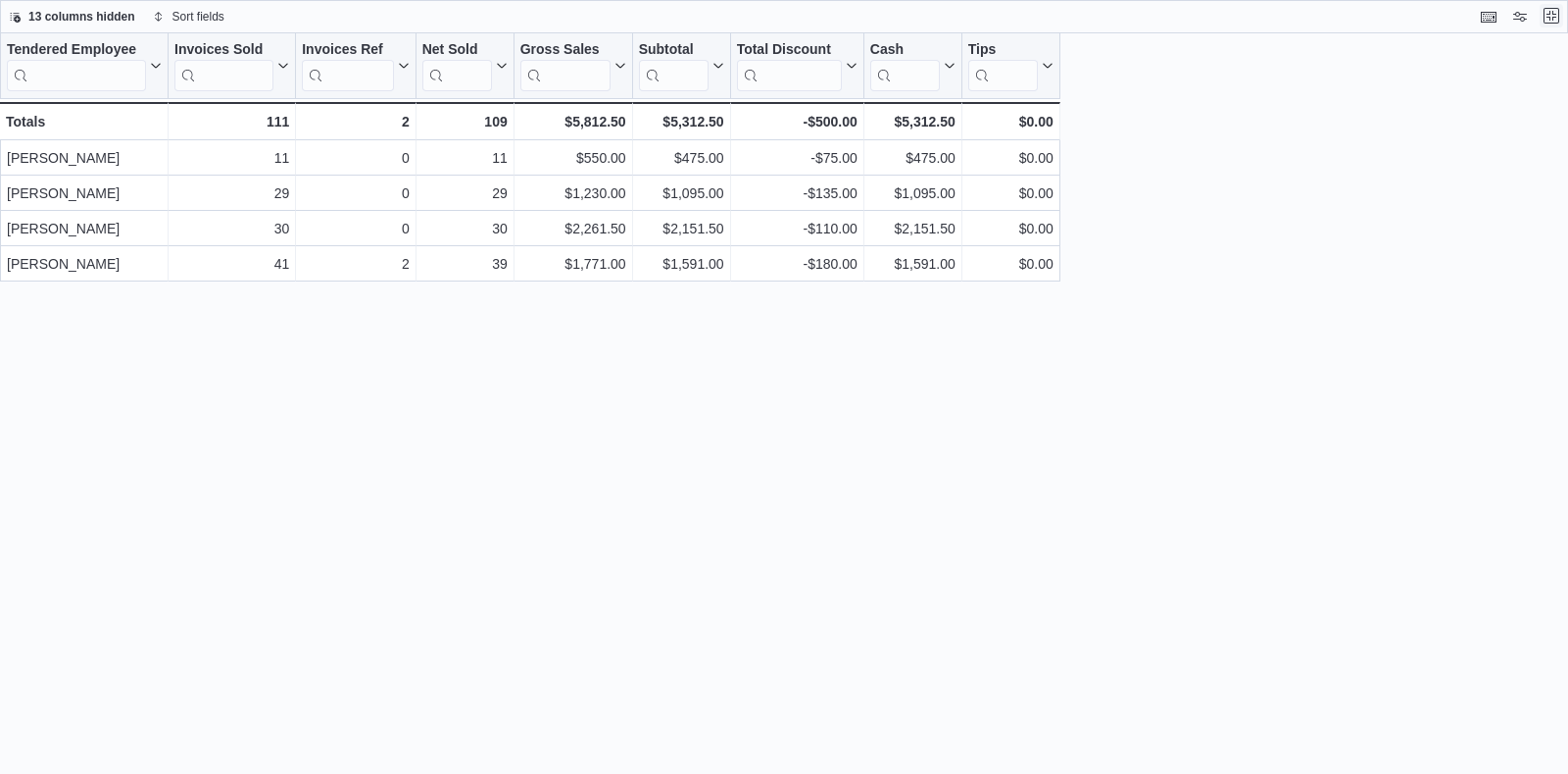
scroll to position [0, 0]
drag, startPoint x: 1552, startPoint y: 16, endPoint x: 1522, endPoint y: 127, distance: 115.0
click at [1550, 16] on button "Exit fullscreen" at bounding box center [1552, 17] width 24 height 24
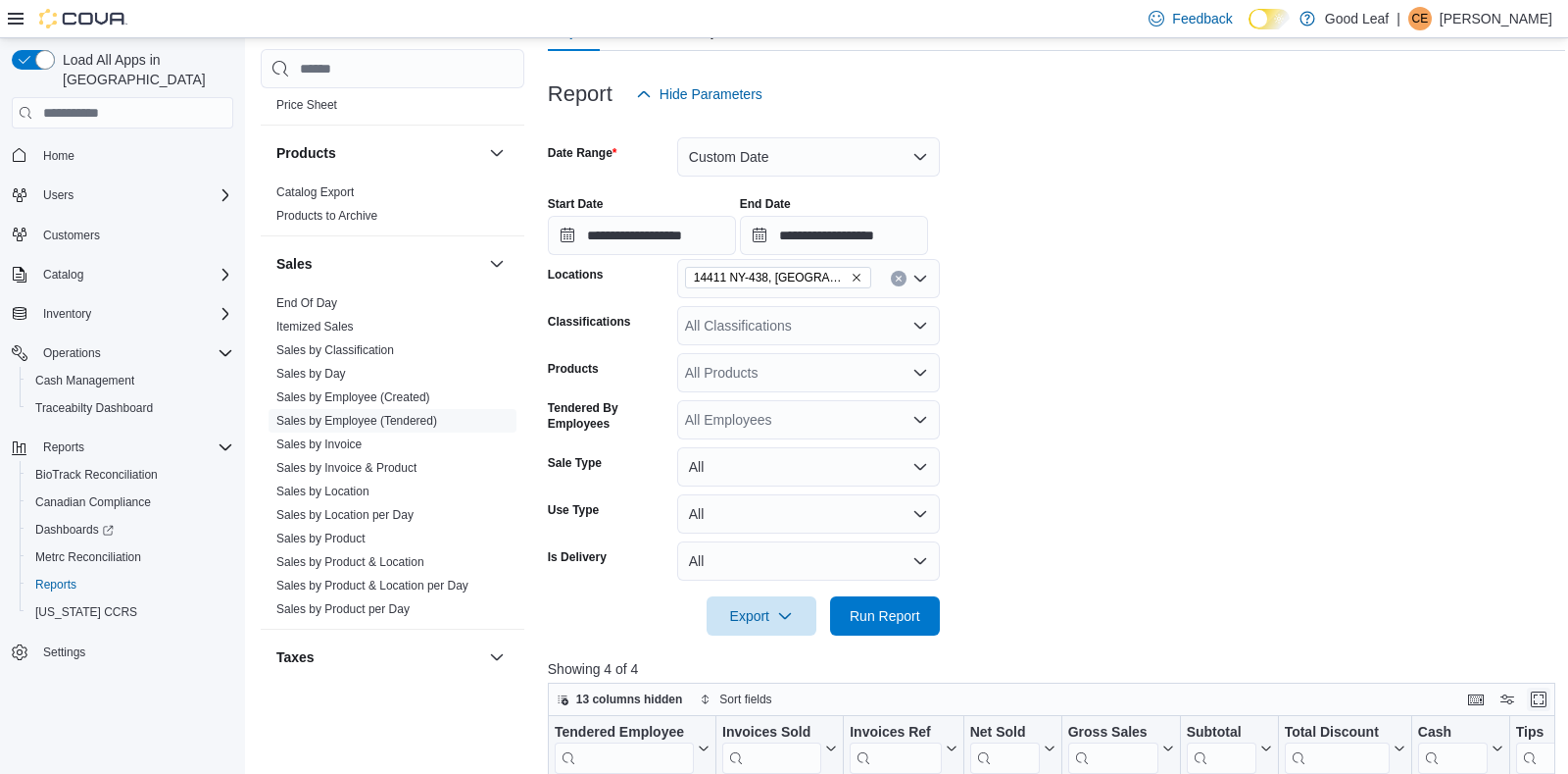
scroll to position [232, 0]
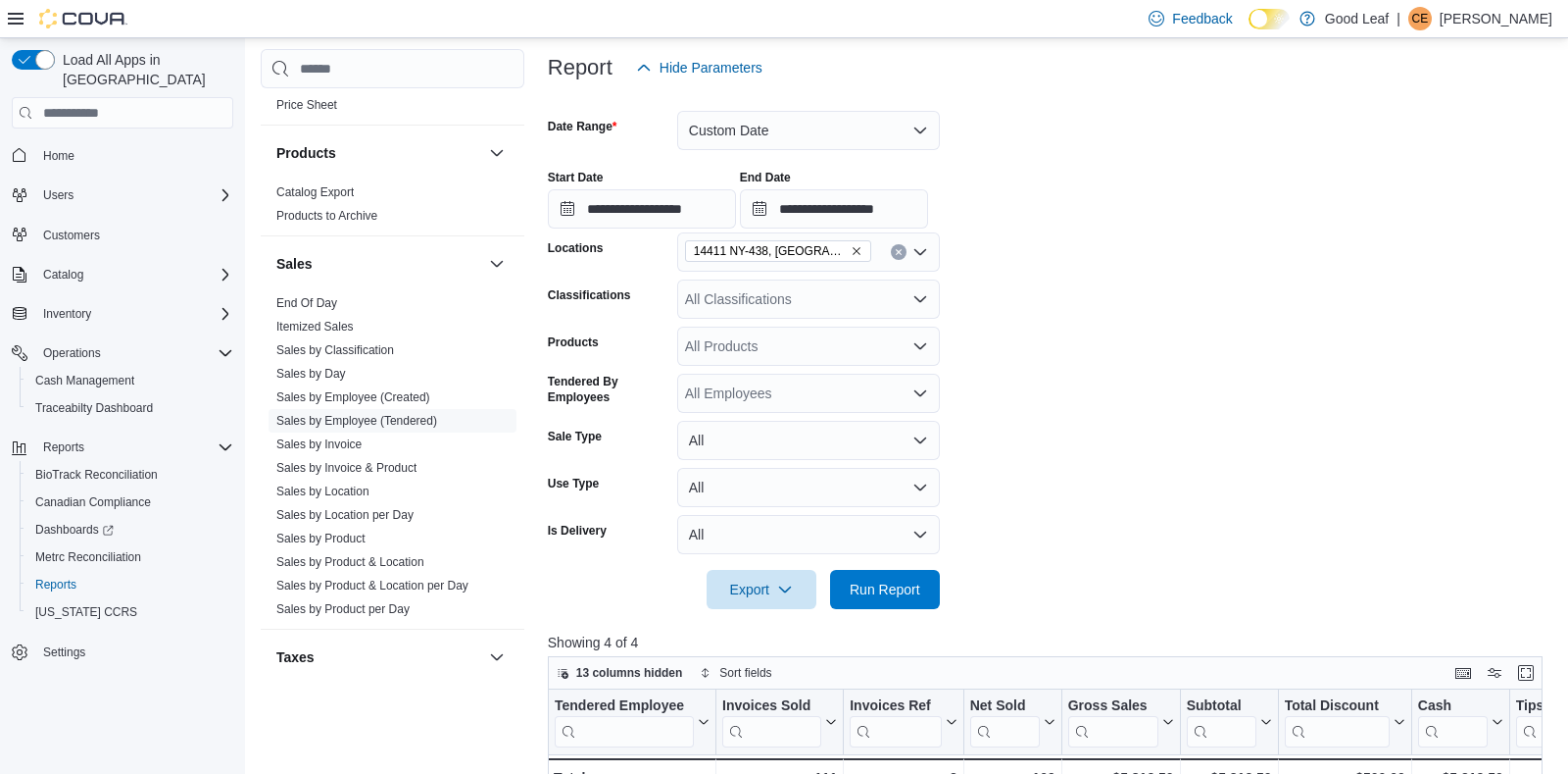
click at [851, 249] on icon "Remove 14411 NY-438, Gowanda from selection in this group" at bounding box center [857, 251] width 12 height 12
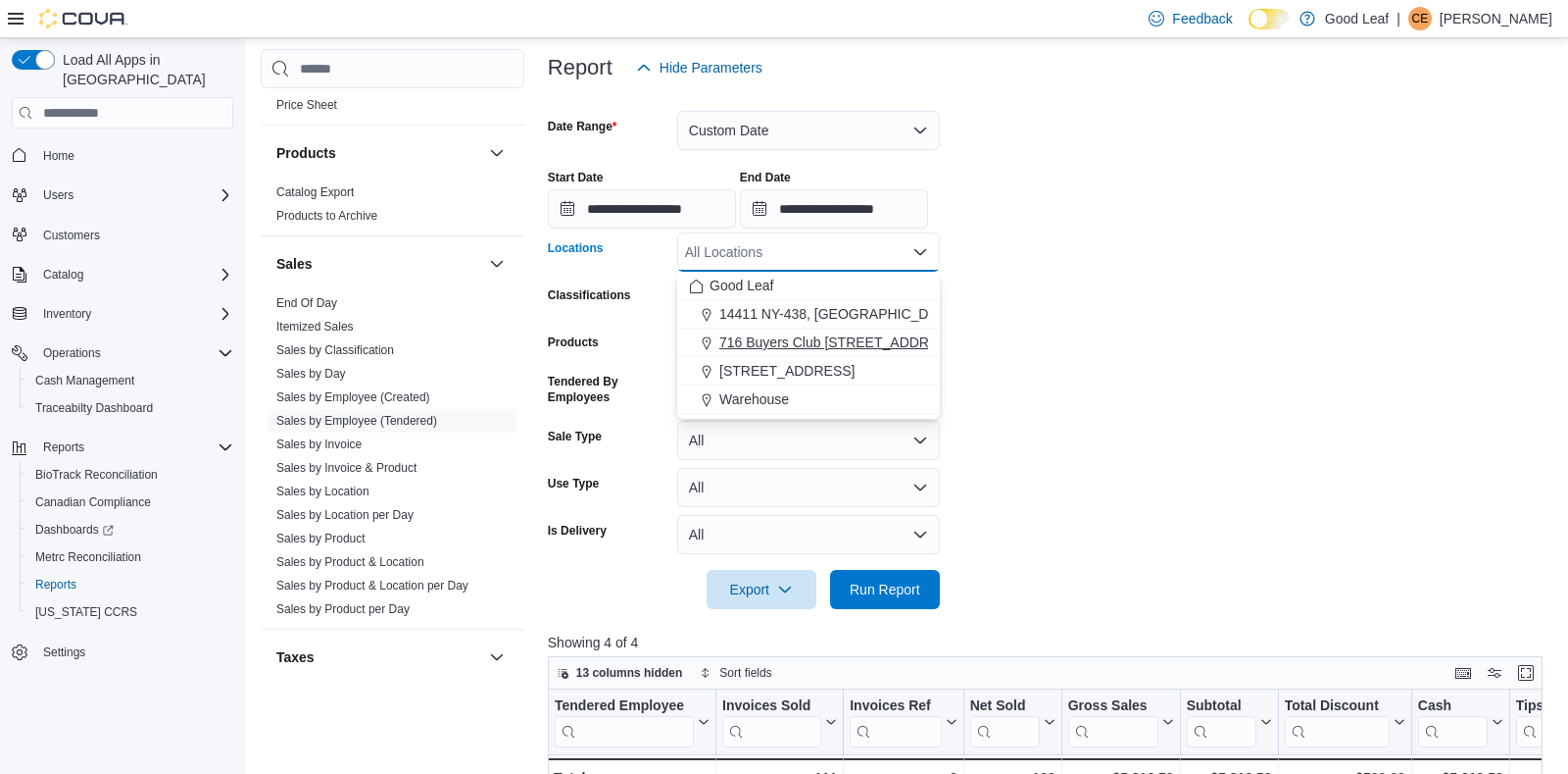
click at [832, 337] on span "716 Buyers Club [STREET_ADDRESS]" at bounding box center [840, 343] width 241 height 20
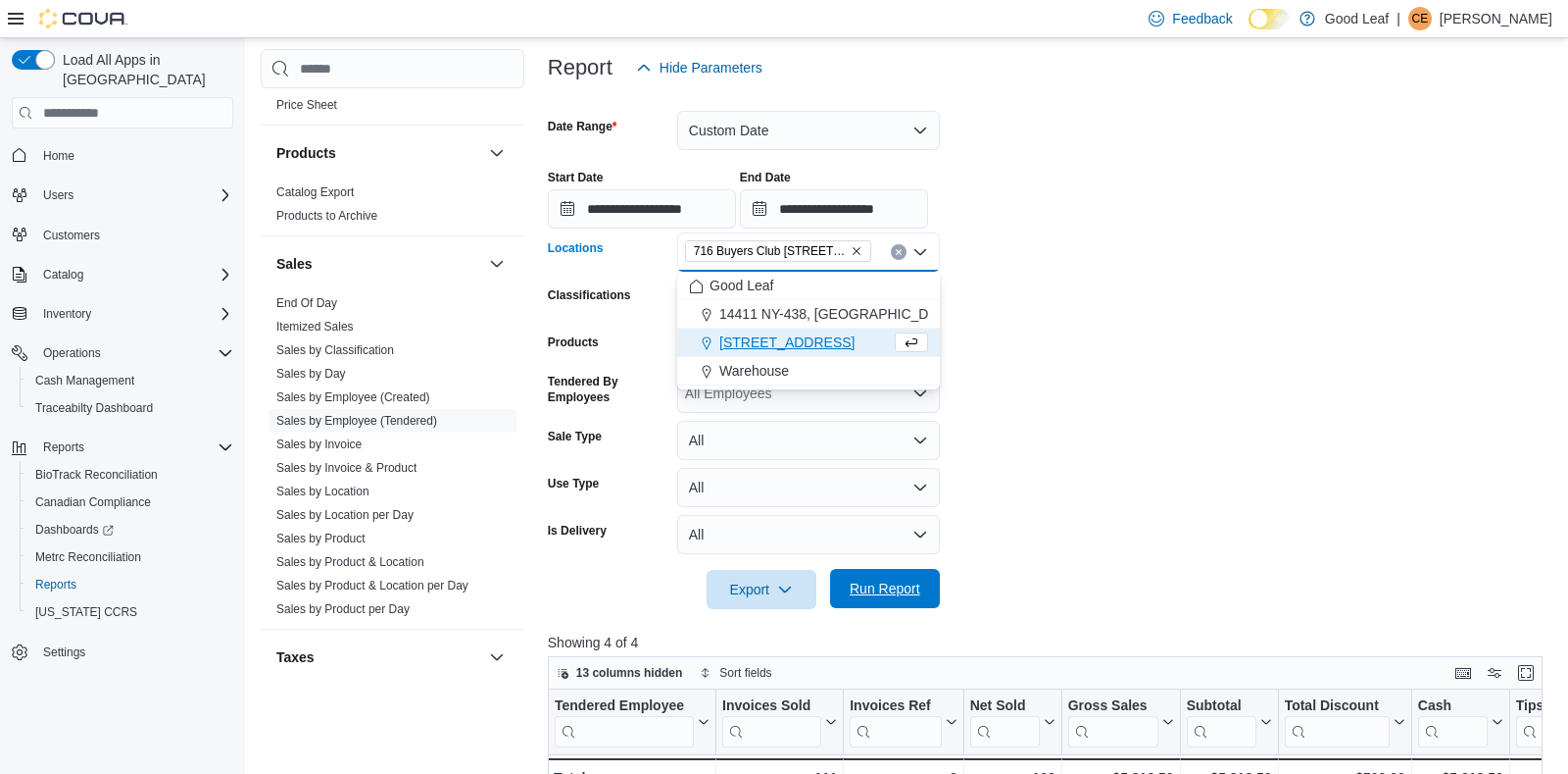
click at [865, 581] on span "Run Report" at bounding box center [885, 588] width 71 height 20
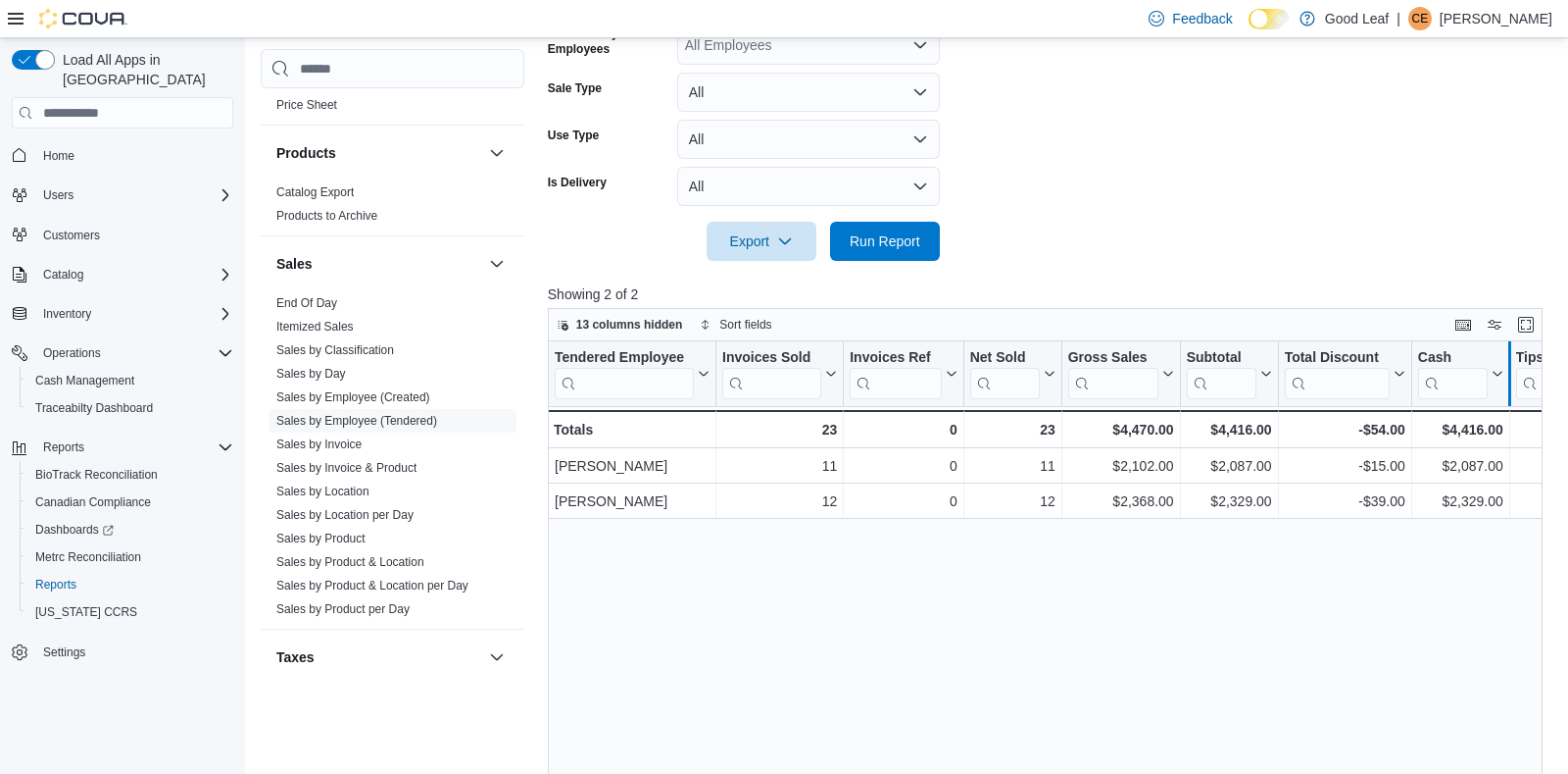
scroll to position [579, 0]
click at [1526, 329] on button "Enter fullscreen" at bounding box center [1526, 324] width 24 height 24
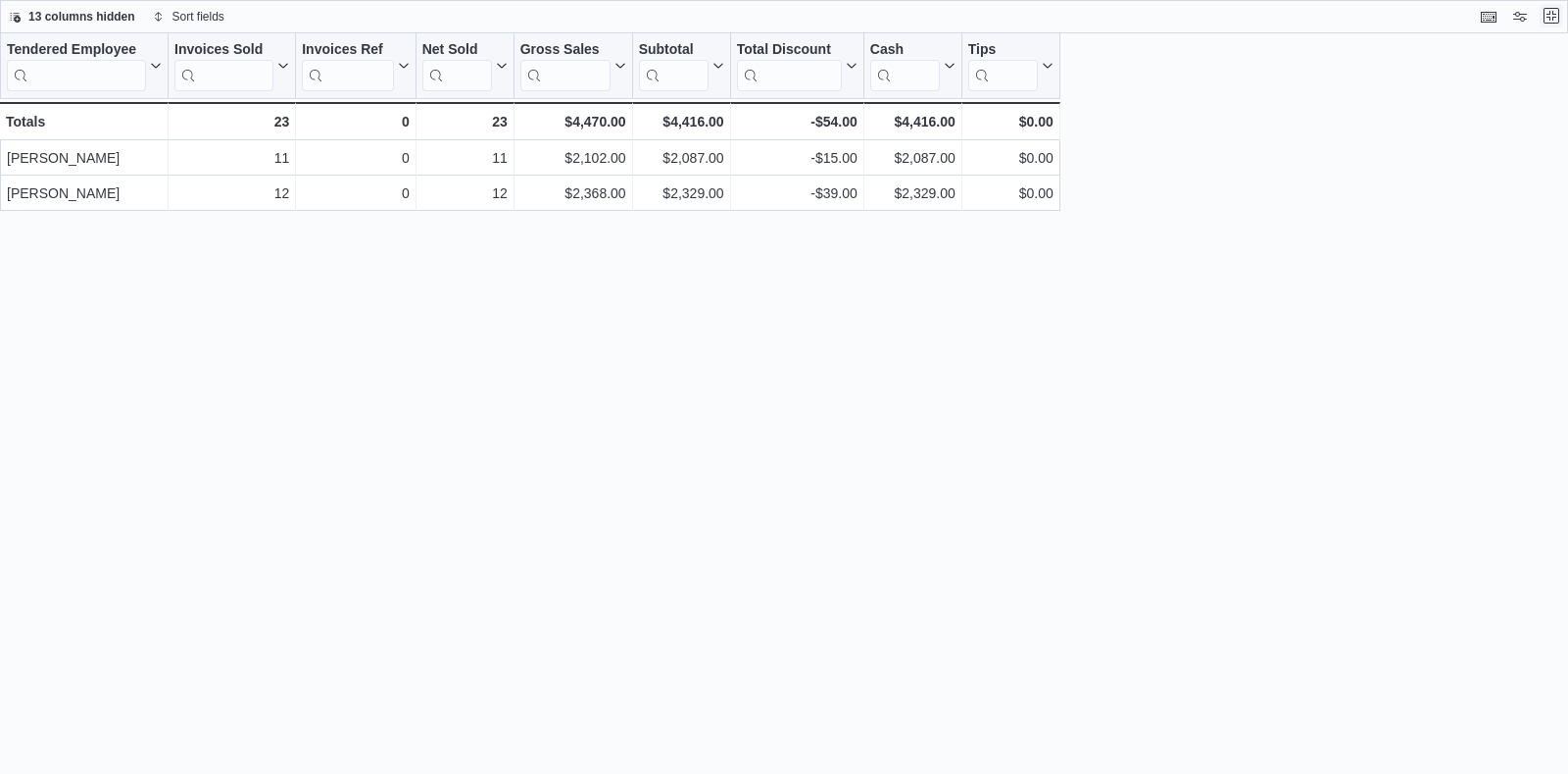
scroll to position [0, 0]
click at [1549, 20] on button "Exit fullscreen" at bounding box center [1552, 16] width 24 height 24
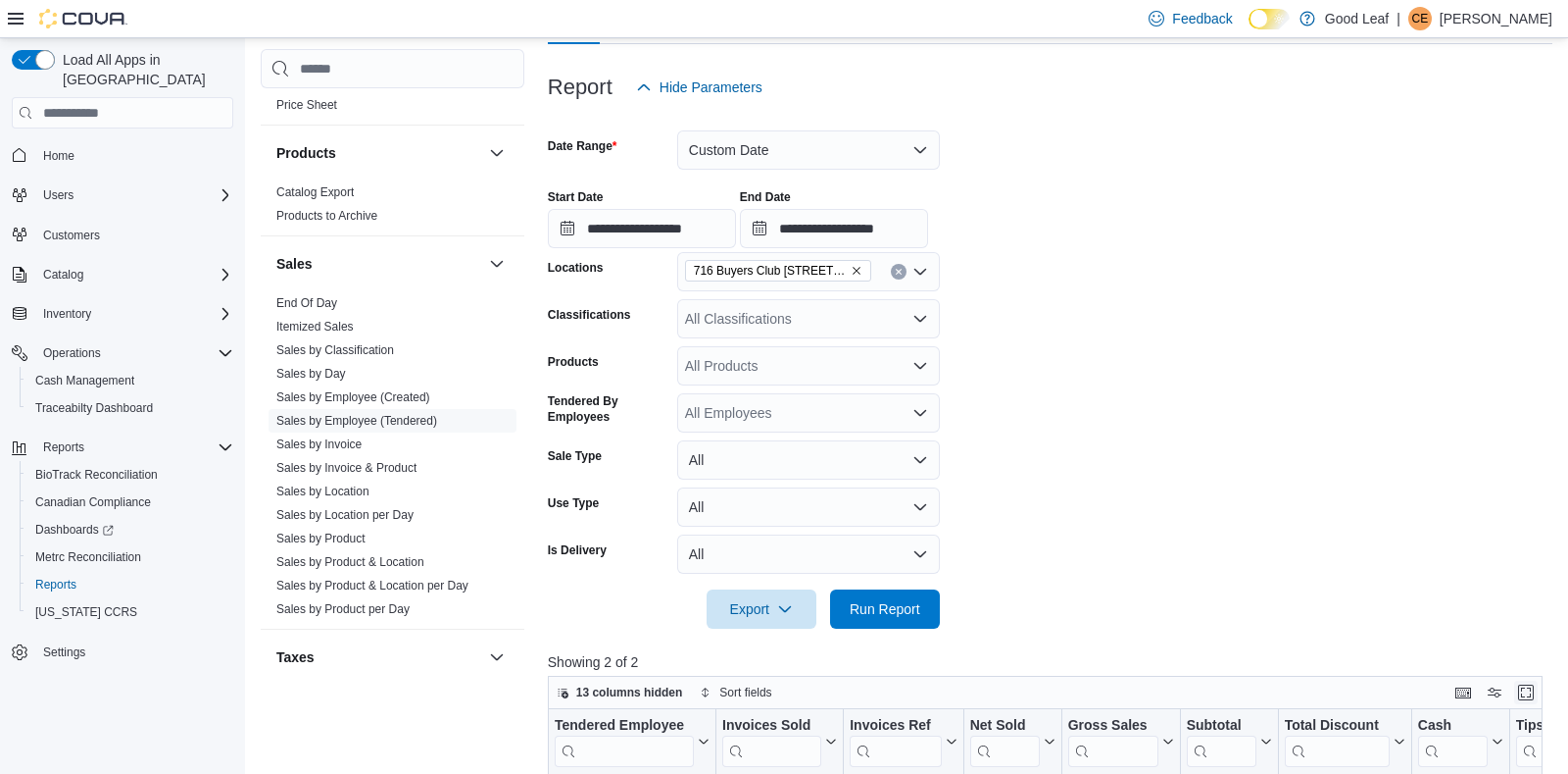
scroll to position [232, 0]
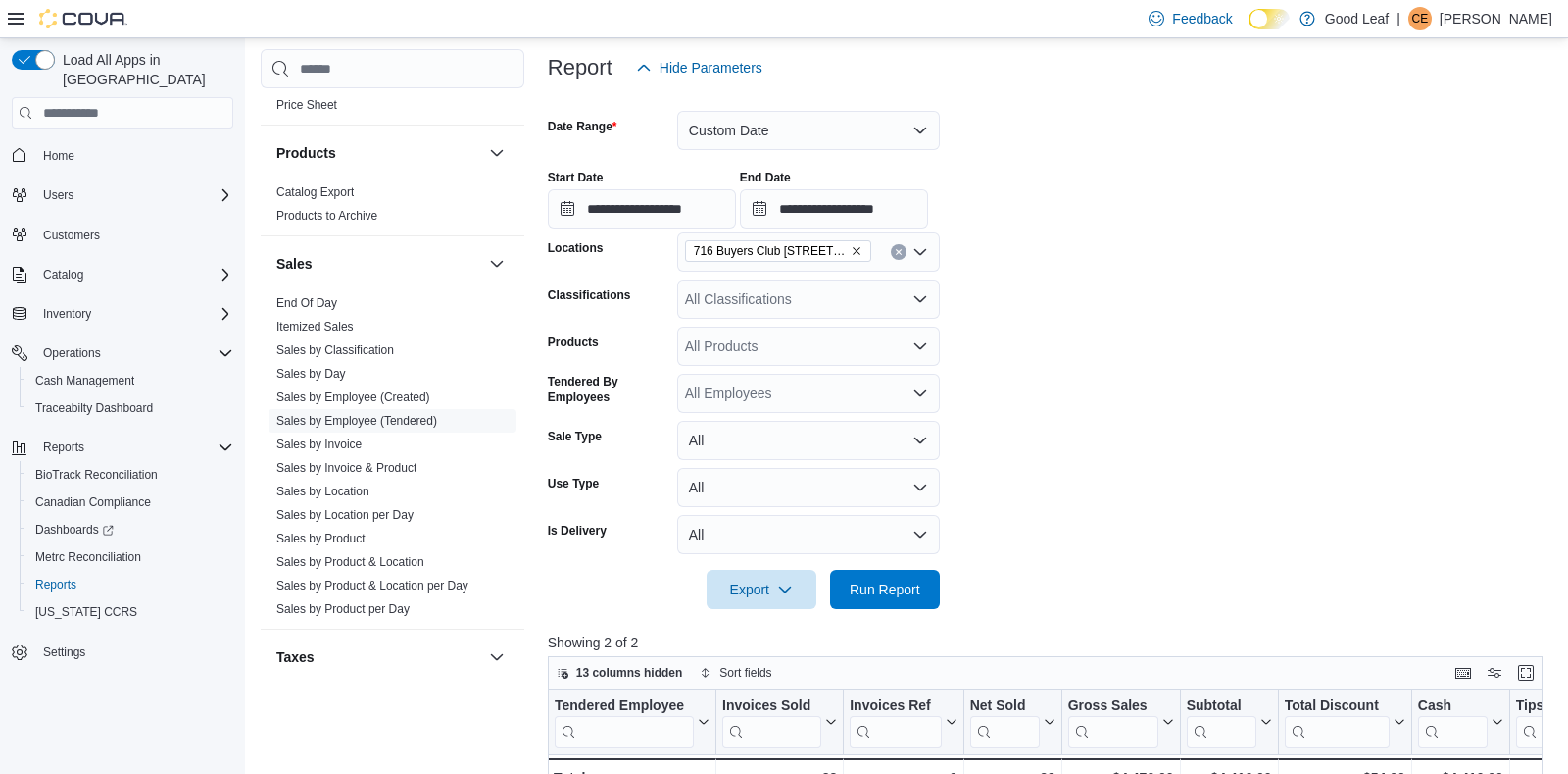
click at [851, 251] on icon "Remove 716 Buyers Club 6665 Route 417, Killbuck from selection in this group" at bounding box center [857, 251] width 12 height 12
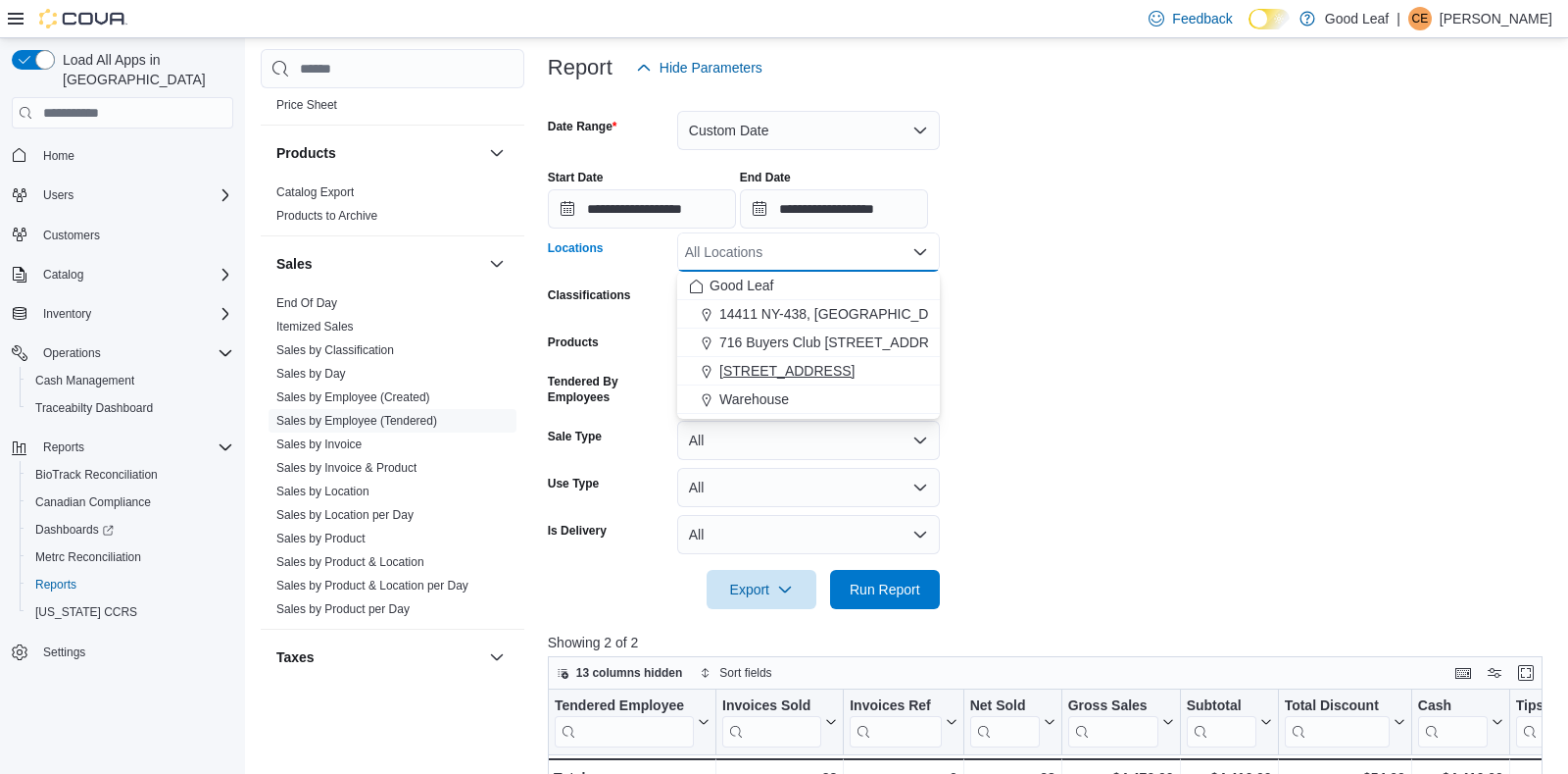
click at [842, 365] on span "[STREET_ADDRESS]" at bounding box center [787, 371] width 135 height 20
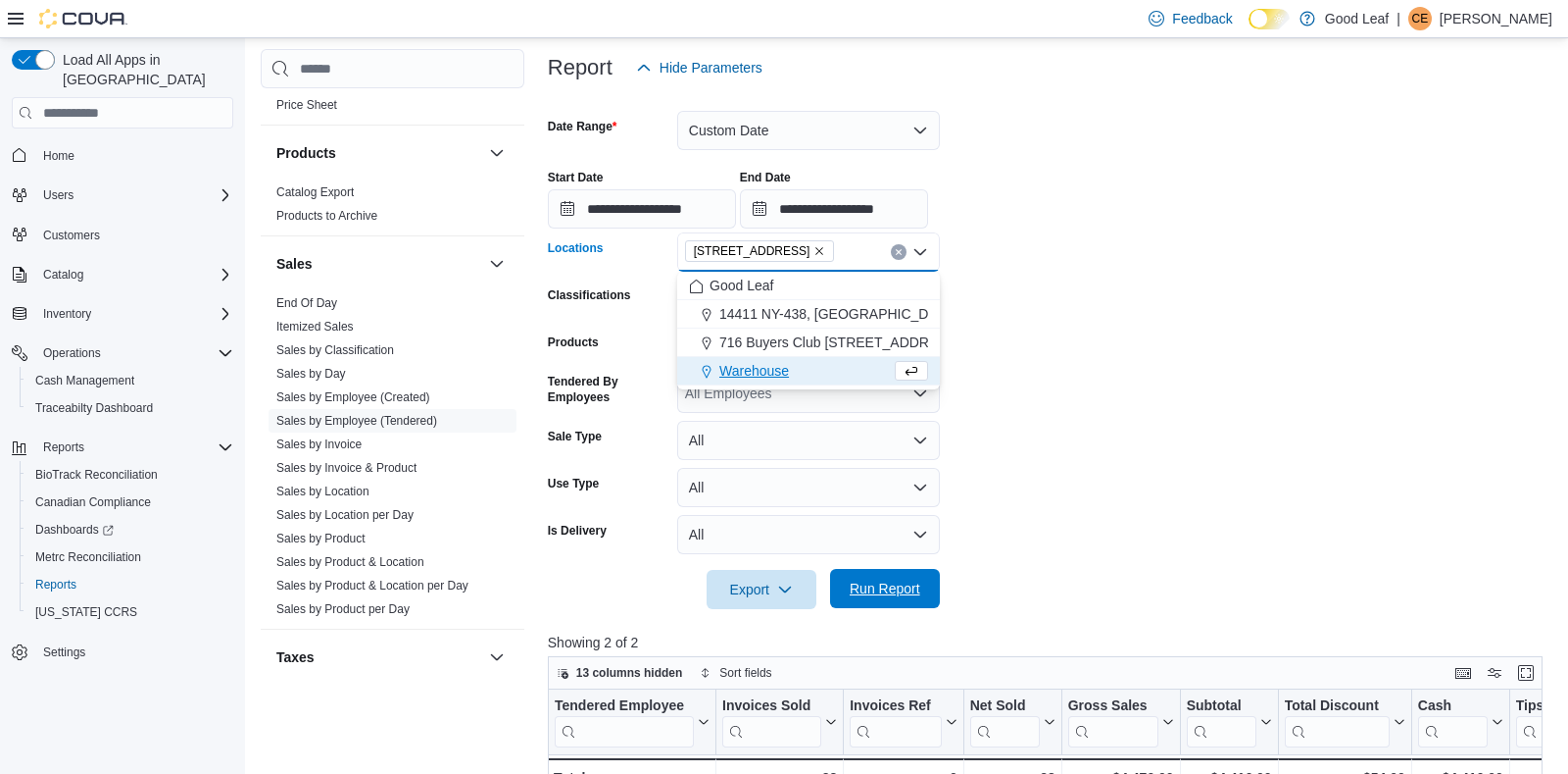
click at [872, 586] on span "Run Report" at bounding box center [885, 588] width 71 height 20
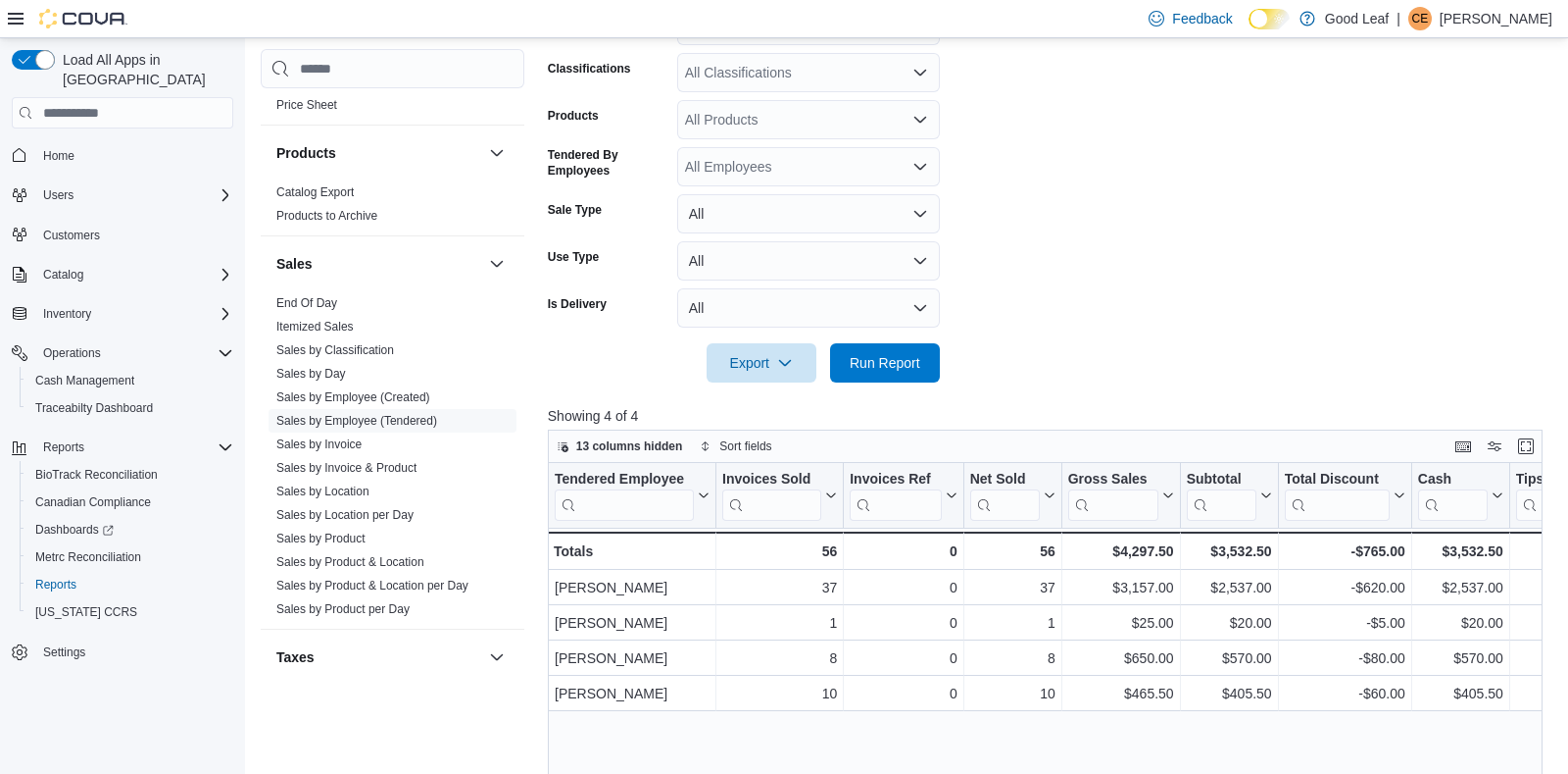
scroll to position [464, 0]
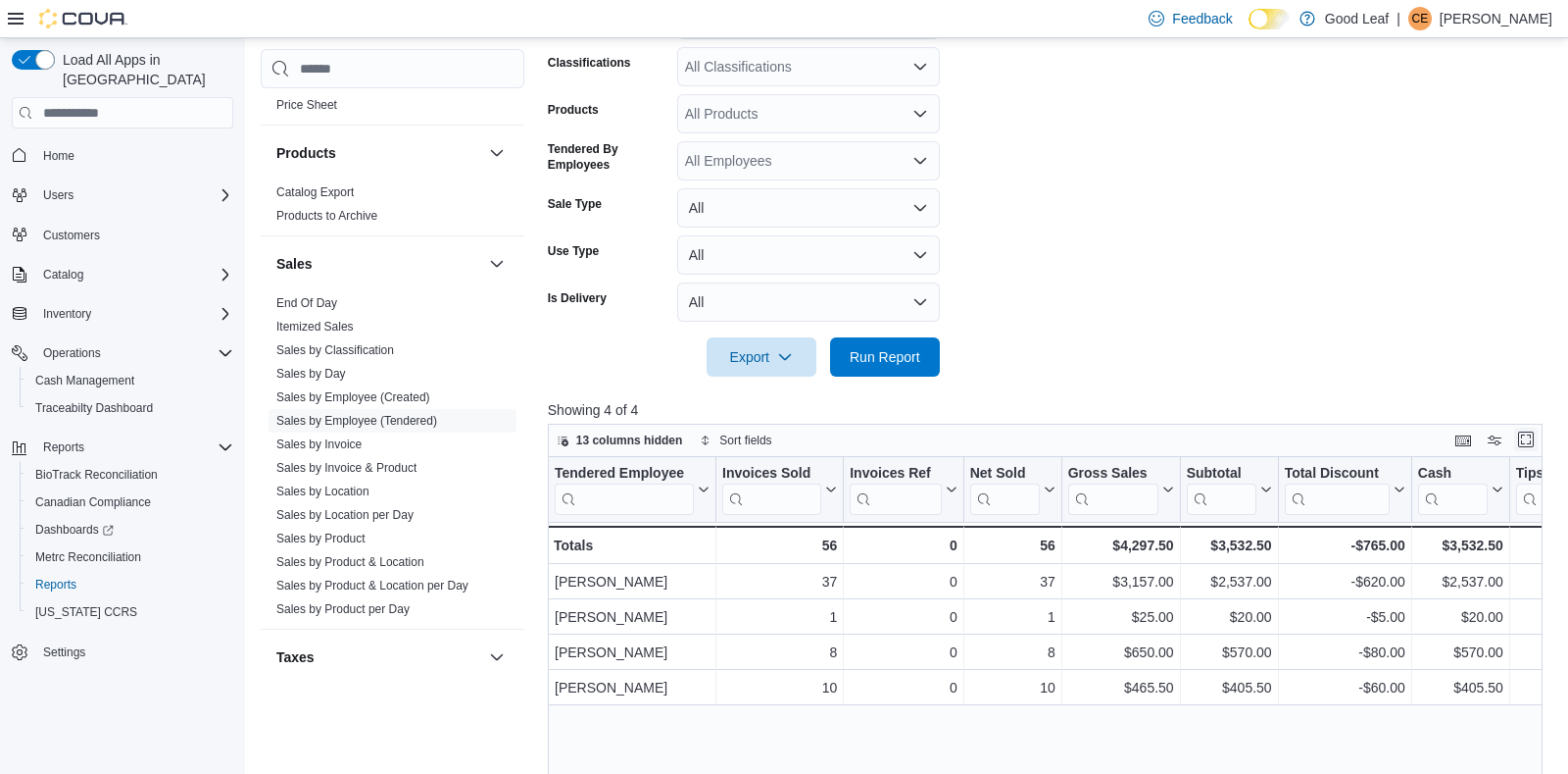
click at [1534, 434] on button "Enter fullscreen" at bounding box center [1526, 439] width 24 height 24
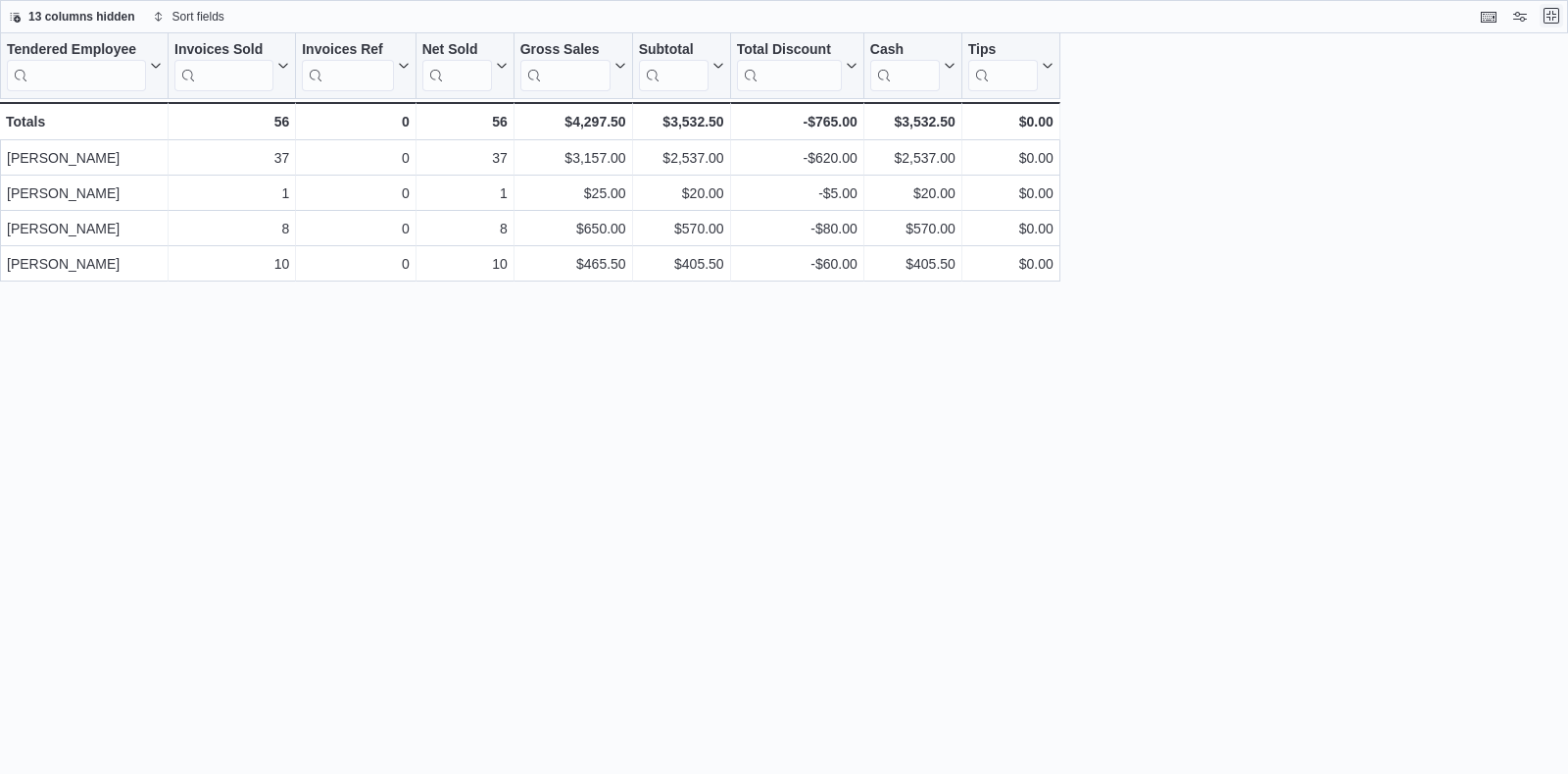
scroll to position [0, 0]
click at [1553, 22] on button "Exit fullscreen" at bounding box center [1552, 16] width 24 height 24
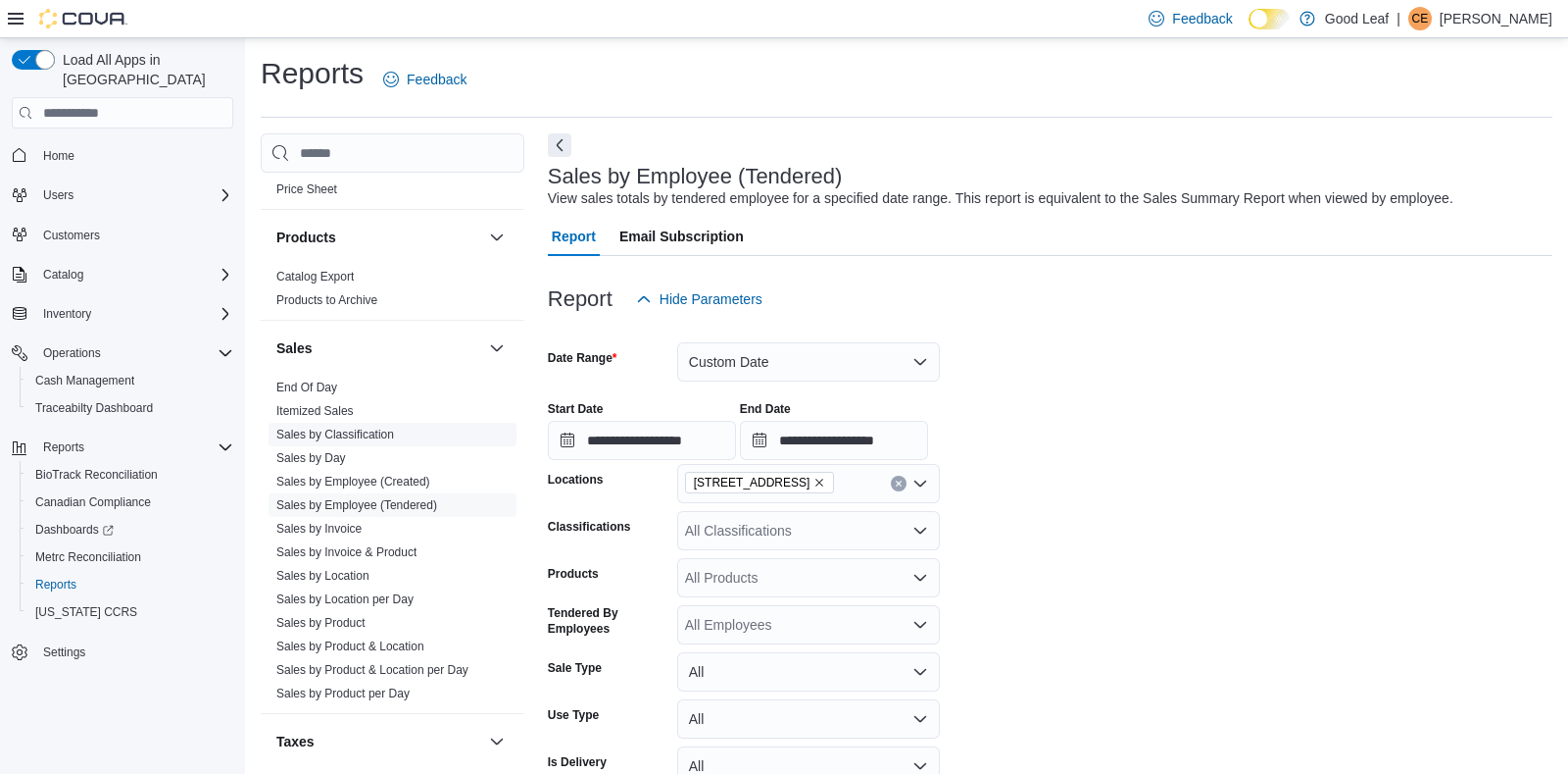
click at [382, 432] on link "Sales by Classification" at bounding box center [335, 434] width 117 height 14
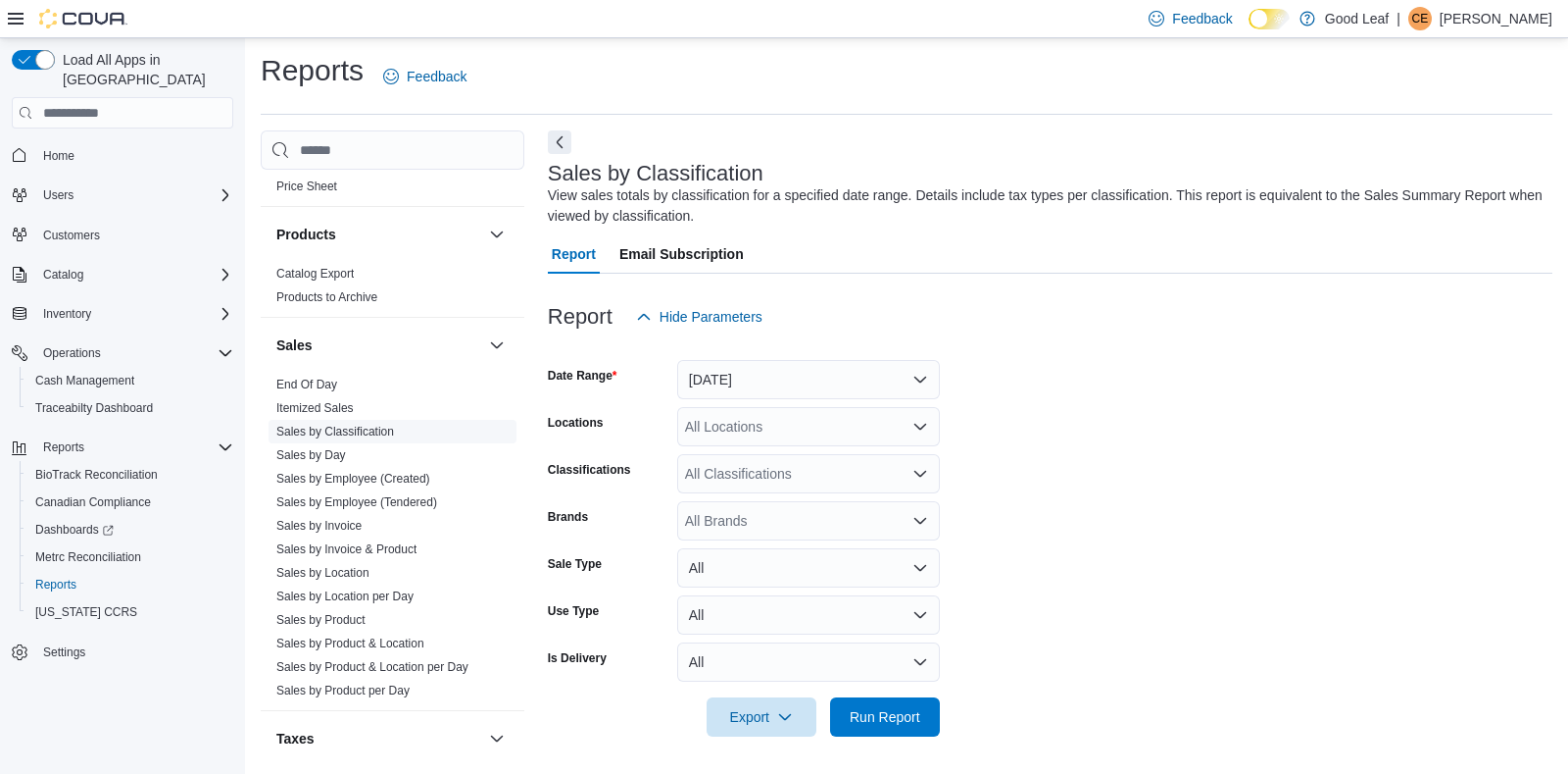
scroll to position [5, 0]
click at [861, 423] on div "All Locations" at bounding box center [808, 424] width 263 height 39
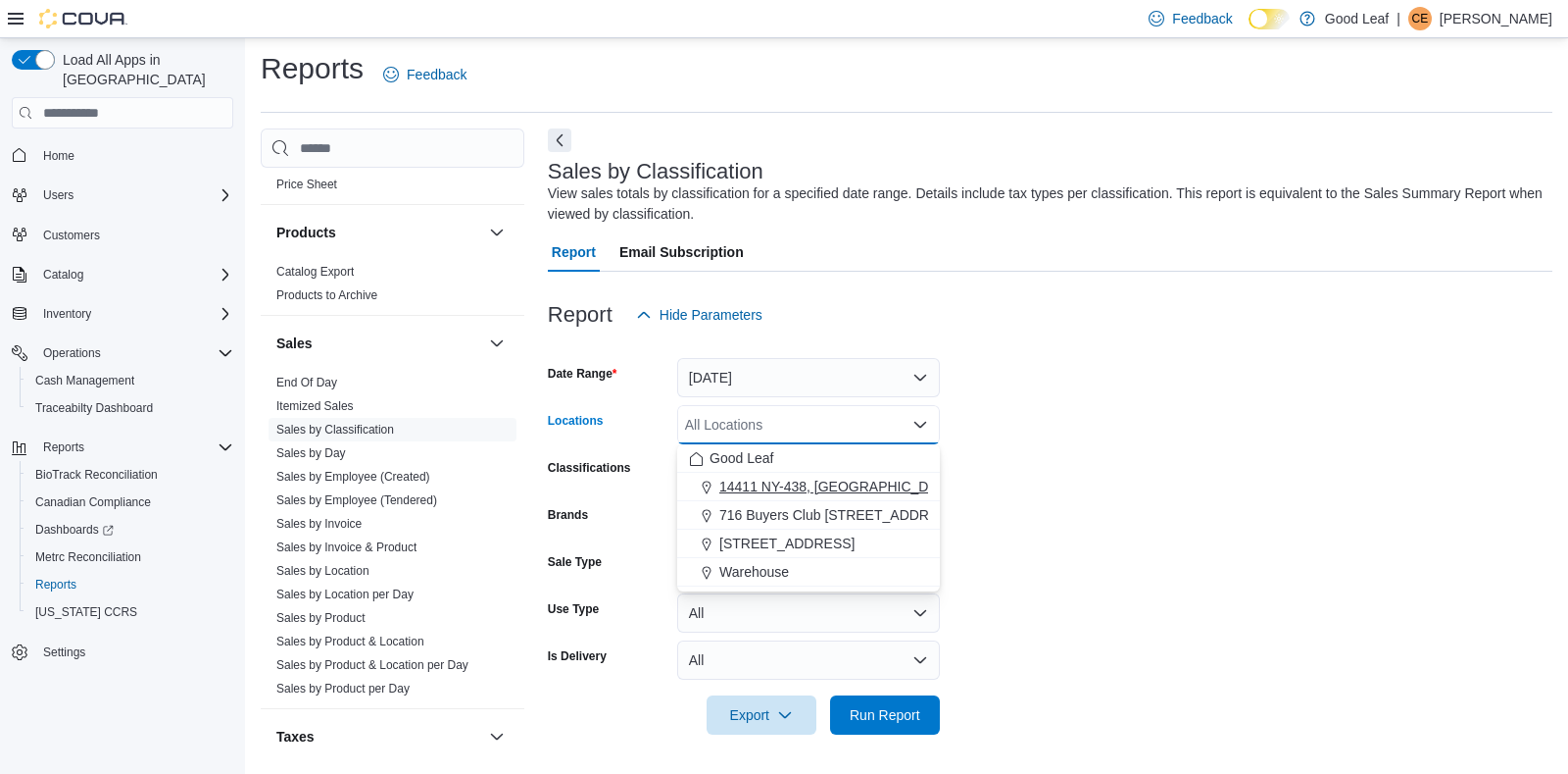
click at [855, 492] on span "14411 NY-438, [GEOGRAPHIC_DATA]" at bounding box center [839, 487] width 238 height 20
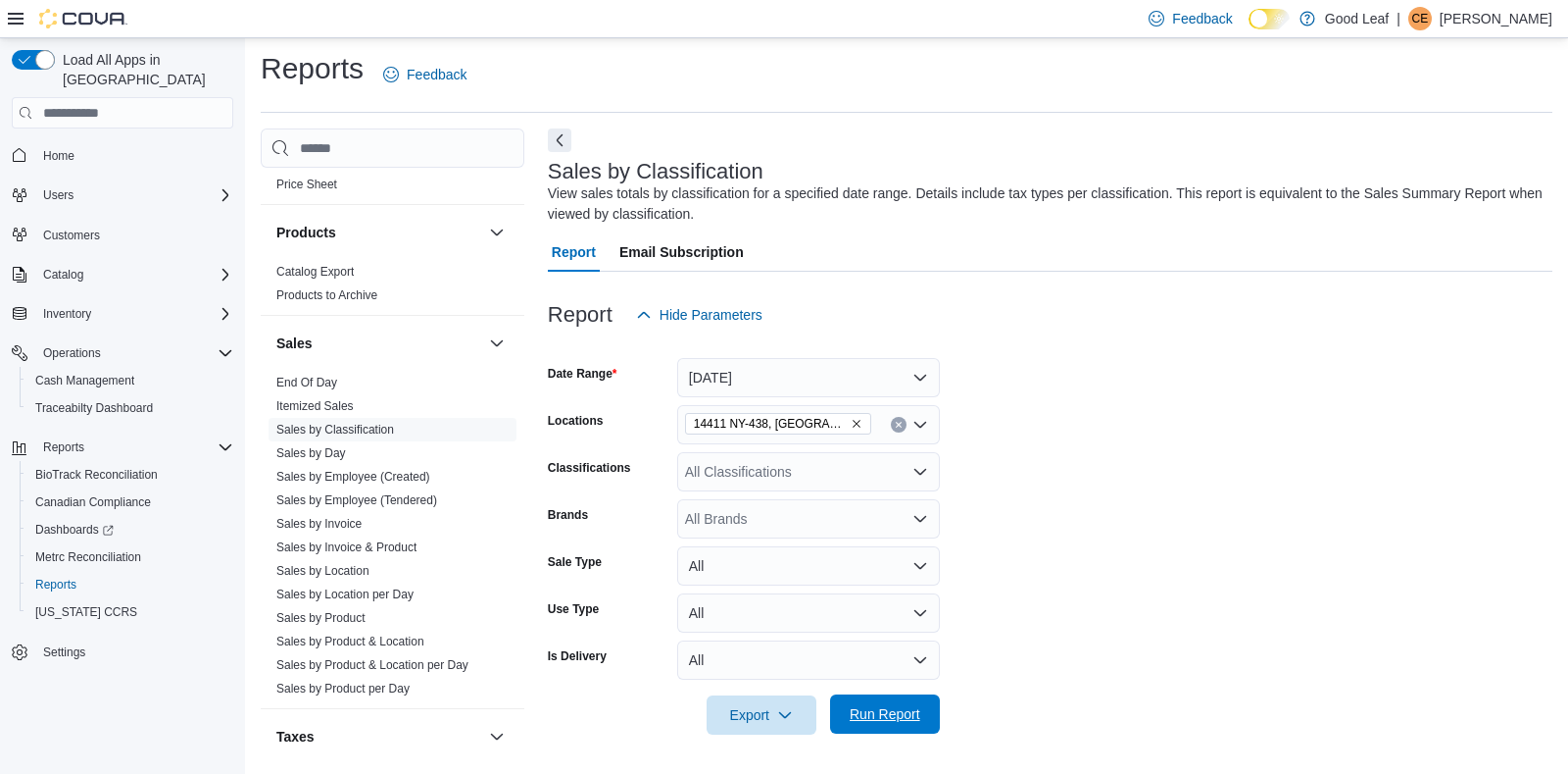
click at [873, 711] on span "Run Report" at bounding box center [885, 714] width 71 height 20
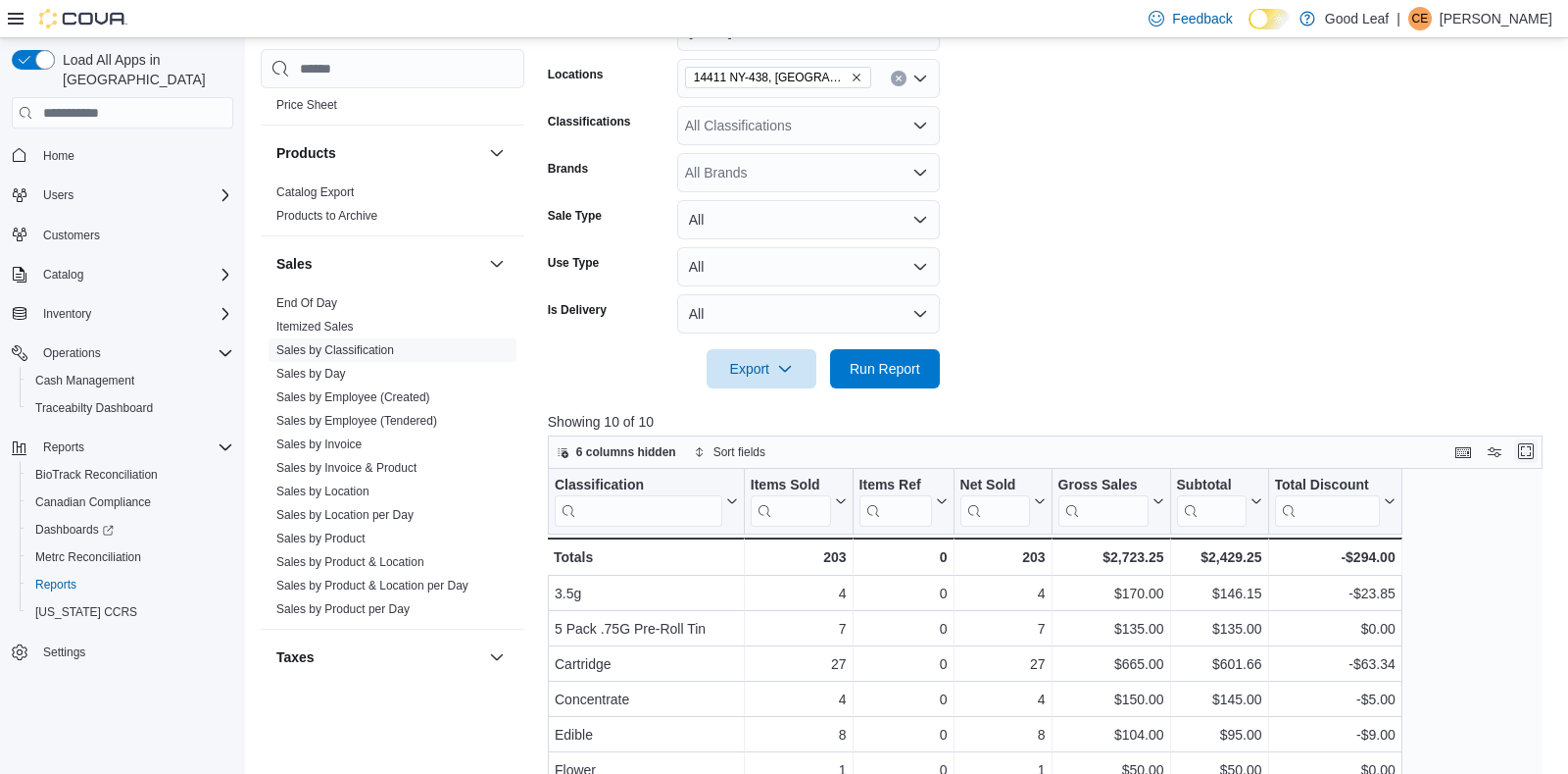
scroll to position [353, 0]
click at [1520, 456] on button "Enter fullscreen" at bounding box center [1526, 449] width 24 height 24
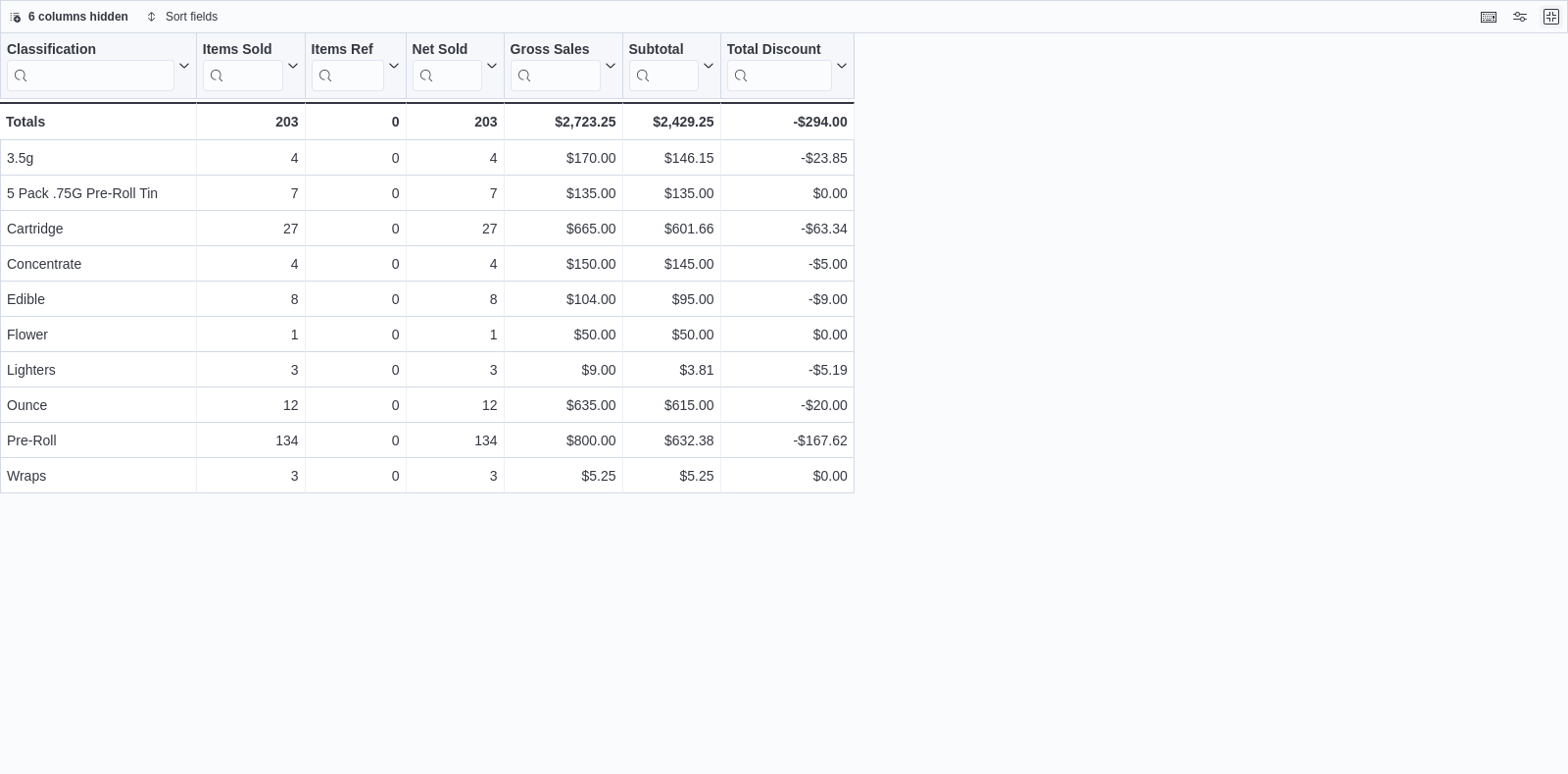
scroll to position [0, 0]
click at [1557, 14] on button "Exit fullscreen" at bounding box center [1552, 16] width 24 height 24
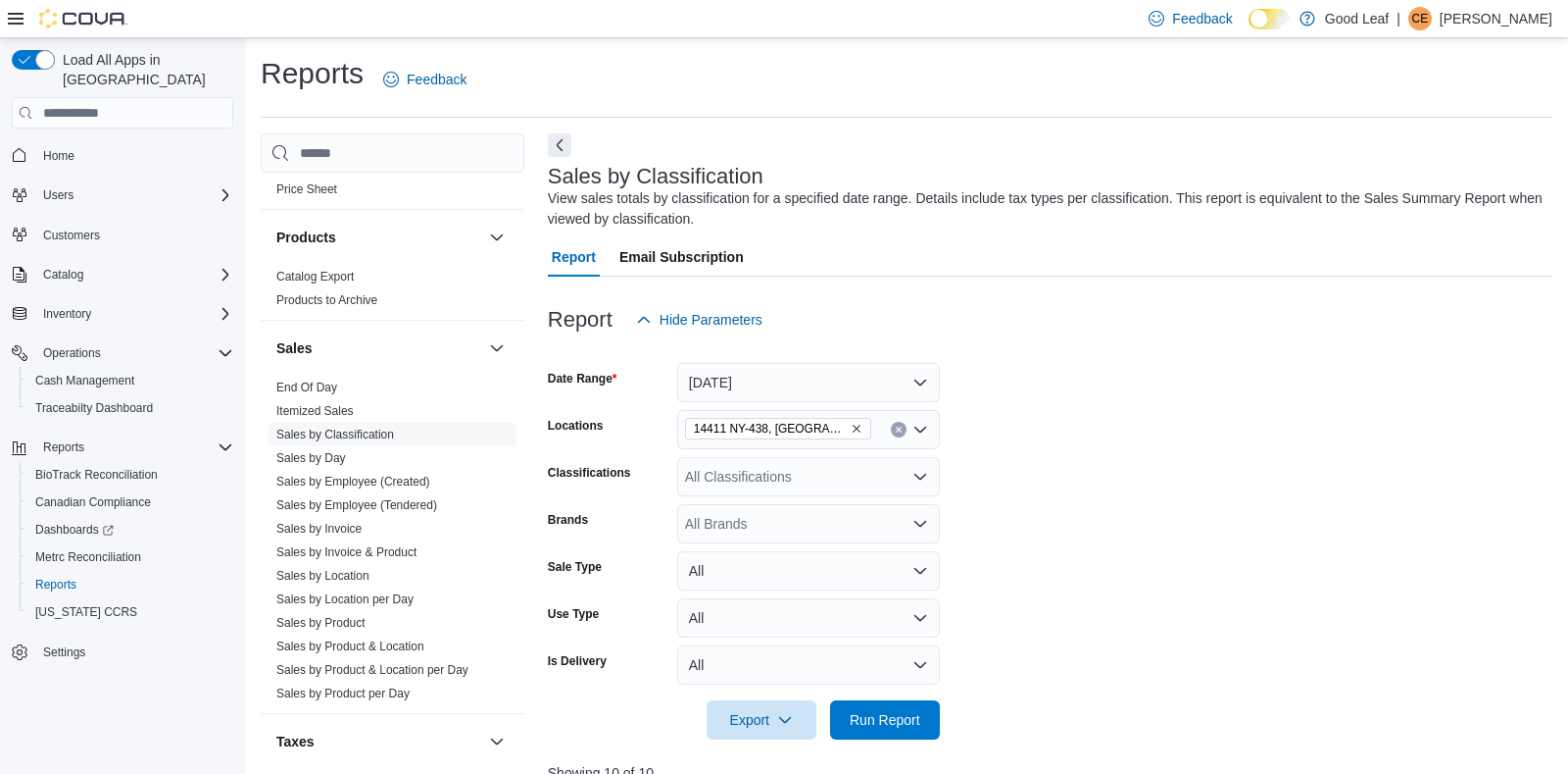
click at [840, 419] on span "14411 NY-438, [GEOGRAPHIC_DATA]" at bounding box center [779, 428] width 169 height 20
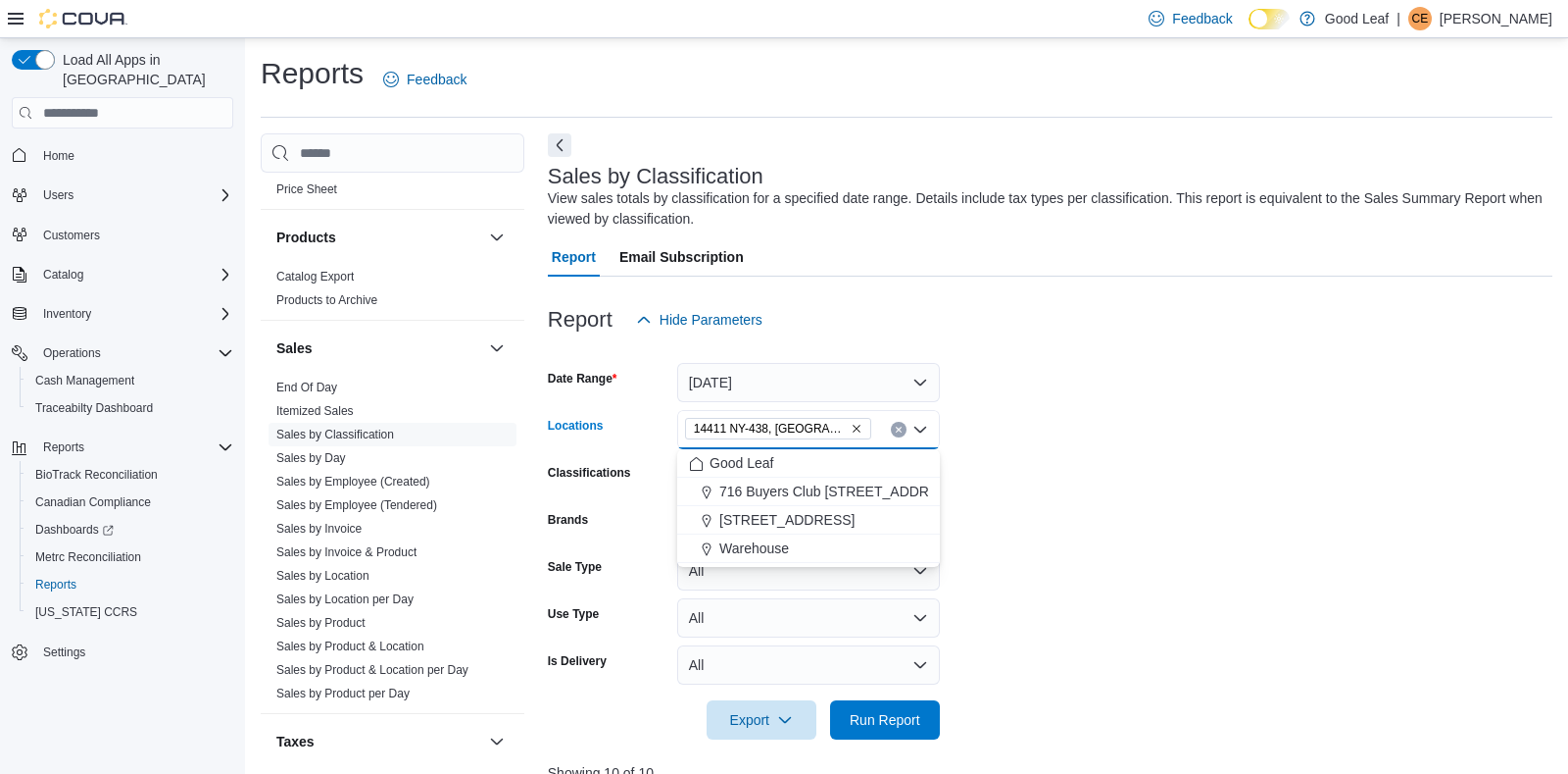
click at [851, 422] on icon "Remove 14411 NY-438, Gowanda from selection in this group" at bounding box center [857, 428] width 12 height 12
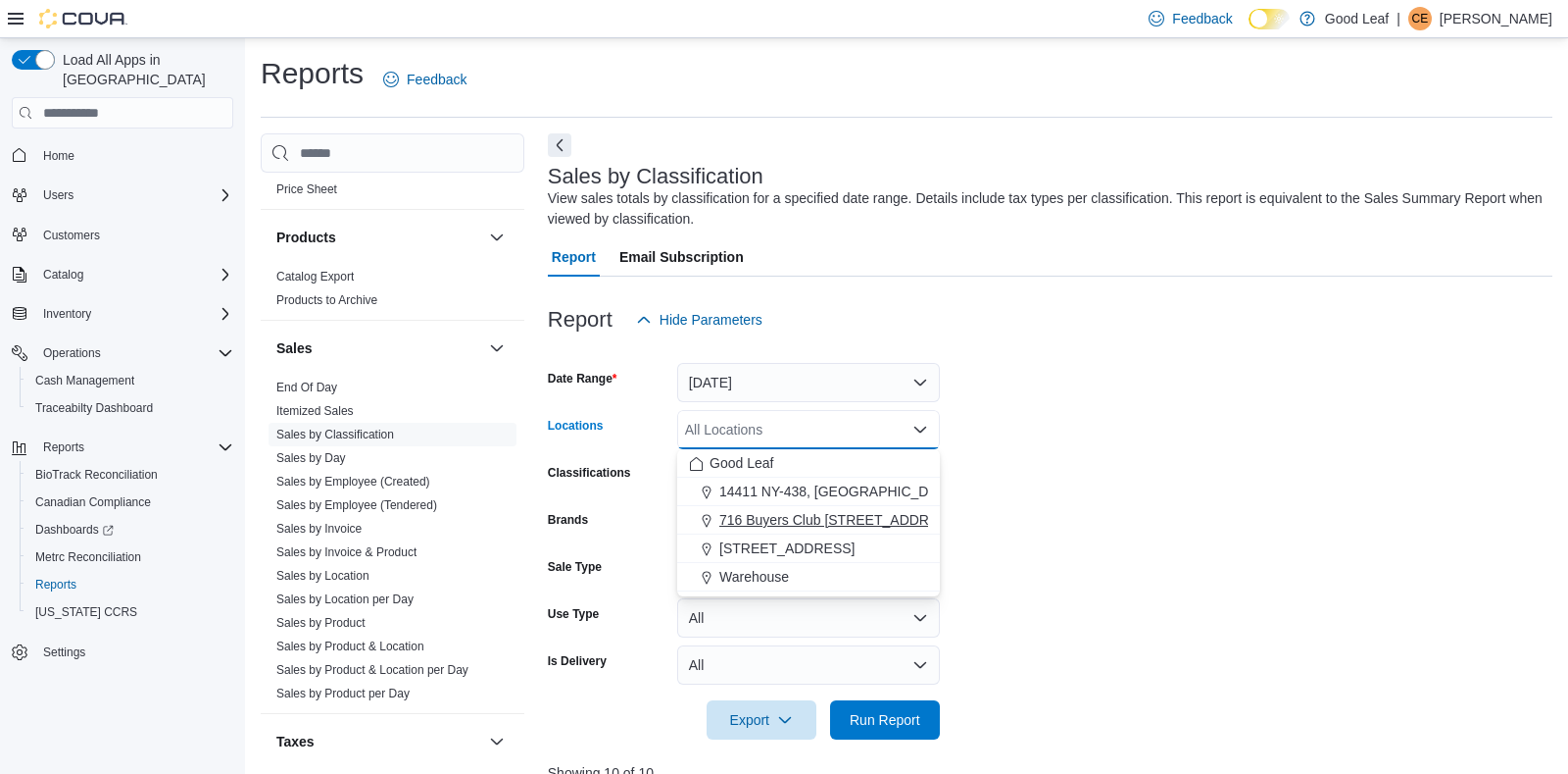
click at [821, 514] on span "716 Buyers Club [STREET_ADDRESS]" at bounding box center [840, 520] width 241 height 20
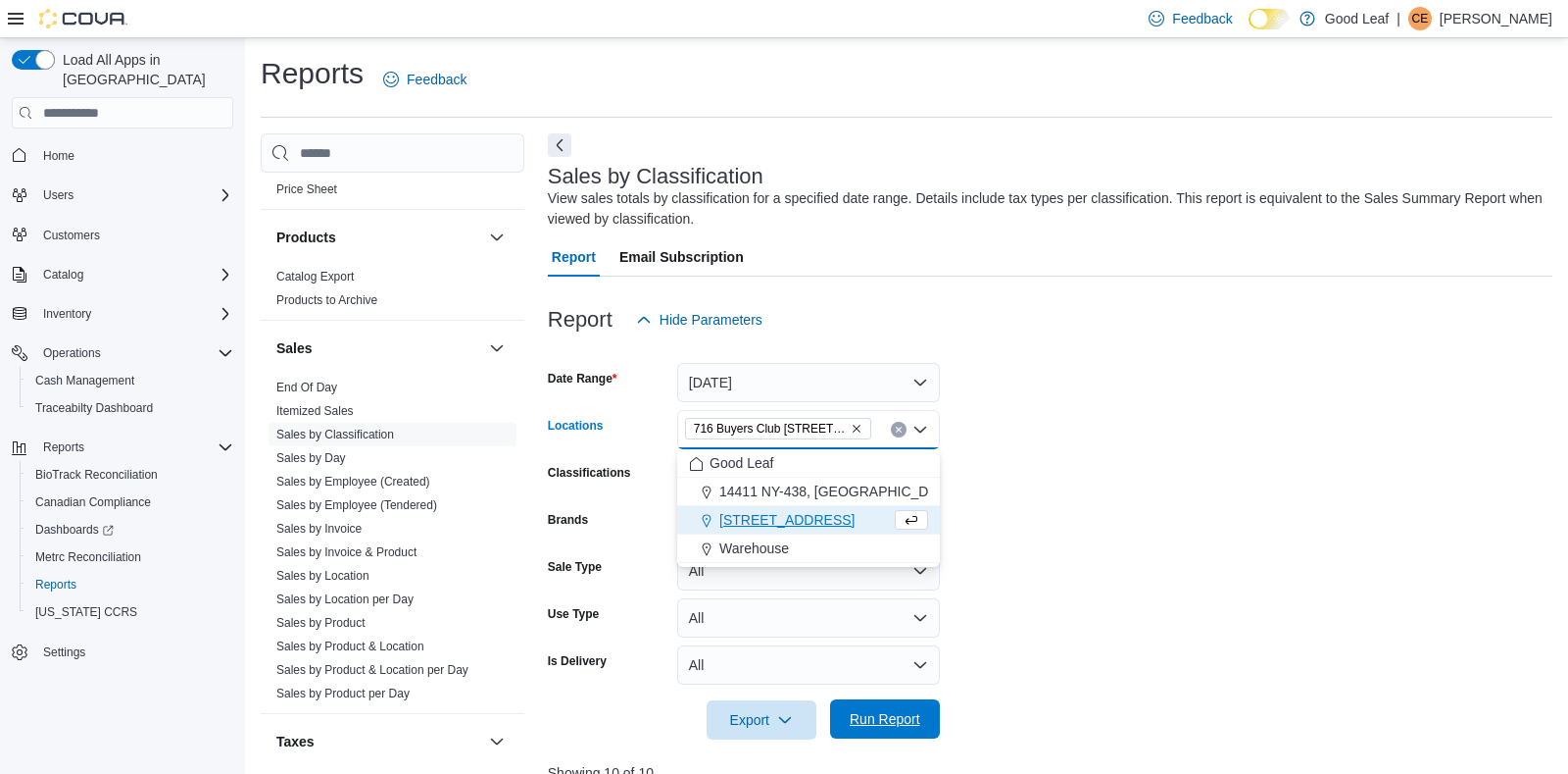
click at [880, 717] on span "Run Report" at bounding box center [885, 719] width 71 height 20
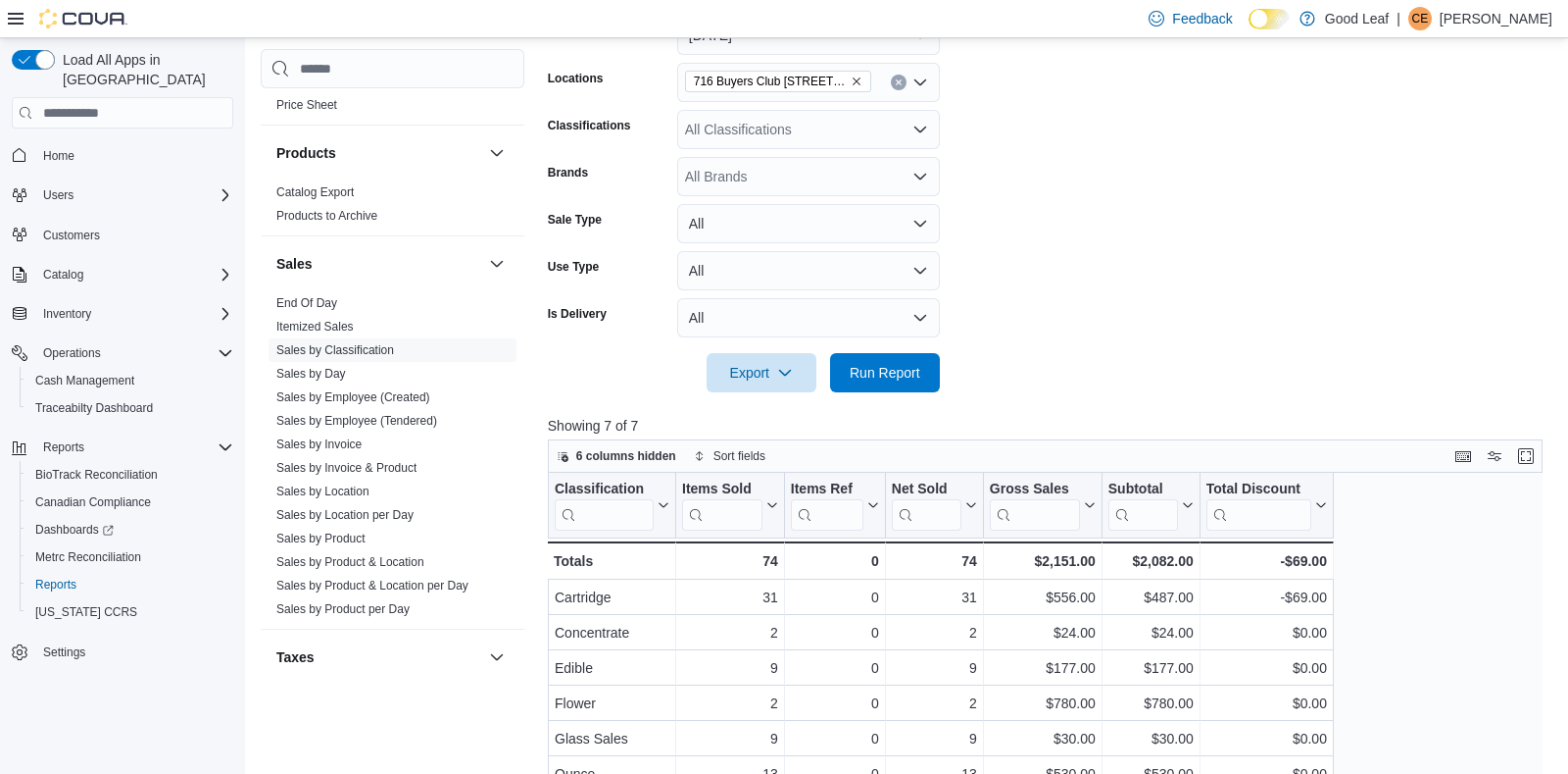
scroll to position [348, 0]
click at [1523, 453] on button "Enter fullscreen" at bounding box center [1526, 454] width 24 height 24
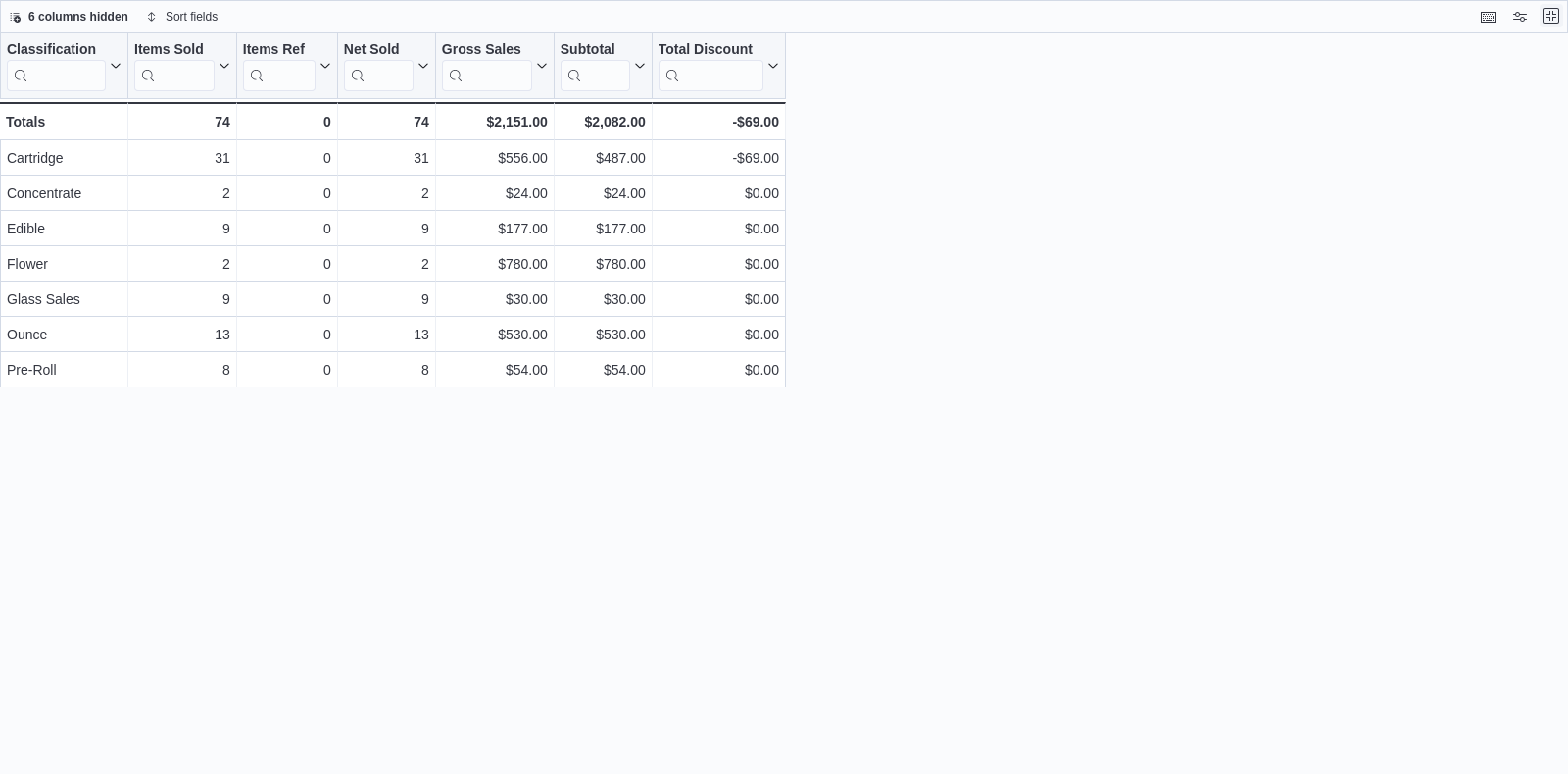
scroll to position [0, 0]
click at [1556, 14] on button "Exit fullscreen" at bounding box center [1552, 16] width 24 height 24
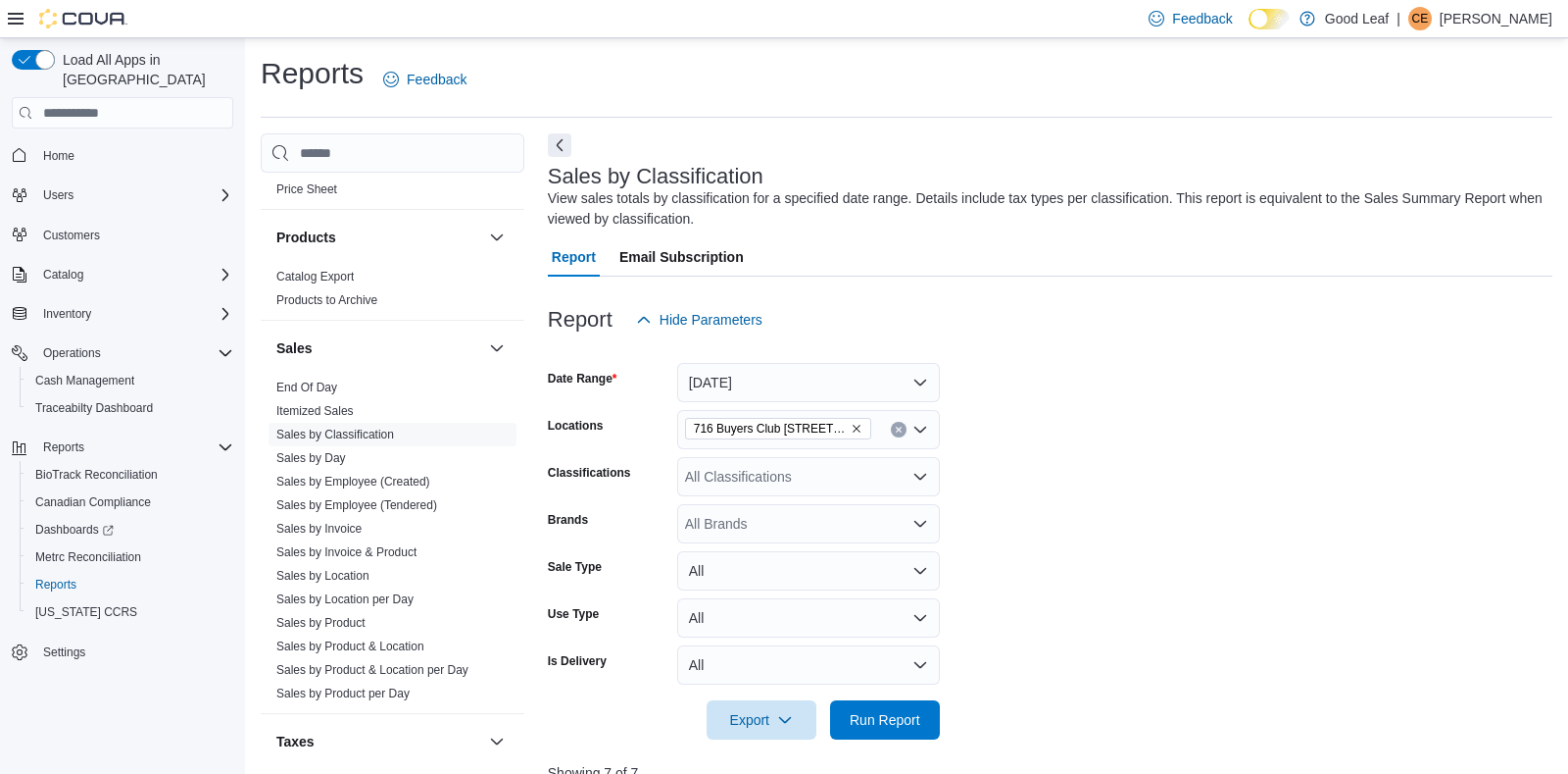
click at [854, 429] on icon "Remove 716 Buyers Club 6665 Route 417, Killbuck from selection in this group" at bounding box center [857, 428] width 12 height 12
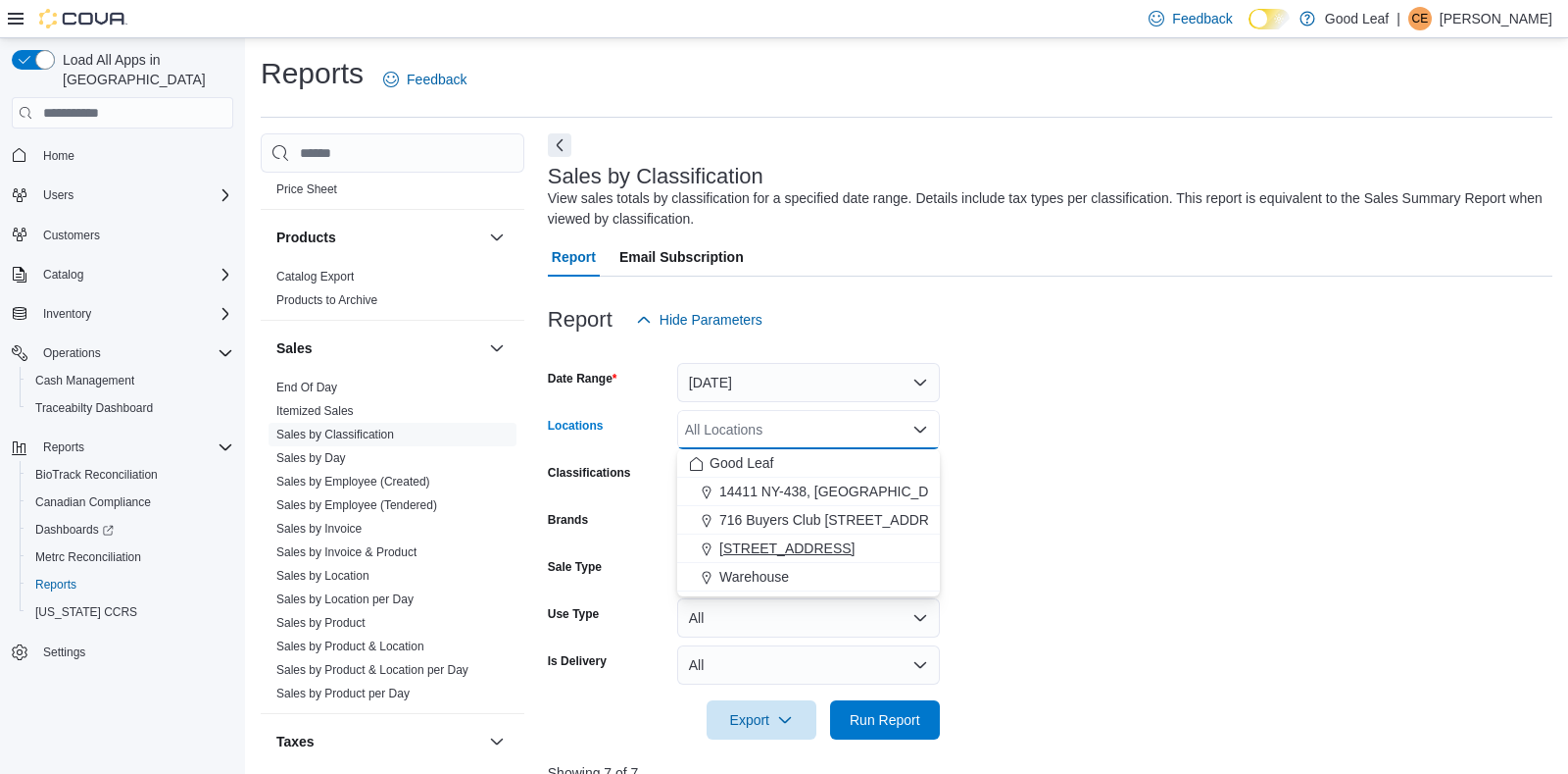
click at [838, 543] on span "[STREET_ADDRESS]" at bounding box center [787, 548] width 135 height 20
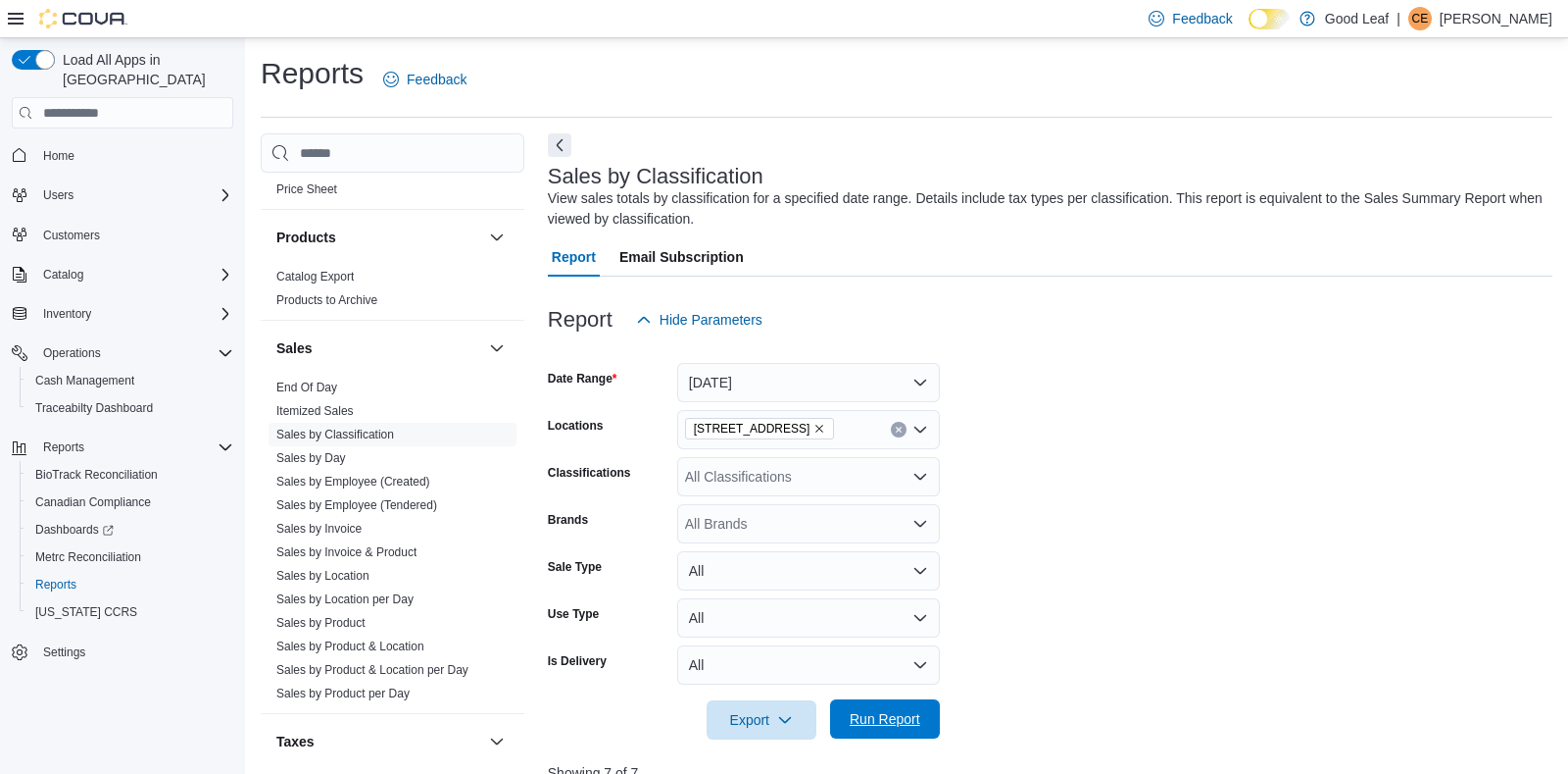
click at [869, 721] on span "Run Report" at bounding box center [885, 719] width 71 height 20
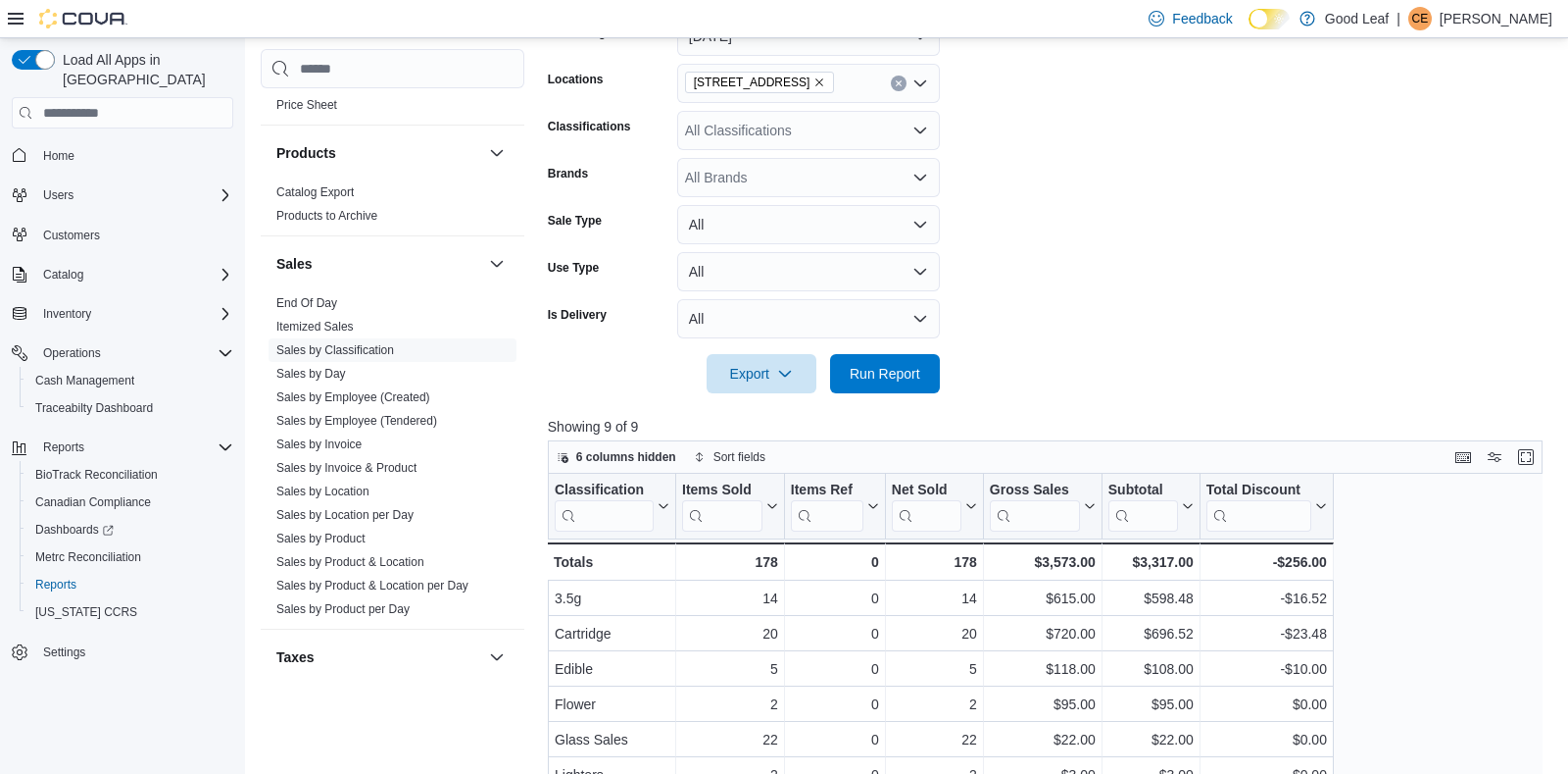
scroll to position [348, 0]
click at [1533, 463] on button "Enter fullscreen" at bounding box center [1526, 454] width 24 height 24
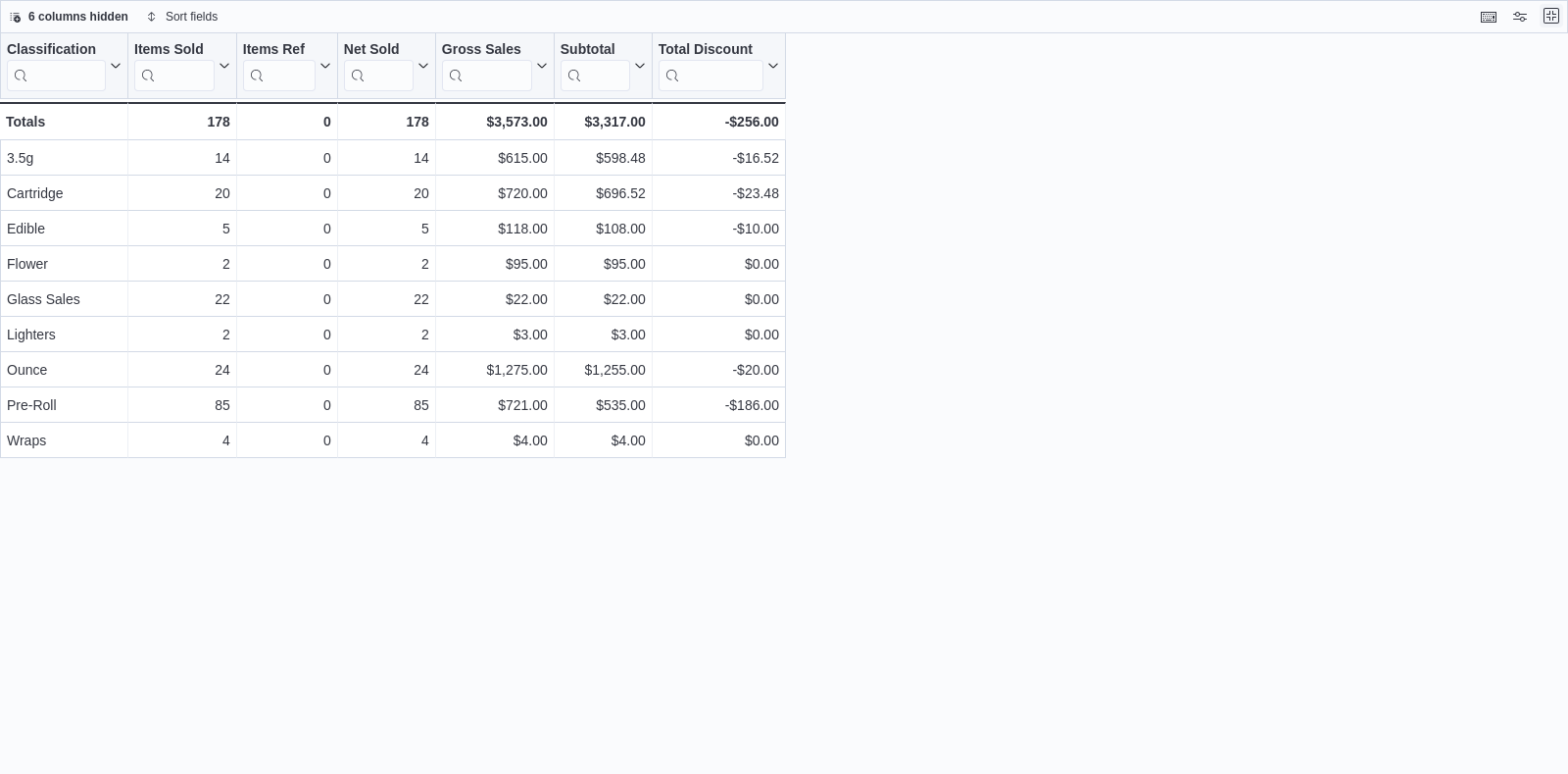
scroll to position [0, 0]
click at [1553, 14] on button "Exit fullscreen" at bounding box center [1552, 16] width 24 height 24
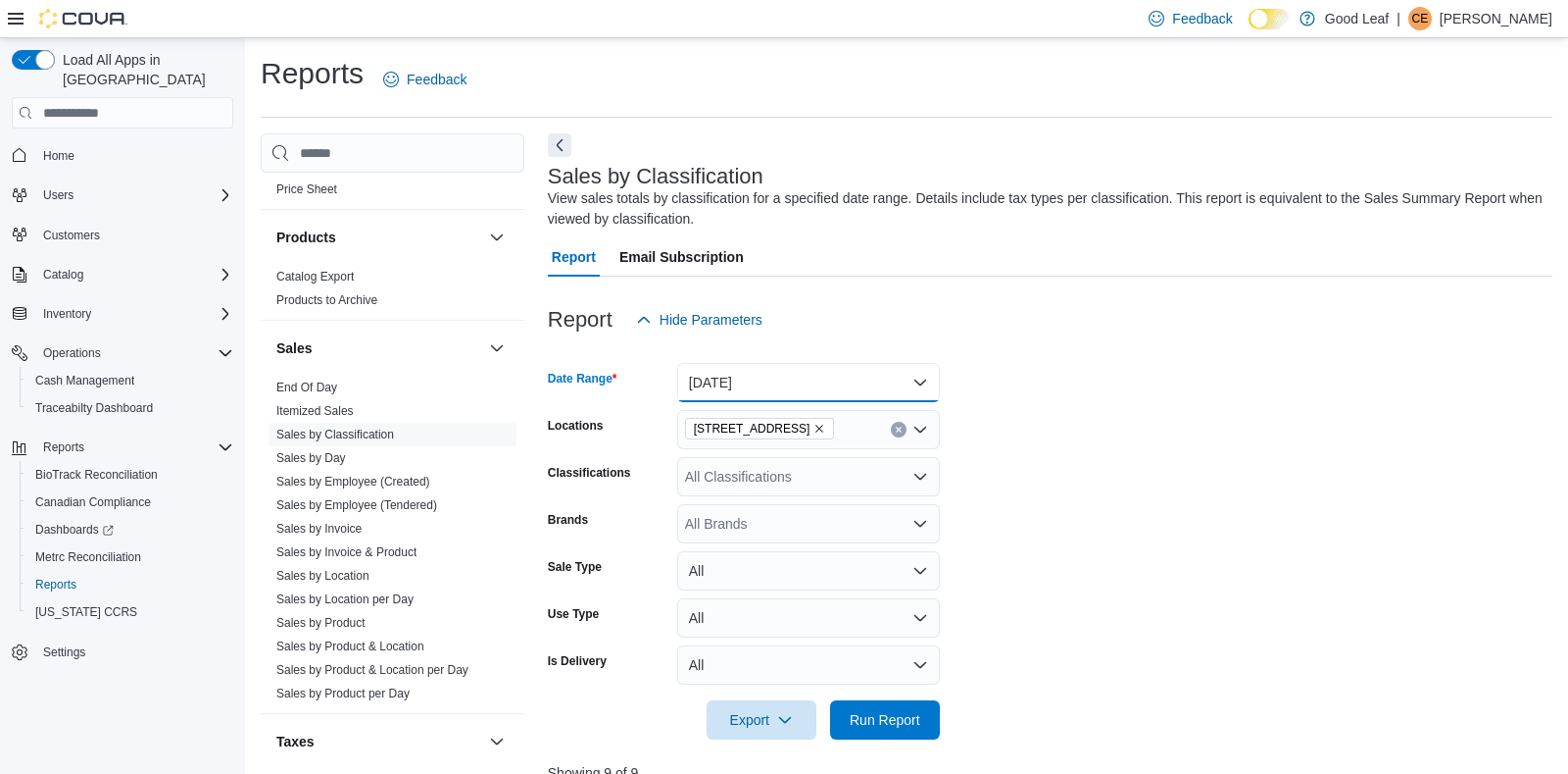
click at [847, 382] on button "[DATE]" at bounding box center [808, 382] width 263 height 39
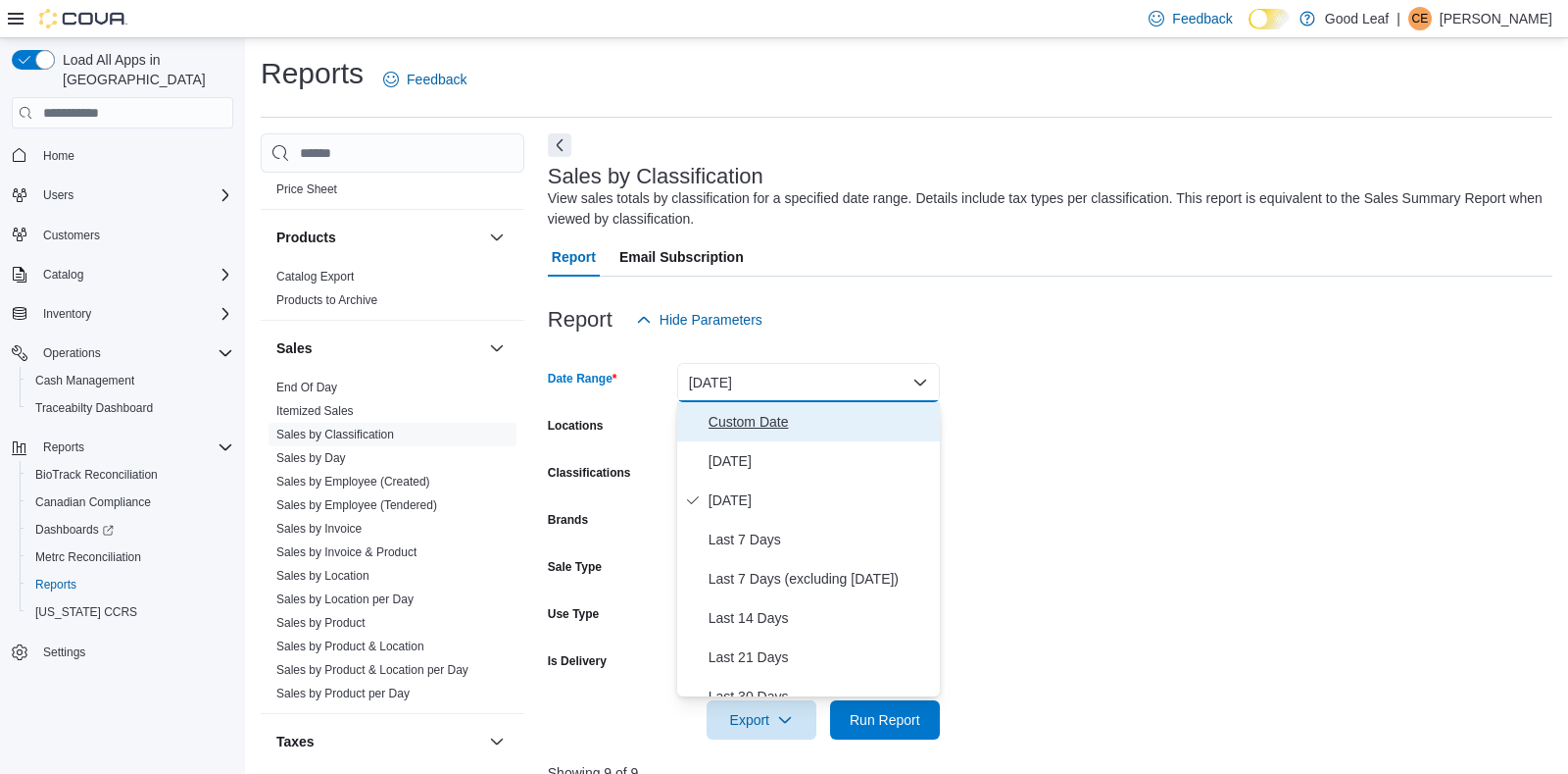
click at [759, 425] on span "Custom Date" at bounding box center [820, 422] width 223 height 24
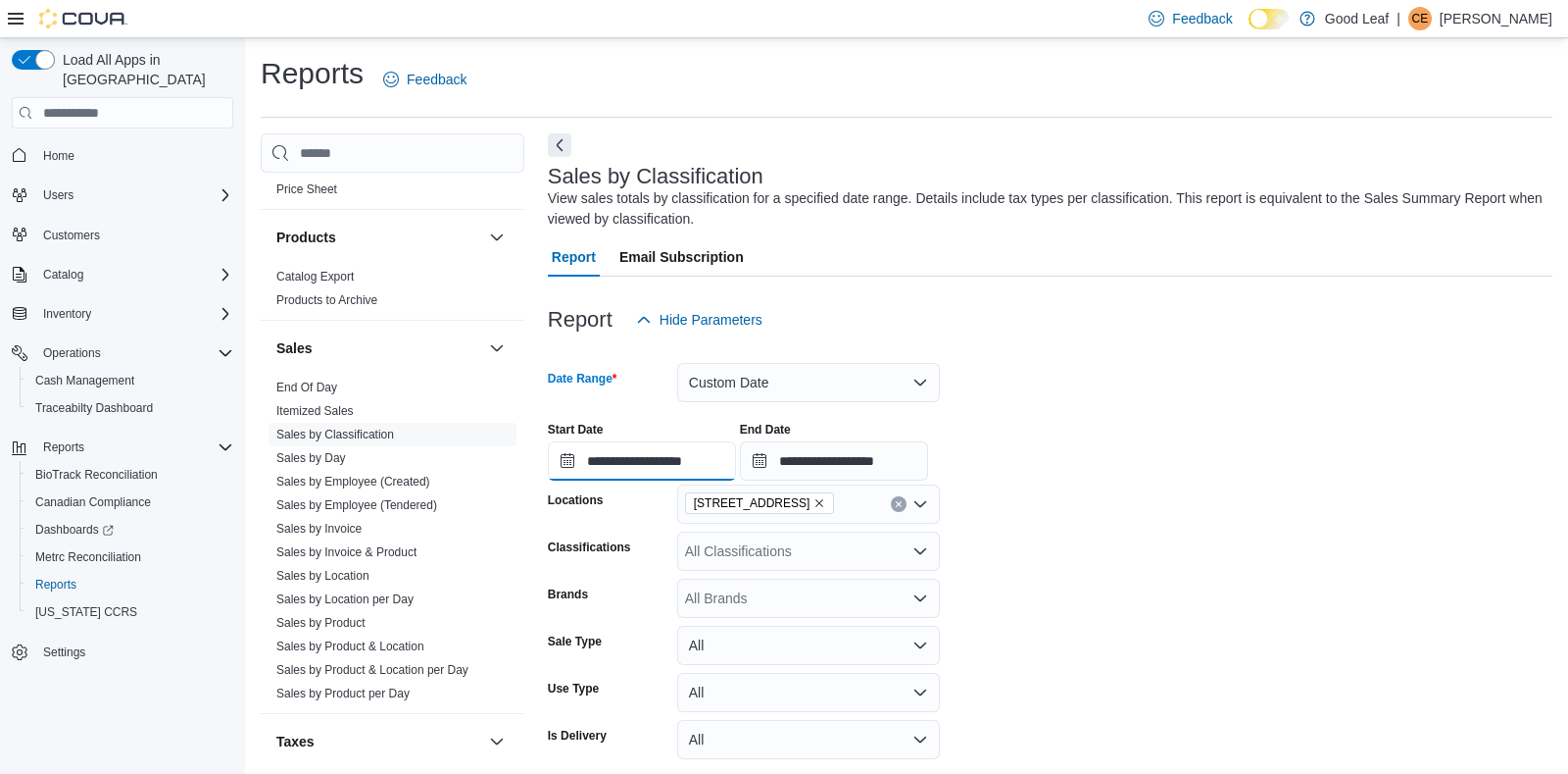
click at [642, 466] on input "**********" at bounding box center [642, 460] width 189 height 39
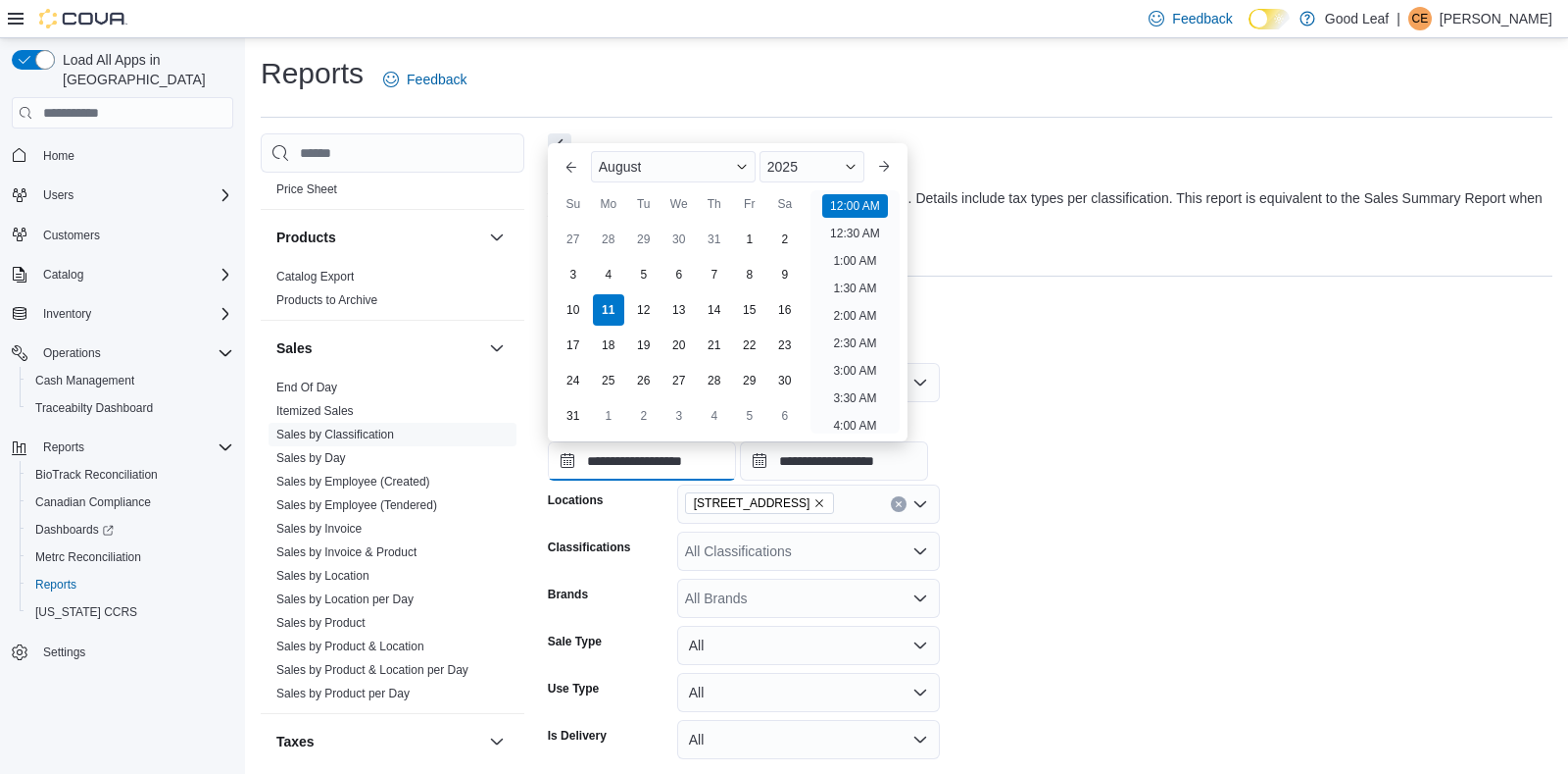
scroll to position [61, 0]
click at [776, 267] on div "9" at bounding box center [784, 275] width 35 height 35
type input "**********"
click at [833, 461] on input "**********" at bounding box center [834, 460] width 189 height 39
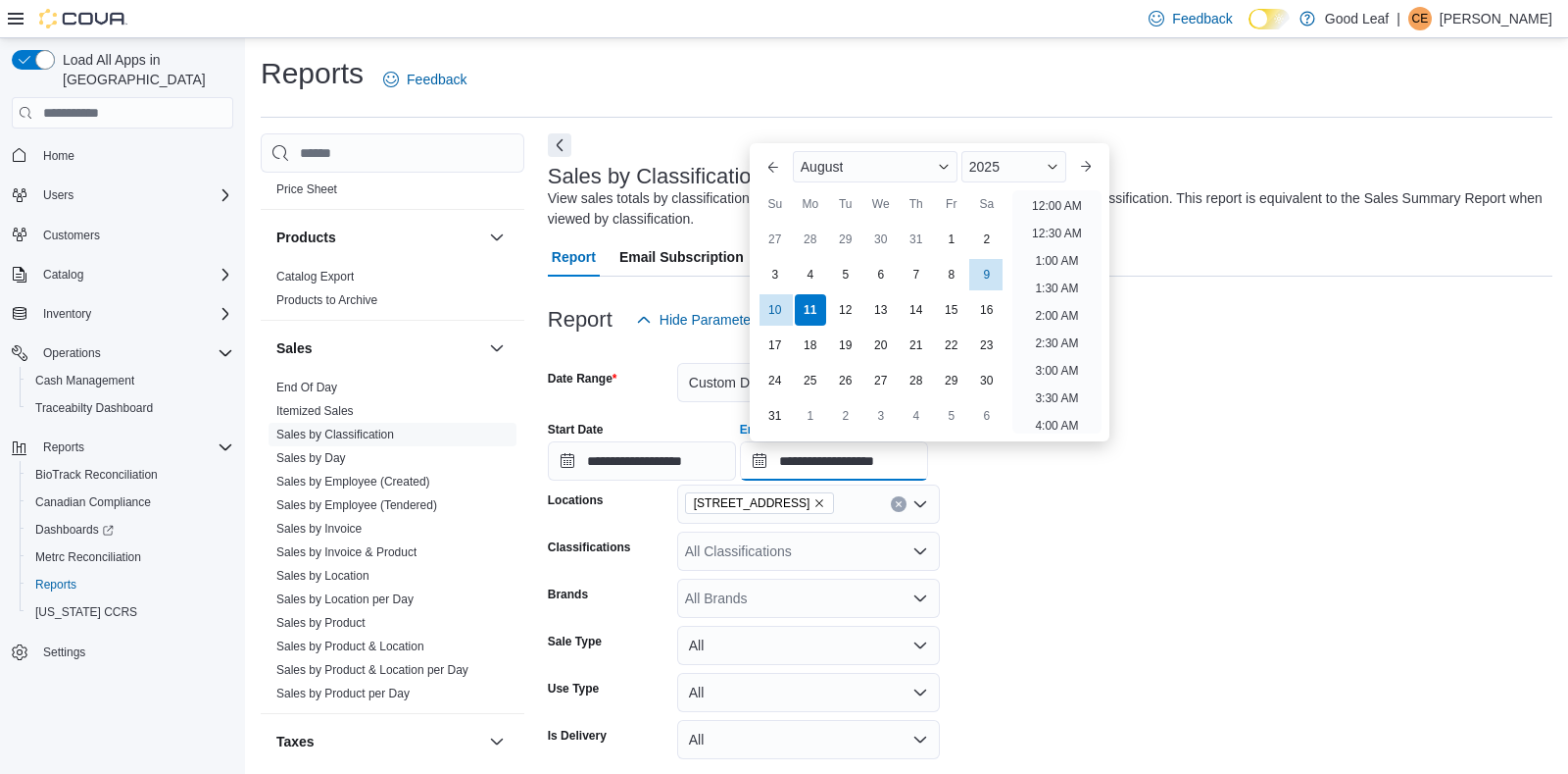
scroll to position [1079, 0]
click at [984, 270] on div "9" at bounding box center [986, 275] width 35 height 35
type input "**********"
click at [1069, 552] on form "**********" at bounding box center [1051, 577] width 1005 height 475
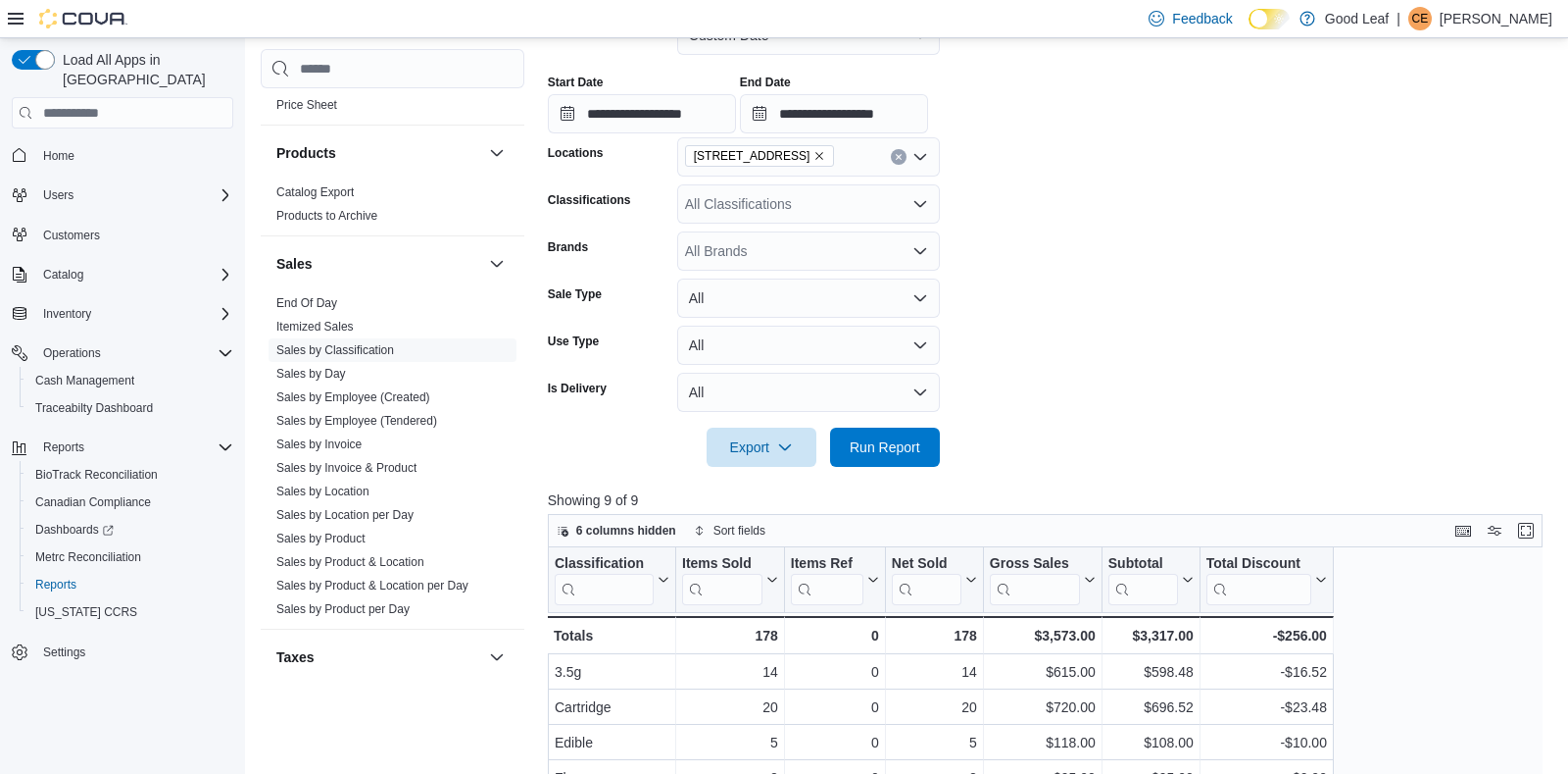
scroll to position [348, 0]
click at [905, 441] on span "Run Report" at bounding box center [885, 445] width 71 height 20
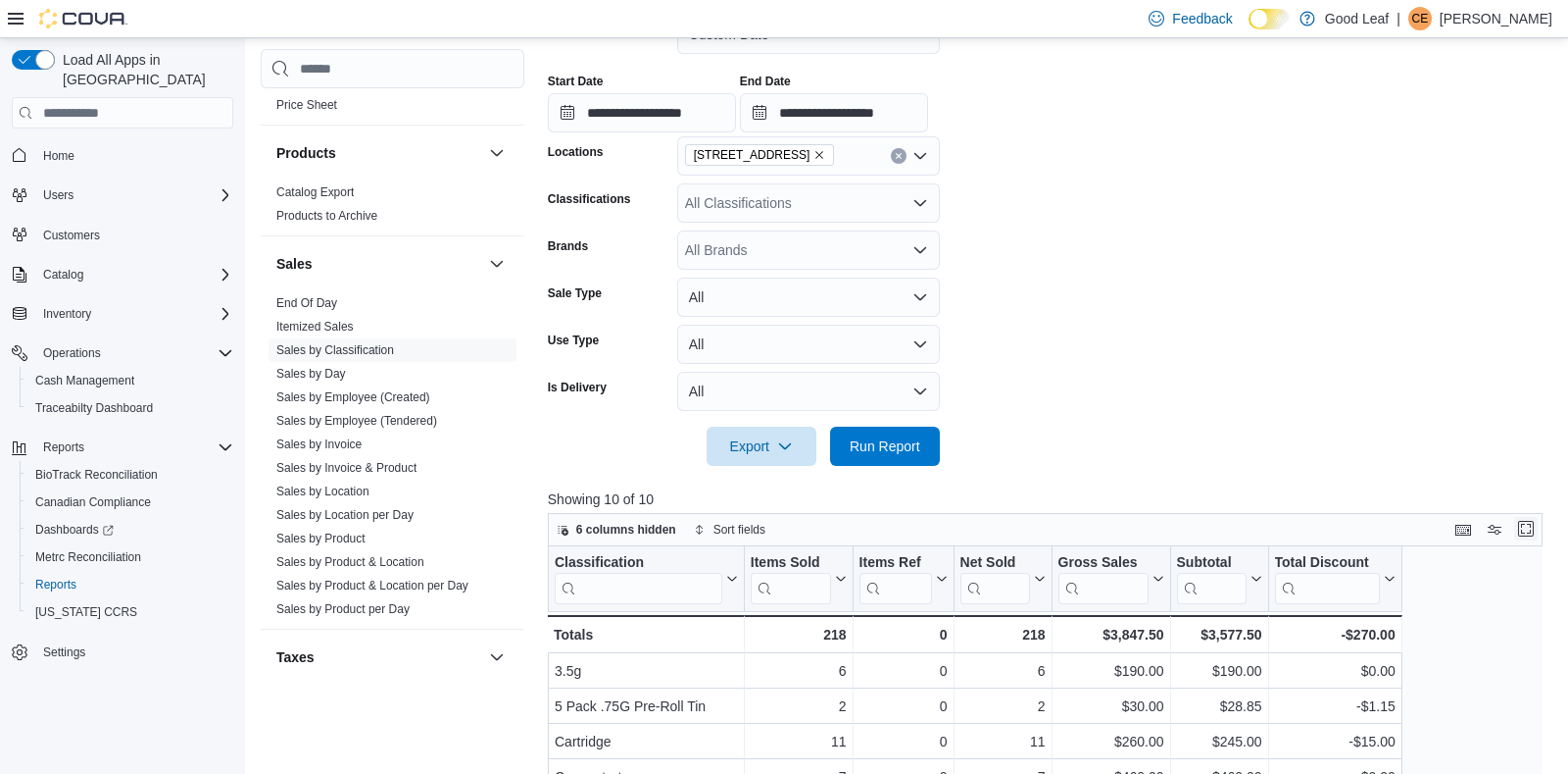
click at [1521, 533] on button "Enter fullscreen" at bounding box center [1526, 529] width 24 height 24
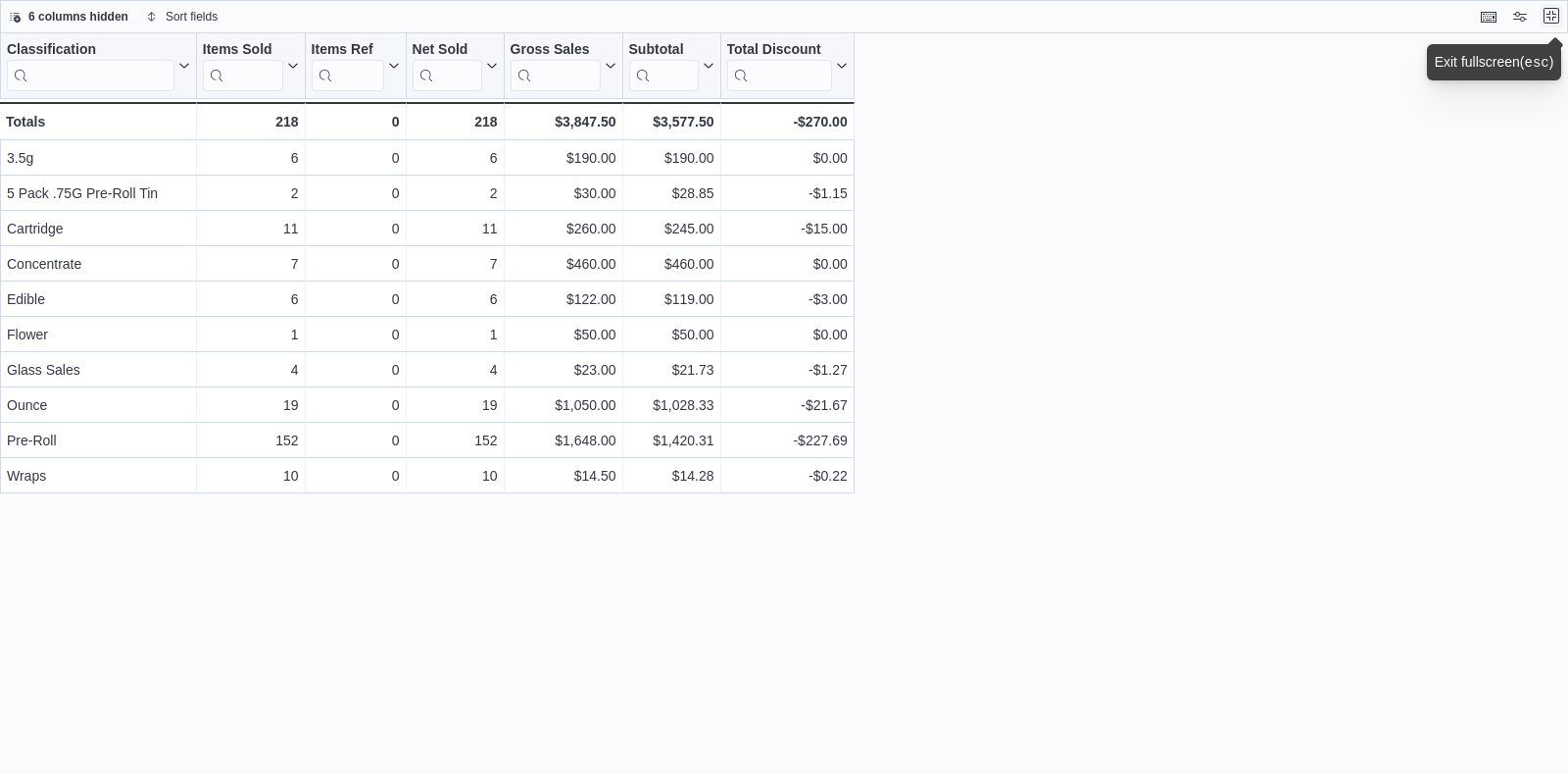
click at [1547, 14] on button "Exit fullscreen" at bounding box center [1552, 16] width 24 height 24
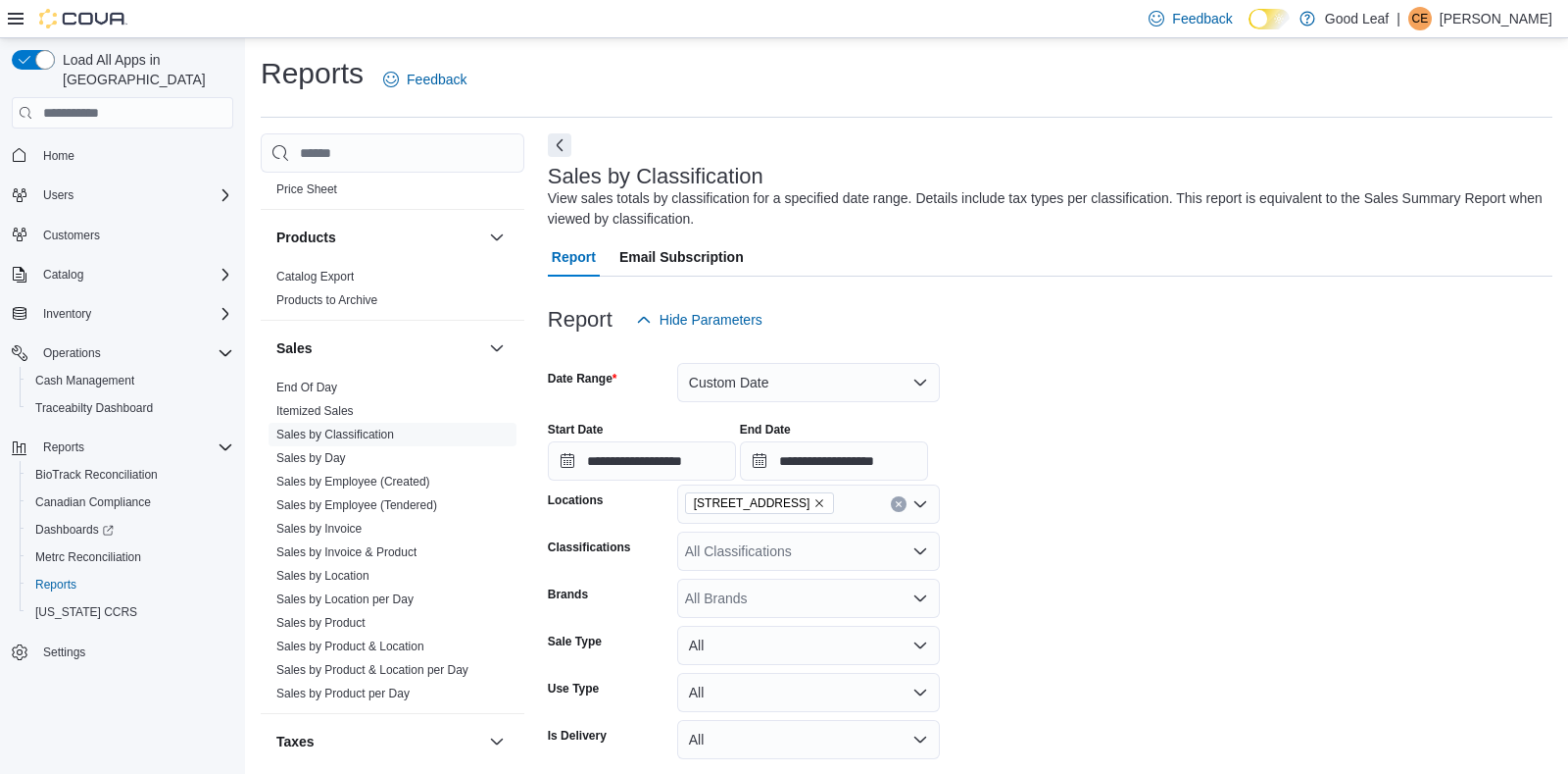
click at [824, 505] on icon "Remove 730 Broad St, Salamanca from selection in this group" at bounding box center [820, 504] width 8 height 8
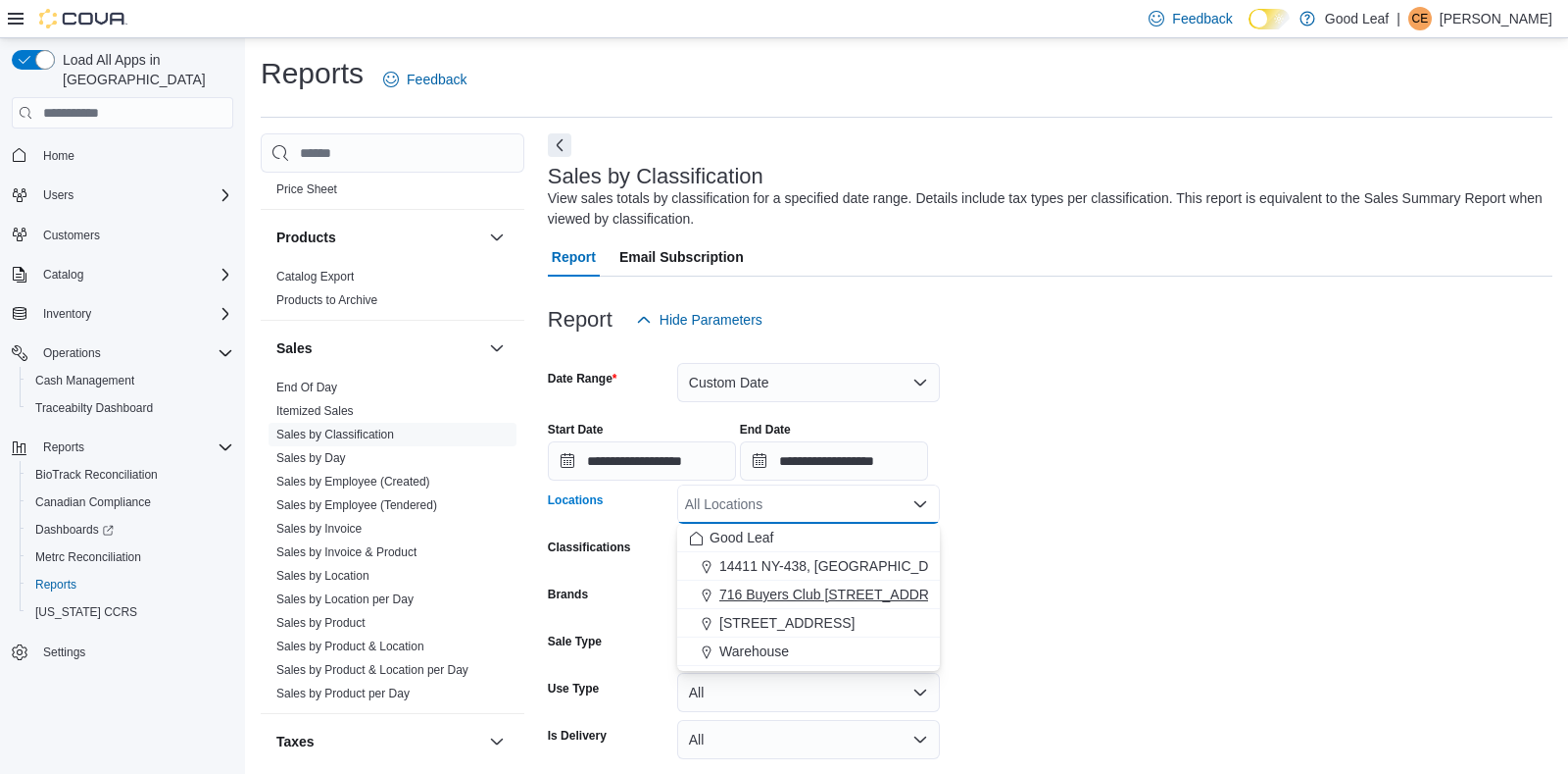
click at [814, 587] on span "716 Buyers Club [STREET_ADDRESS]" at bounding box center [840, 594] width 241 height 20
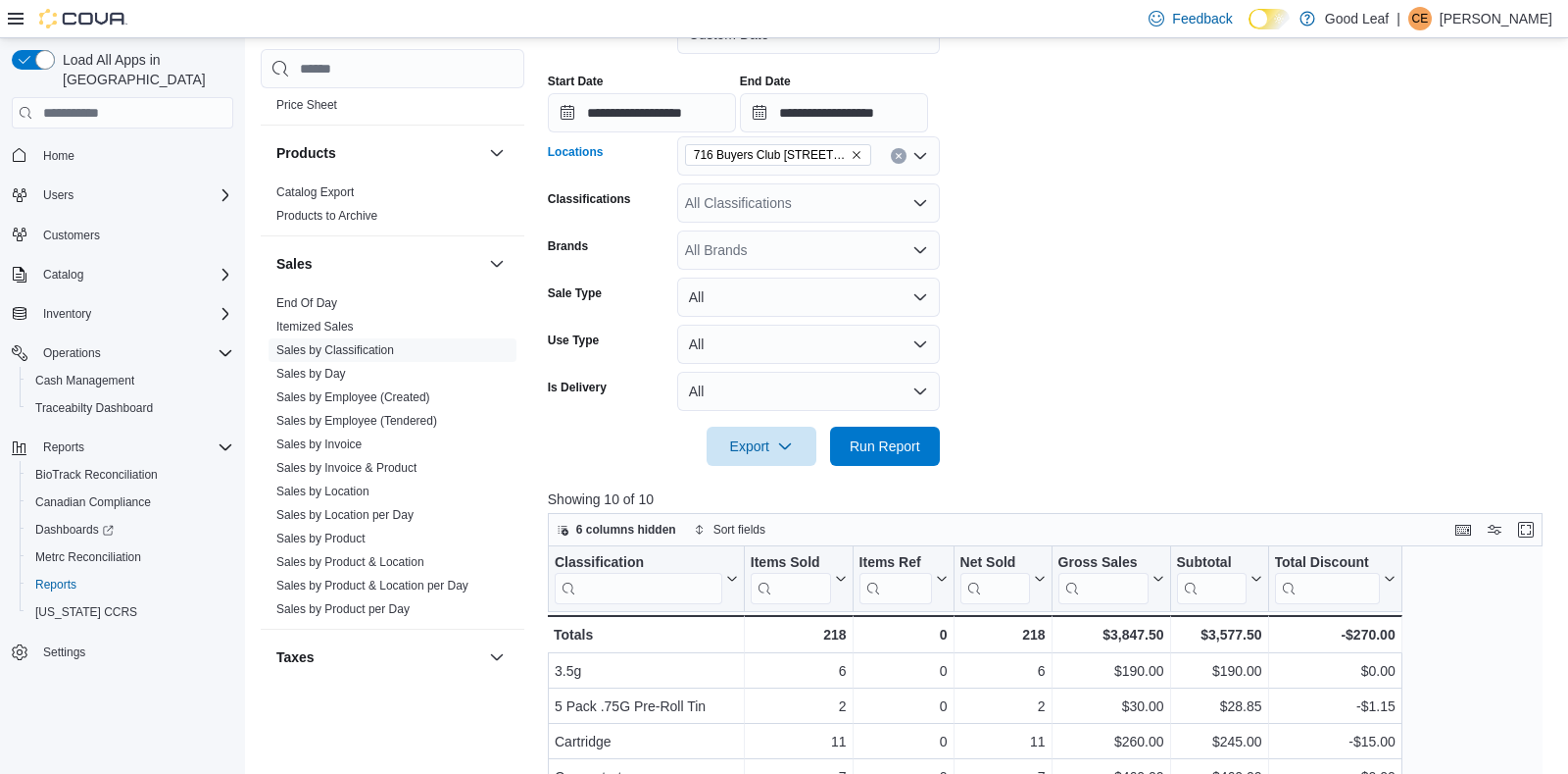
scroll to position [348, 0]
click at [906, 446] on span "Run Report" at bounding box center [885, 445] width 71 height 20
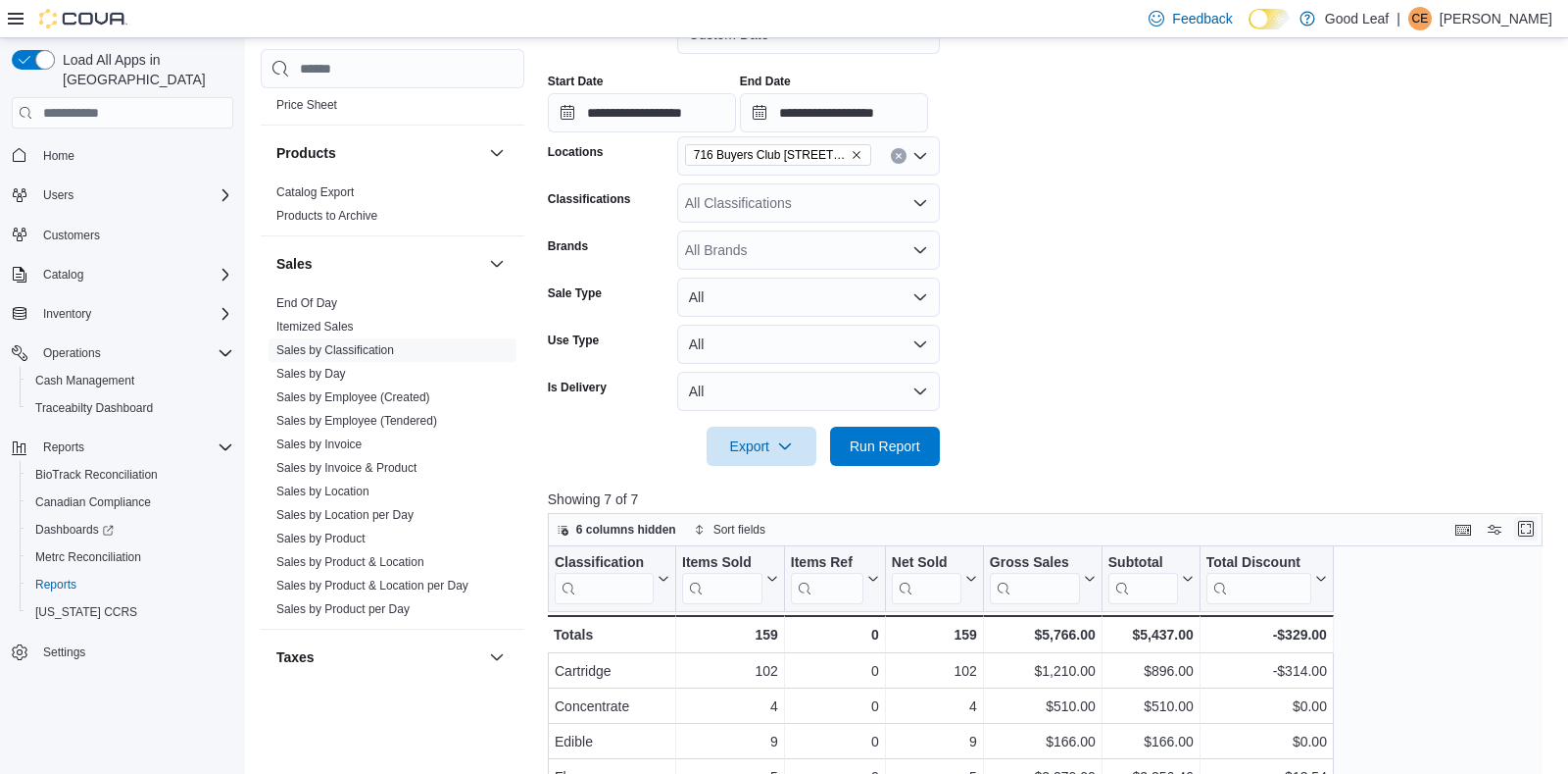
click at [1527, 522] on button "Enter fullscreen" at bounding box center [1526, 529] width 24 height 24
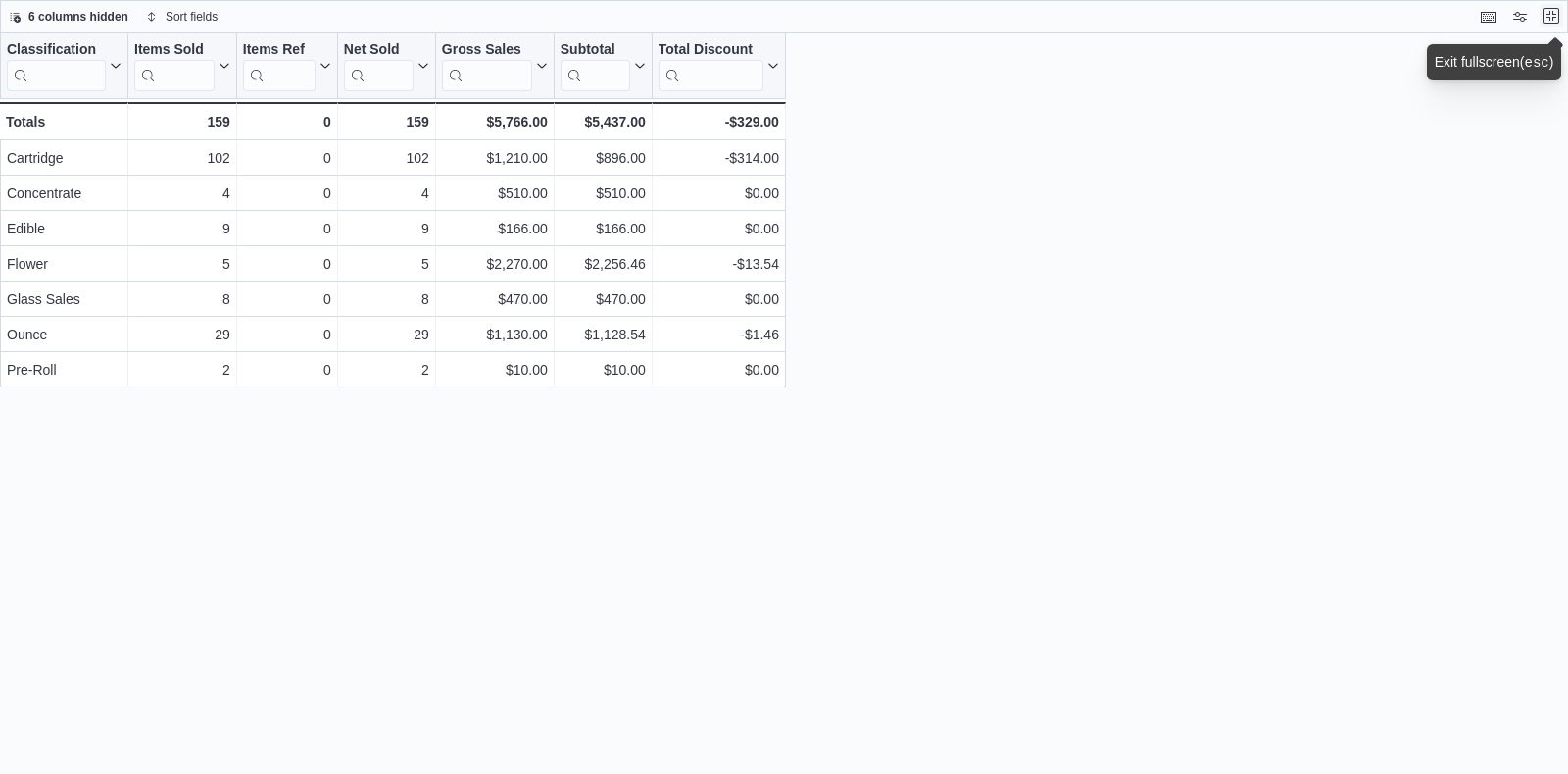
click at [1552, 19] on button "Exit fullscreen" at bounding box center [1552, 16] width 24 height 24
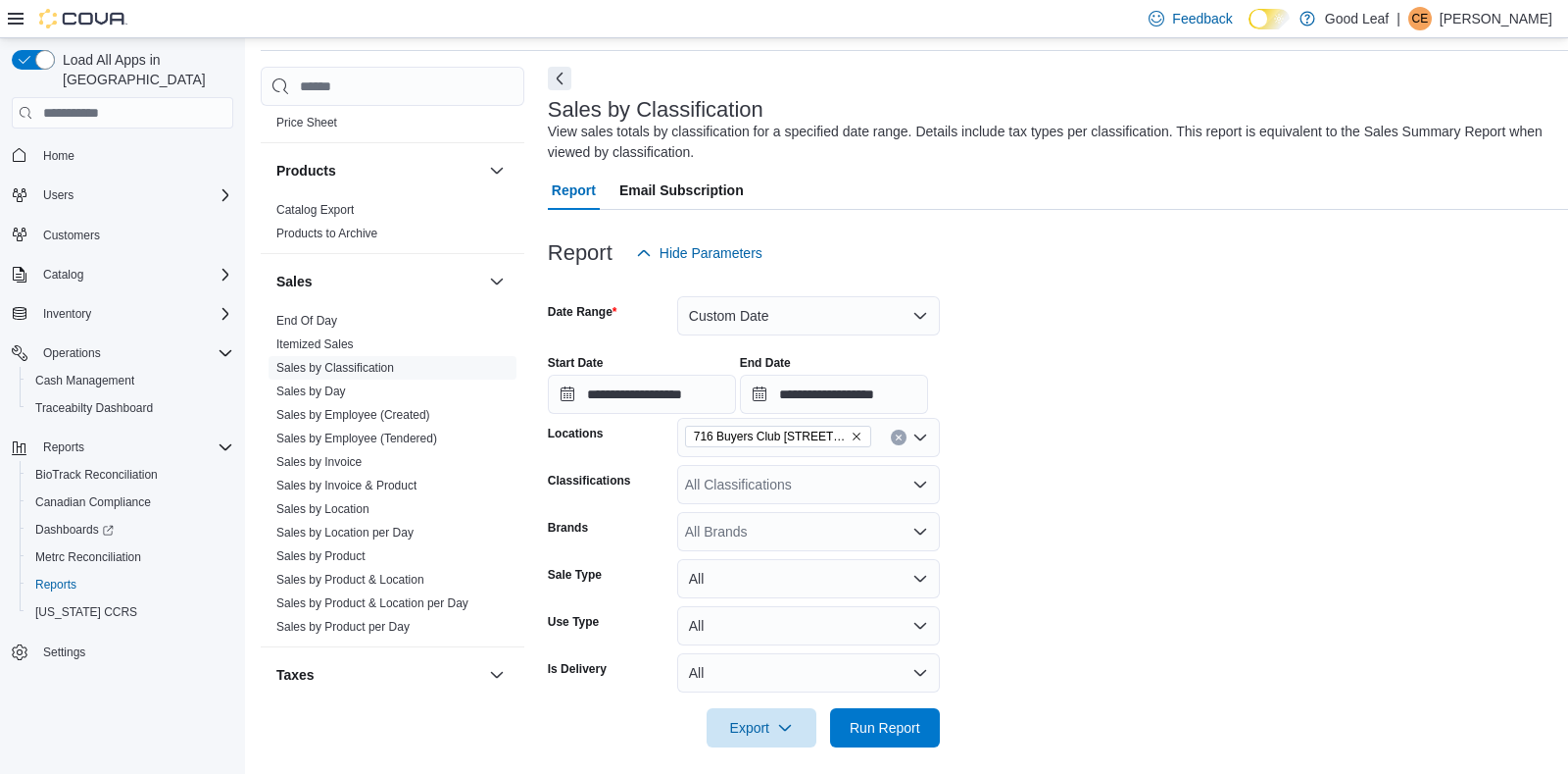
scroll to position [232, 0]
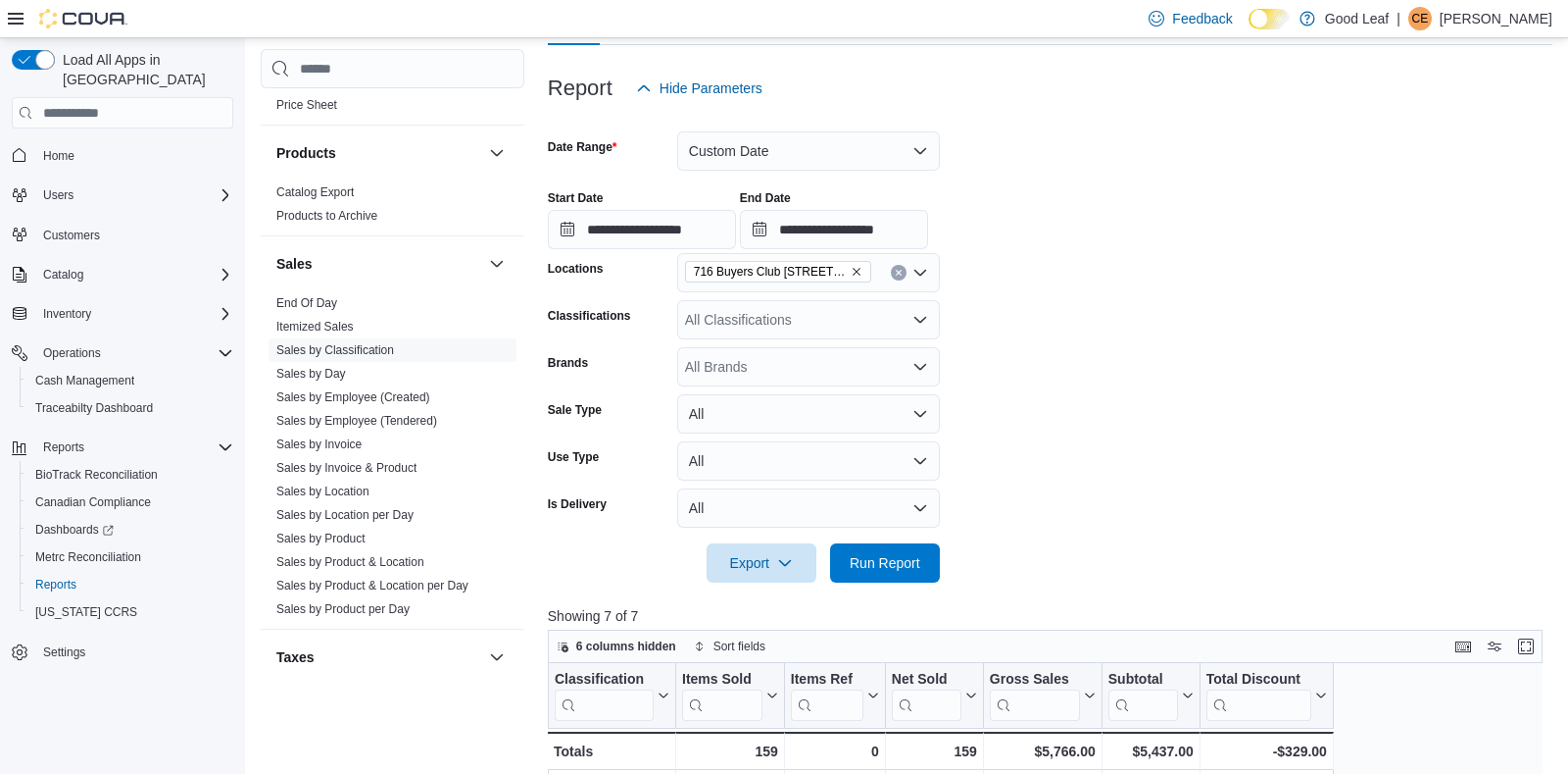
click at [851, 268] on icon "Remove 716 Buyers Club 6665 Route 417, Killbuck from selection in this group" at bounding box center [857, 271] width 12 height 12
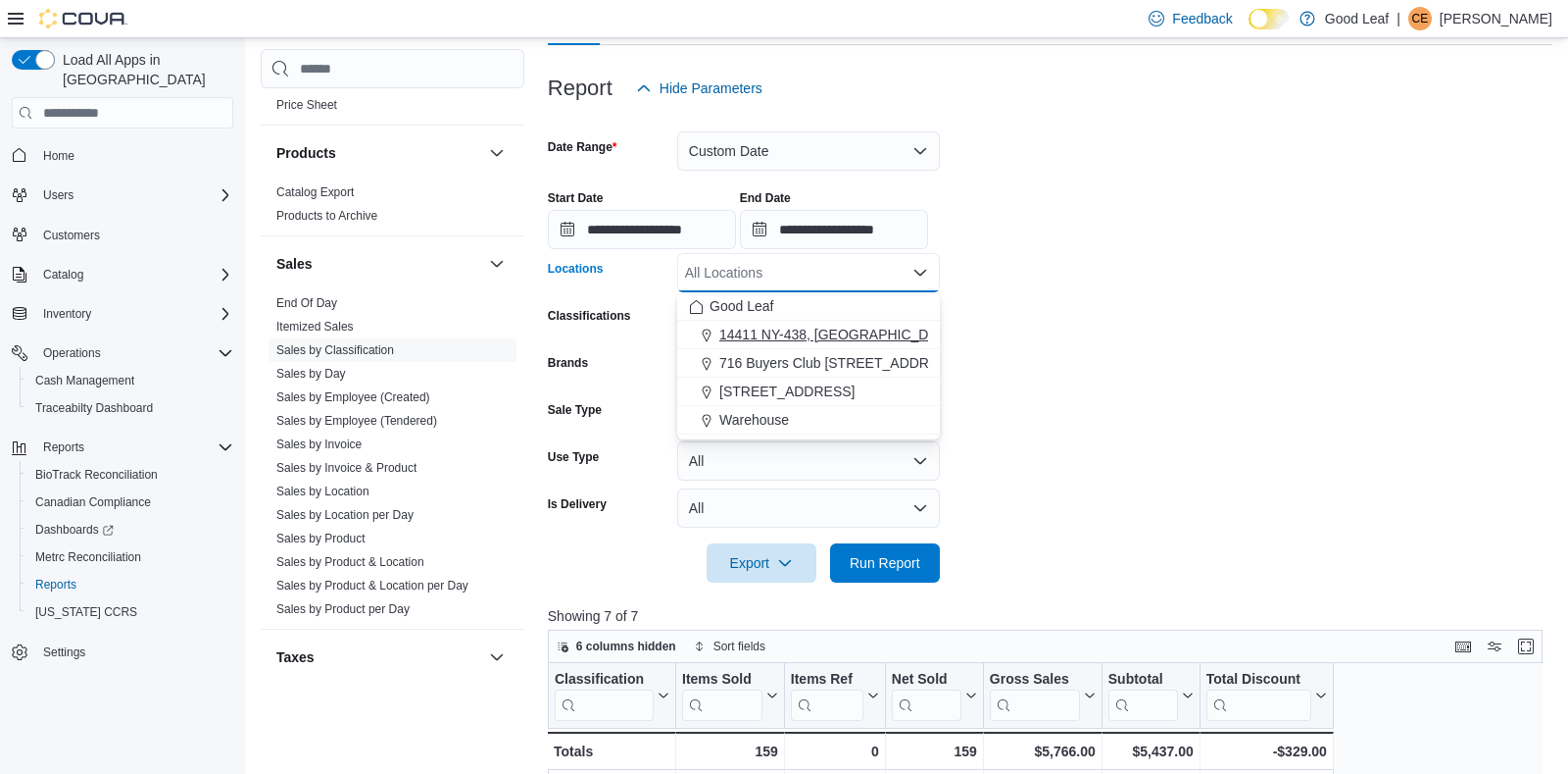
click at [832, 327] on span "14411 NY-438, [GEOGRAPHIC_DATA]" at bounding box center [839, 335] width 238 height 20
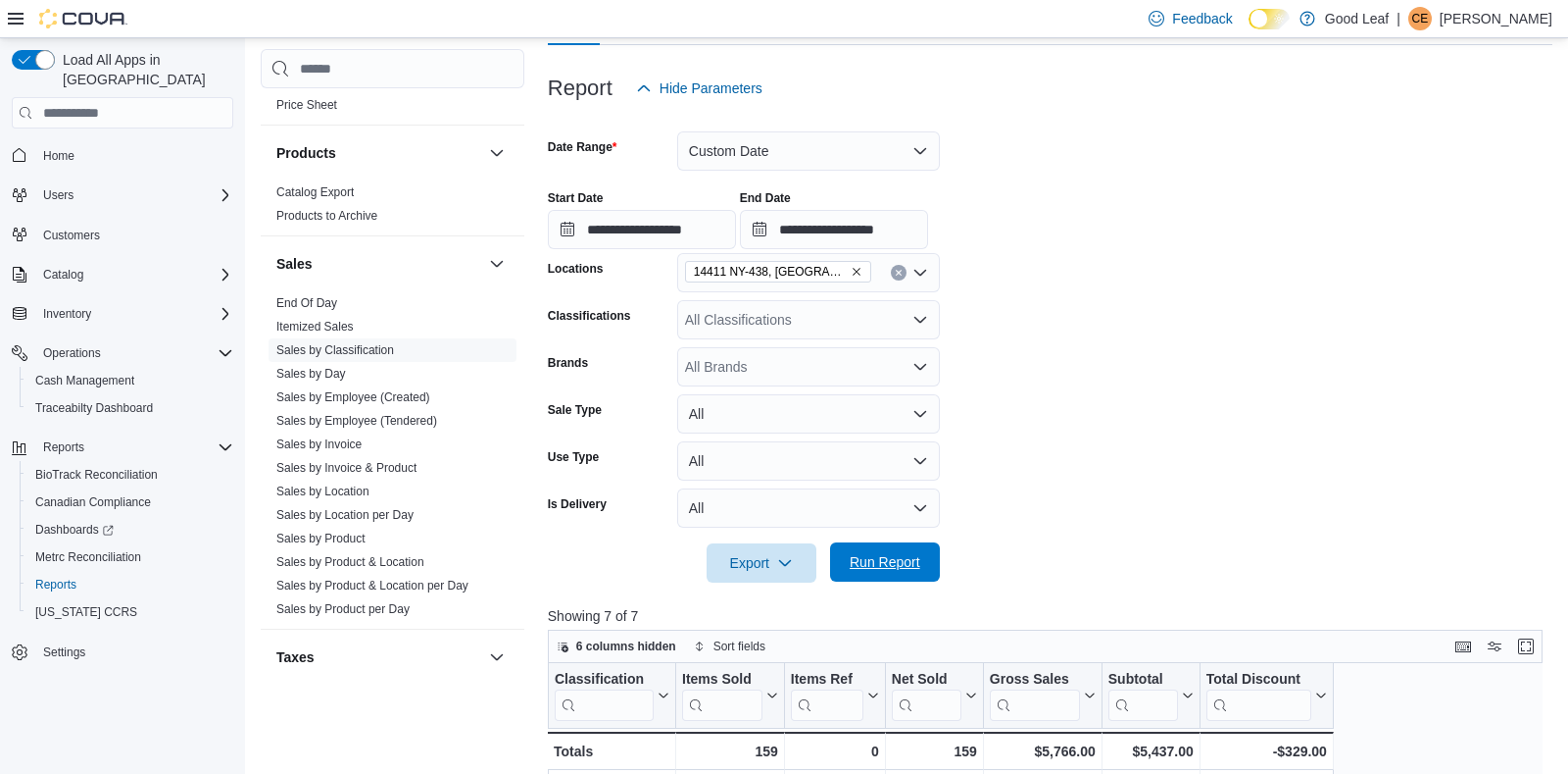
click at [886, 559] on span "Run Report" at bounding box center [885, 562] width 71 height 20
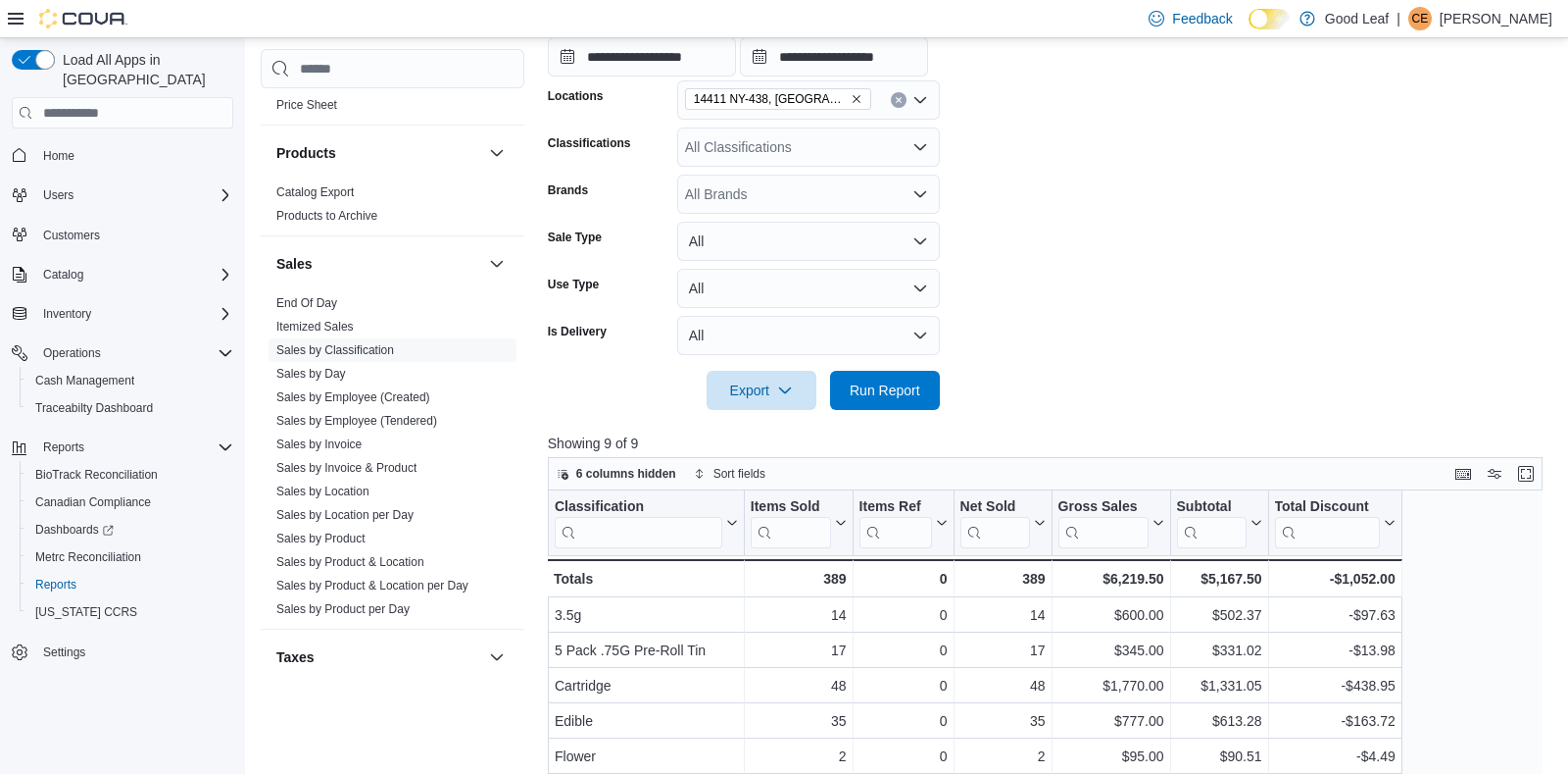
scroll to position [464, 0]
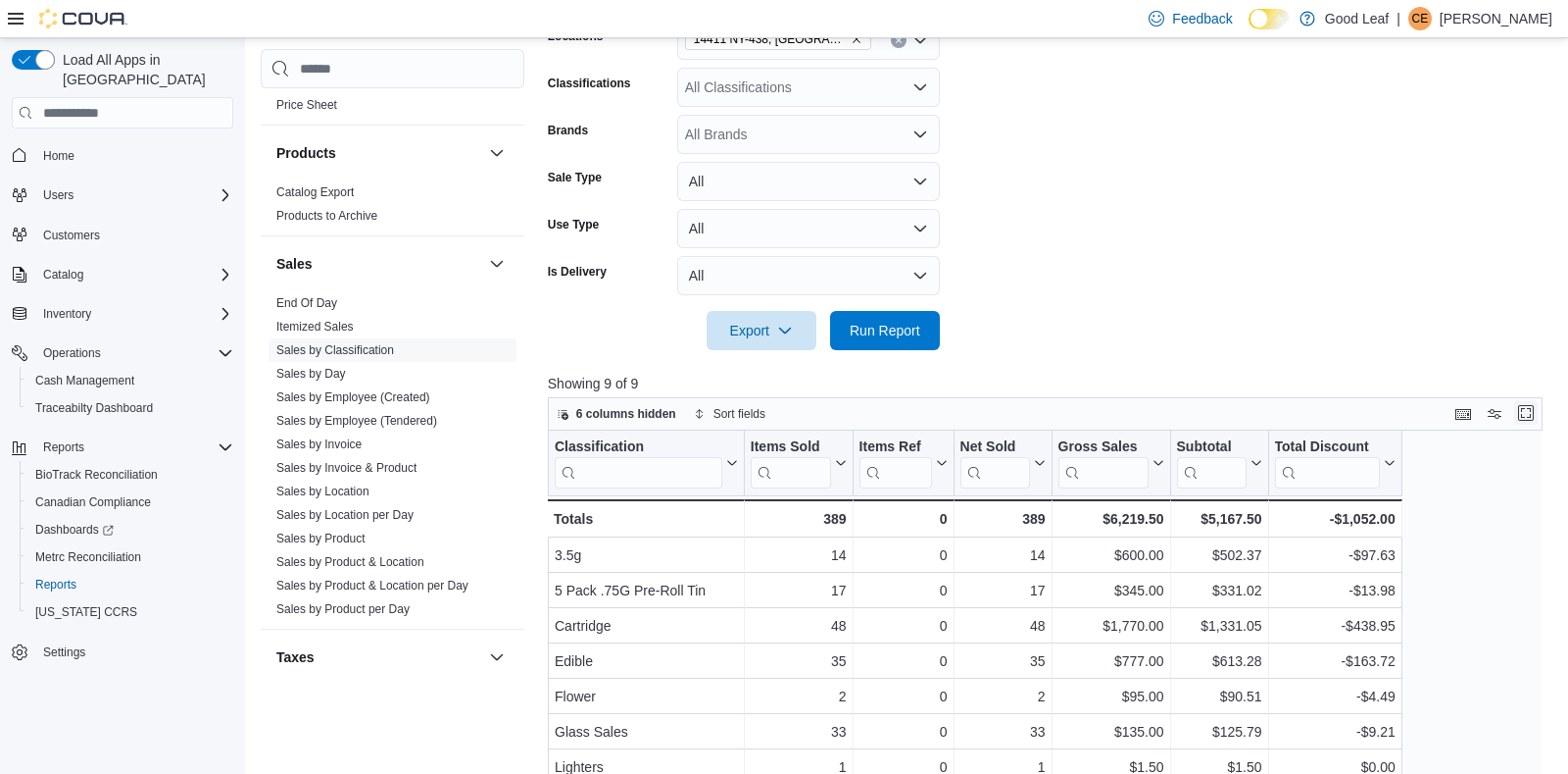
click at [1529, 412] on button "Enter fullscreen" at bounding box center [1526, 413] width 24 height 24
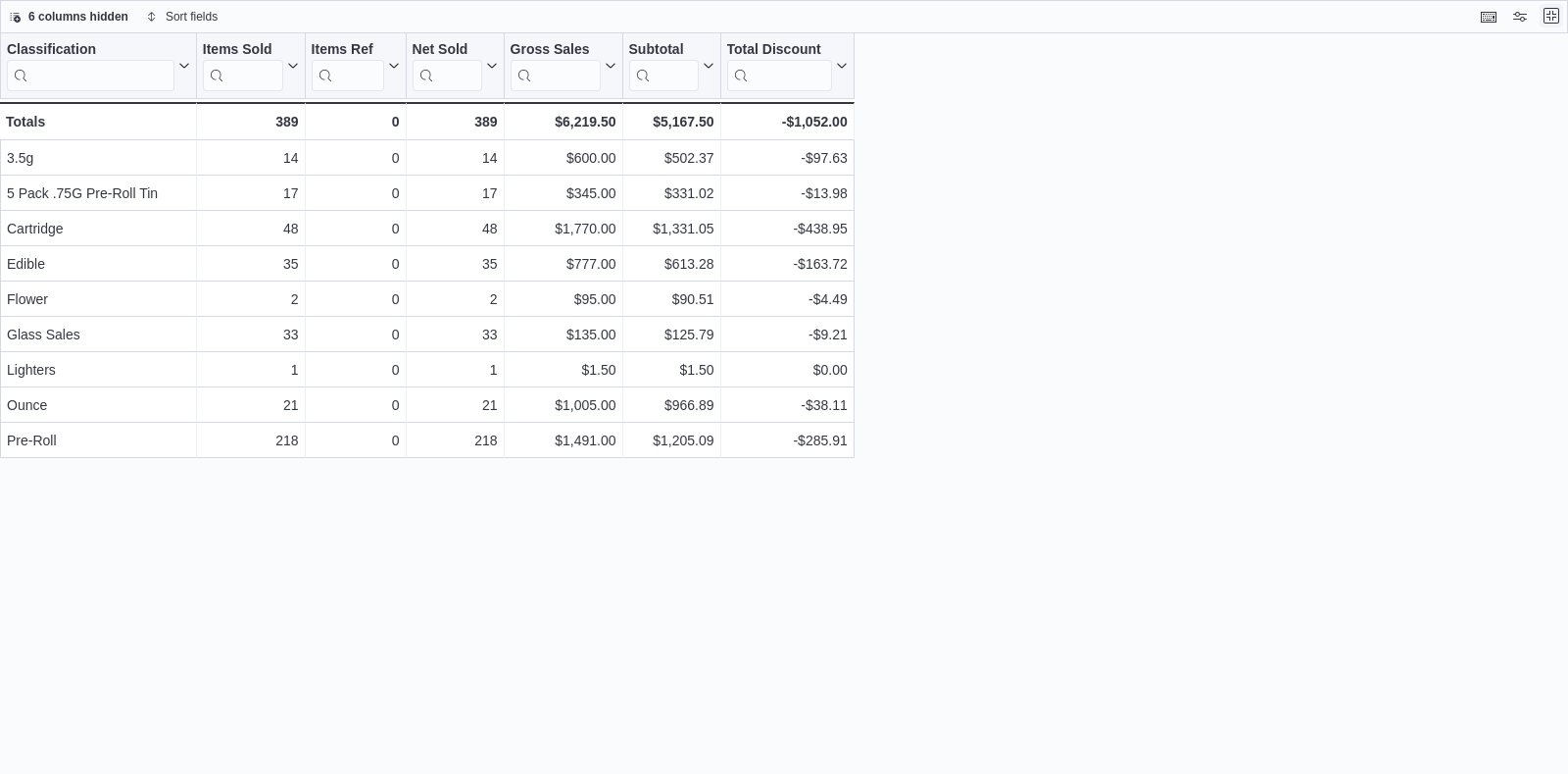
scroll to position [0, 0]
click at [1552, 10] on button "Exit fullscreen" at bounding box center [1552, 16] width 24 height 24
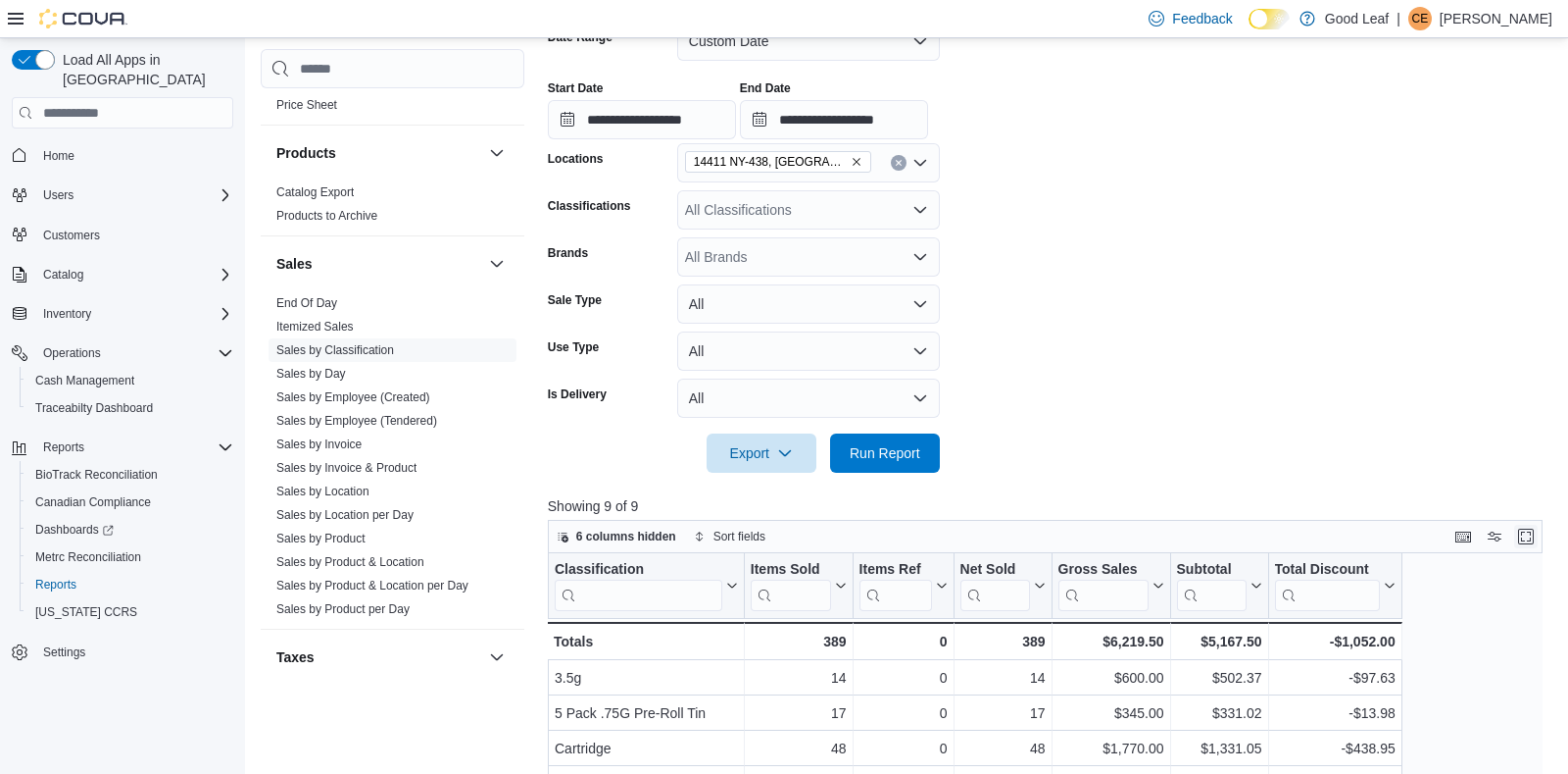
scroll to position [348, 0]
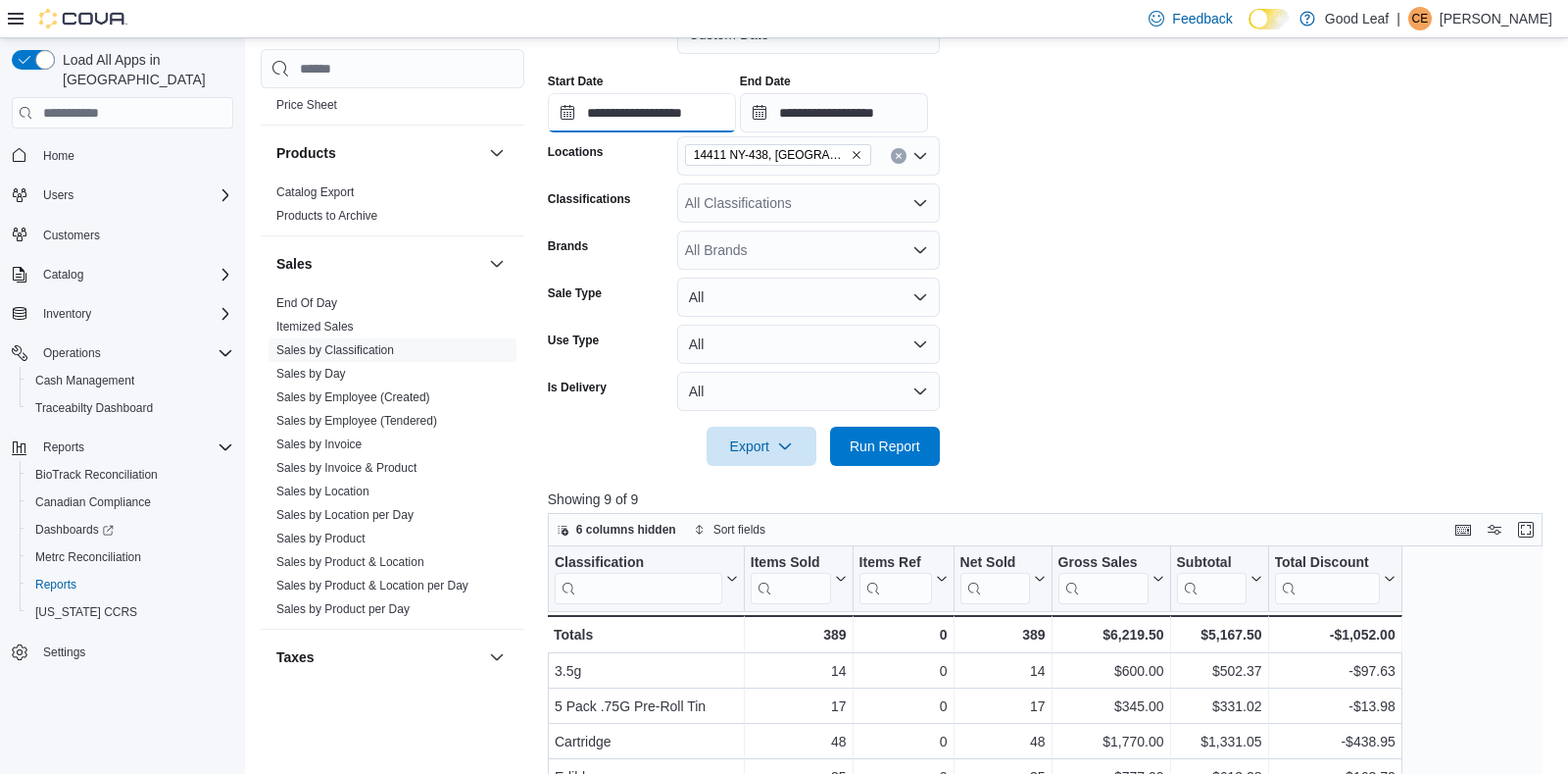
click at [624, 119] on input "**********" at bounding box center [642, 112] width 189 height 39
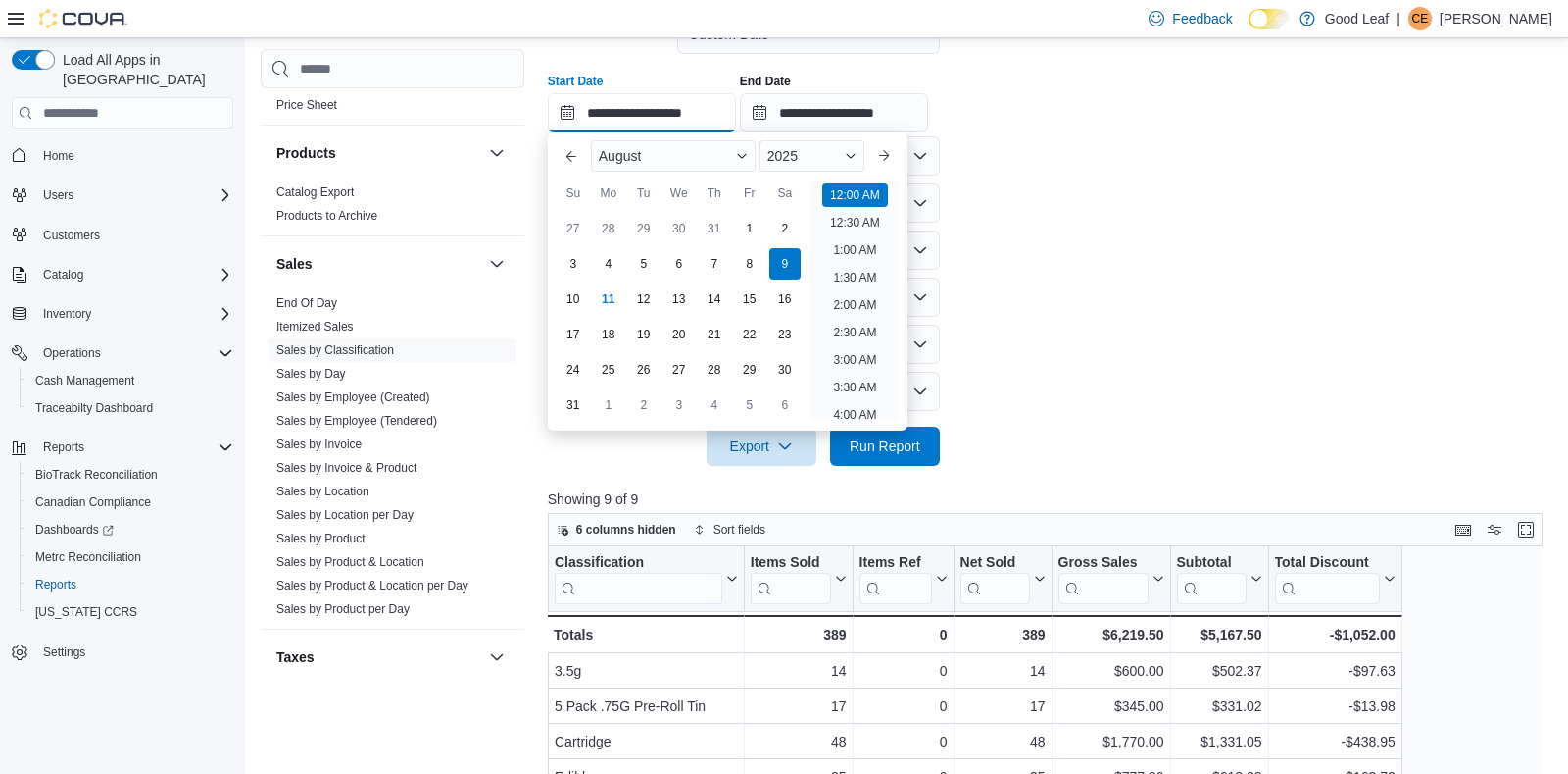
scroll to position [61, 0]
click at [748, 263] on div "8" at bounding box center [749, 264] width 35 height 35
type input "**********"
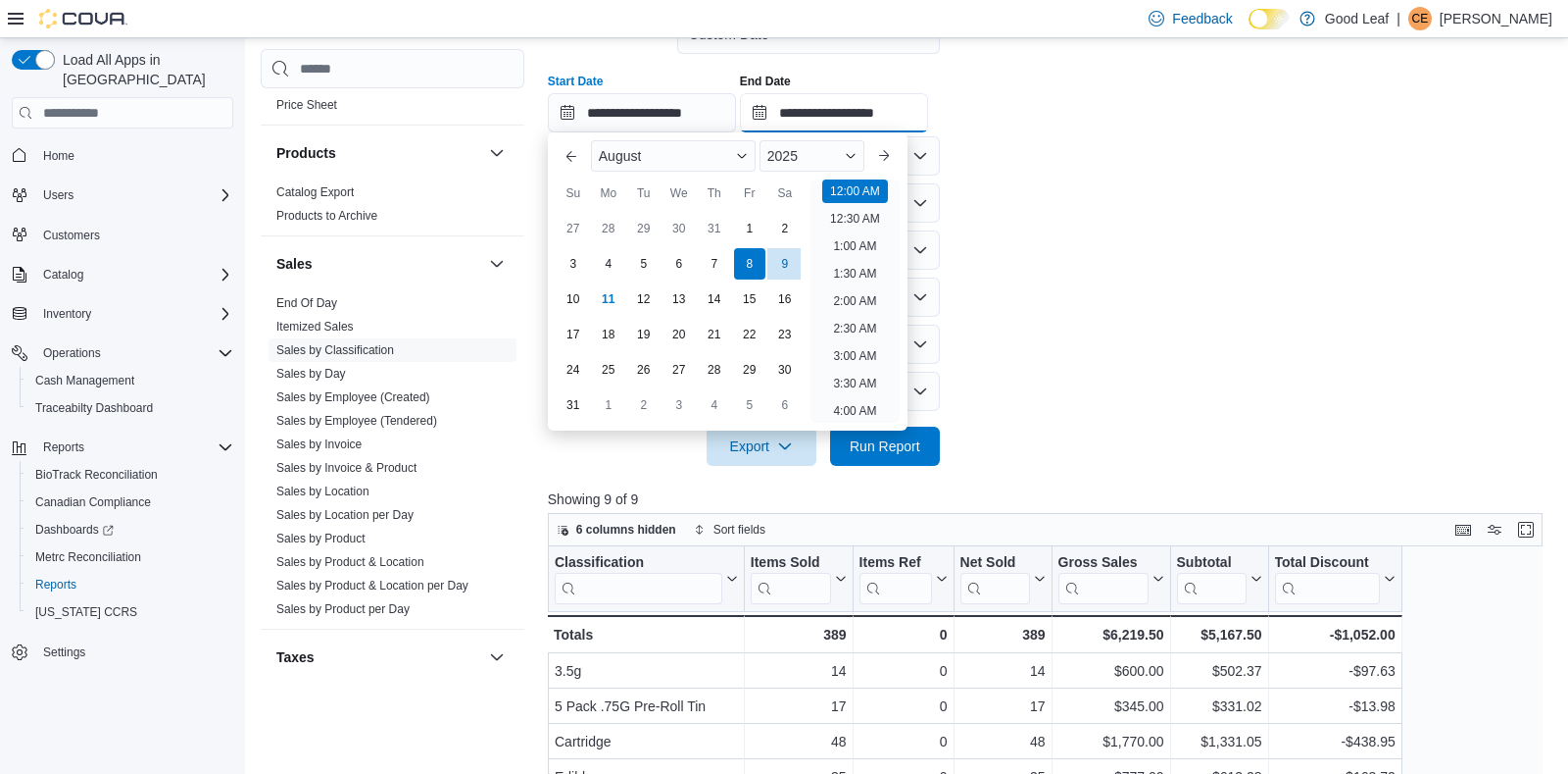
click at [810, 112] on input "**********" at bounding box center [834, 112] width 189 height 39
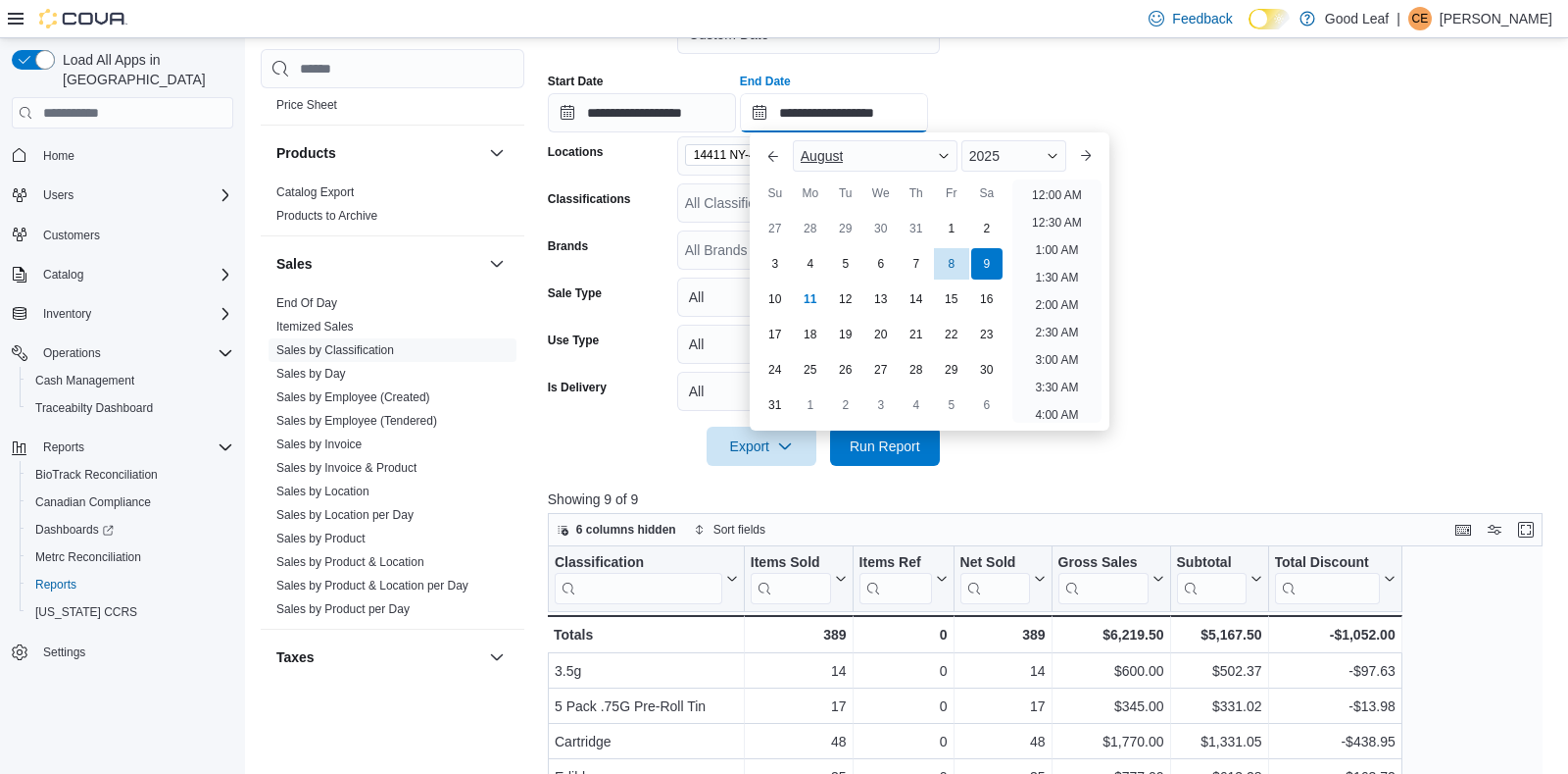
scroll to position [1079, 0]
click at [947, 262] on div "8" at bounding box center [951, 264] width 35 height 35
type input "**********"
click at [901, 452] on span "Run Report" at bounding box center [885, 445] width 71 height 20
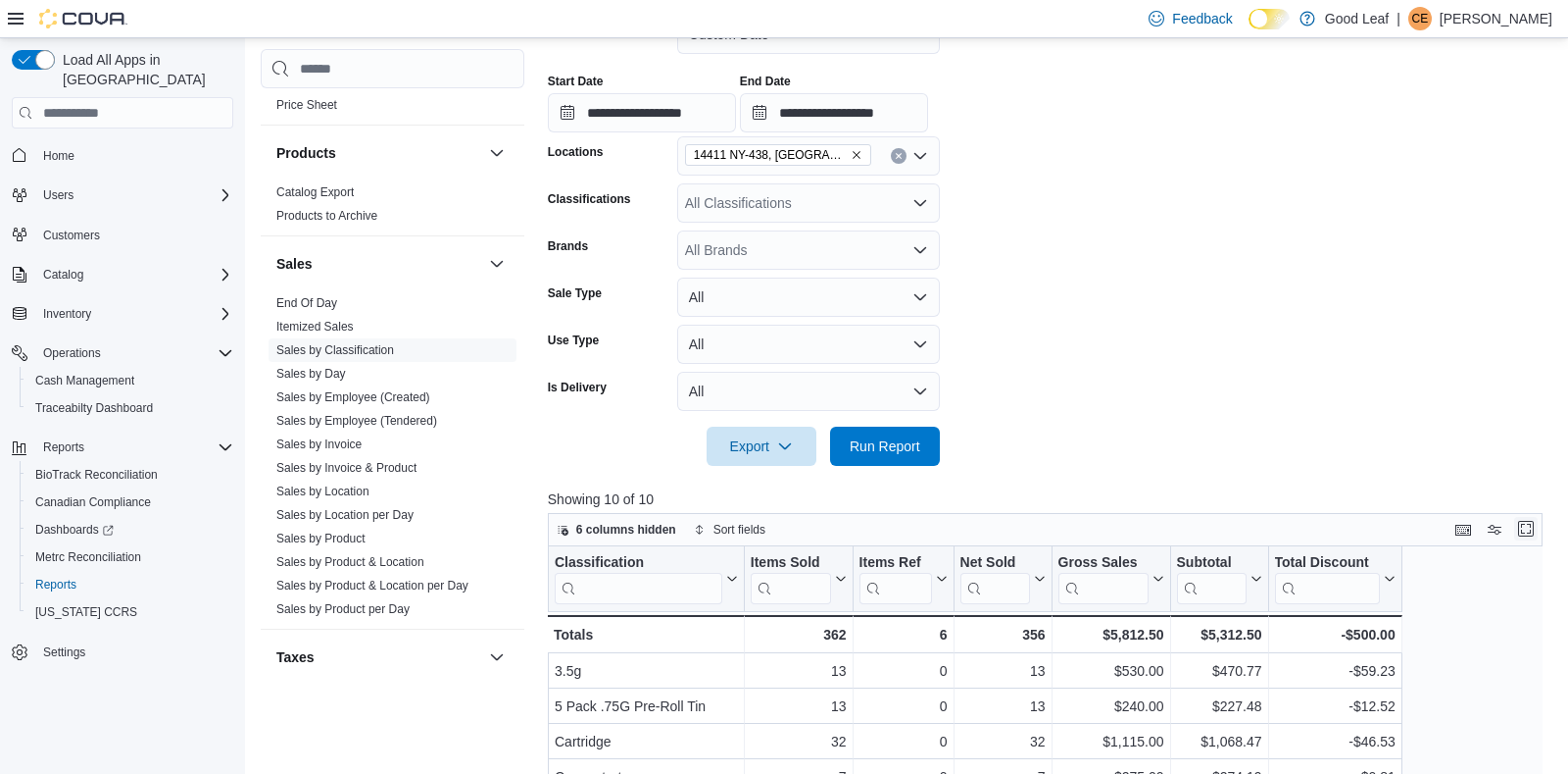
click at [1526, 523] on button "Enter fullscreen" at bounding box center [1526, 529] width 24 height 24
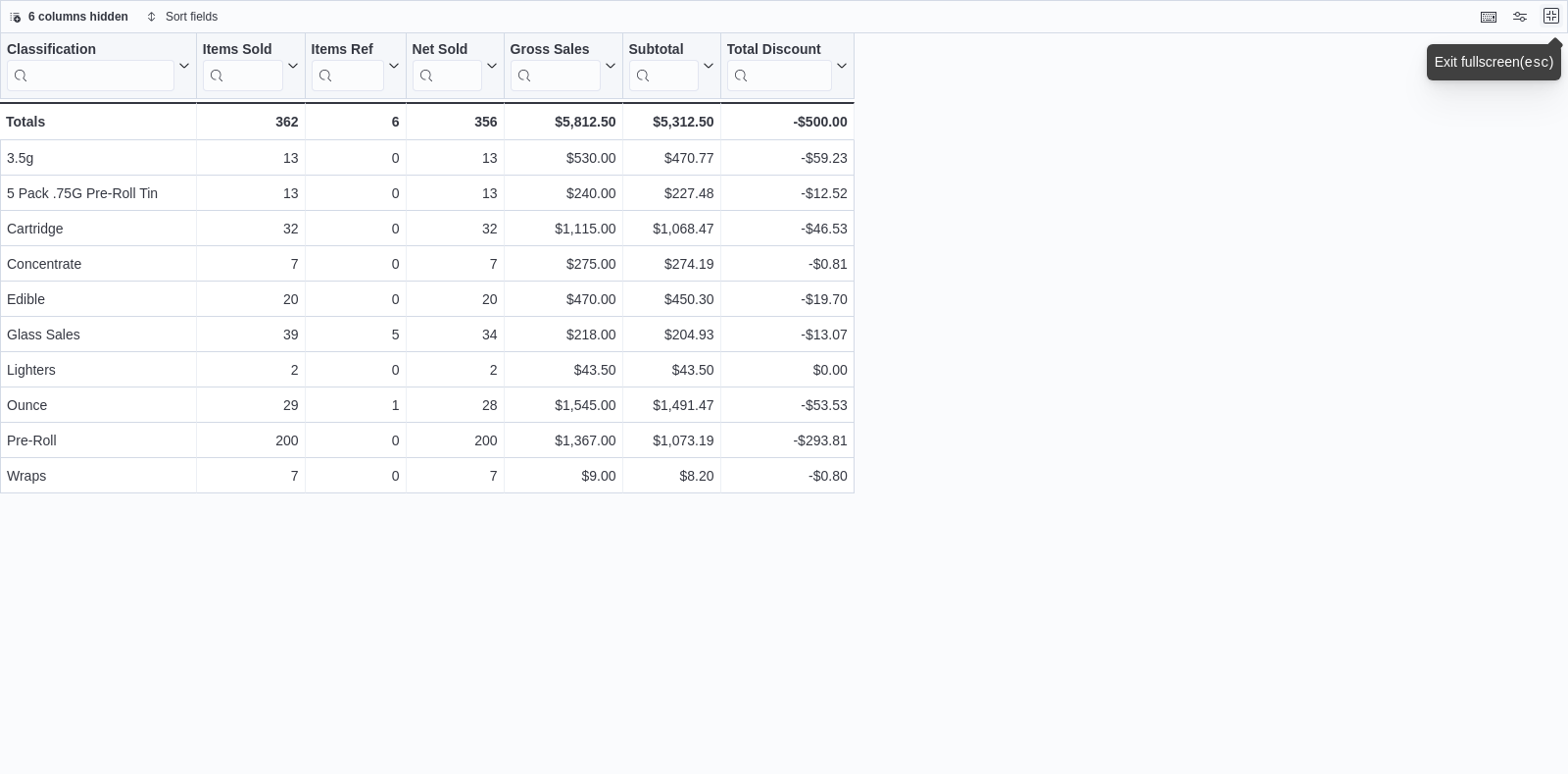
click at [1553, 17] on button "Exit fullscreen" at bounding box center [1552, 16] width 24 height 24
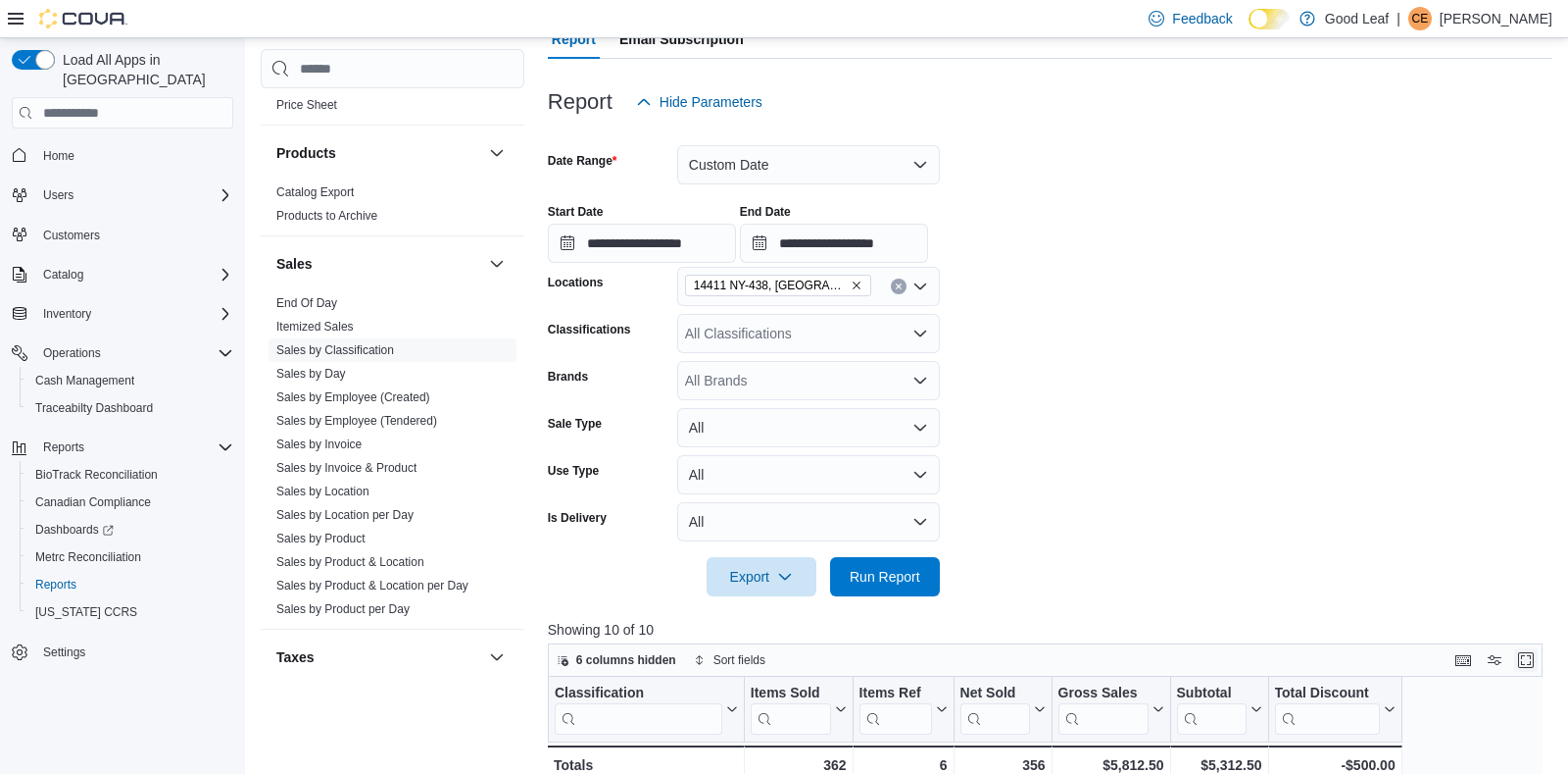
scroll to position [232, 0]
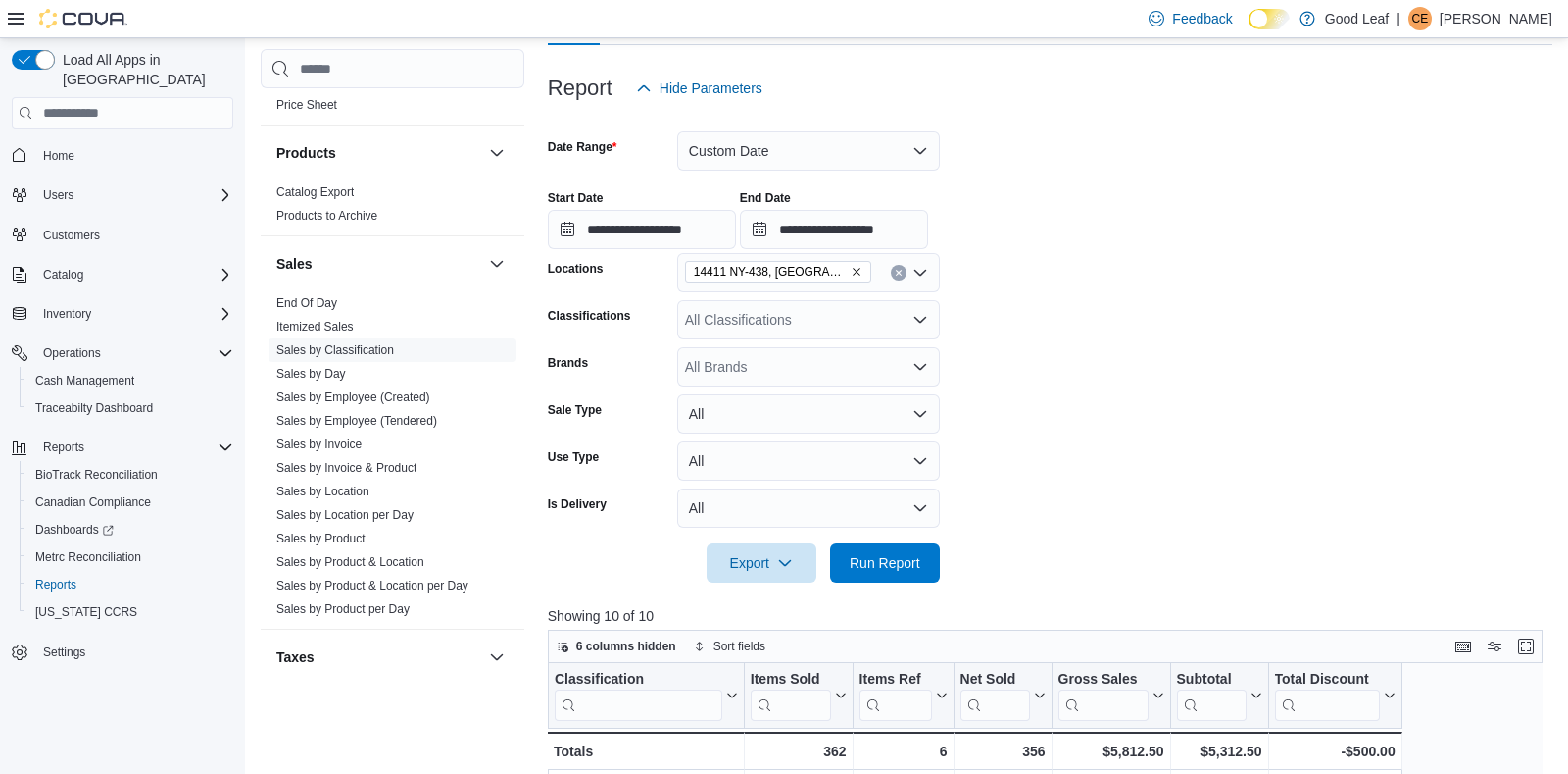
click at [851, 269] on icon "Remove 14411 NY-438, Gowanda from selection in this group" at bounding box center [857, 271] width 12 height 12
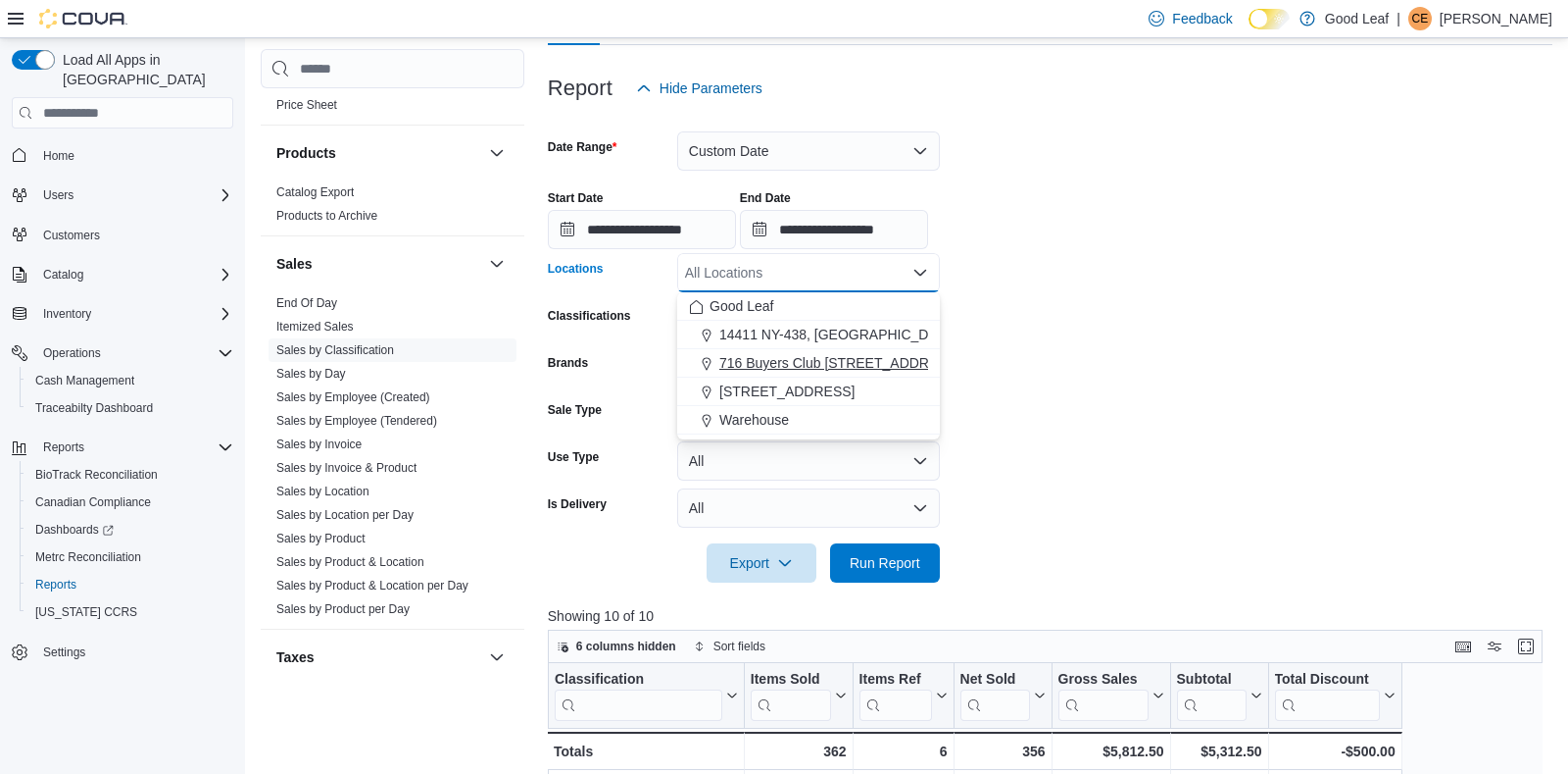
click at [809, 357] on span "716 Buyers Club [STREET_ADDRESS]" at bounding box center [840, 363] width 241 height 20
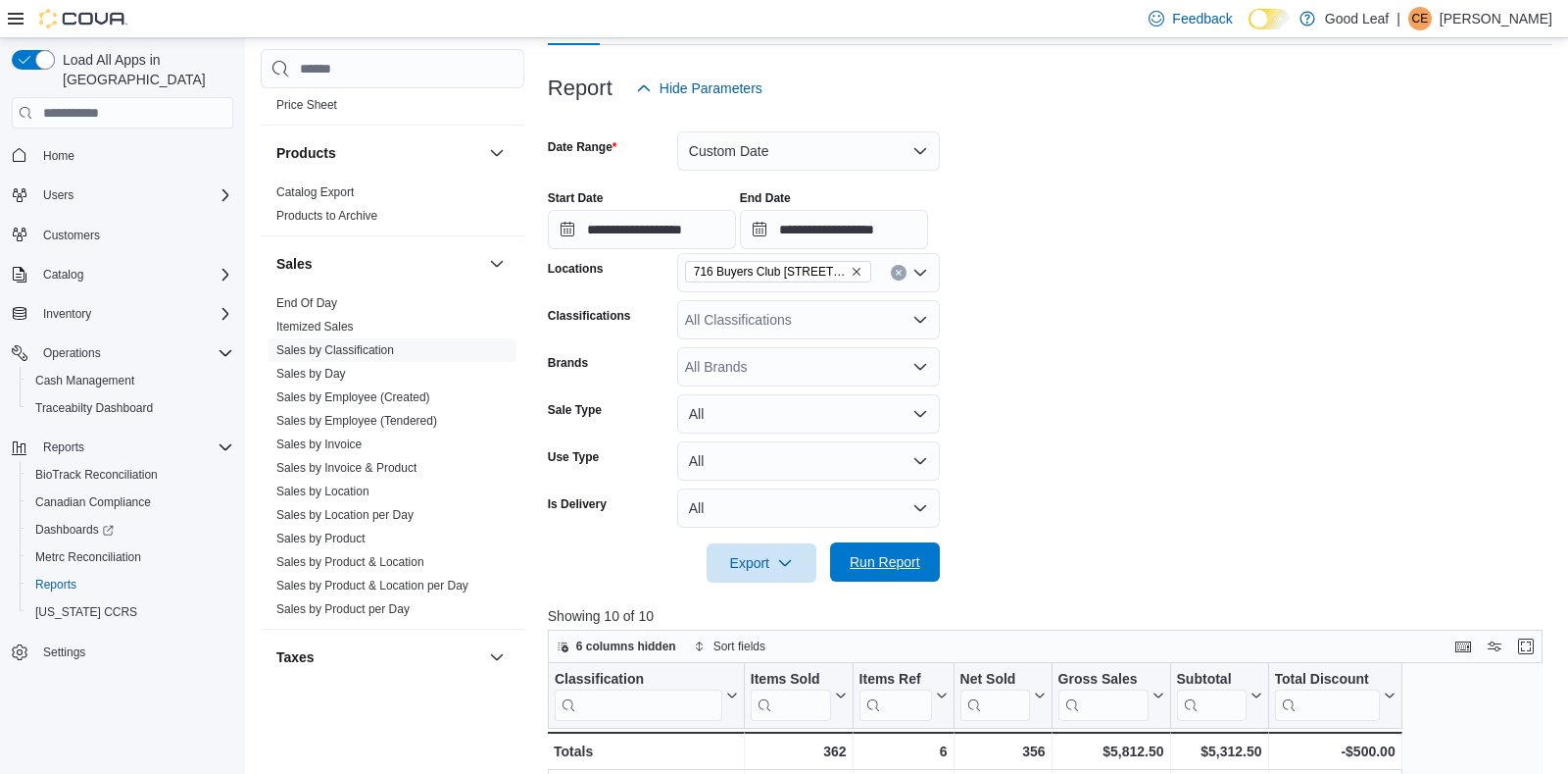
click at [889, 569] on span "Run Report" at bounding box center [885, 562] width 71 height 20
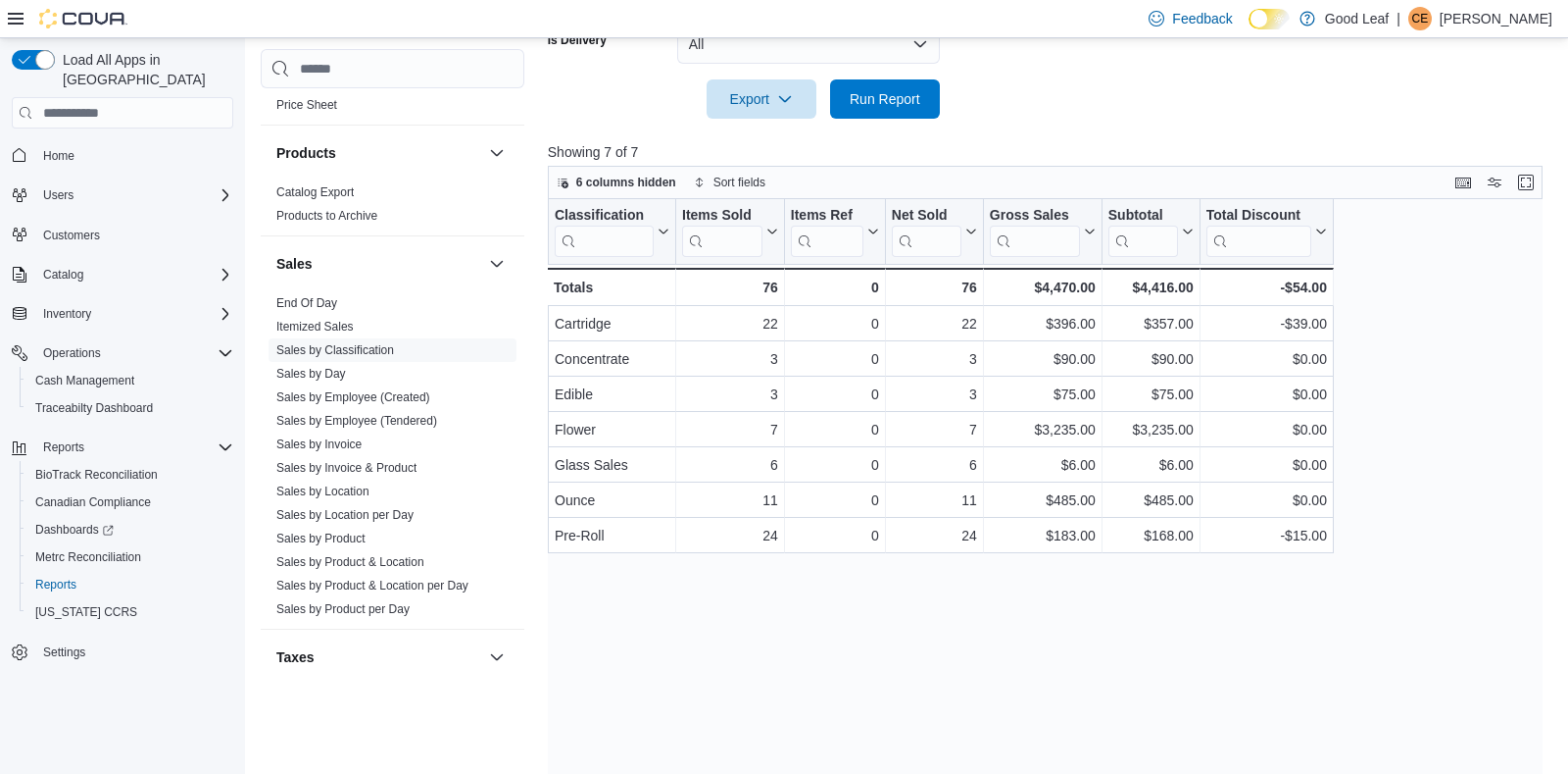
scroll to position [697, 0]
click at [1532, 184] on button "Enter fullscreen" at bounding box center [1526, 181] width 24 height 24
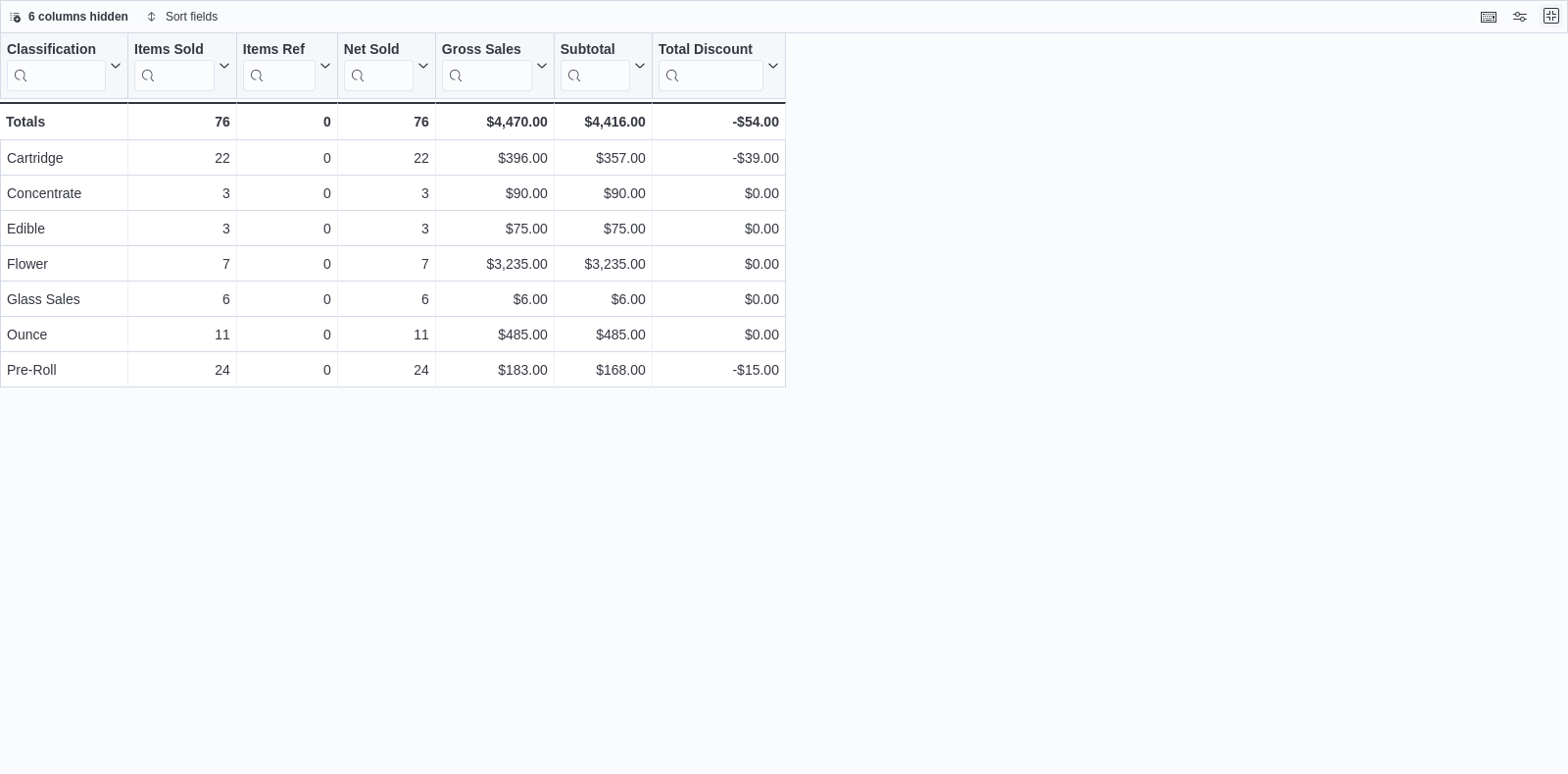
scroll to position [0, 0]
click at [1547, 12] on button "Exit fullscreen" at bounding box center [1552, 16] width 24 height 24
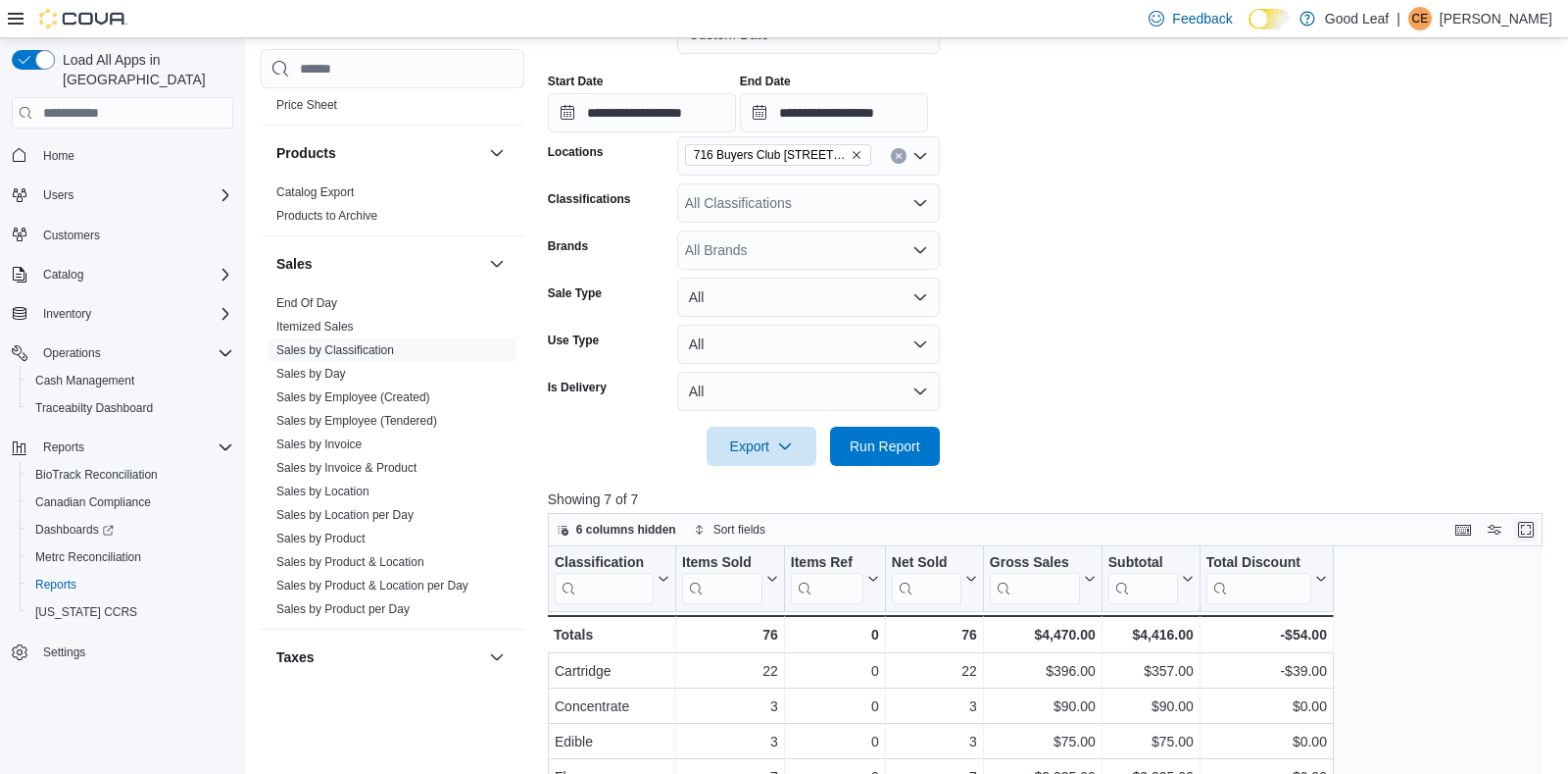
scroll to position [348, 0]
click at [858, 155] on icon "Remove 716 Buyers Club 6665 Route 417, Killbuck from selection in this group" at bounding box center [857, 155] width 12 height 12
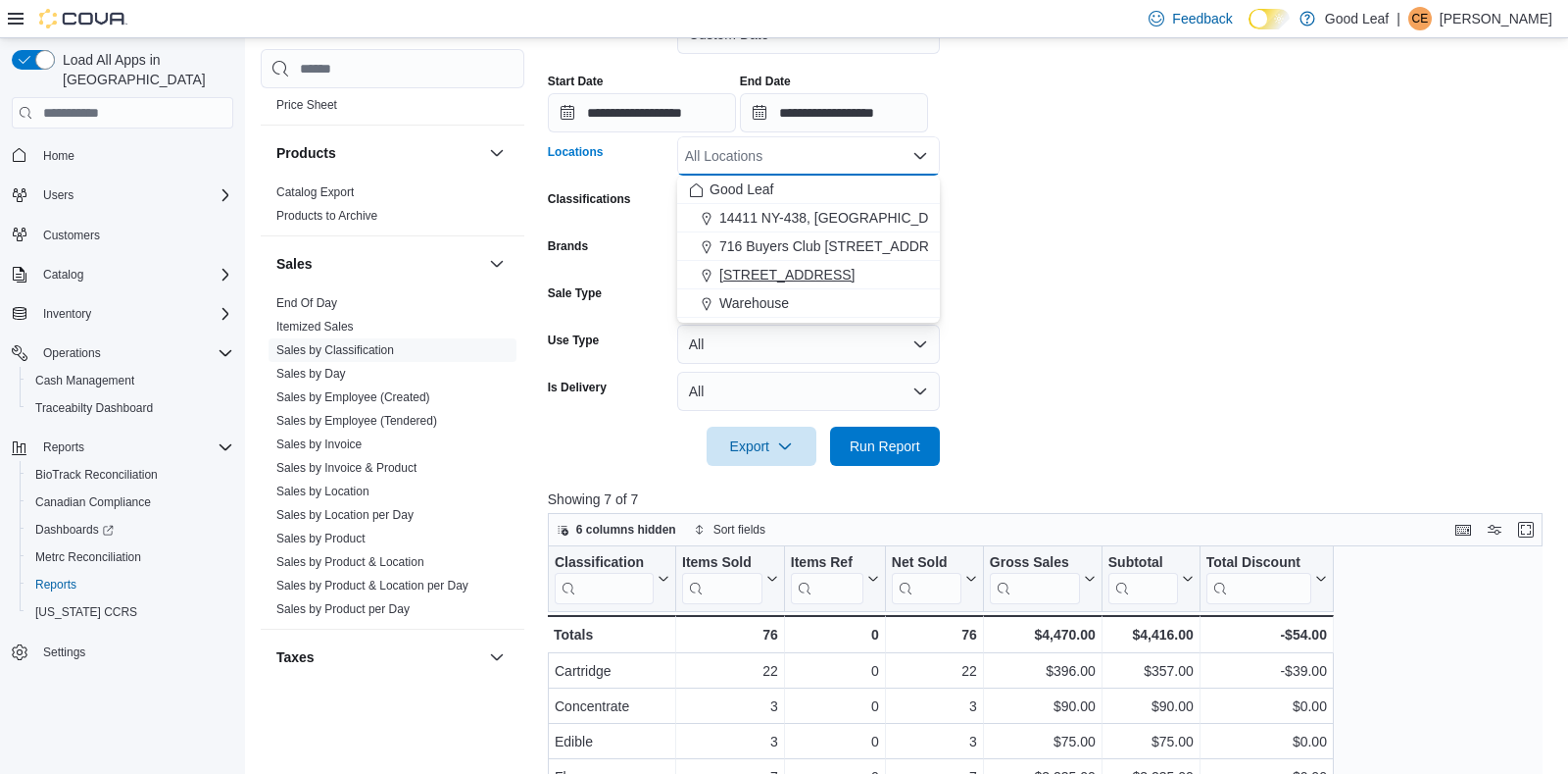
click at [843, 266] on span "[STREET_ADDRESS]" at bounding box center [787, 275] width 135 height 20
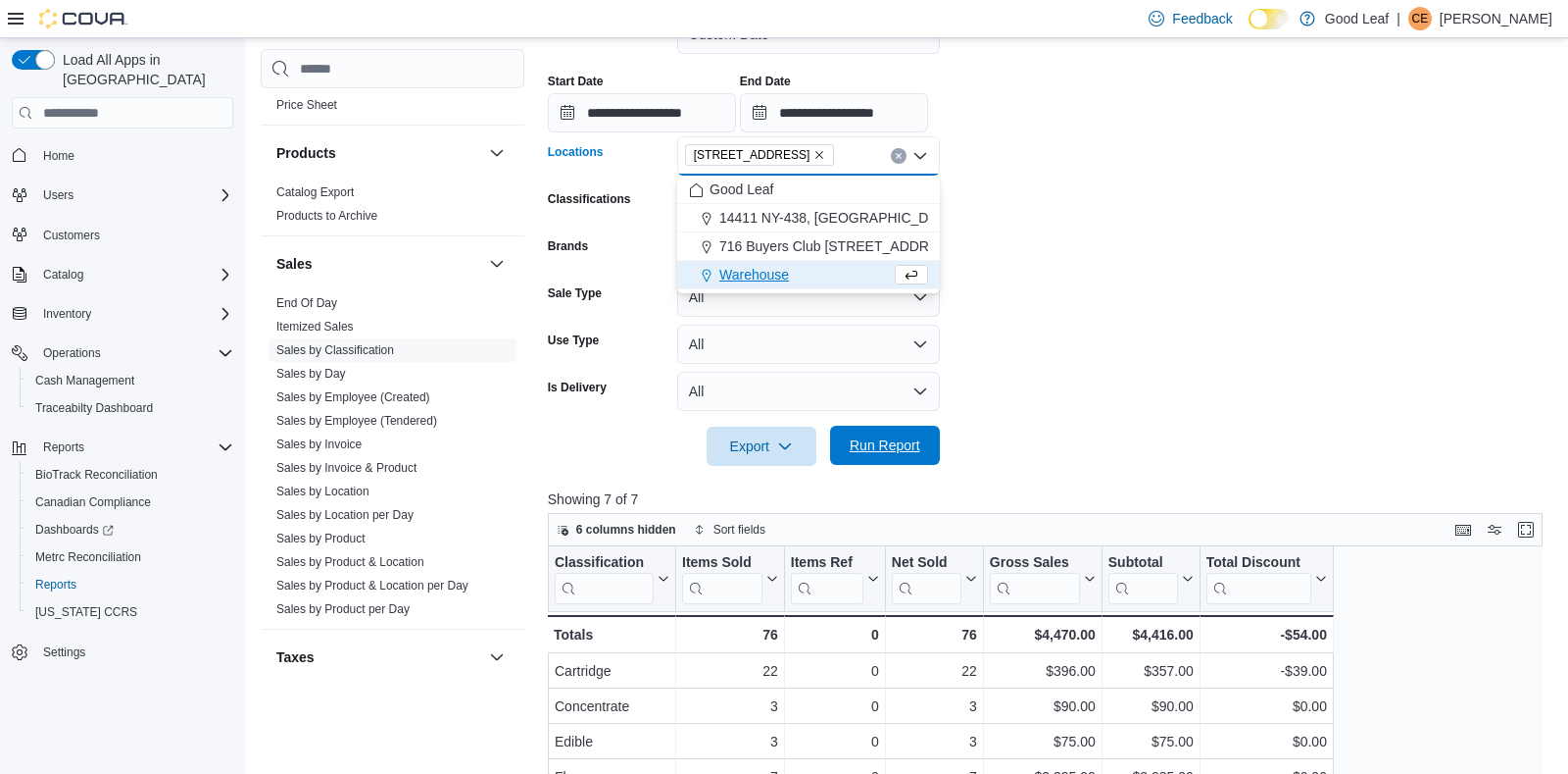
click at [866, 443] on span "Run Report" at bounding box center [885, 445] width 71 height 20
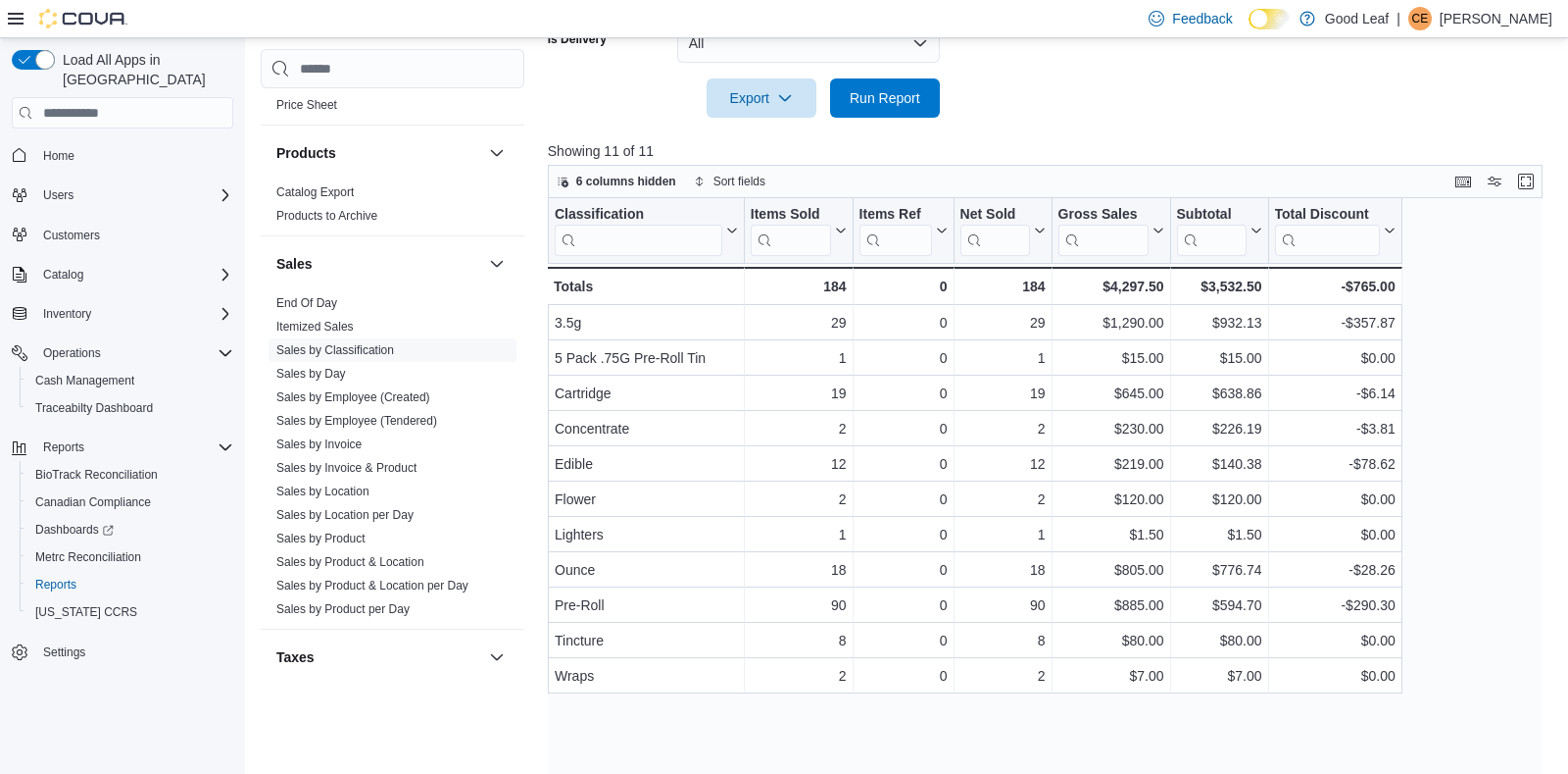
scroll to position [697, 0]
click at [1529, 180] on button "Enter fullscreen" at bounding box center [1526, 181] width 24 height 24
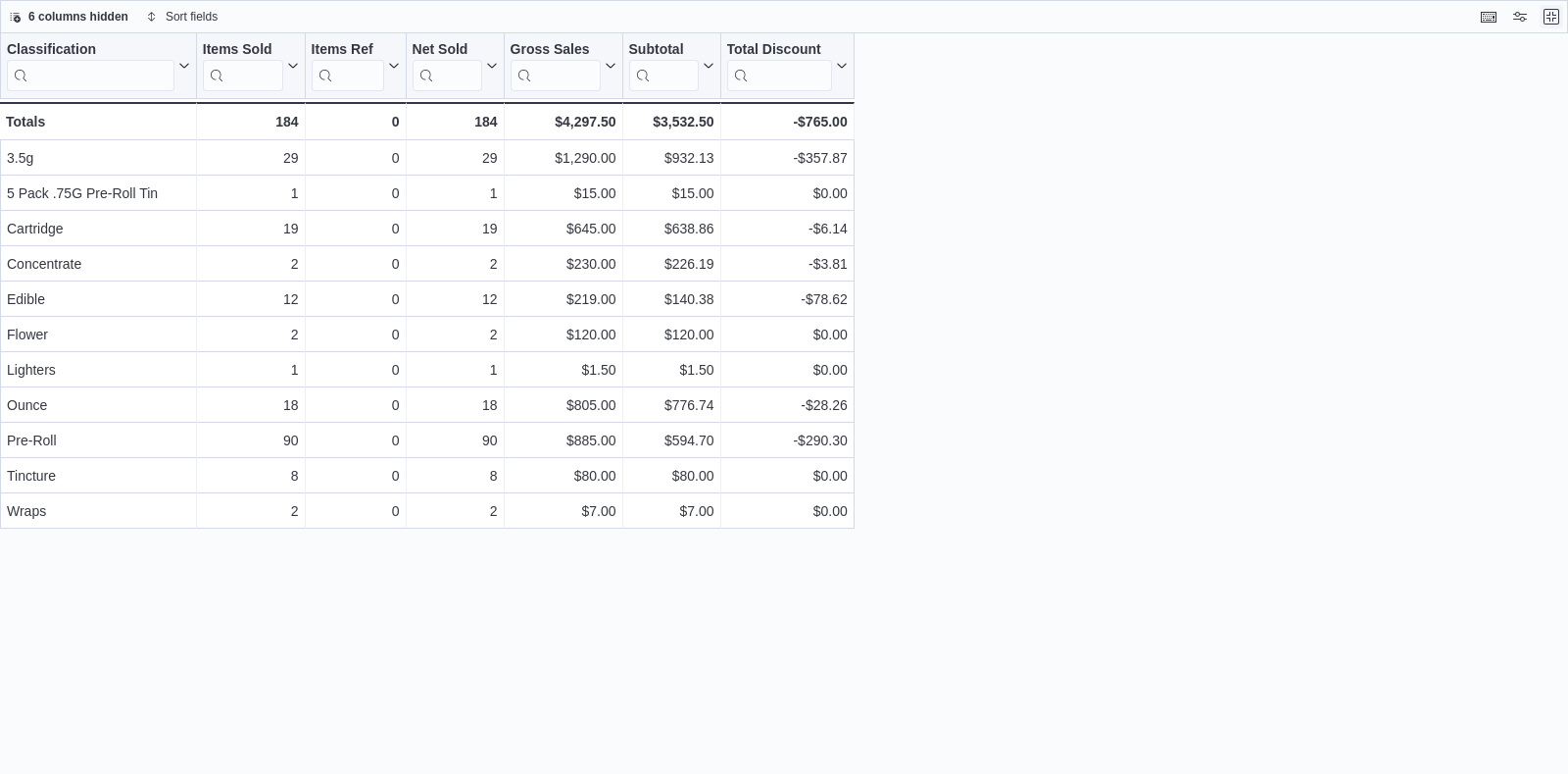
scroll to position [0, 0]
click at [1549, 24] on button "Exit fullscreen" at bounding box center [1552, 16] width 24 height 24
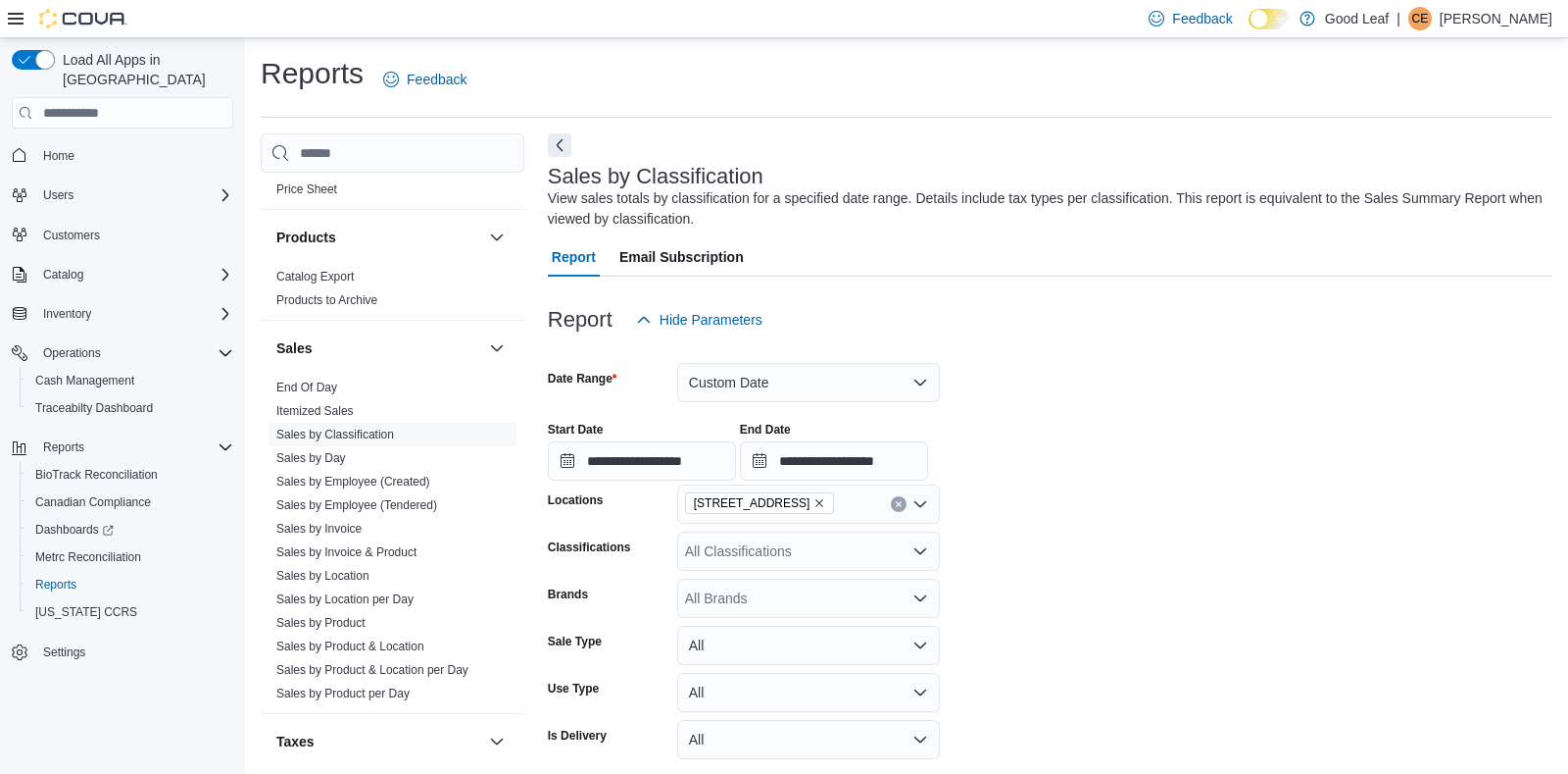
click at [1491, 20] on p "[PERSON_NAME]" at bounding box center [1497, 19] width 113 height 24
click at [1431, 189] on span "Sign Out" at bounding box center [1426, 189] width 53 height 20
